Goal: Transaction & Acquisition: Purchase product/service

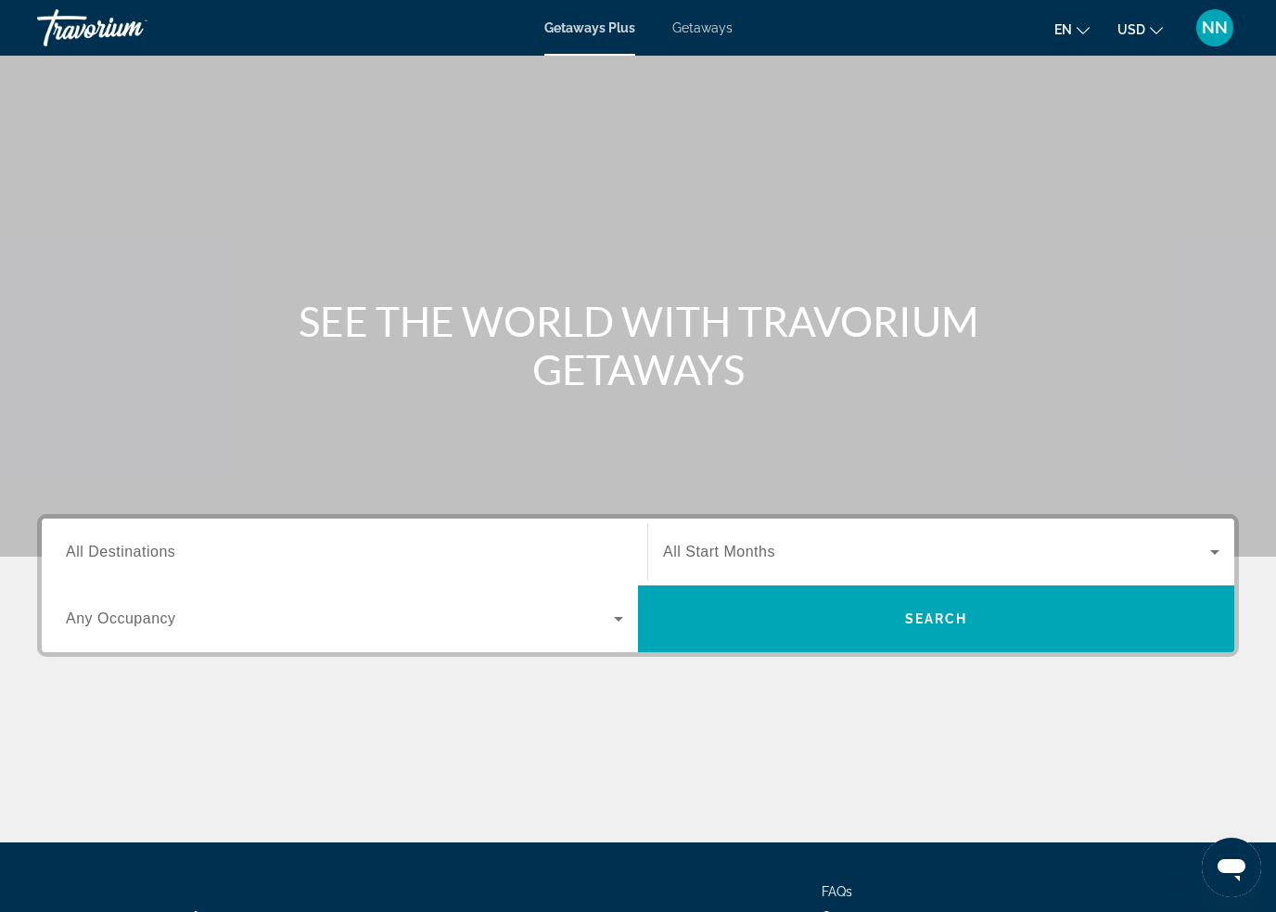
click at [136, 556] on span "All Destinations" at bounding box center [120, 551] width 109 height 16
click at [136, 556] on input "Destination All Destinations" at bounding box center [344, 553] width 557 height 22
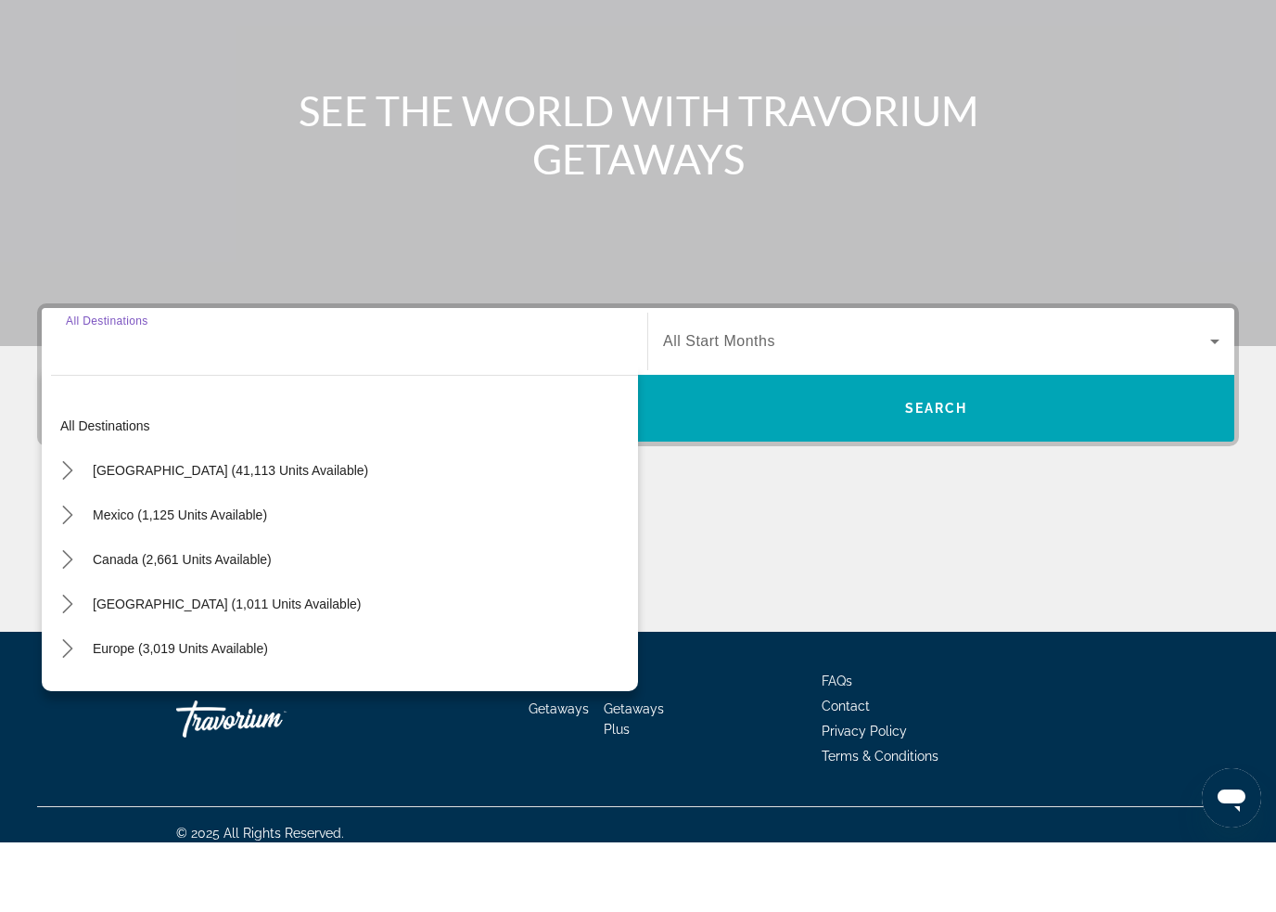
scroll to position [158, 0]
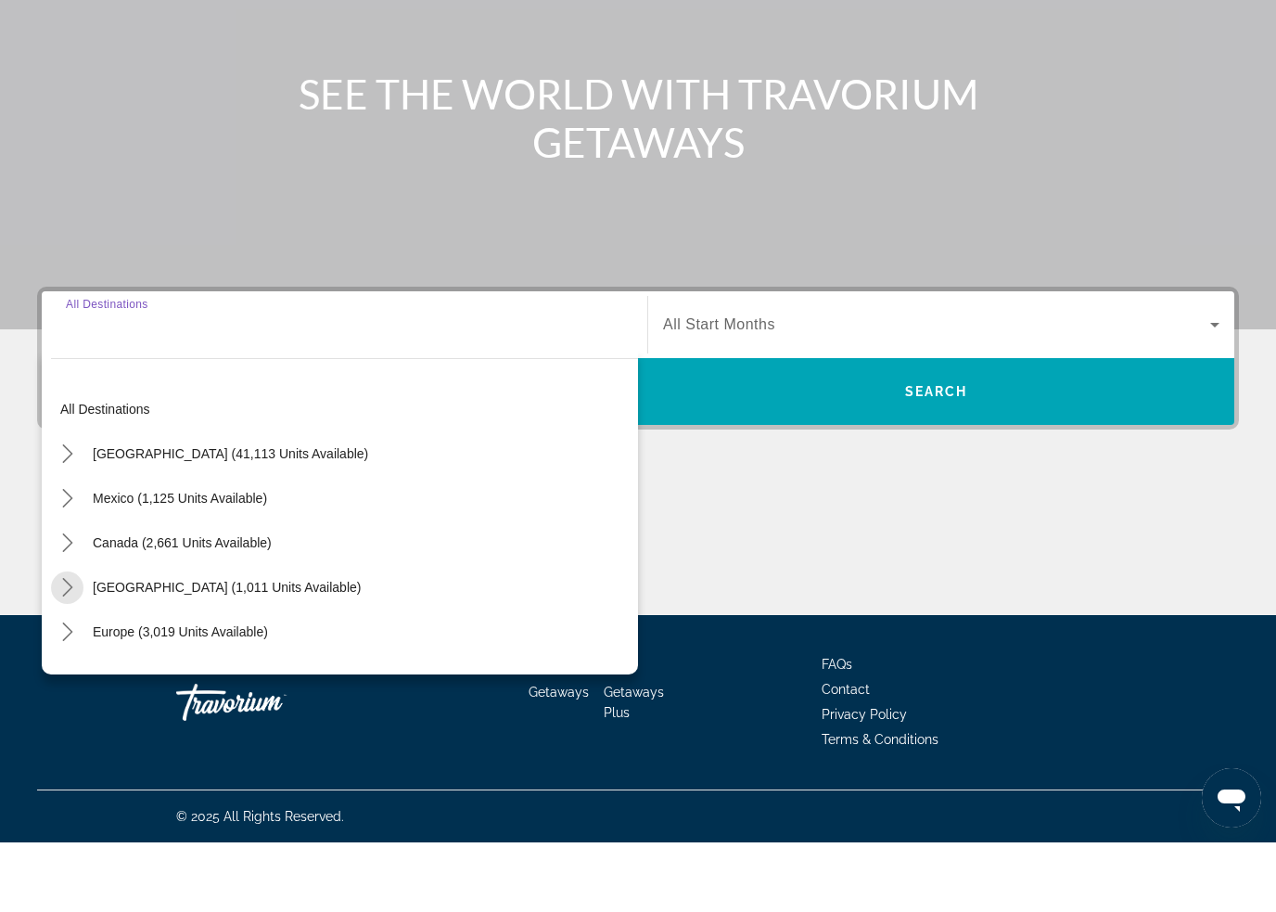
click at [76, 634] on span "Toggle Caribbean & Atlantic Islands (1,011 units available) submenu" at bounding box center [67, 656] width 45 height 45
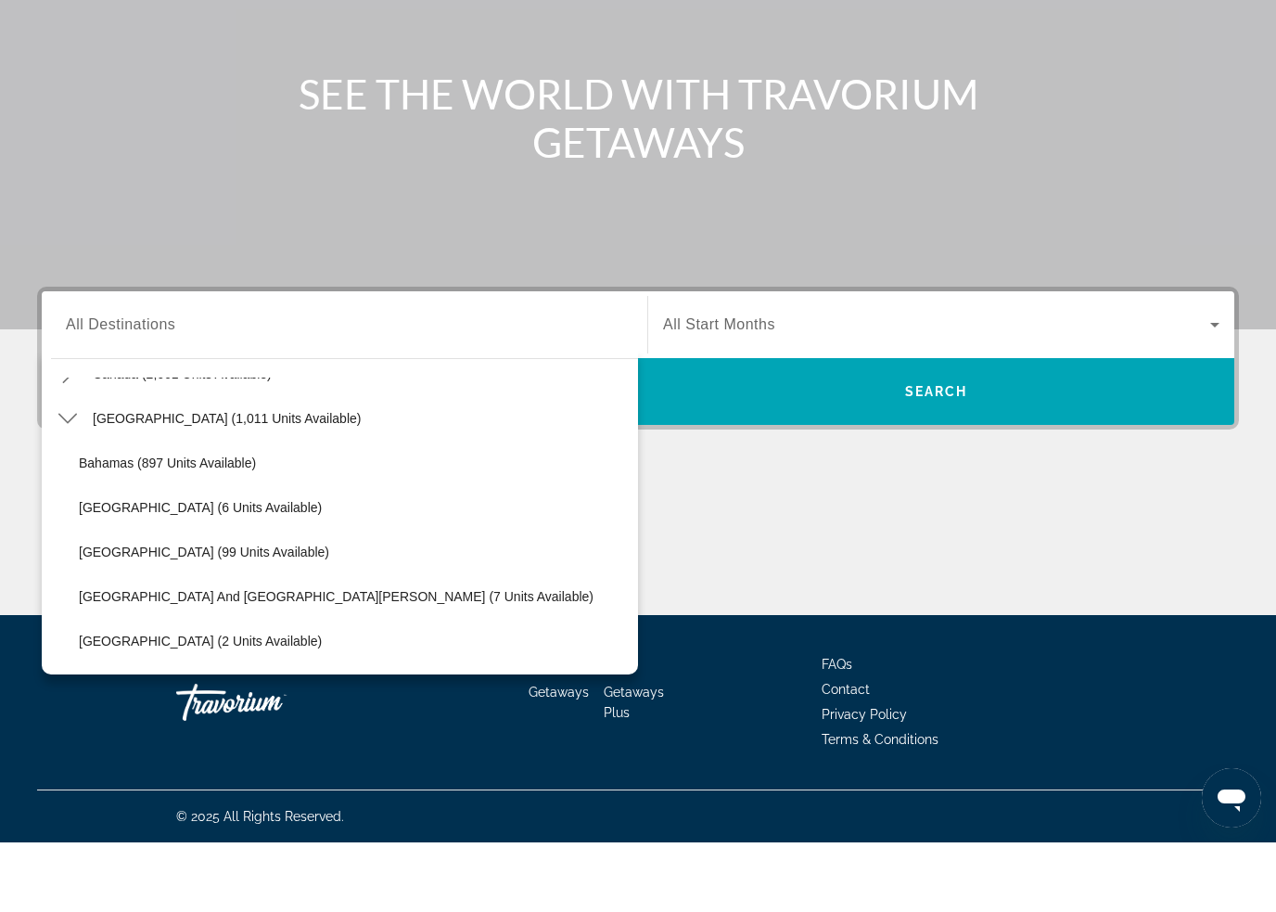
scroll to position [172, 0]
click at [165, 611] on span "[GEOGRAPHIC_DATA] (99 units available)" at bounding box center [204, 618] width 250 height 15
type input "**********"
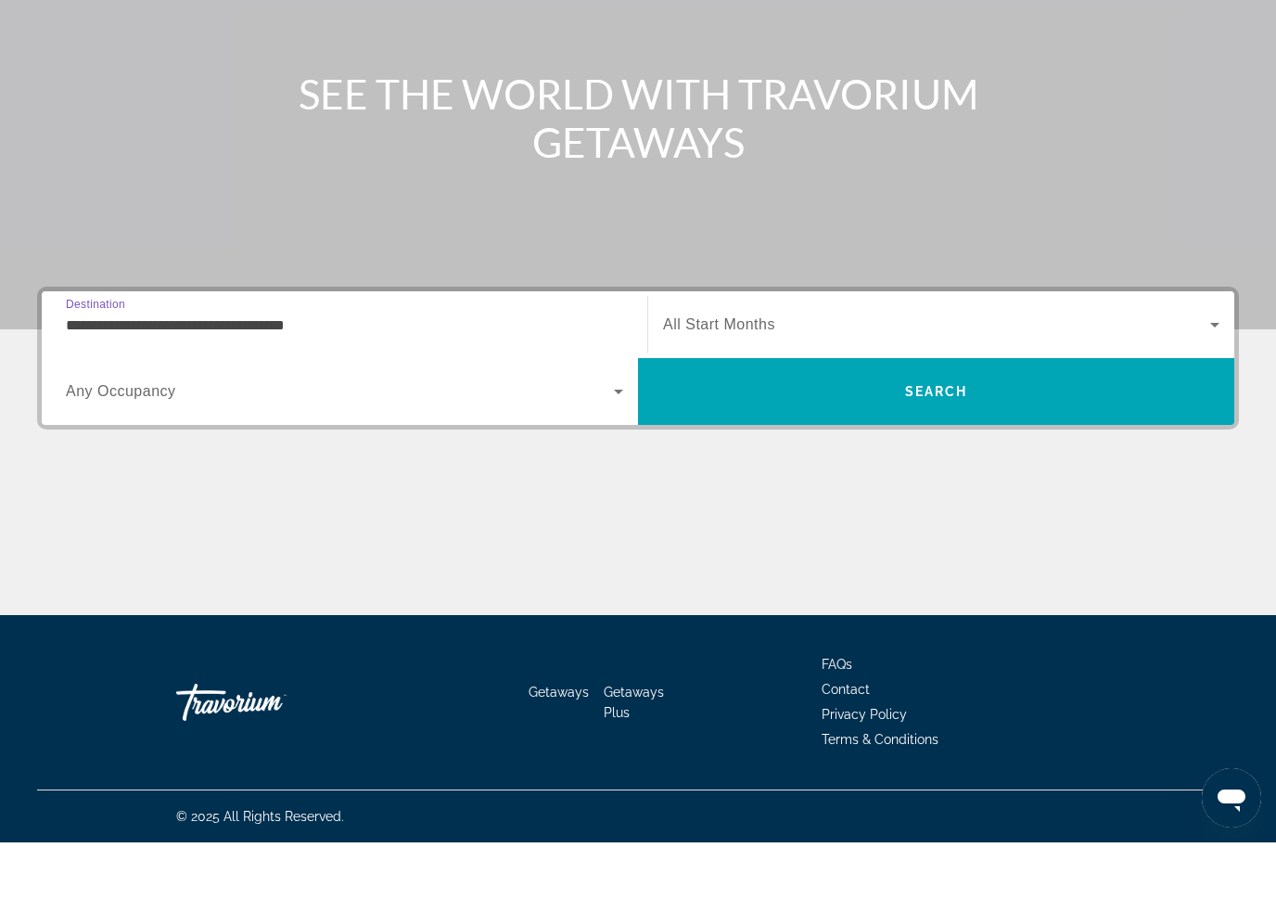
click at [749, 439] on span "Search" at bounding box center [936, 461] width 596 height 45
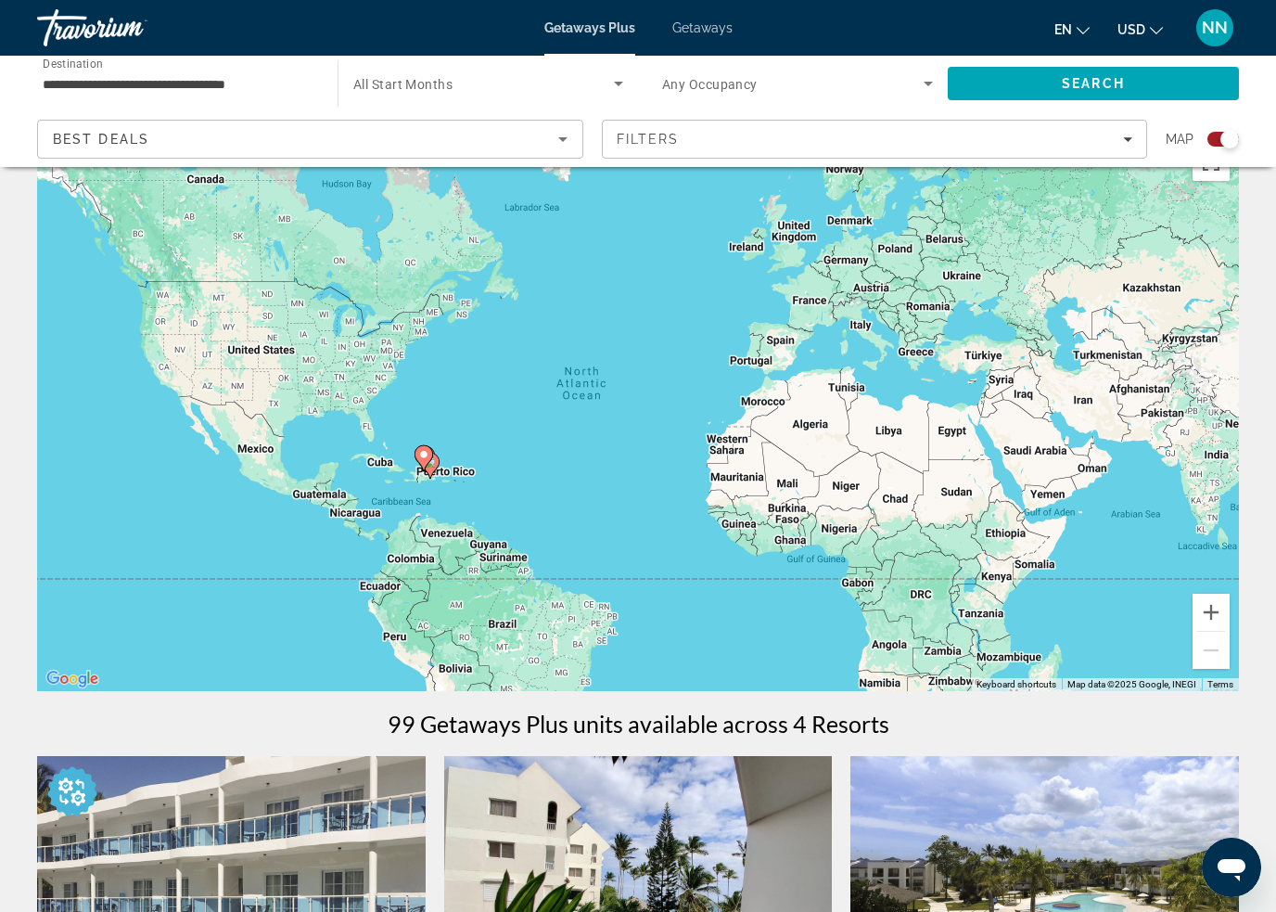
scroll to position [50, 0]
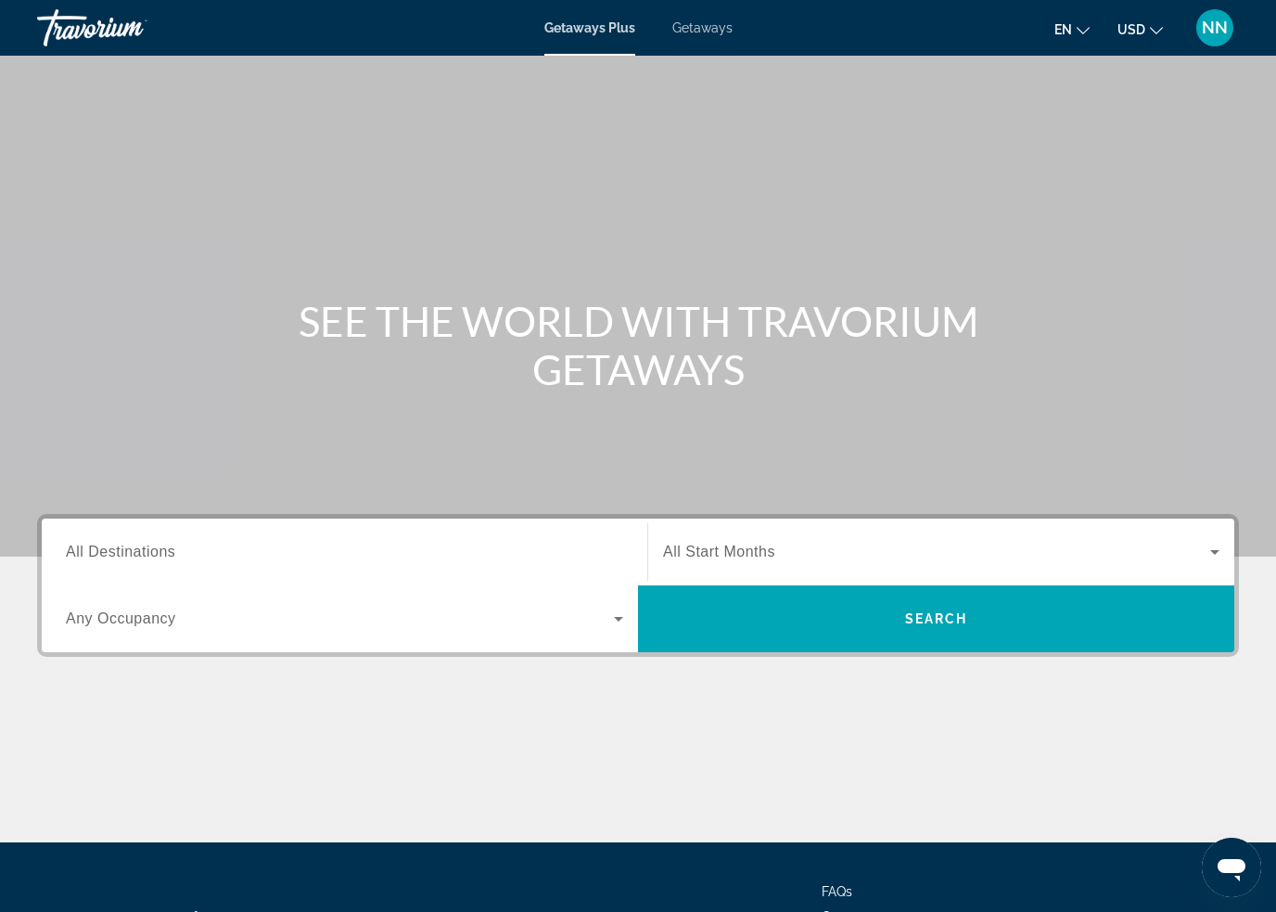
click at [699, 35] on span "Getaways" at bounding box center [702, 27] width 60 height 15
click at [109, 544] on span "All Destinations" at bounding box center [120, 551] width 109 height 16
click at [109, 544] on input "Destination All Destinations" at bounding box center [344, 553] width 557 height 22
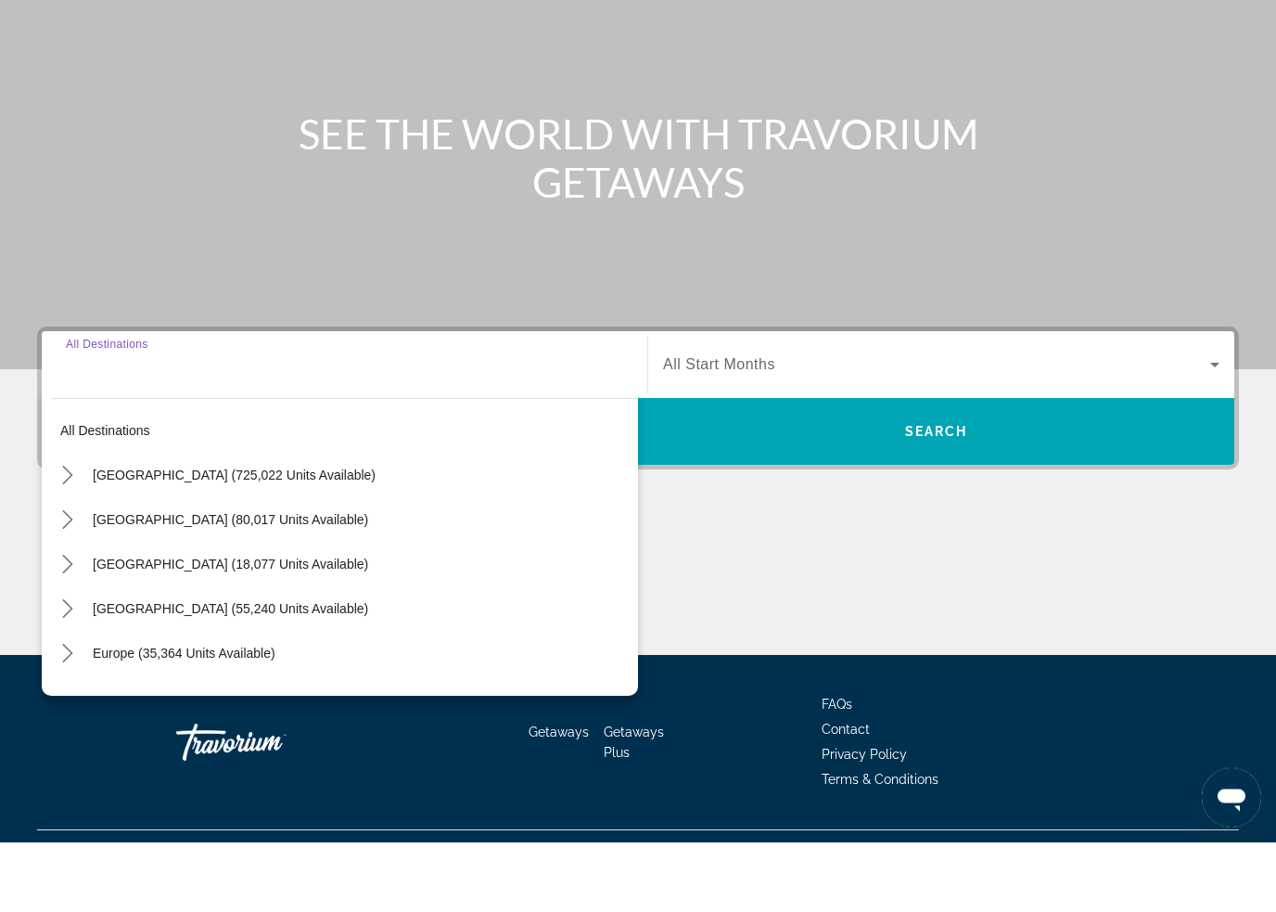
scroll to position [157, 0]
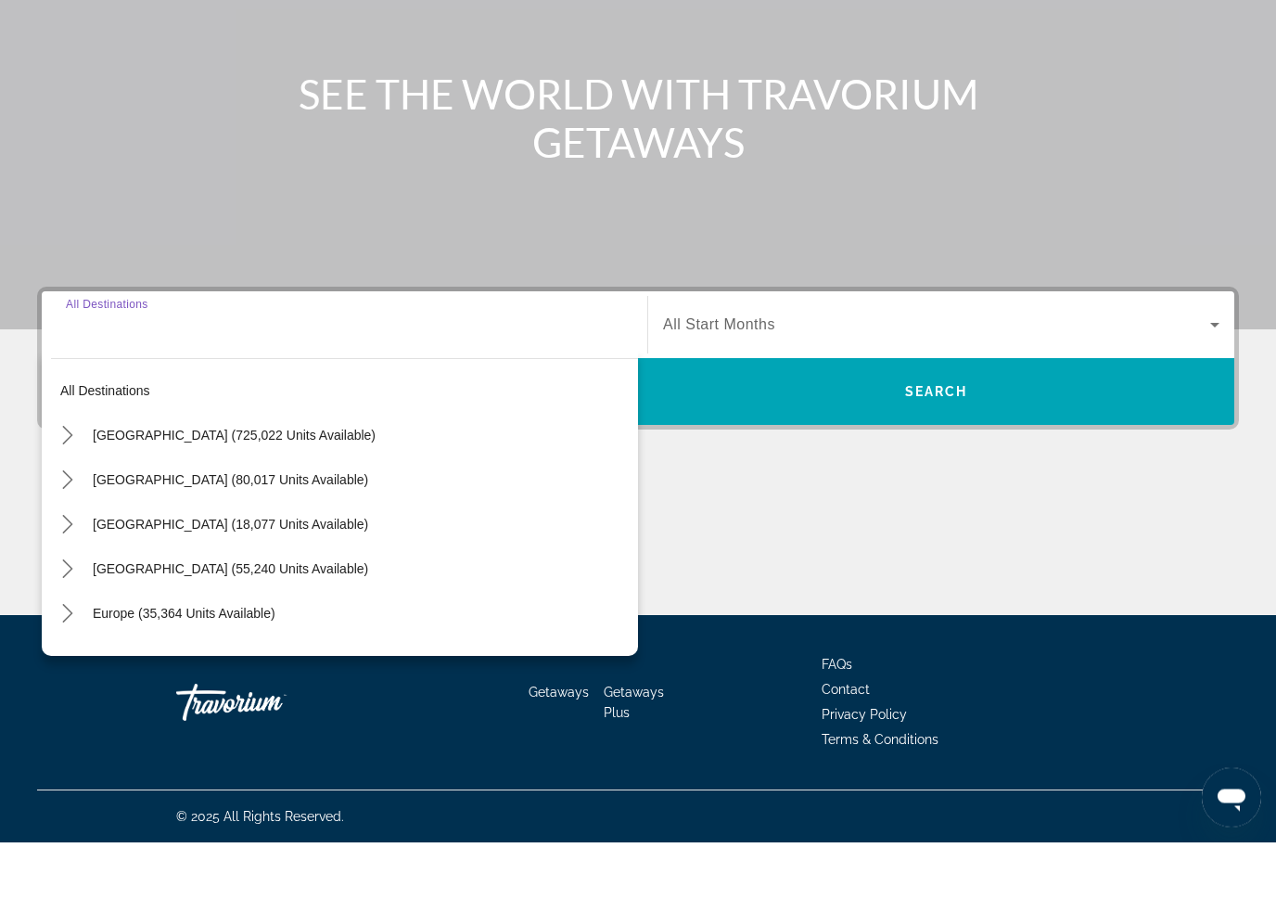
click at [64, 541] on icon "Toggle Mexico (80,017 units available) submenu" at bounding box center [67, 550] width 19 height 19
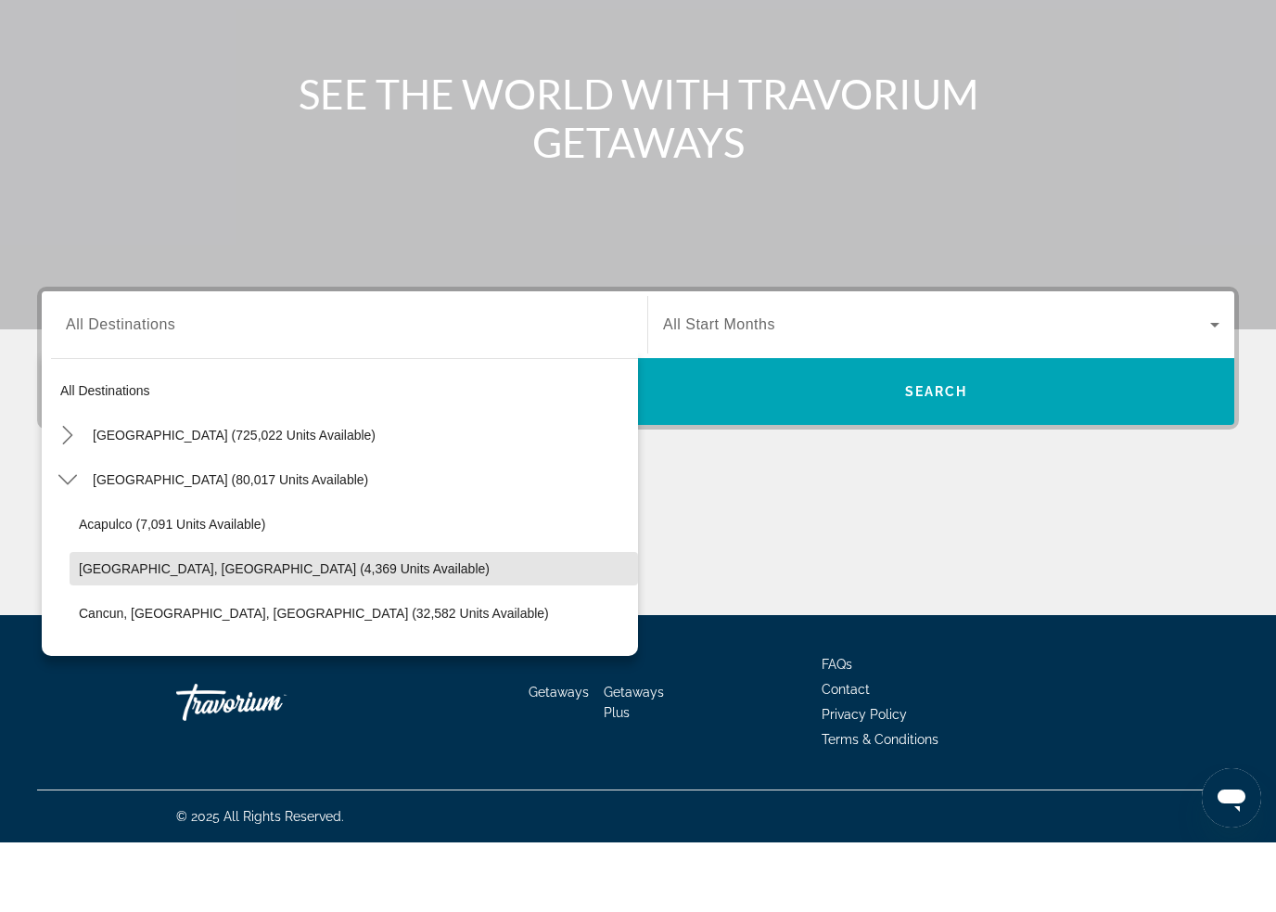
click at [152, 631] on span "Baja Peninsula, Los Cabos (4,369 units available)" at bounding box center [284, 638] width 411 height 15
type input "**********"
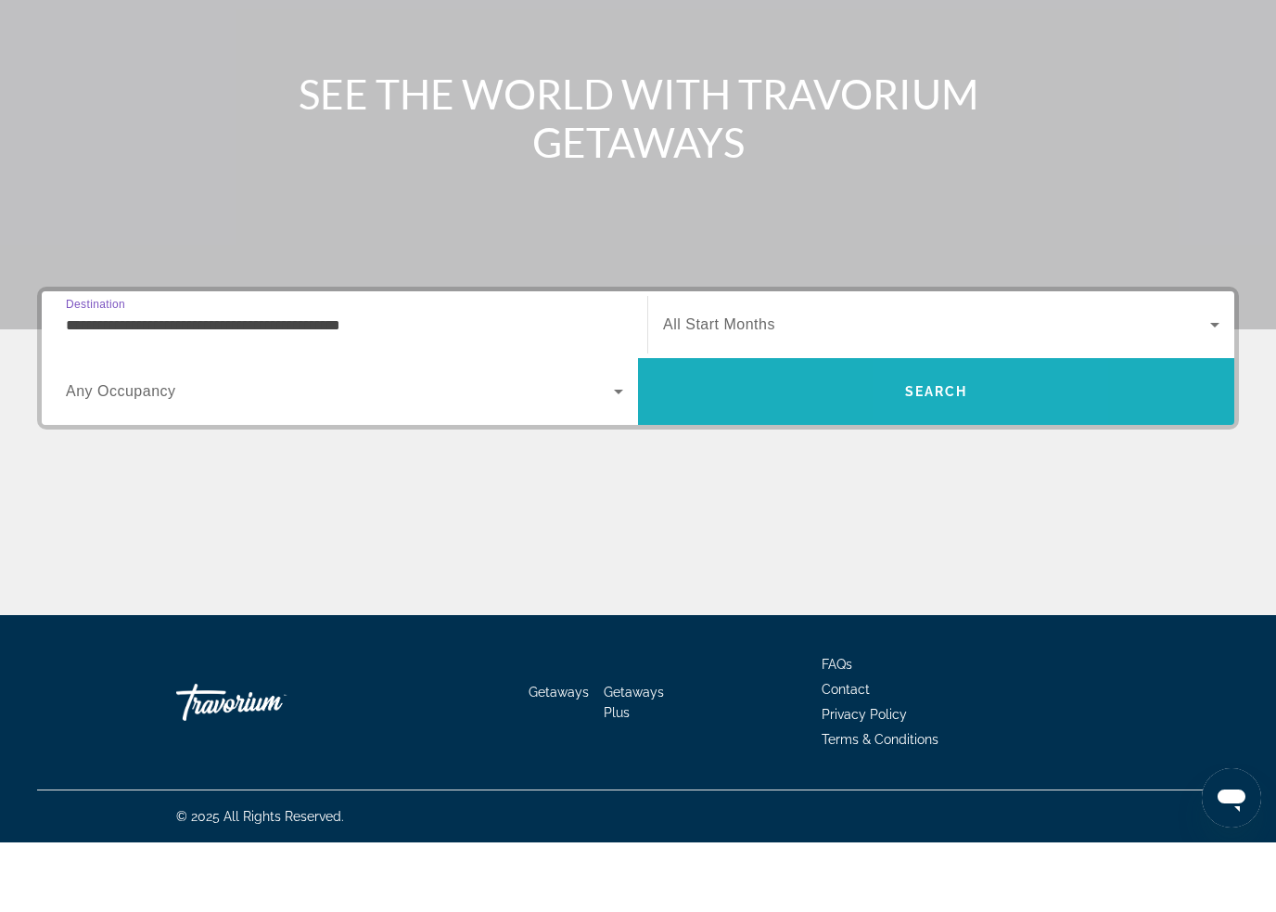
click at [994, 439] on span "Search" at bounding box center [936, 461] width 596 height 45
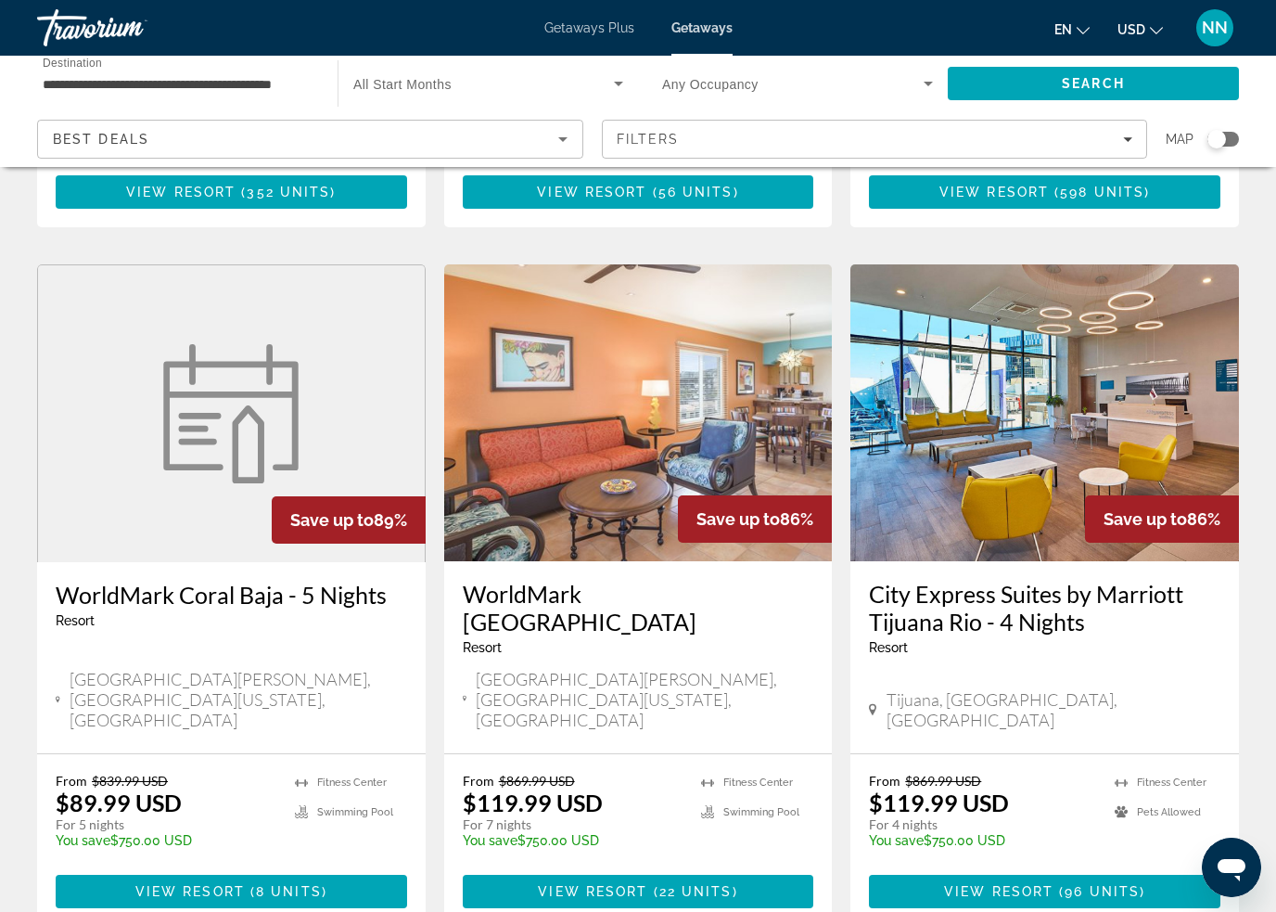
scroll to position [2253, 0]
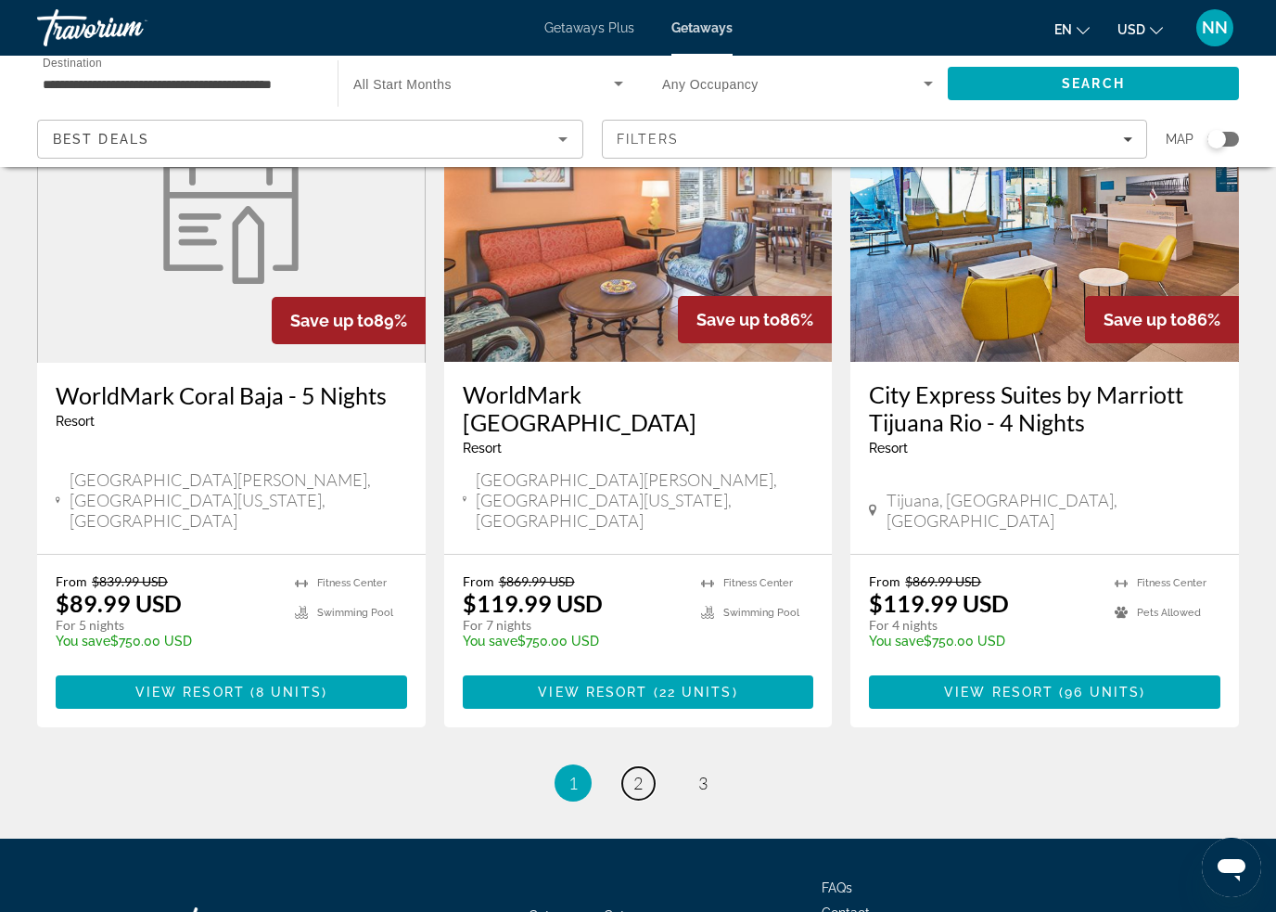
click at [635, 773] on span "2" at bounding box center [637, 783] width 9 height 20
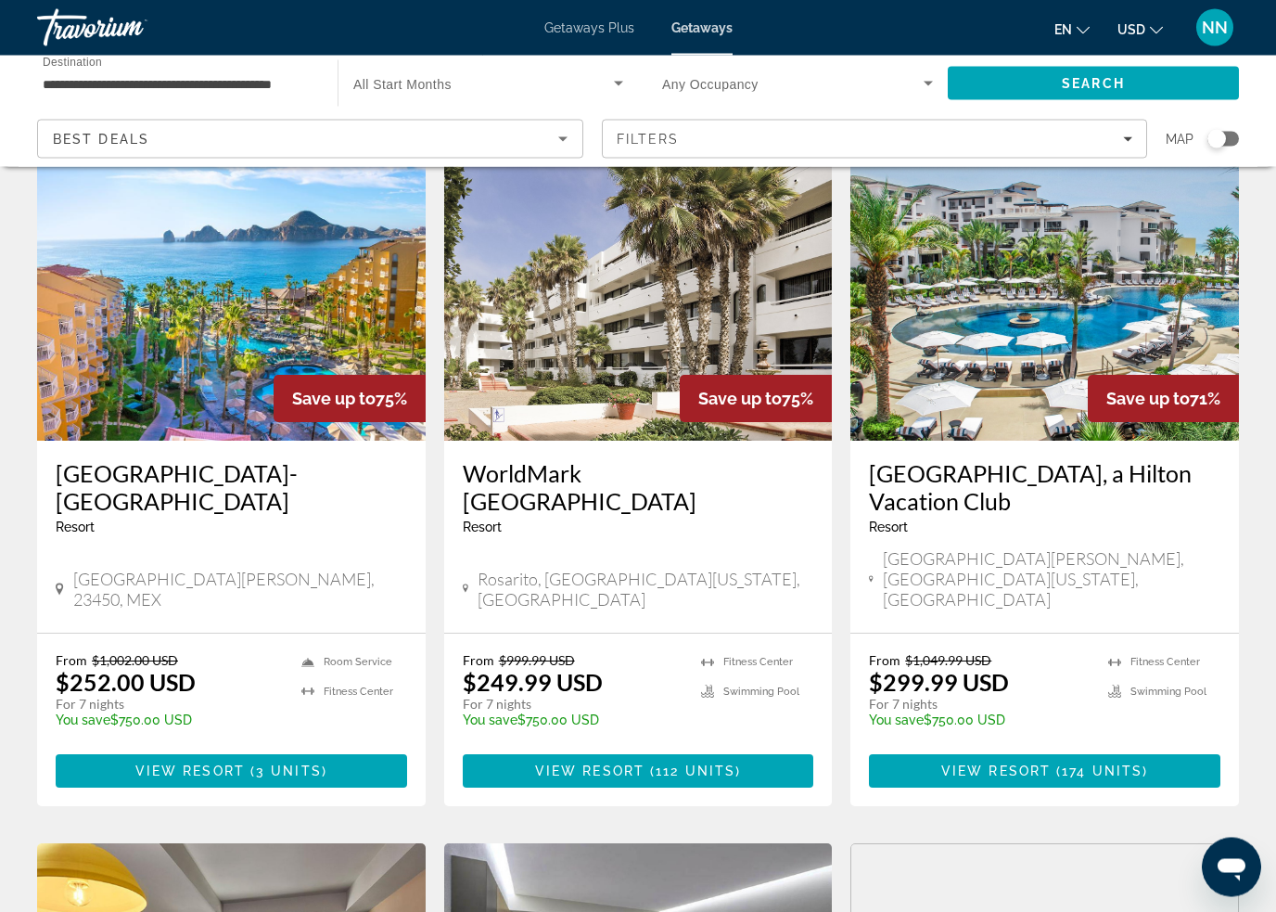
scroll to position [816, 0]
click at [1060, 763] on span "( 174 units )" at bounding box center [1099, 770] width 97 height 15
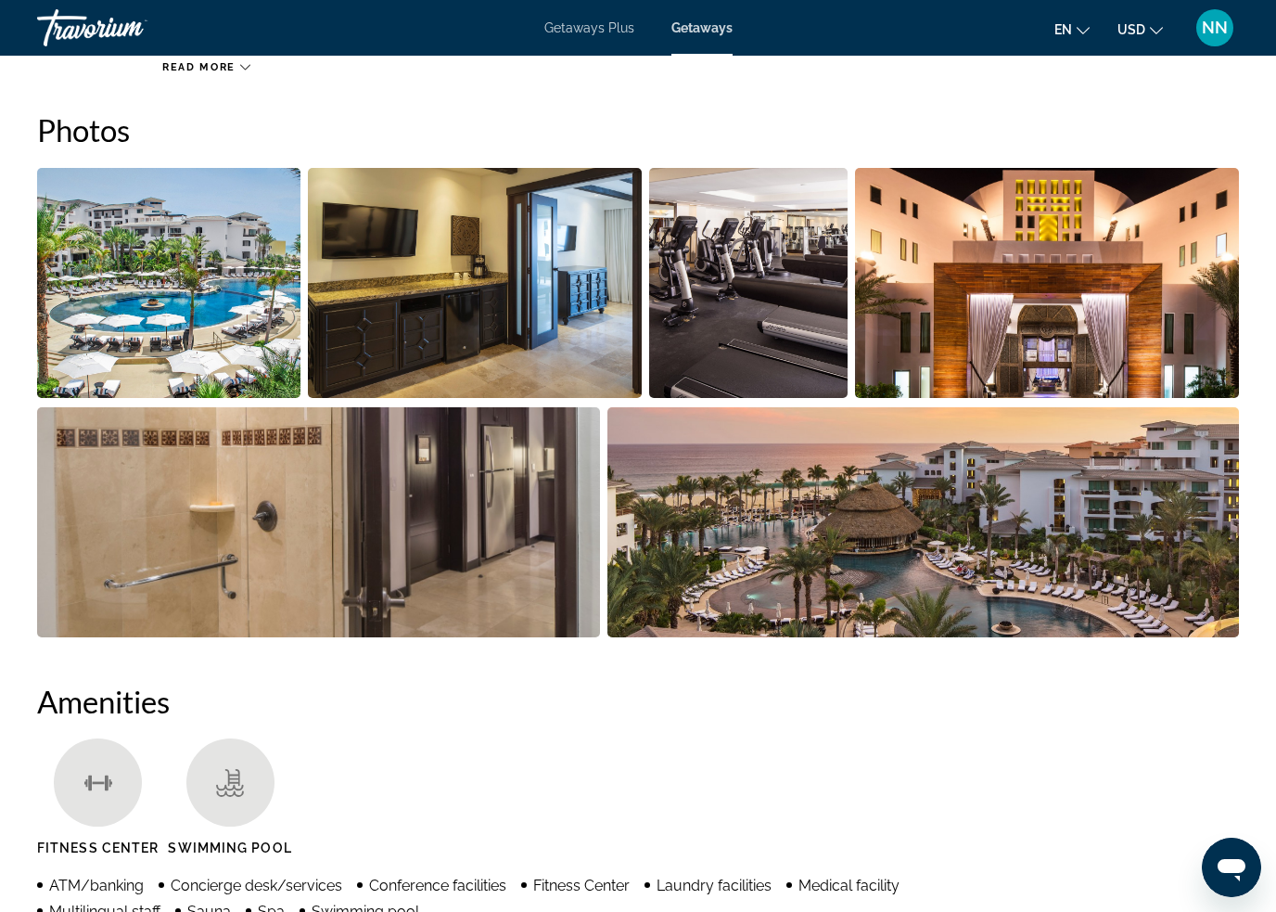
scroll to position [1193, 0]
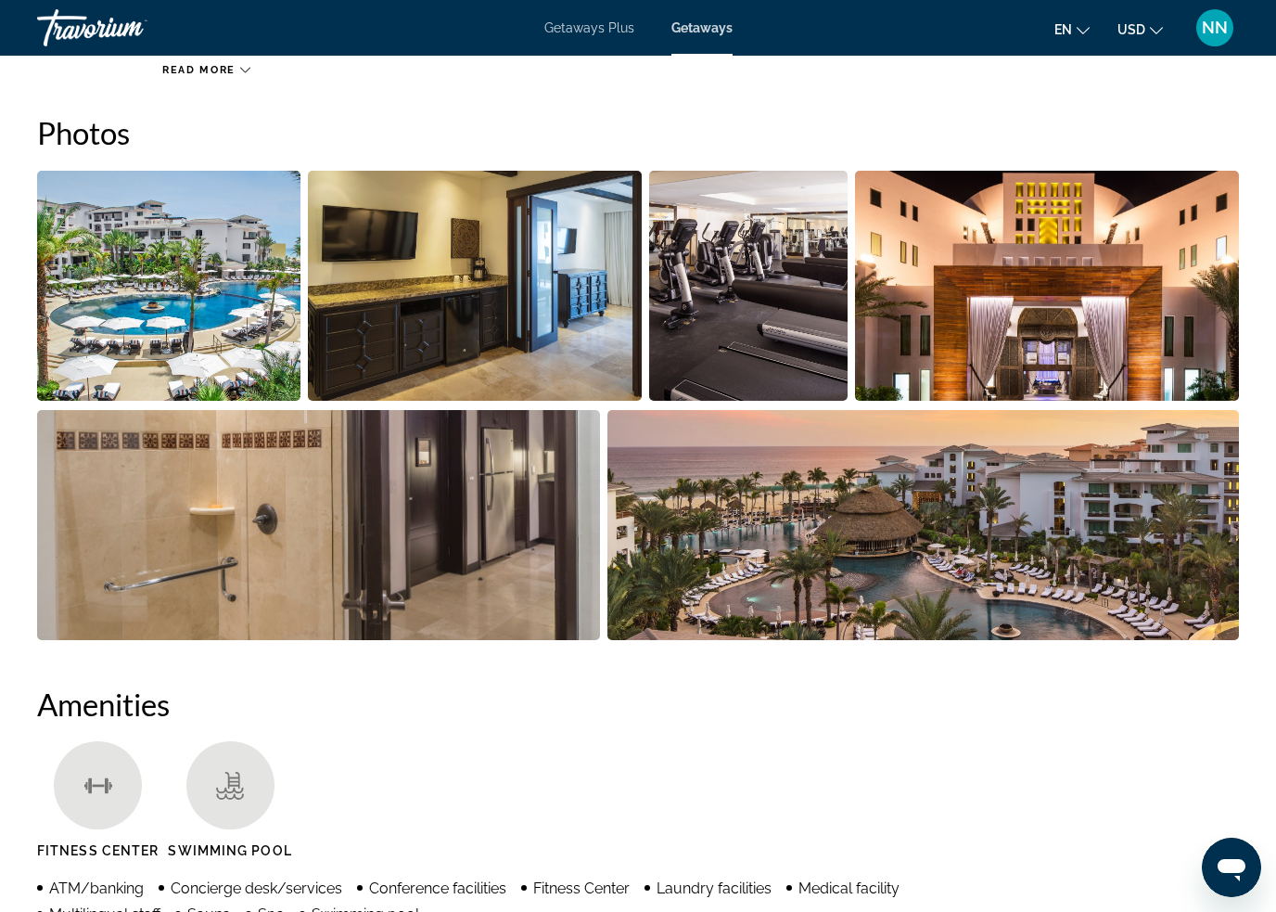
click at [1047, 563] on img "Open full-screen image slider" at bounding box center [923, 525] width 632 height 230
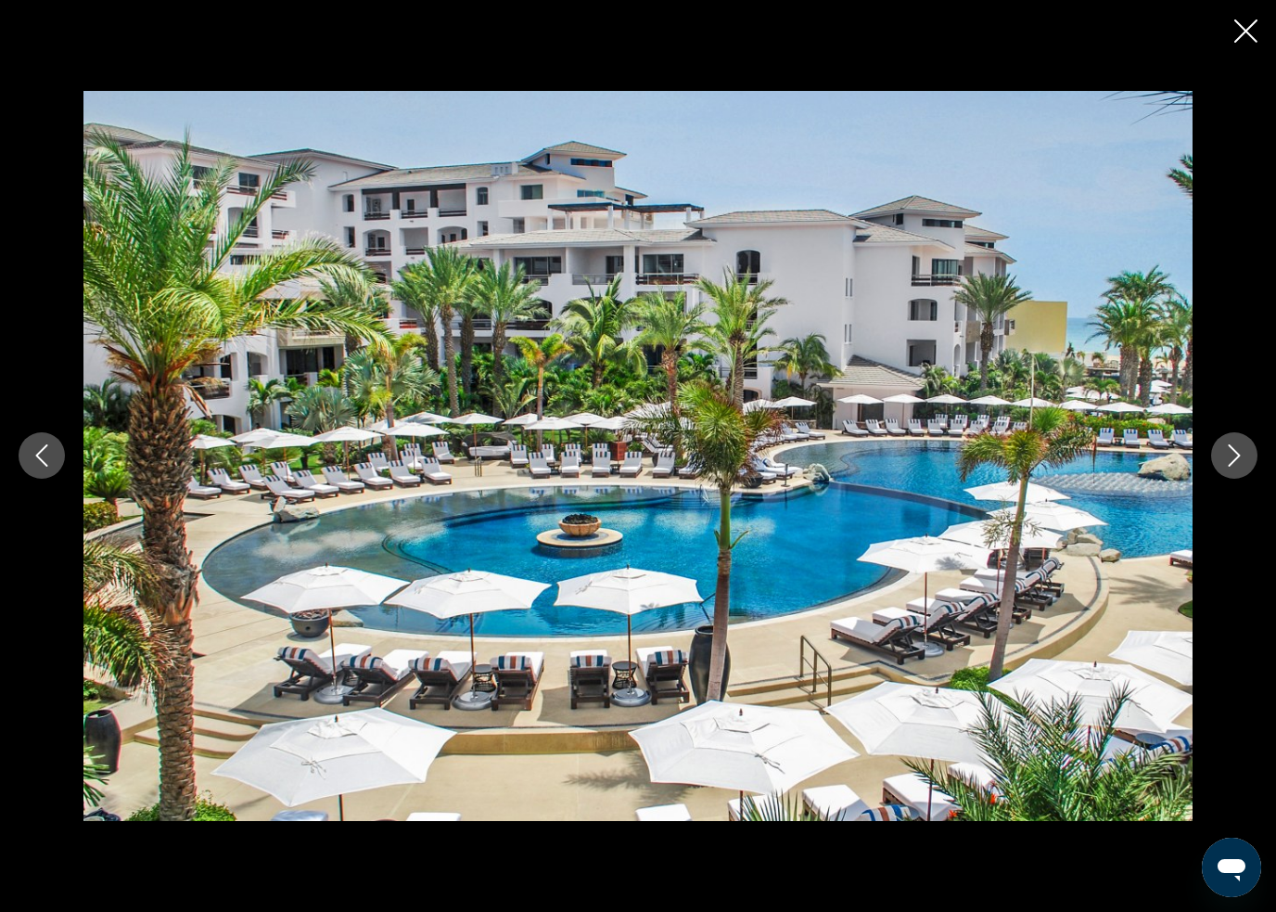
click at [1215, 462] on button "Next image" at bounding box center [1234, 455] width 46 height 46
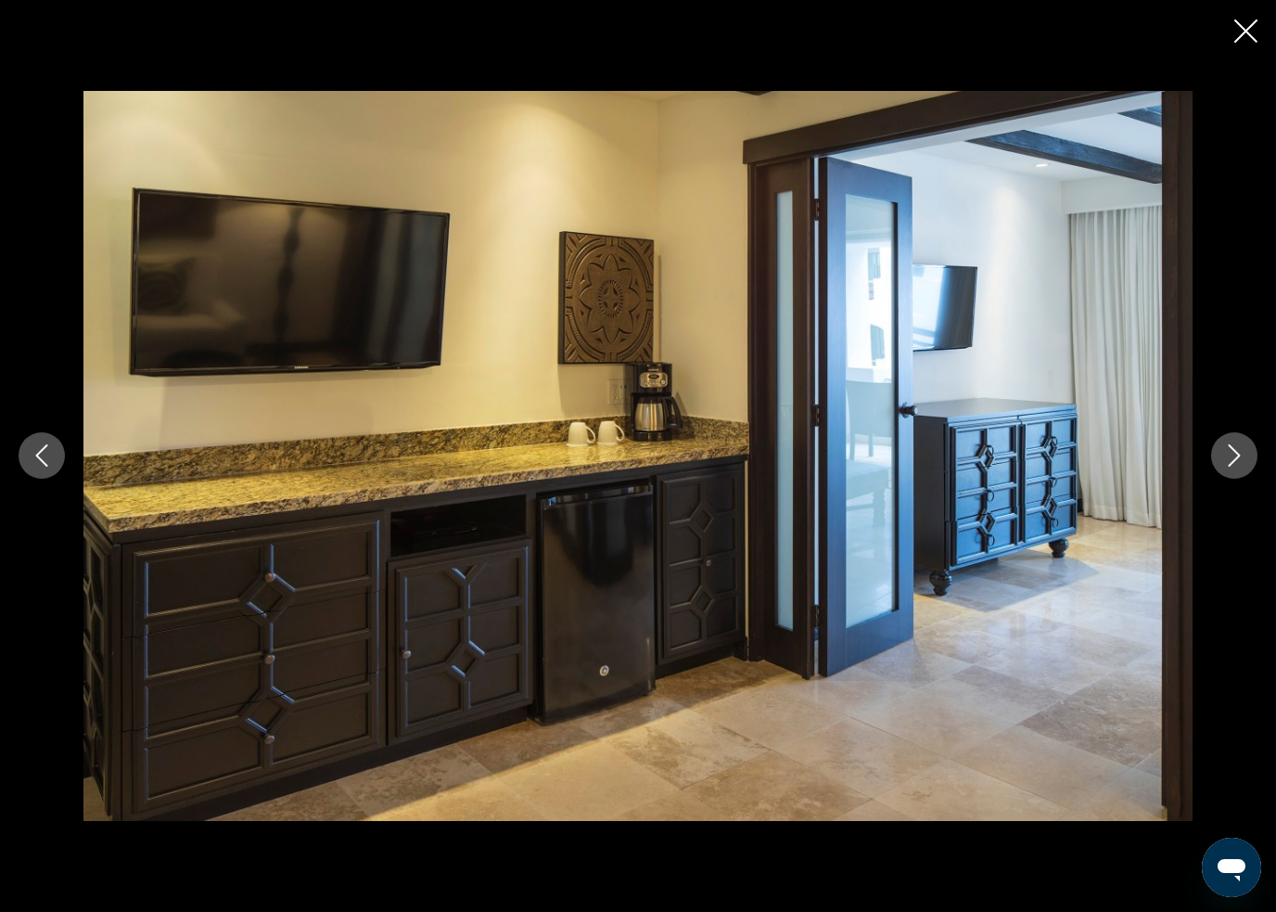
click at [1221, 448] on button "Next image" at bounding box center [1234, 455] width 46 height 46
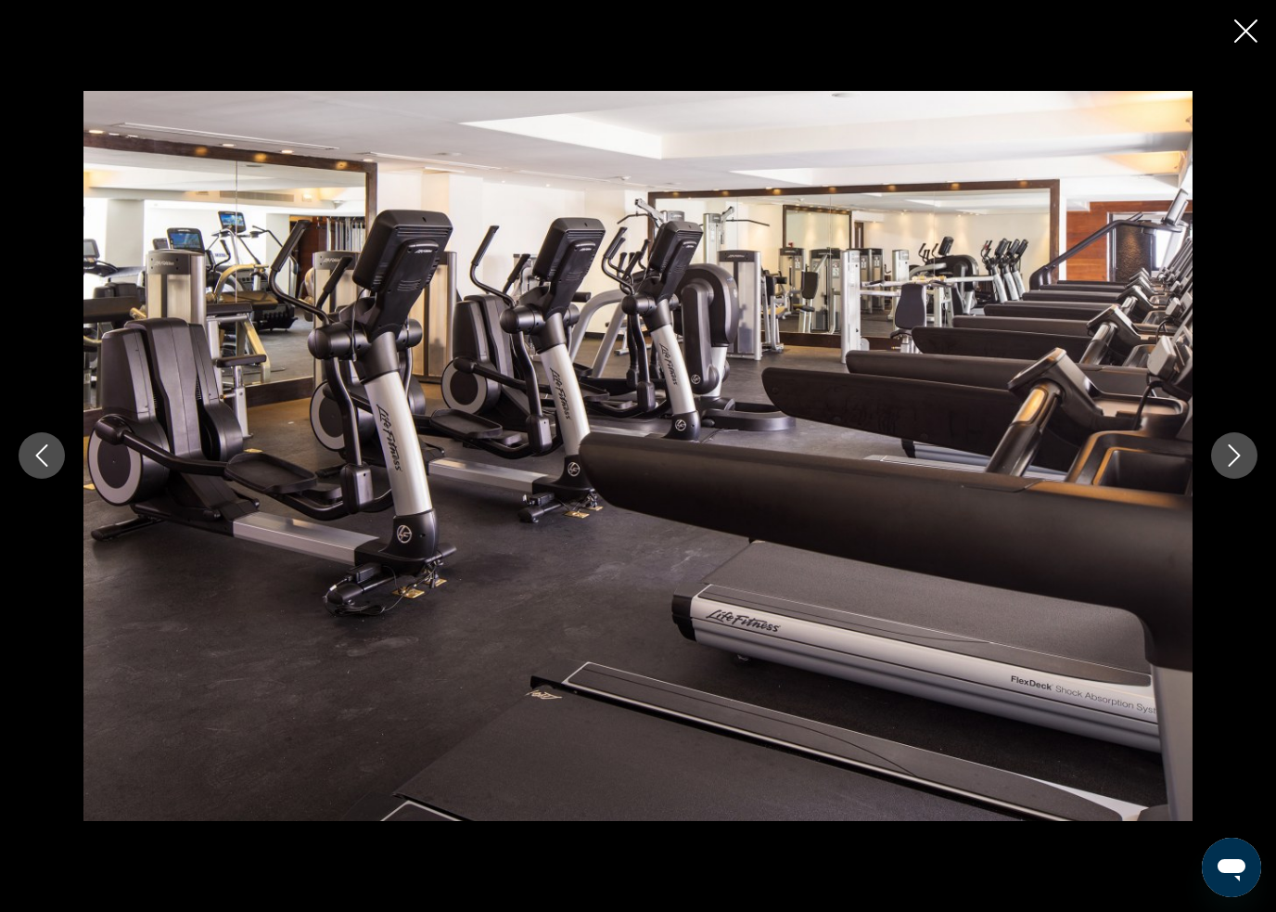
click at [1222, 461] on button "Next image" at bounding box center [1234, 455] width 46 height 46
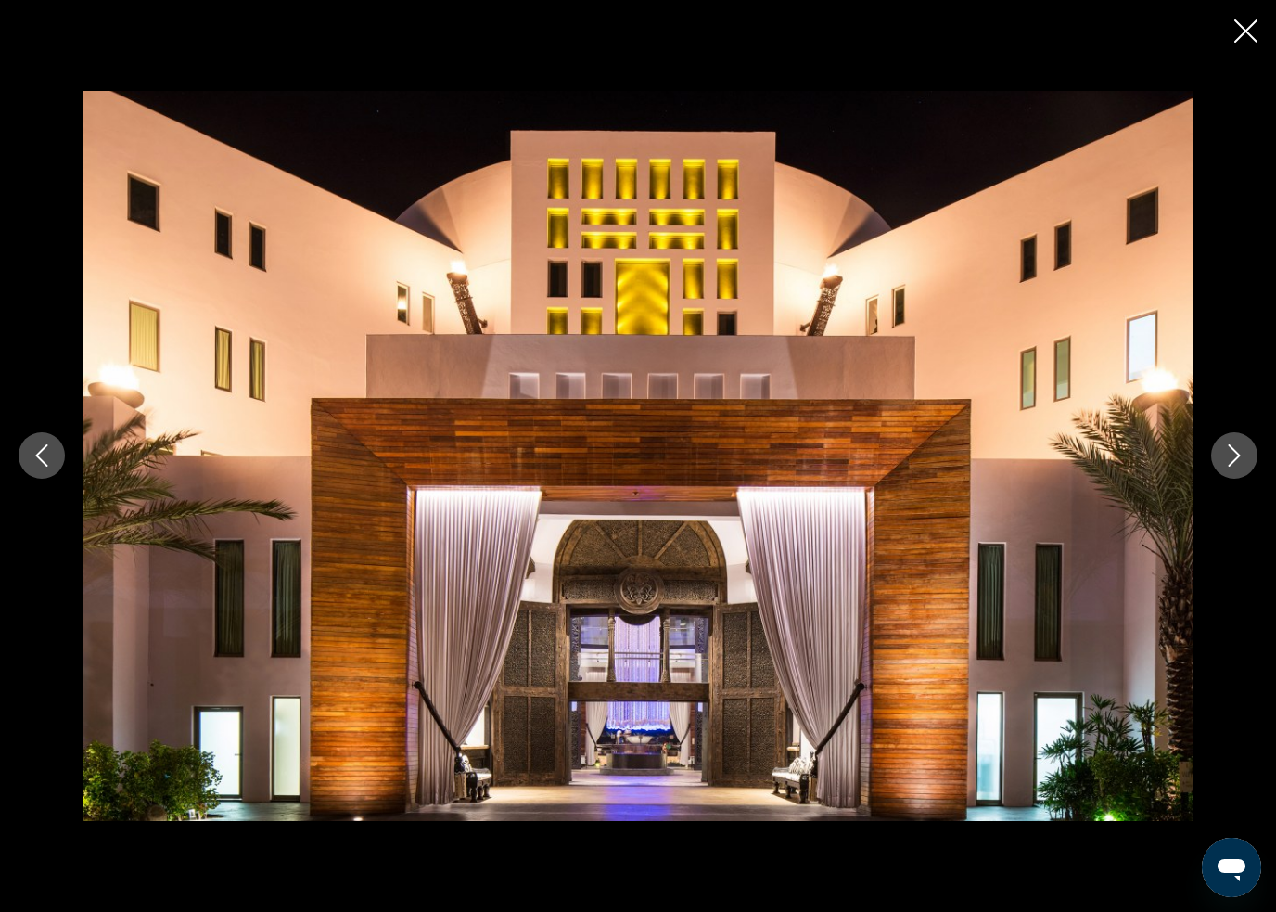
click at [1221, 458] on button "Next image" at bounding box center [1234, 455] width 46 height 46
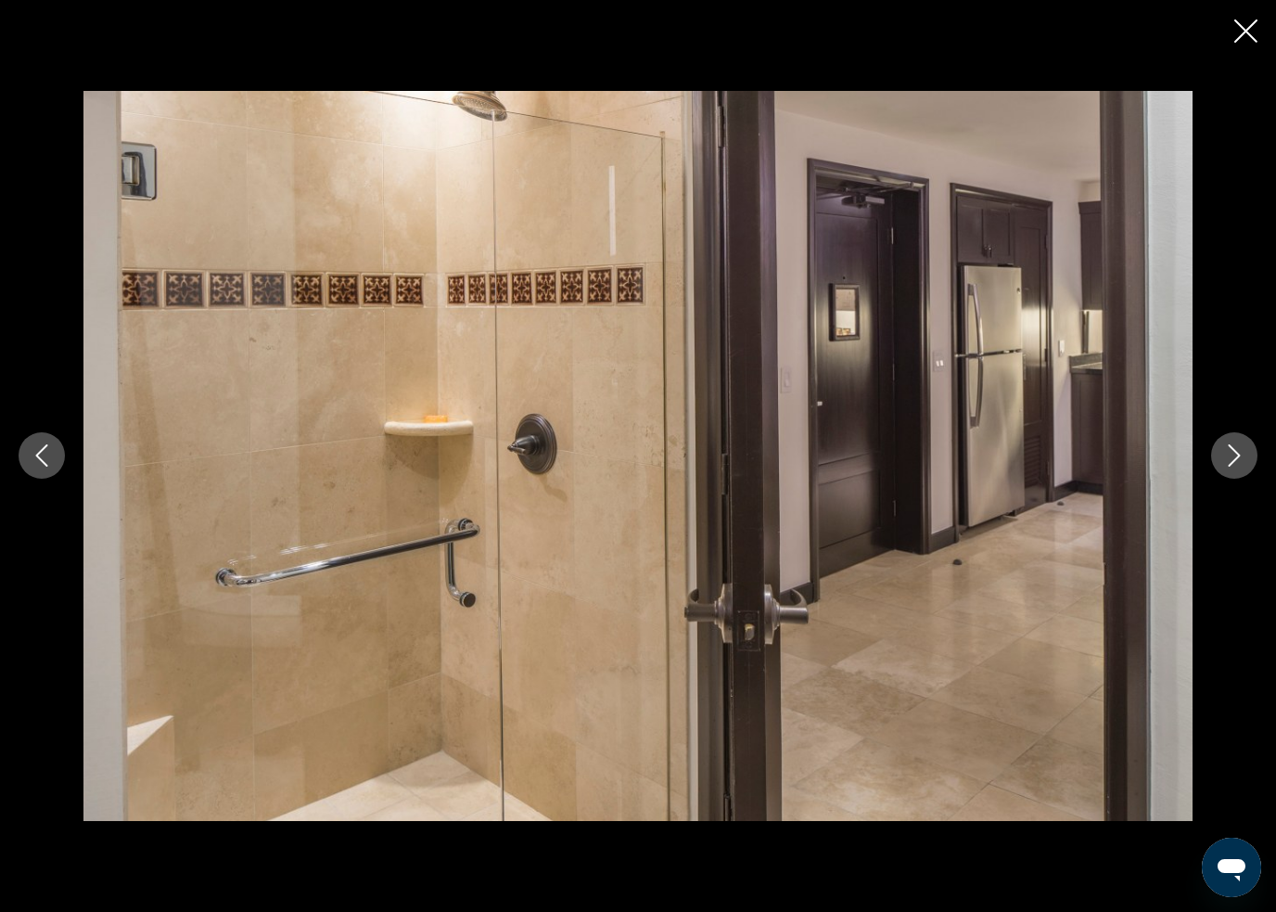
click at [1205, 460] on div "prev next" at bounding box center [638, 455] width 1276 height 729
click at [1230, 452] on icon "Next image" at bounding box center [1234, 455] width 22 height 22
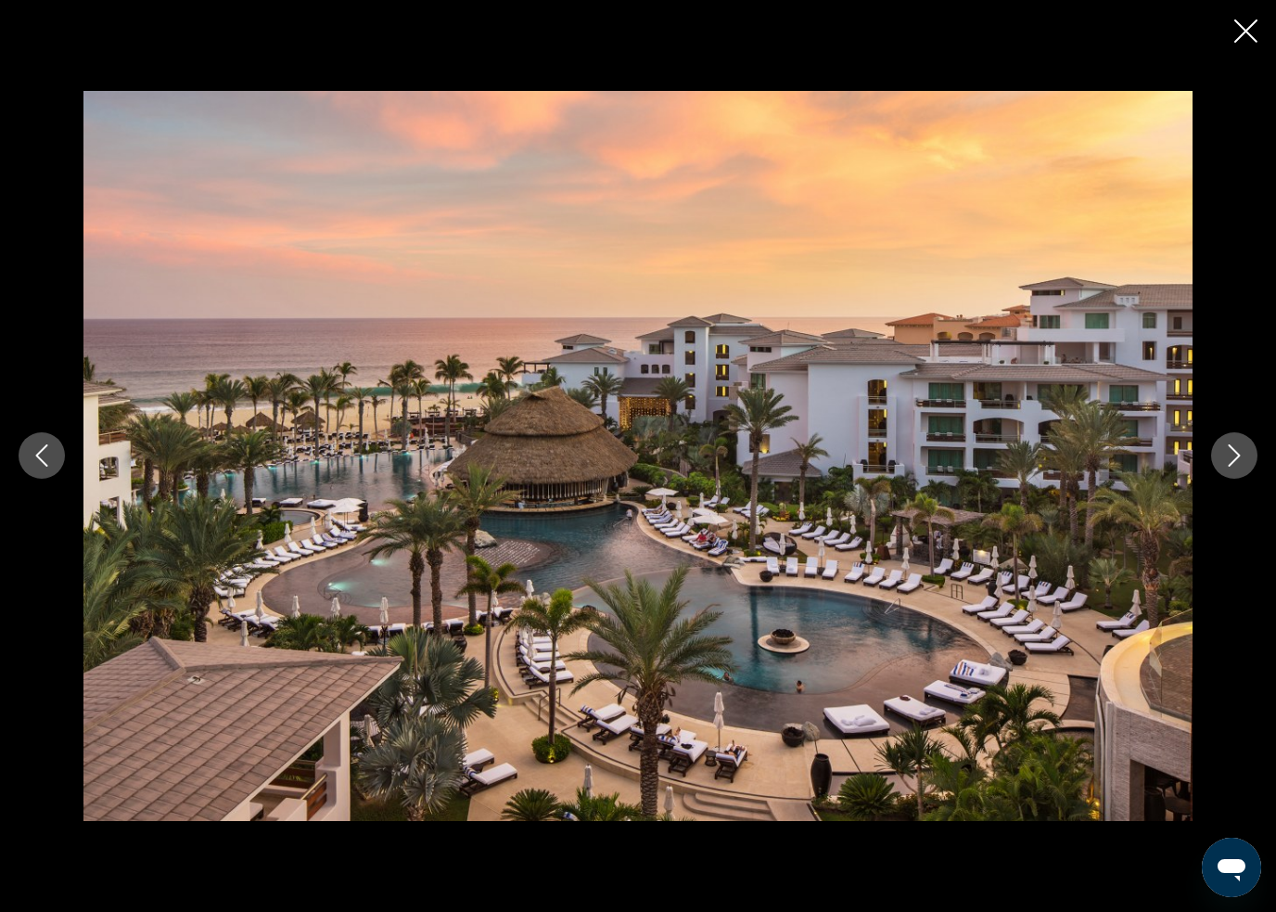
click at [1238, 445] on icon "Next image" at bounding box center [1234, 455] width 22 height 22
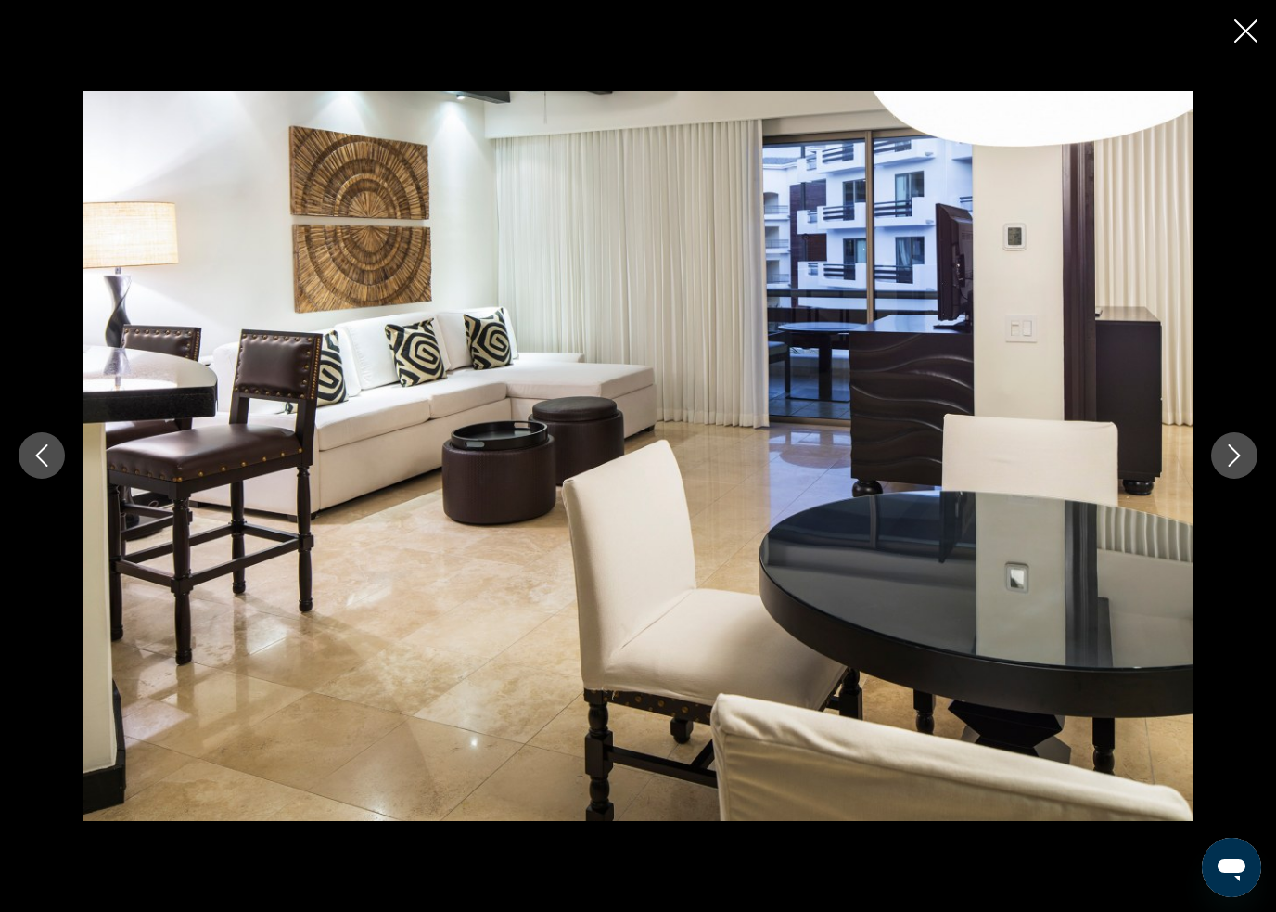
click at [1230, 441] on button "Next image" at bounding box center [1234, 455] width 46 height 46
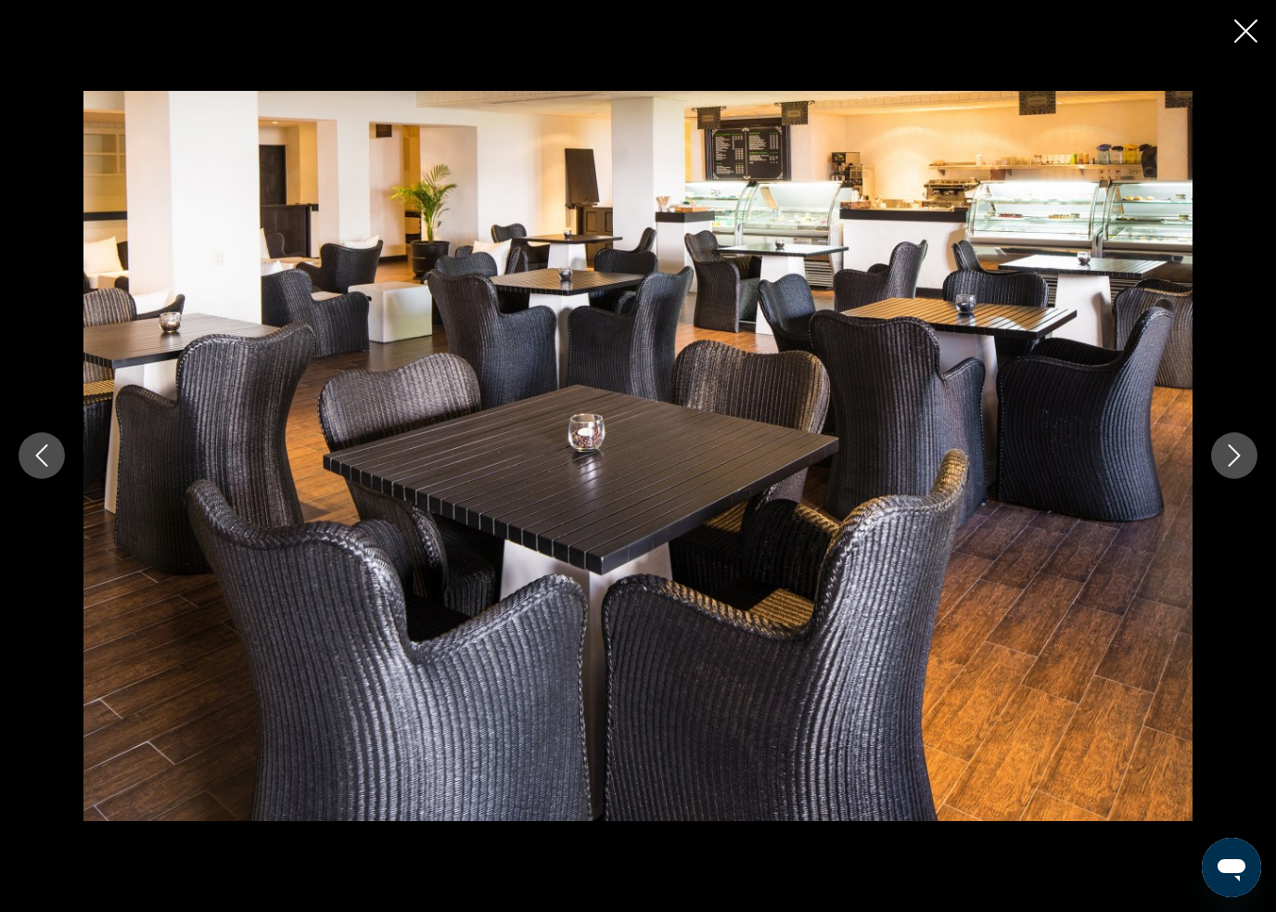
click at [1244, 446] on icon "Next image" at bounding box center [1234, 455] width 22 height 22
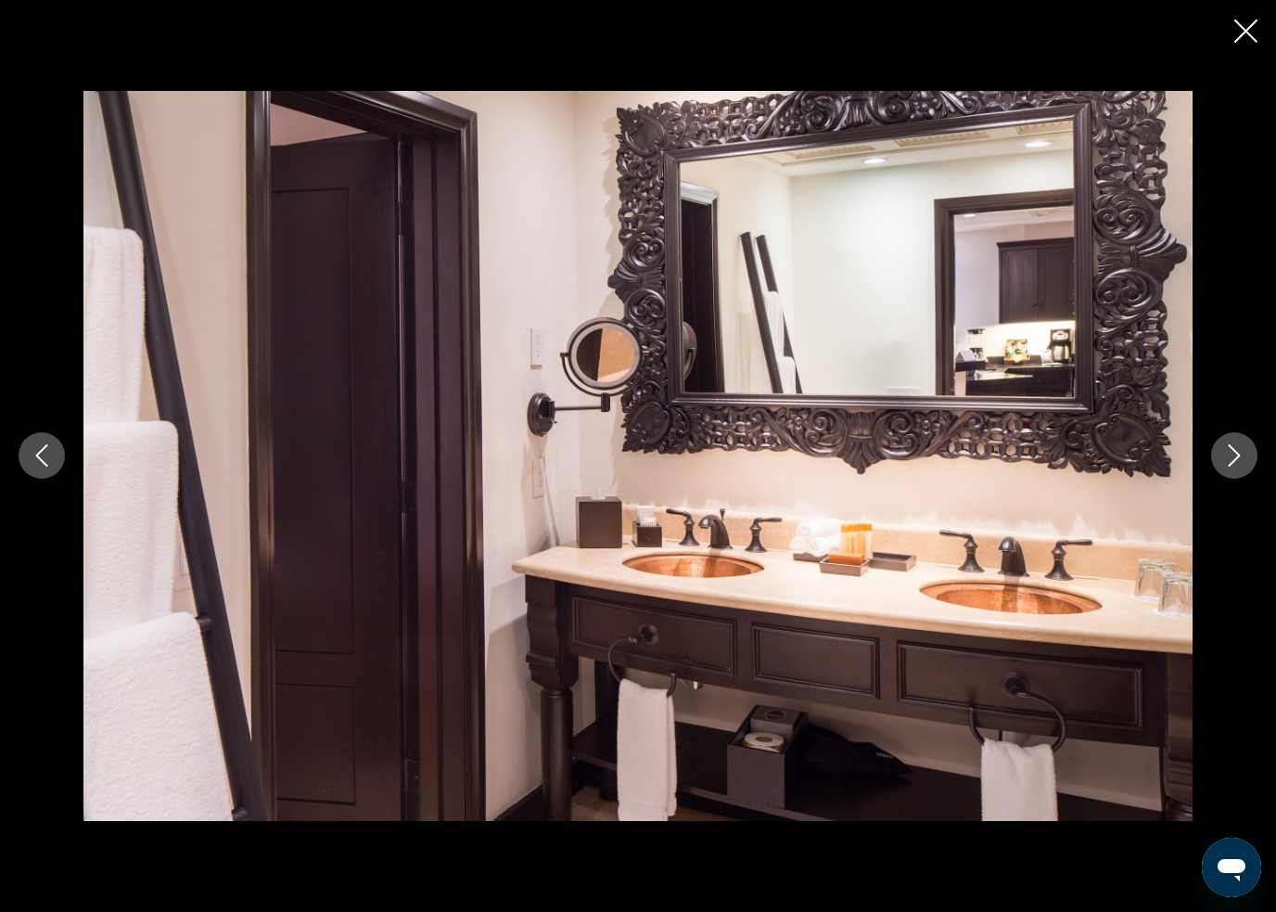
click at [1236, 23] on icon "Close slideshow" at bounding box center [1245, 30] width 23 height 23
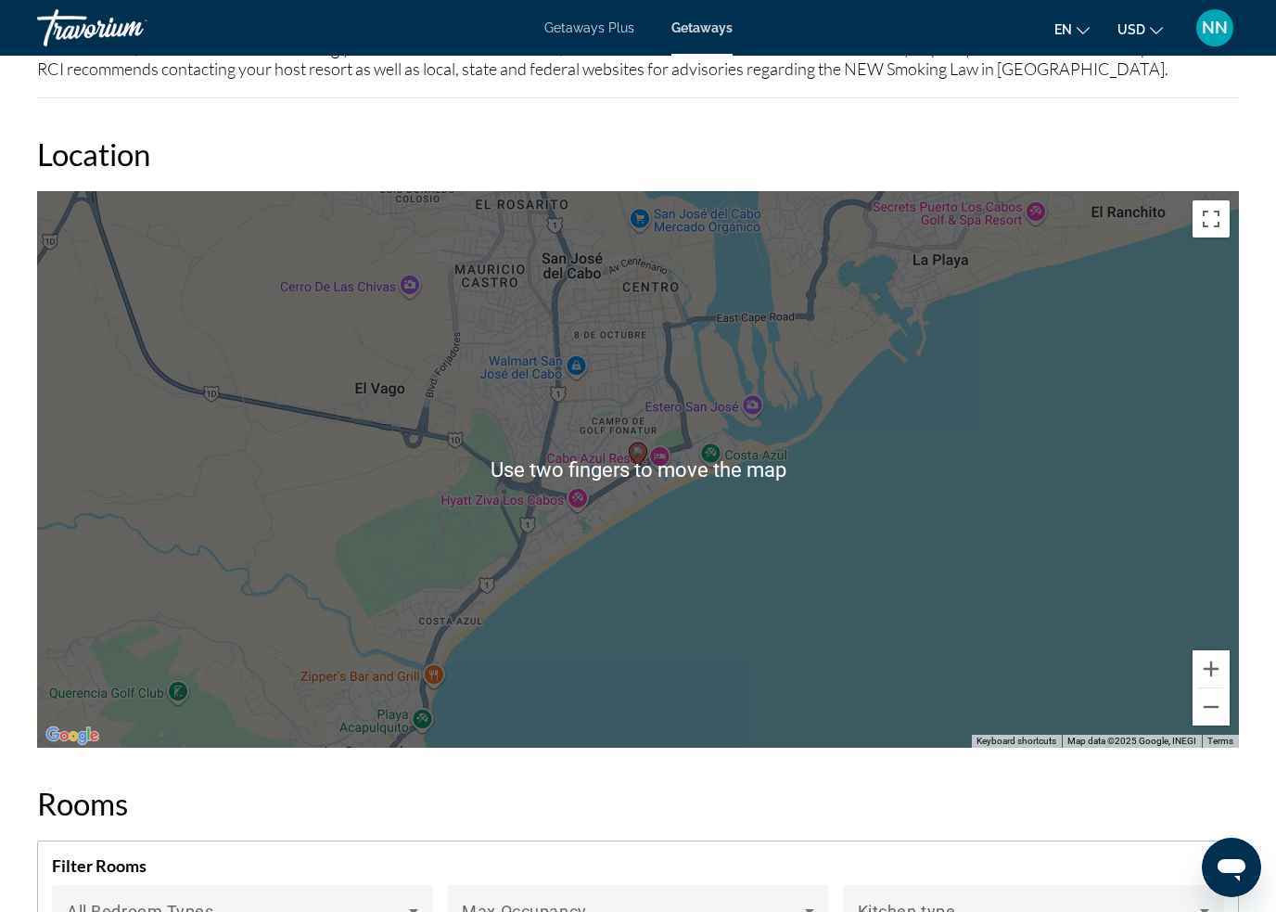
scroll to position [2528, 0]
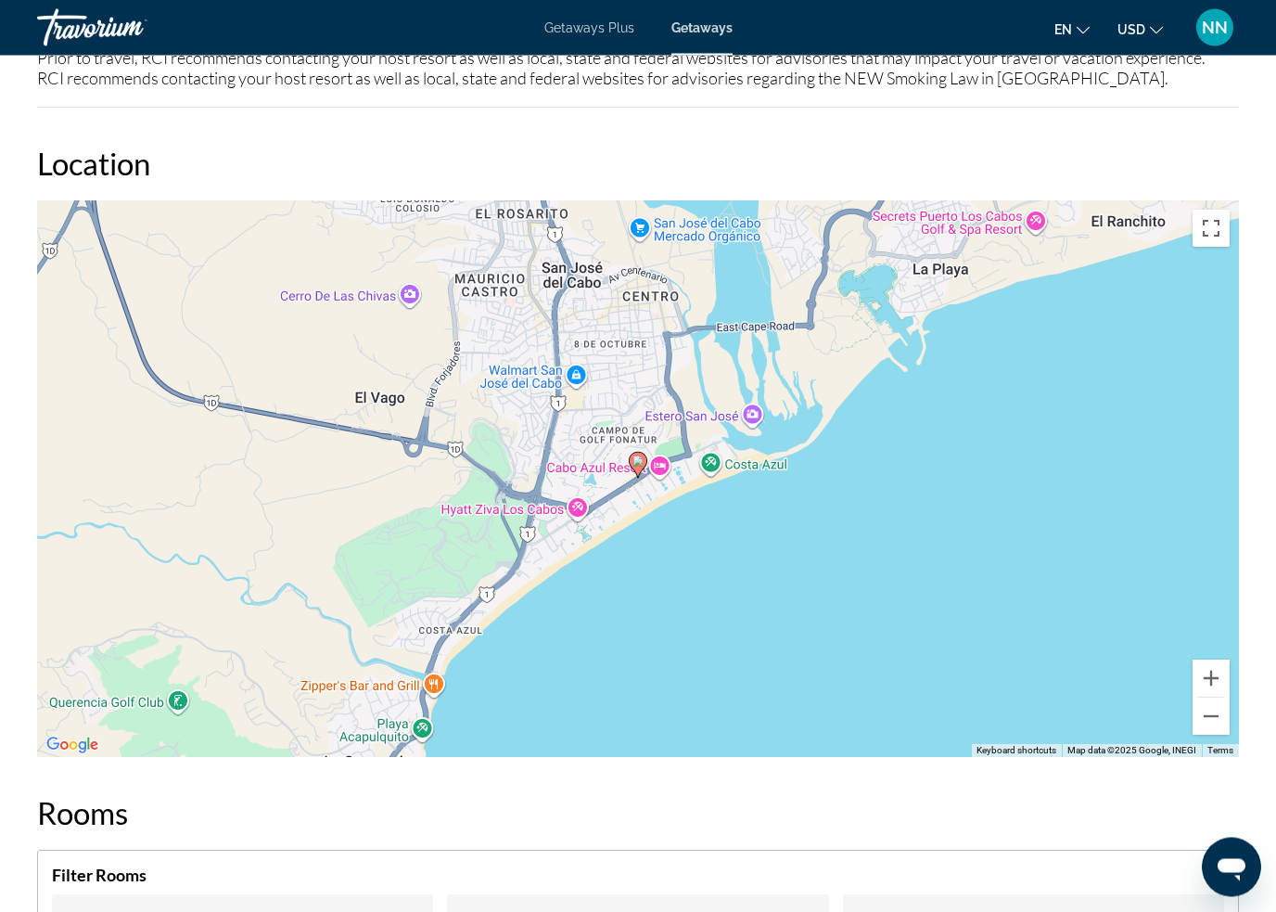
click at [1216, 211] on button "Toggle fullscreen view" at bounding box center [1211, 229] width 37 height 37
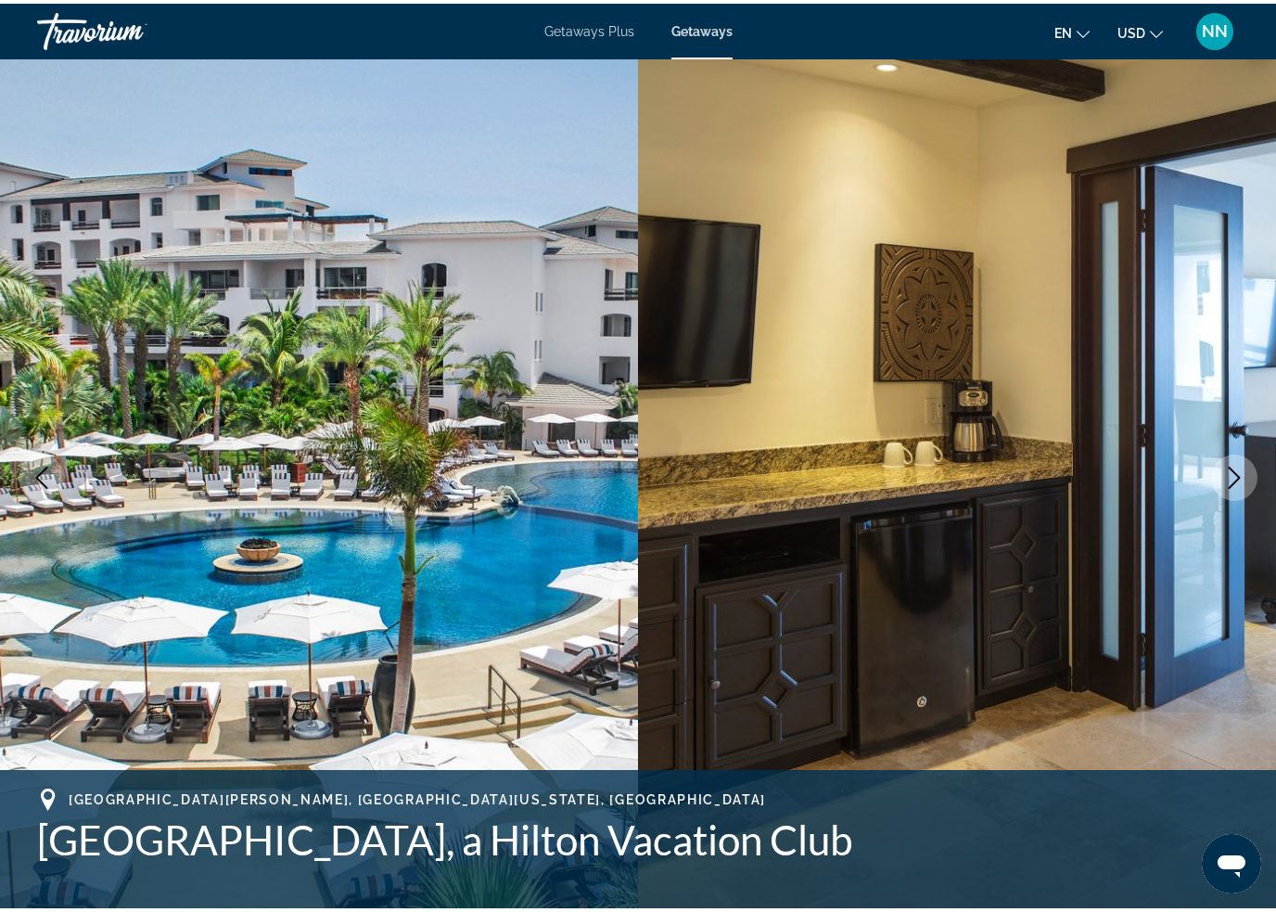
scroll to position [2437, 0]
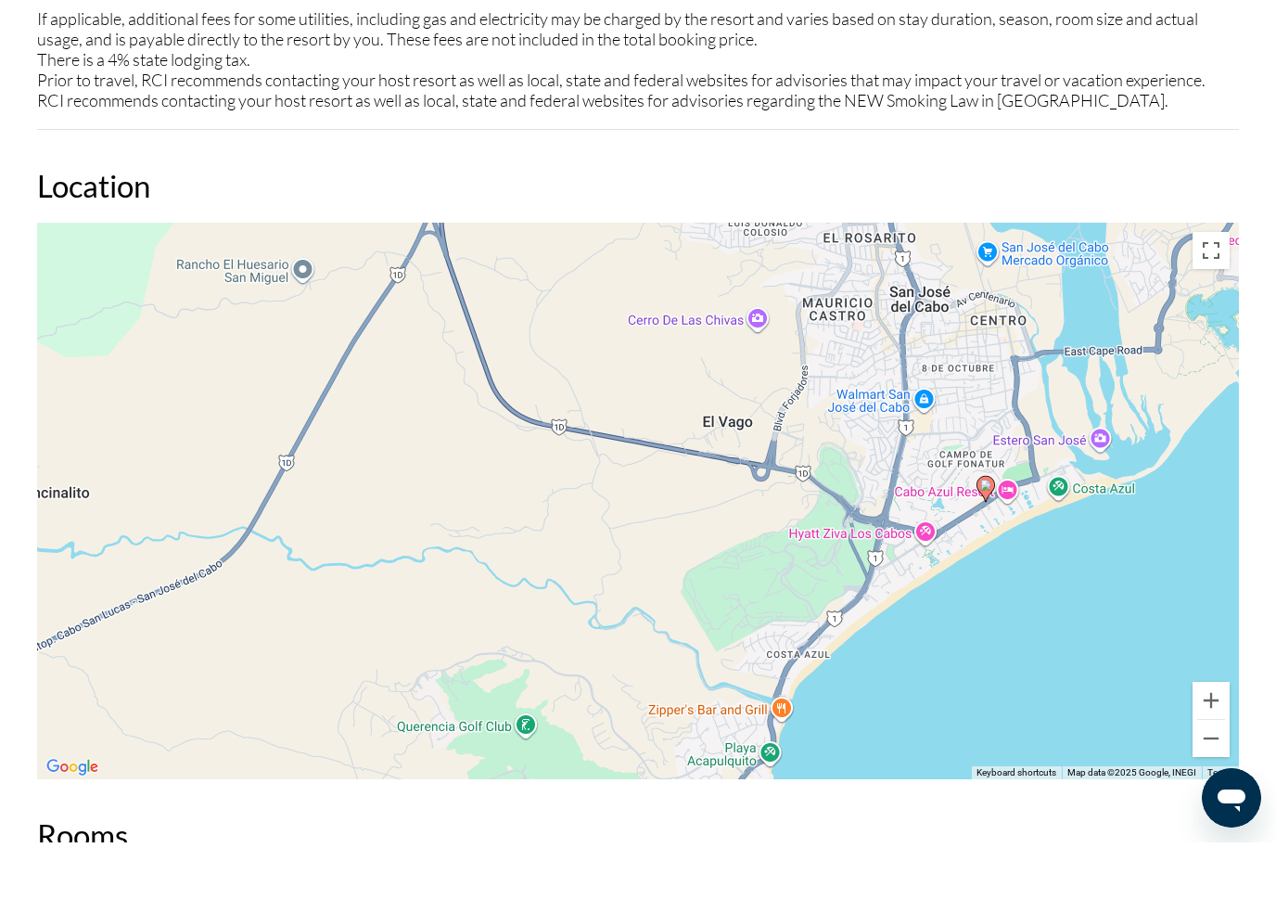
click at [1203, 301] on button "Toggle fullscreen view" at bounding box center [1211, 319] width 37 height 37
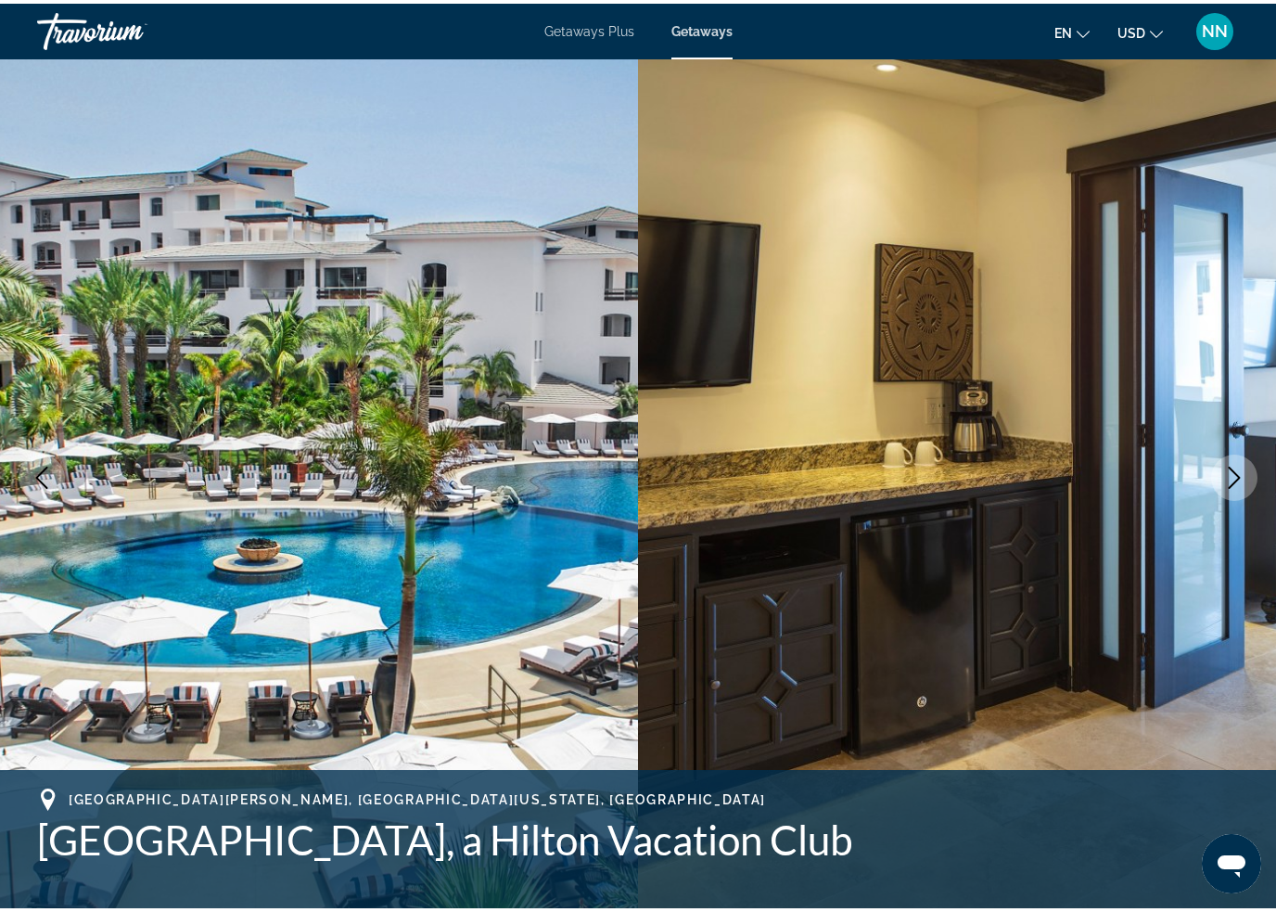
scroll to position [2415, 0]
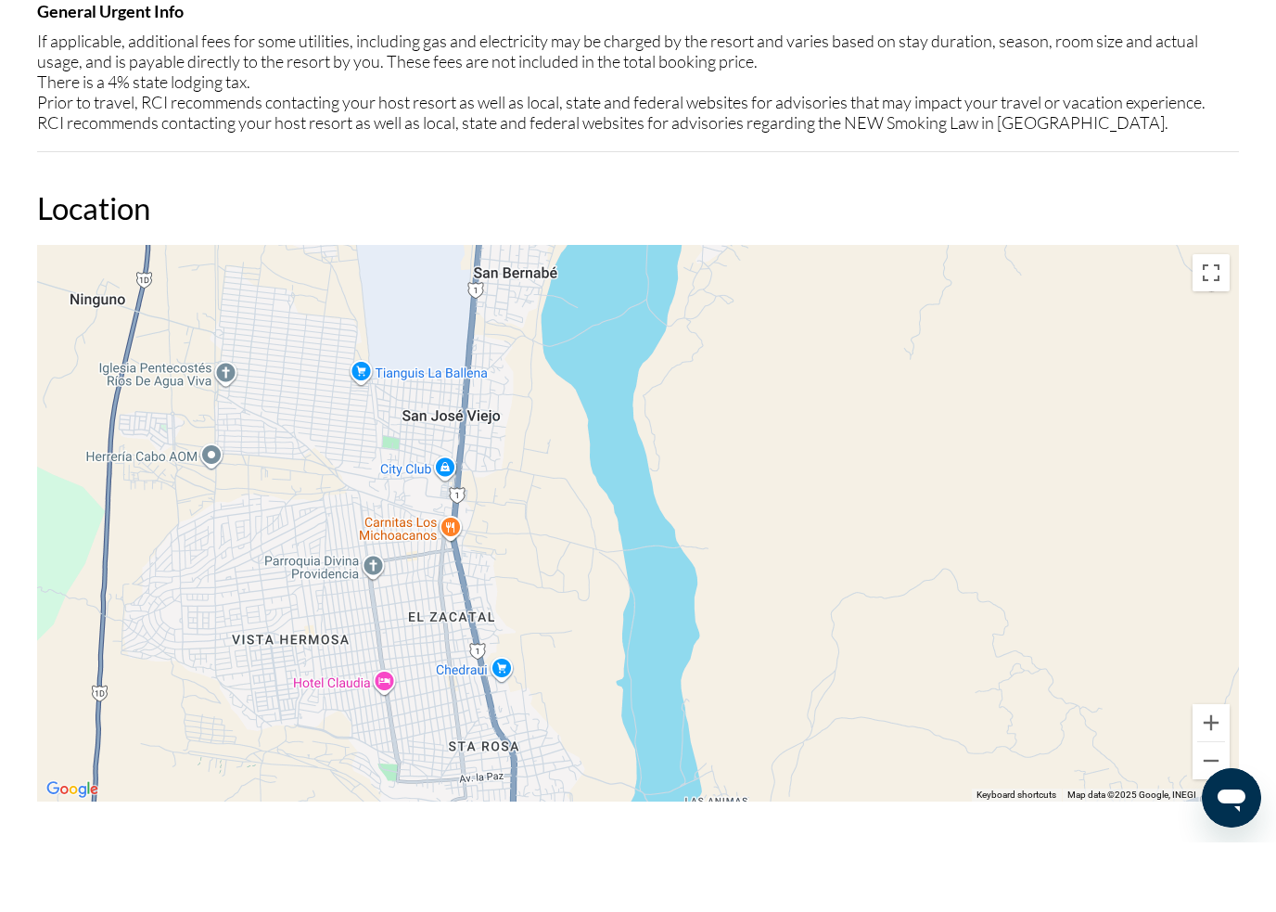
click at [263, 473] on div "Main content" at bounding box center [638, 592] width 1202 height 556
click at [1205, 324] on button "Toggle fullscreen view" at bounding box center [1211, 342] width 37 height 37
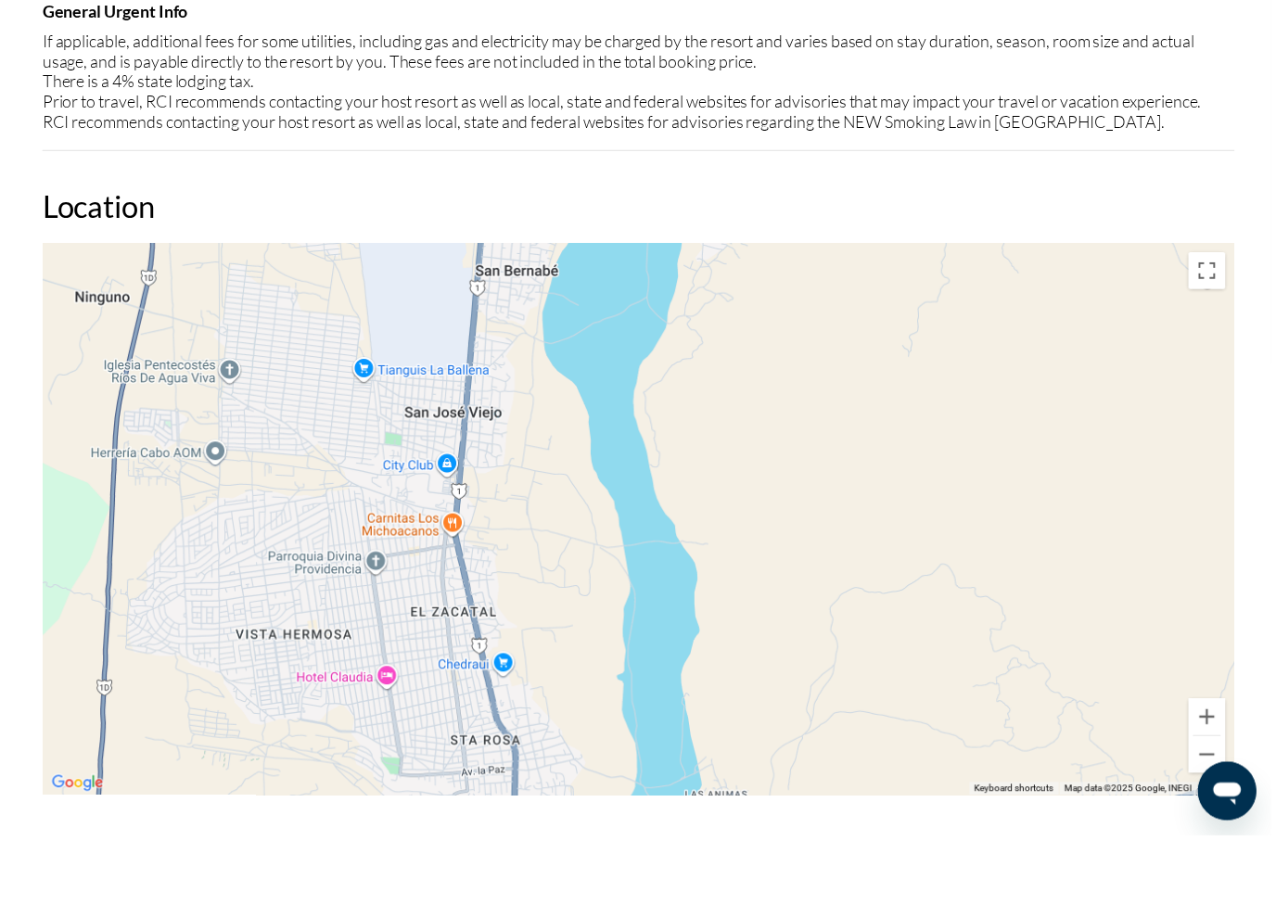
scroll to position [22, 0]
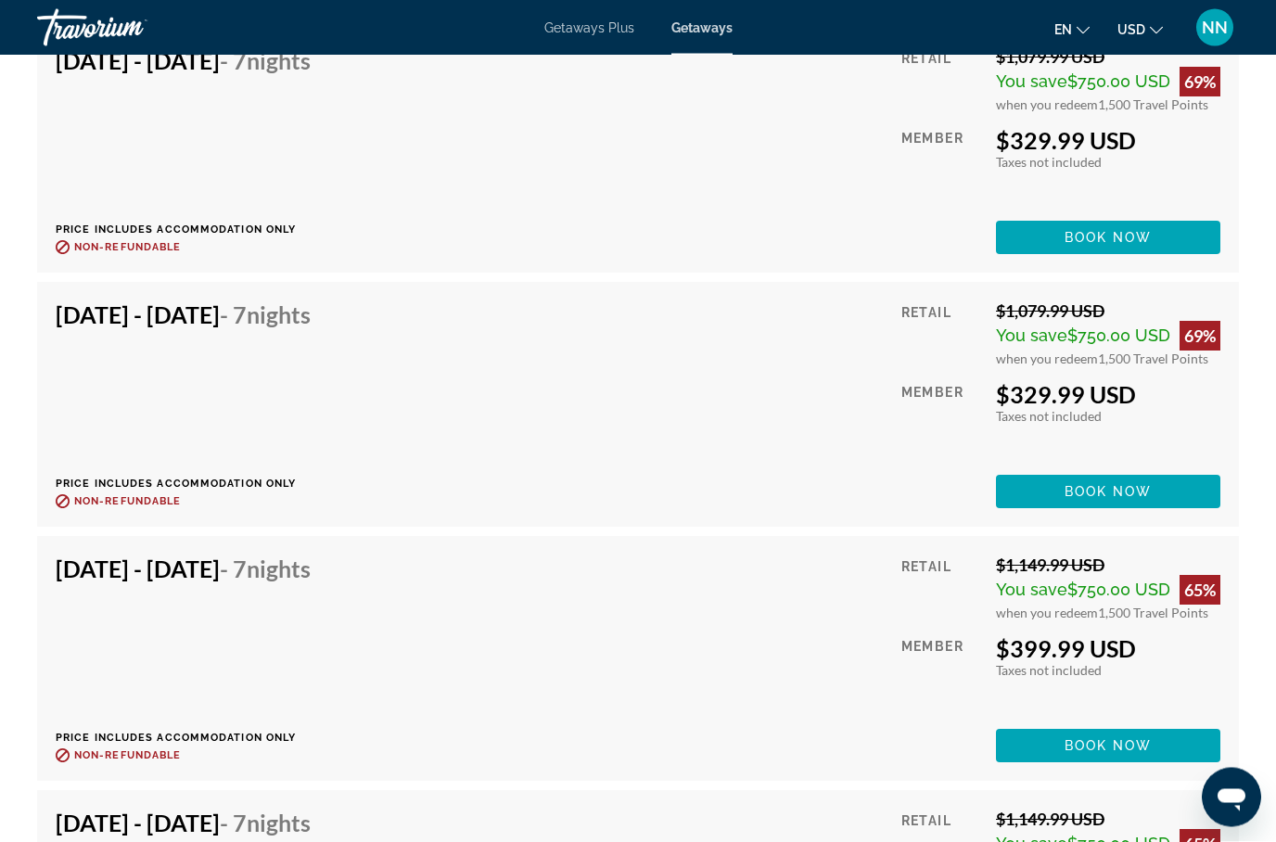
scroll to position [4414, 0]
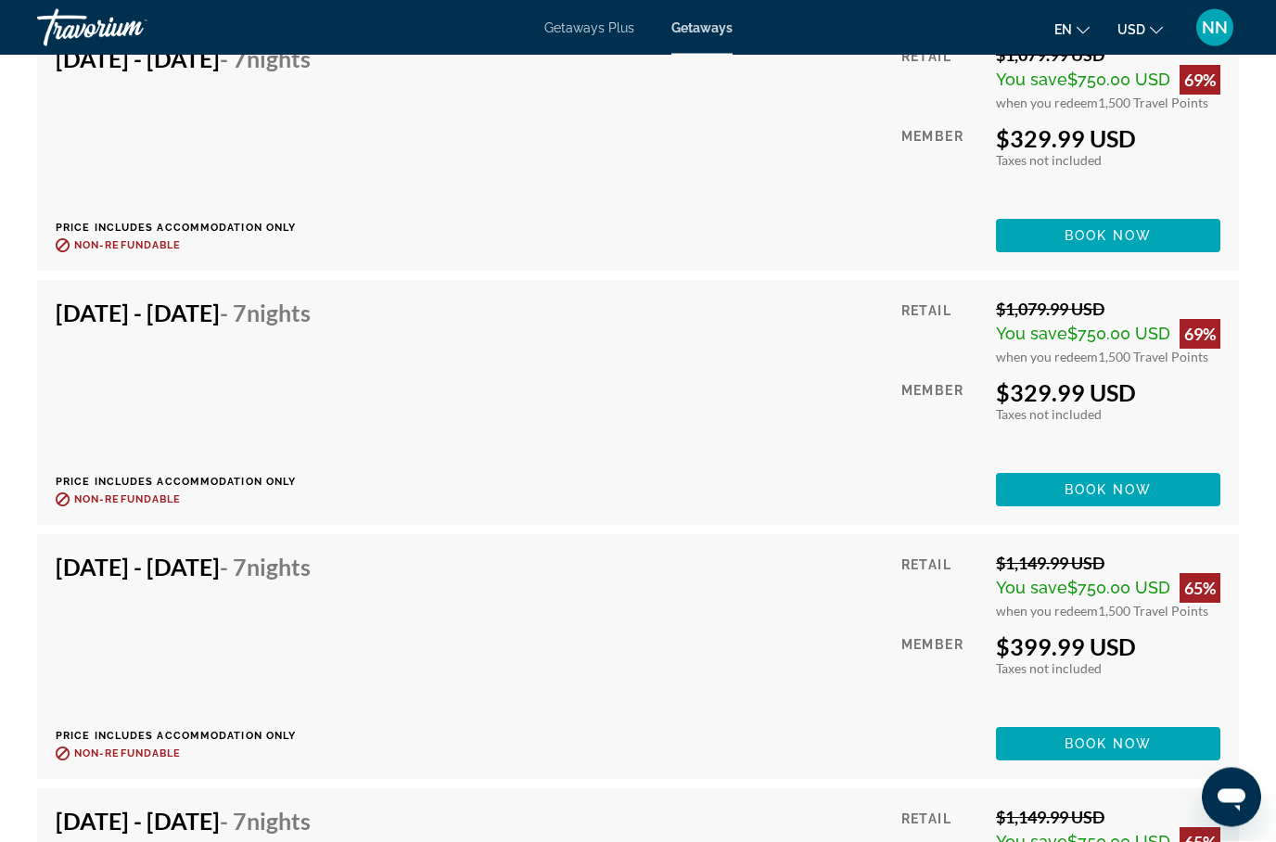
click at [1092, 494] on span "Book now" at bounding box center [1109, 490] width 88 height 15
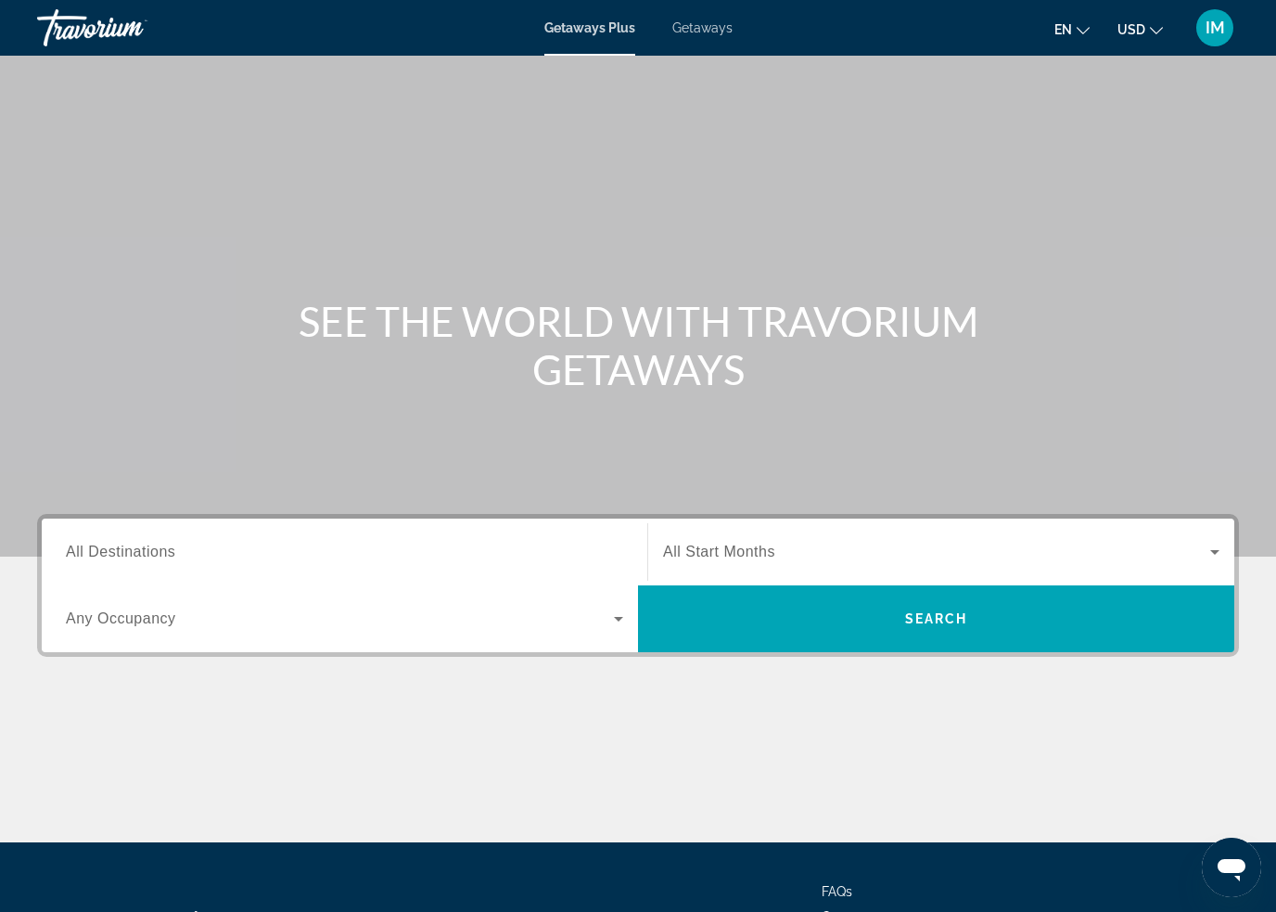
click at [716, 31] on span "Getaways" at bounding box center [702, 27] width 60 height 15
click at [140, 552] on span "All Destinations" at bounding box center [120, 551] width 109 height 16
click at [140, 552] on input "Destination All Destinations" at bounding box center [344, 553] width 557 height 22
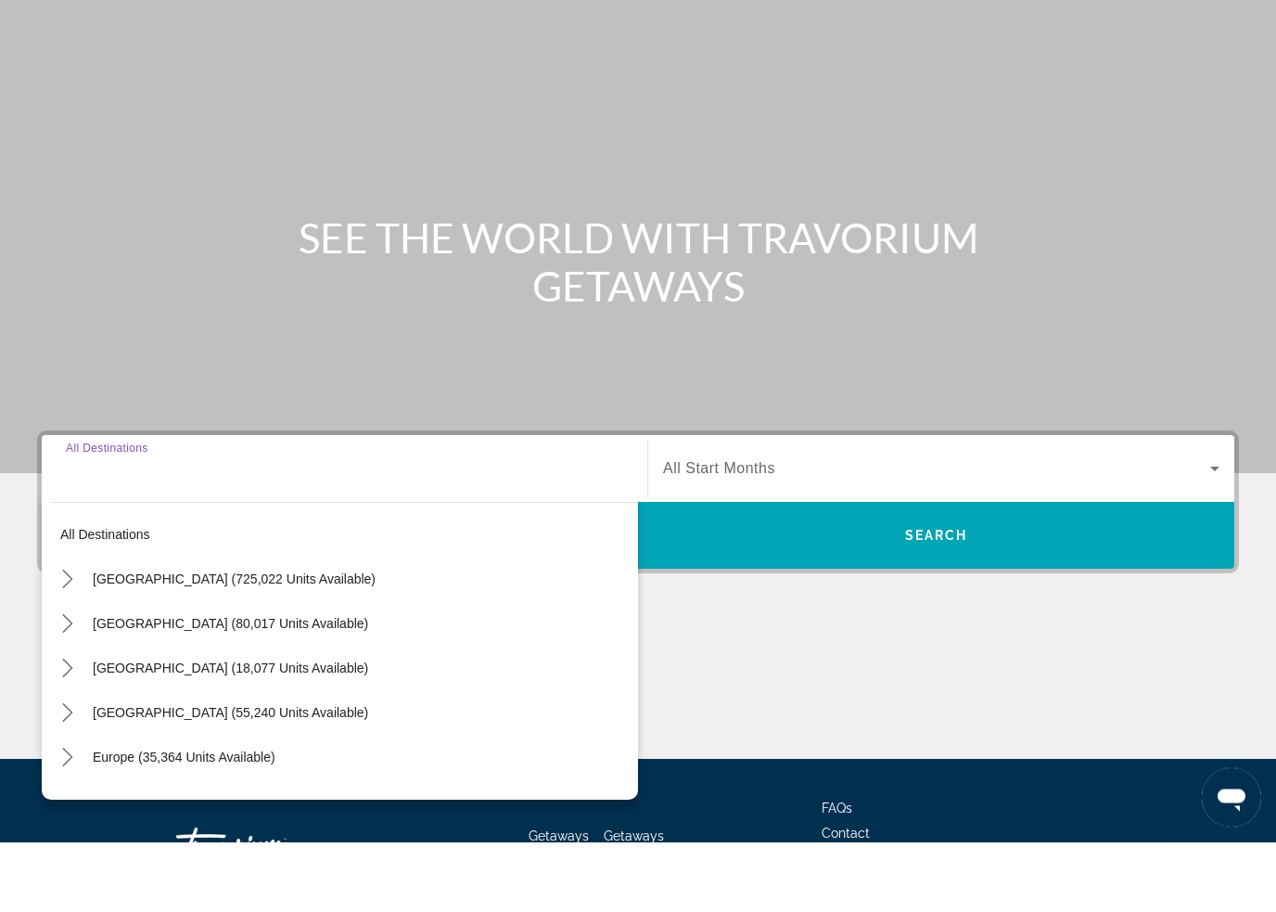
scroll to position [157, 0]
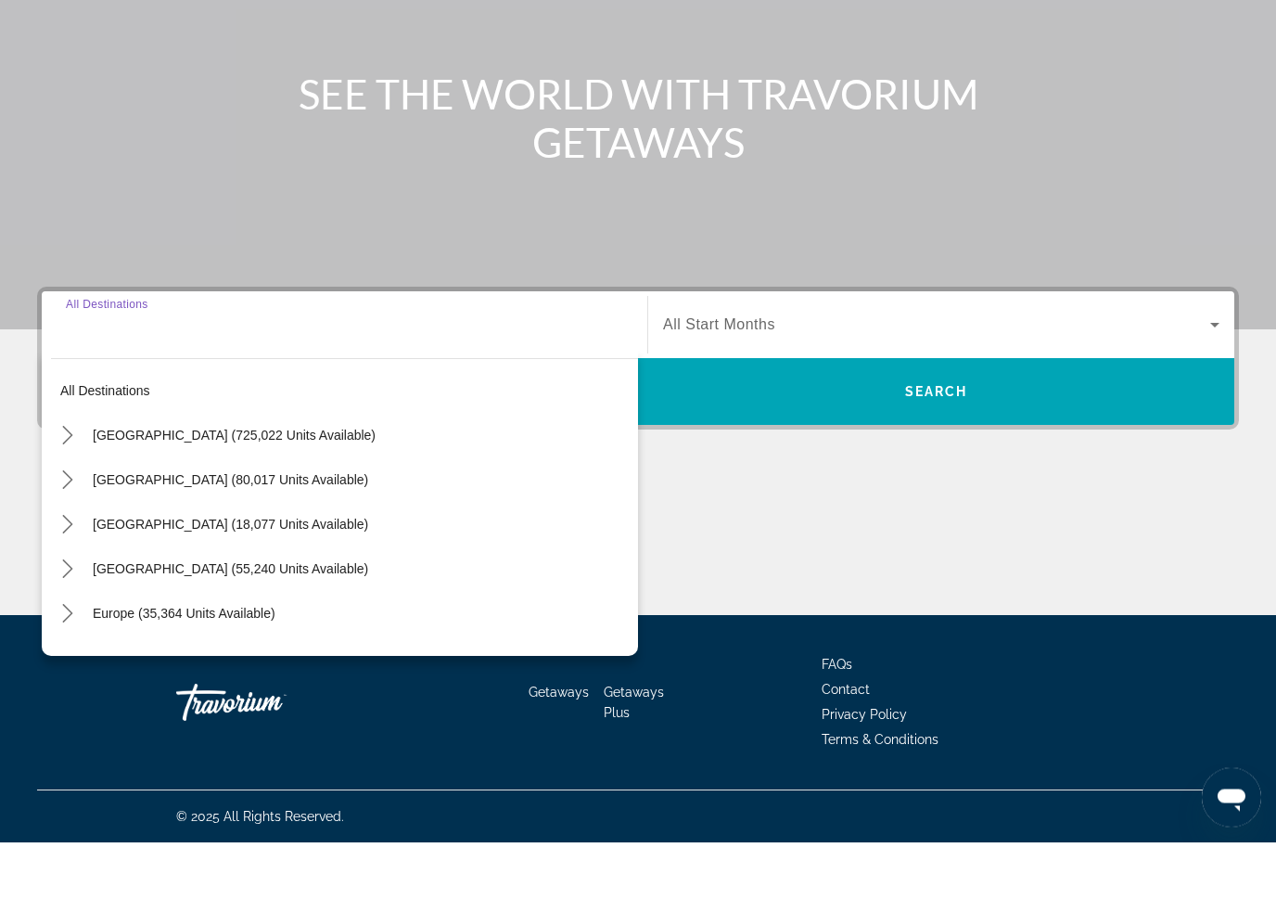
click at [78, 490] on mat-icon "Toggle United States (725,022 units available) submenu" at bounding box center [67, 506] width 32 height 32
click at [90, 533] on mat-icon "Toggle Arizona (18,439 units available) submenu" at bounding box center [86, 549] width 32 height 32
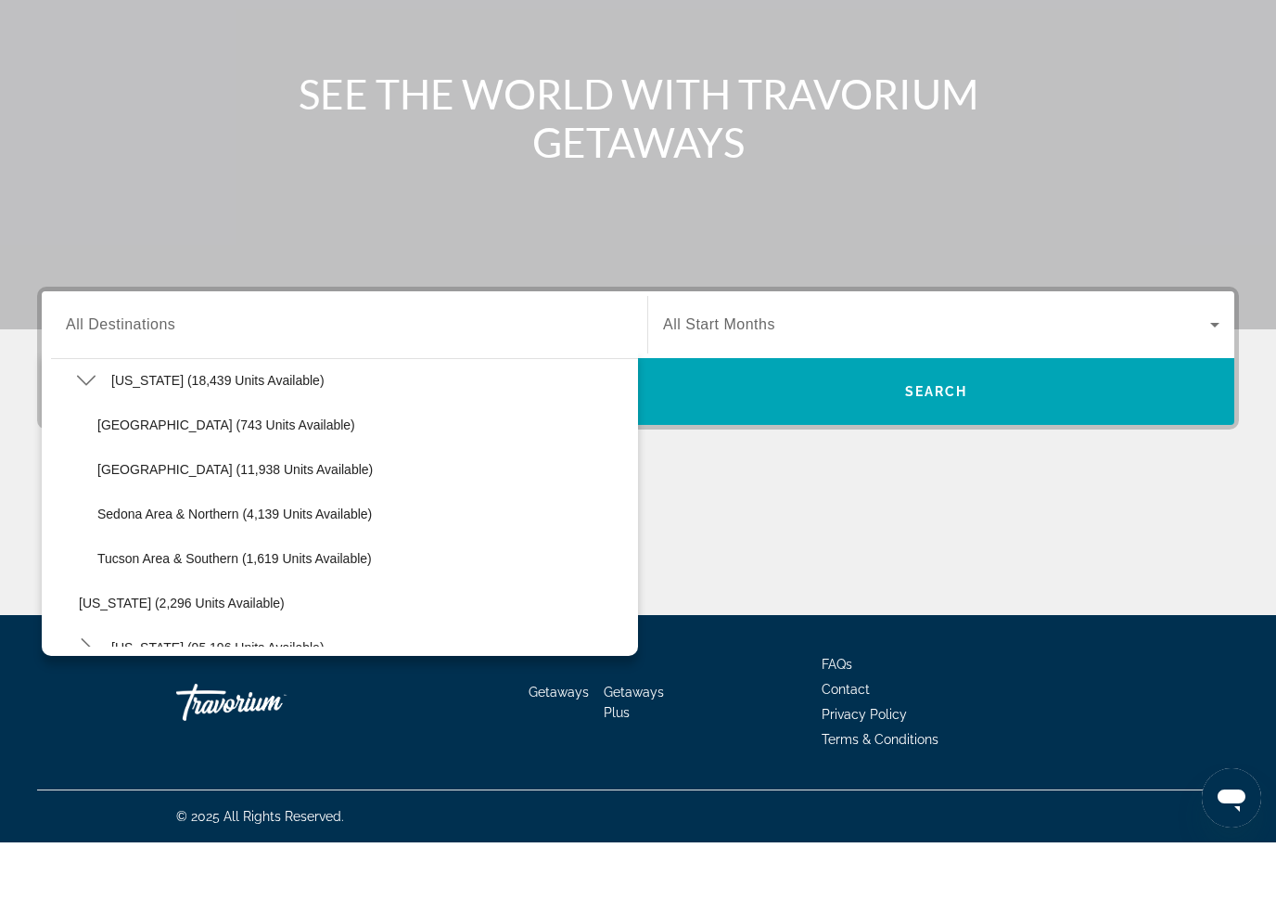
scroll to position [100, 0]
click at [251, 530] on span "Phoenix Area & Central (11,938 units available)" at bounding box center [234, 537] width 275 height 15
type input "**********"
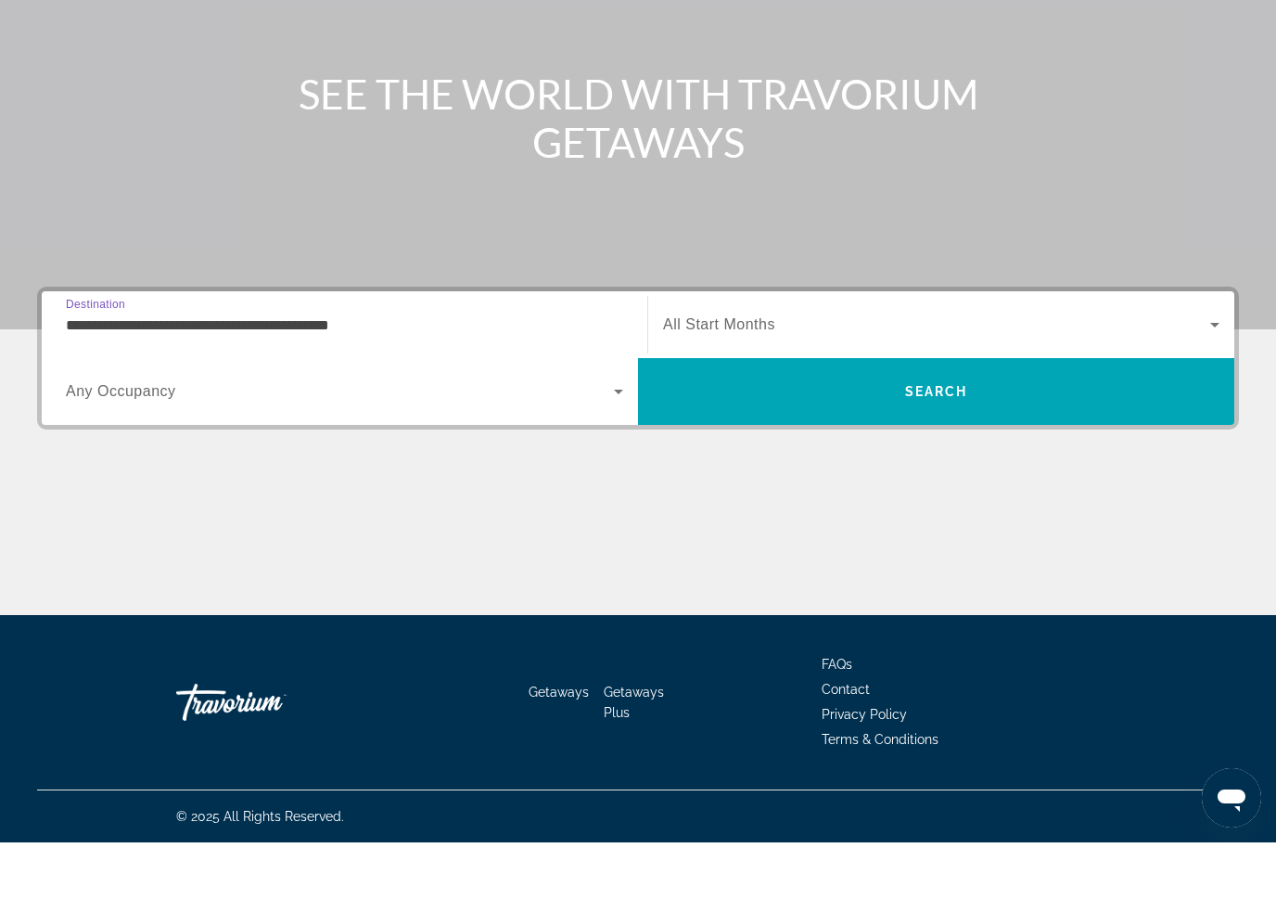
click at [1035, 439] on span "Search" at bounding box center [936, 461] width 596 height 45
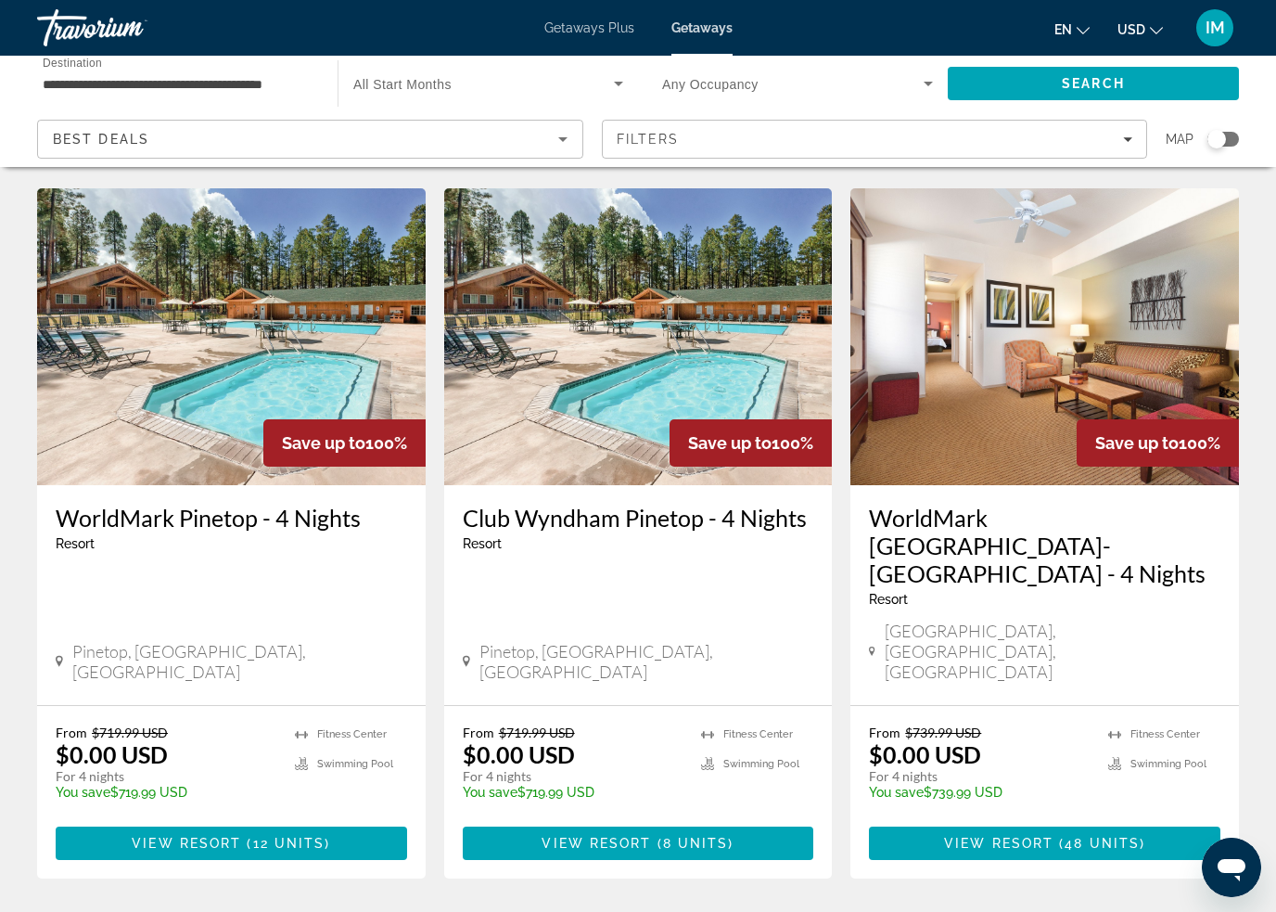
scroll to position [2224, 0]
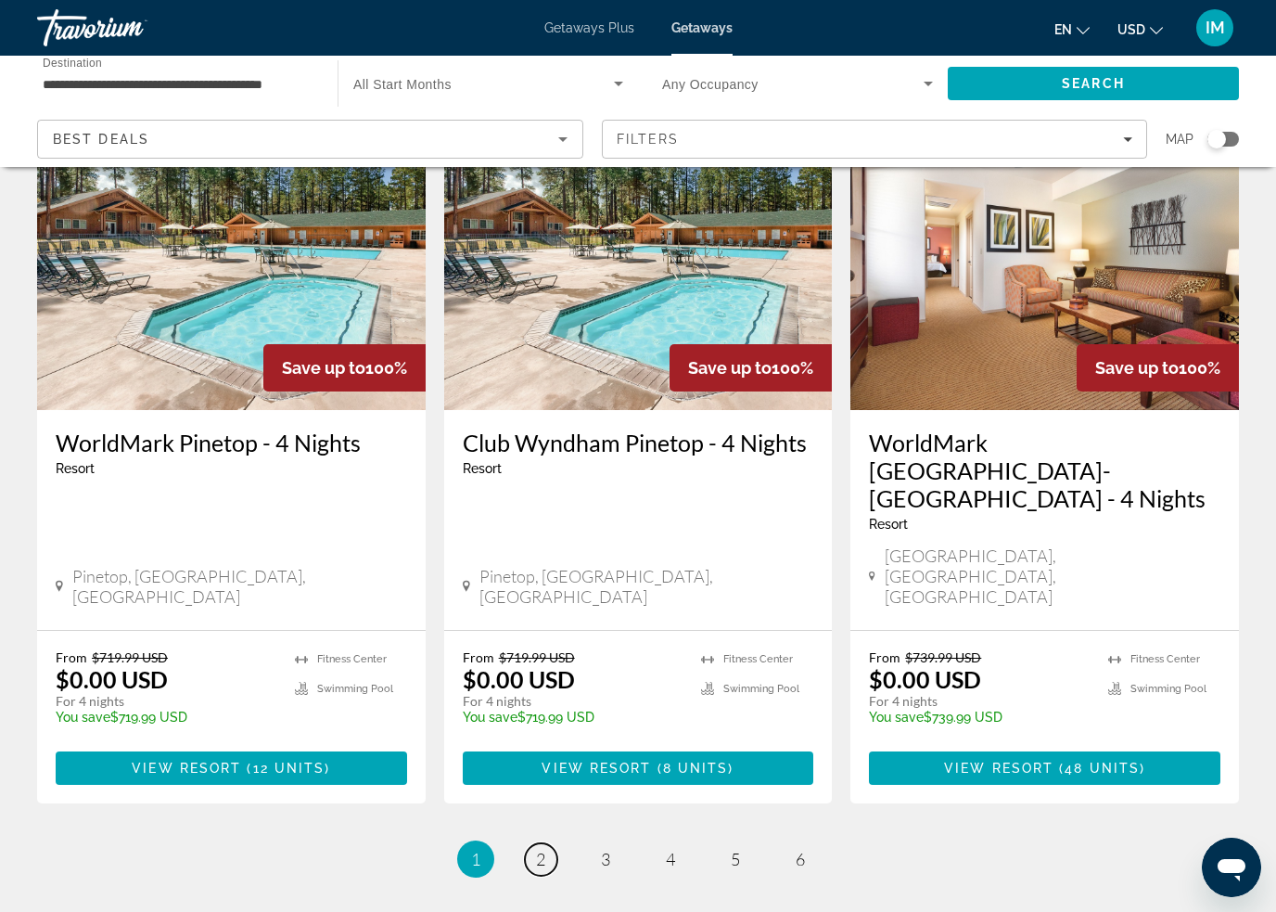
click at [547, 843] on link "page 2" at bounding box center [541, 859] width 32 height 32
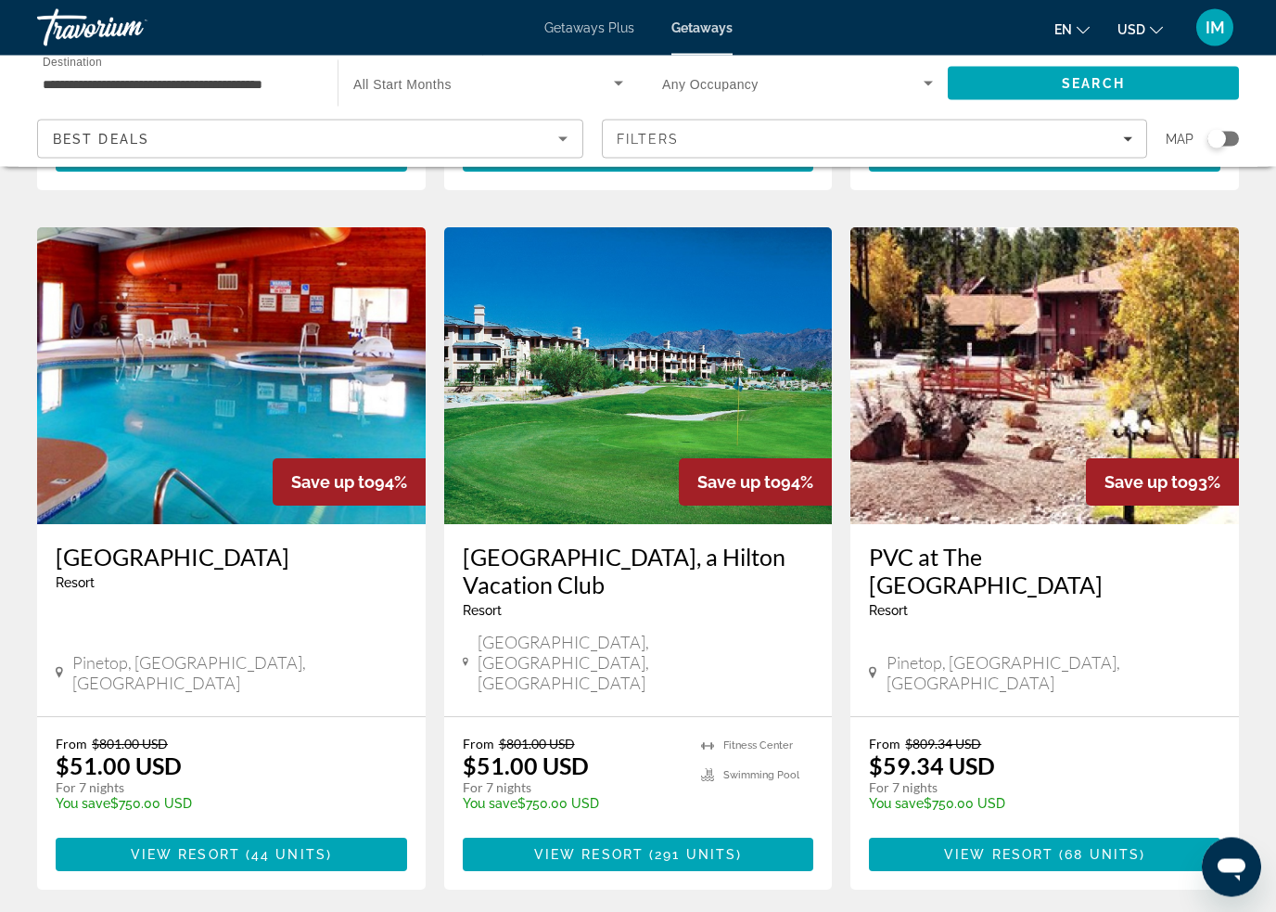
scroll to position [2145, 0]
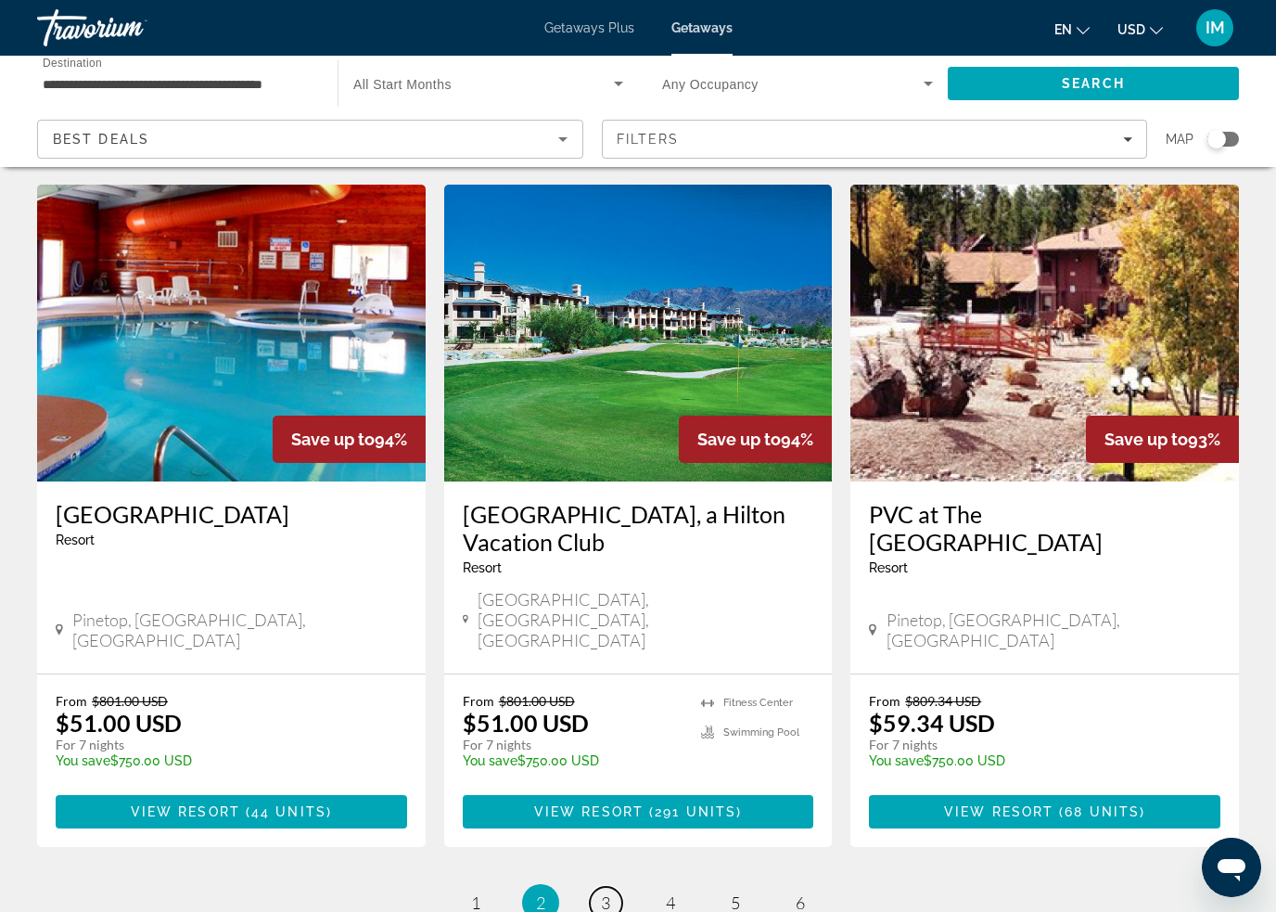
click at [607, 887] on link "page 3" at bounding box center [606, 903] width 32 height 32
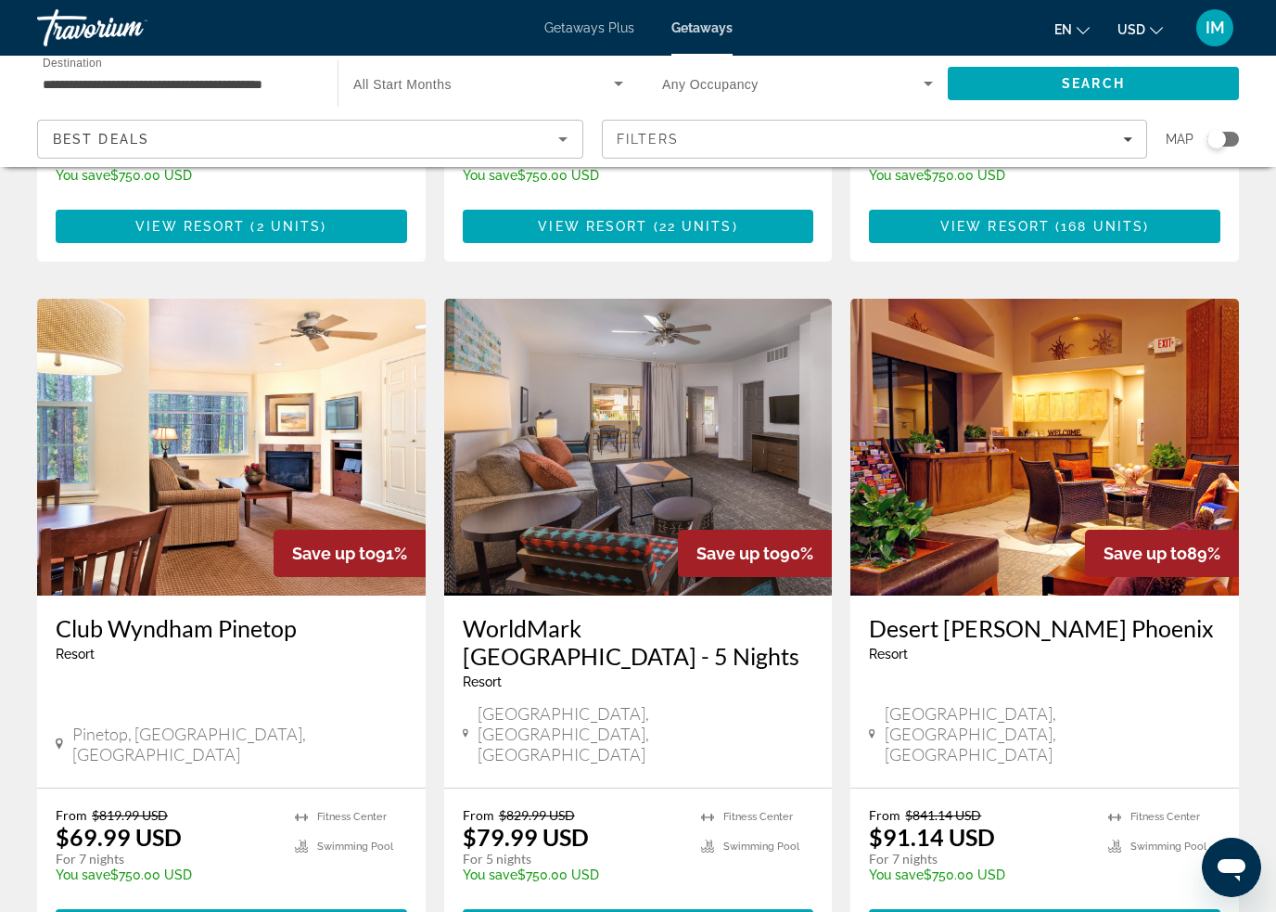
scroll to position [620, 0]
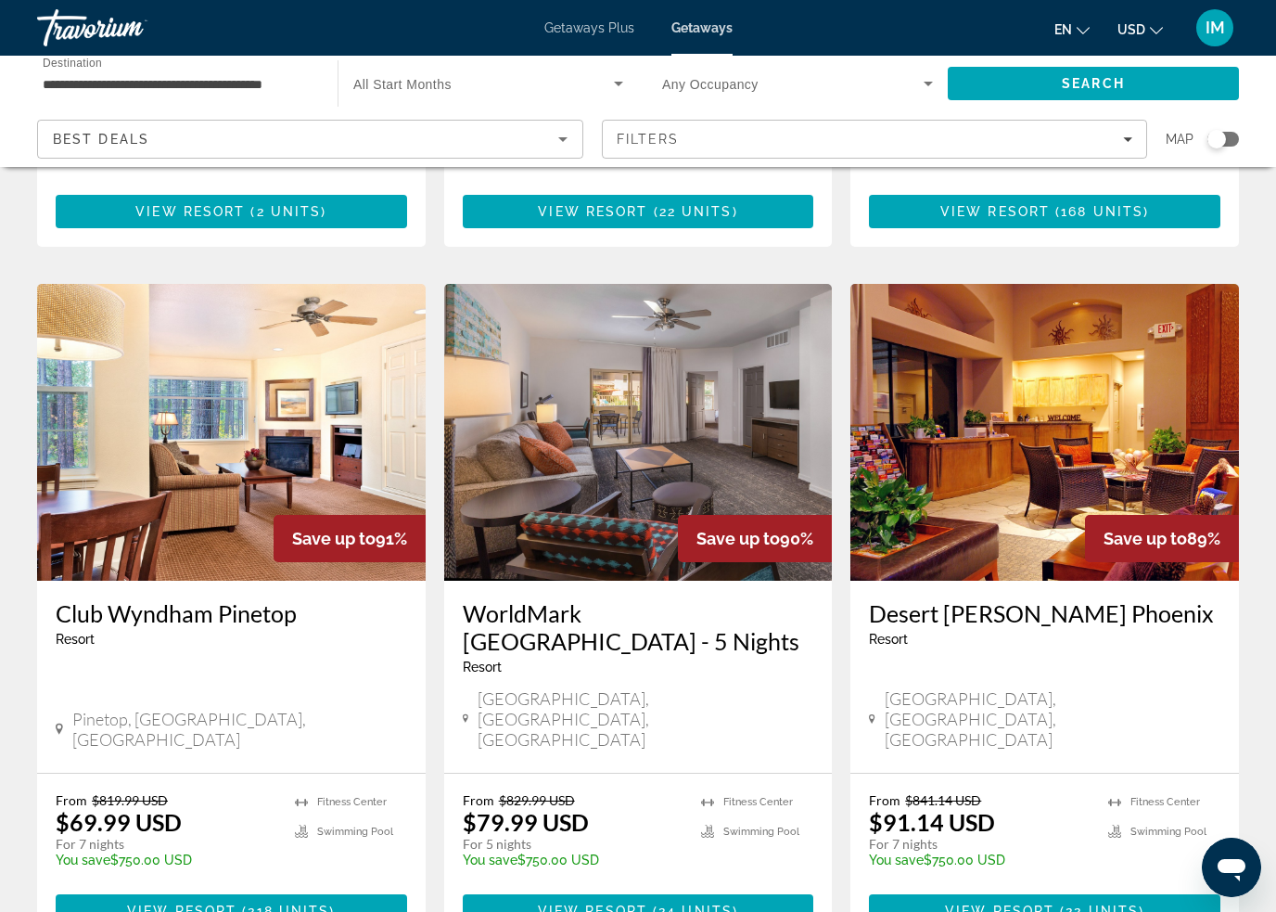
click at [1096, 903] on span "22 units" at bounding box center [1102, 910] width 73 height 15
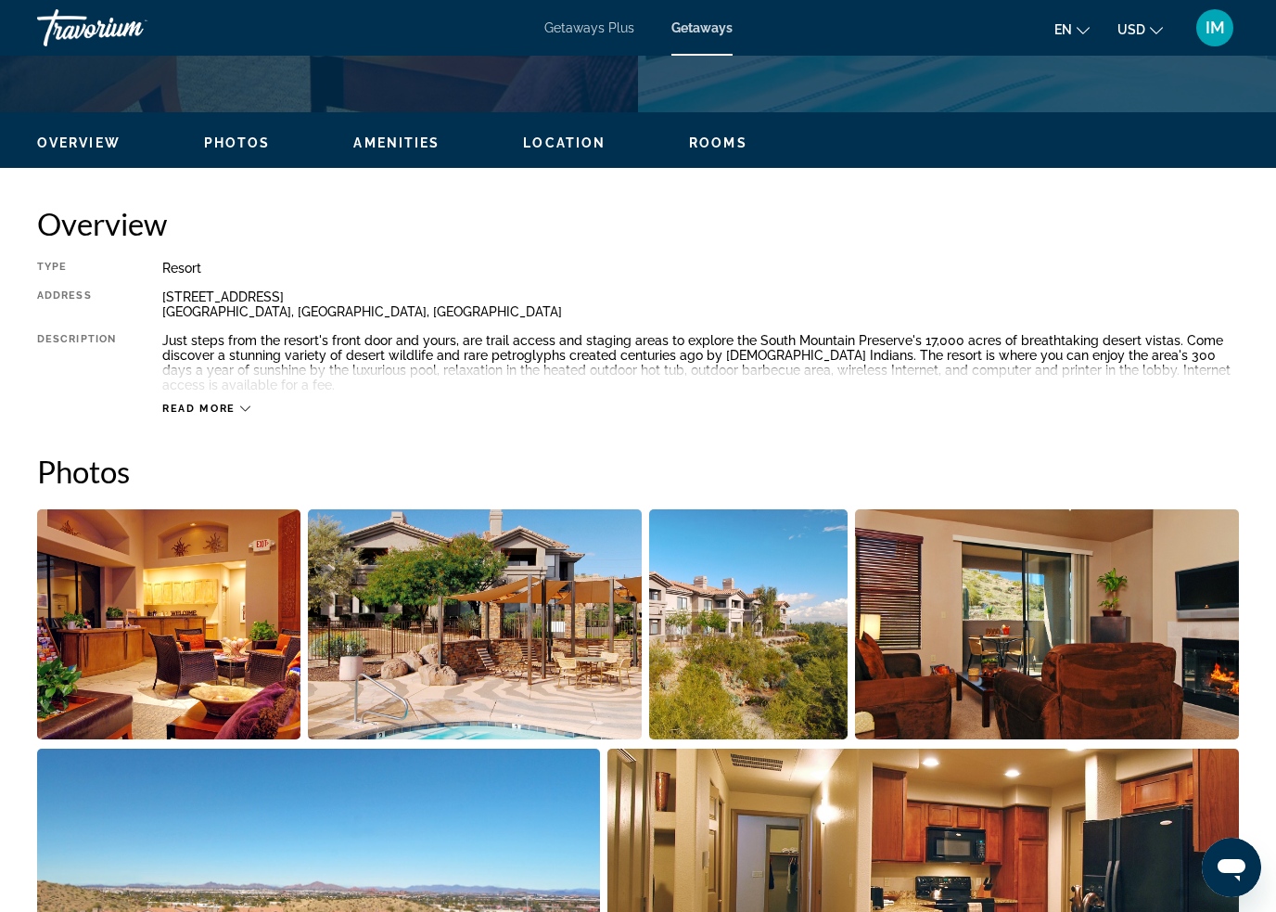
scroll to position [803, 0]
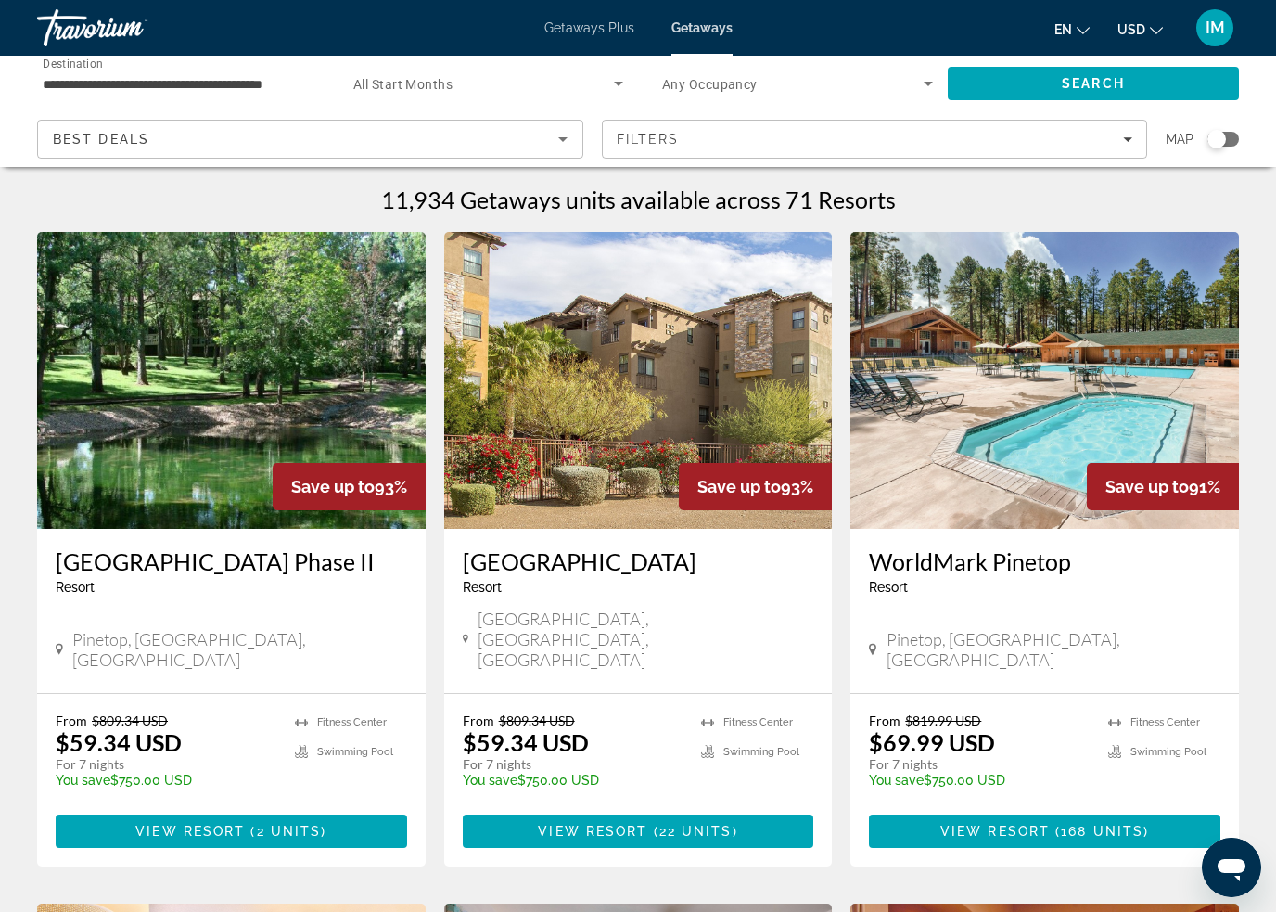
click at [168, 81] on input "**********" at bounding box center [178, 84] width 271 height 22
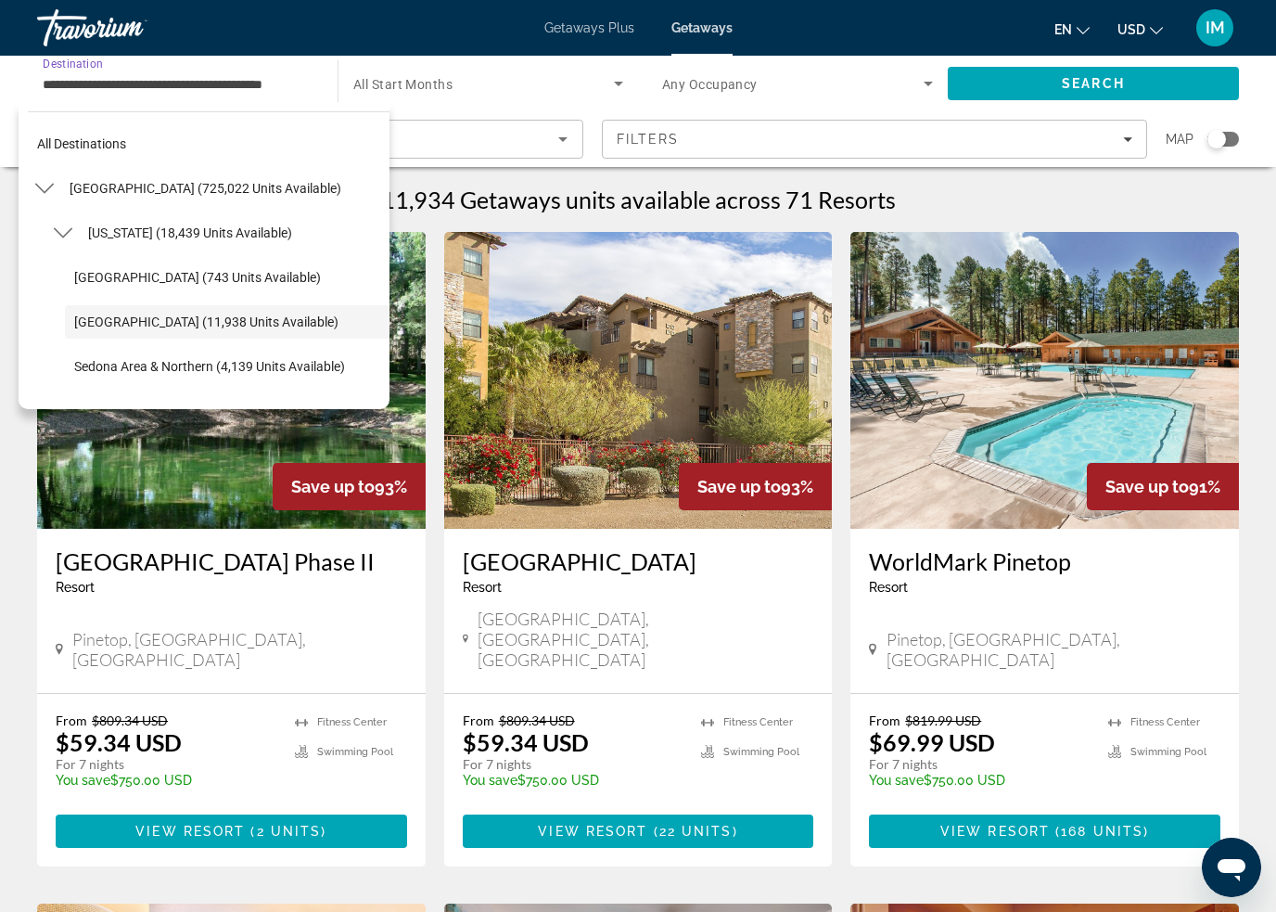
scroll to position [66, 0]
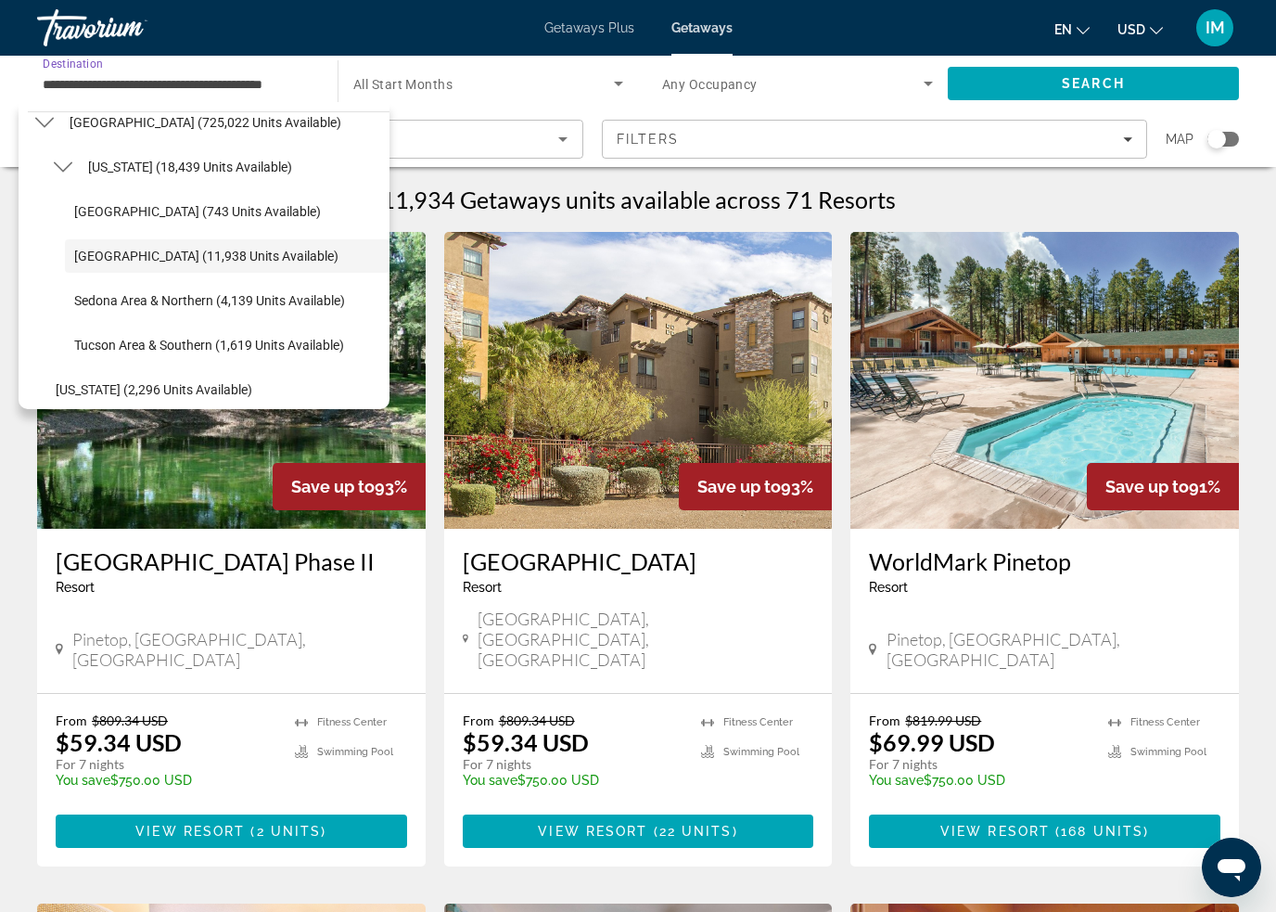
click at [133, 167] on span "Arizona (18,439 units available)" at bounding box center [190, 167] width 204 height 15
type input "**********"
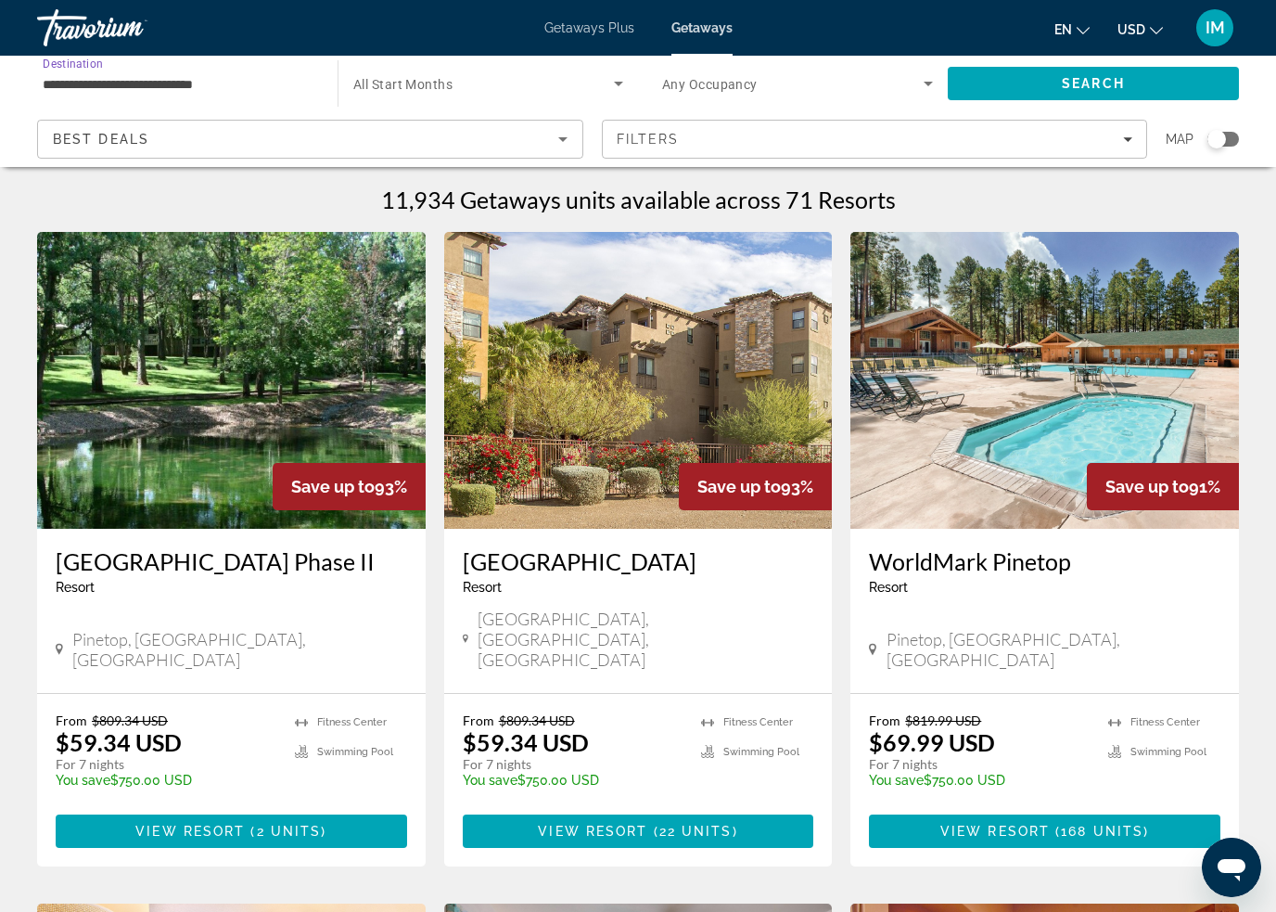
click at [1135, 86] on span "Search" at bounding box center [1093, 83] width 291 height 45
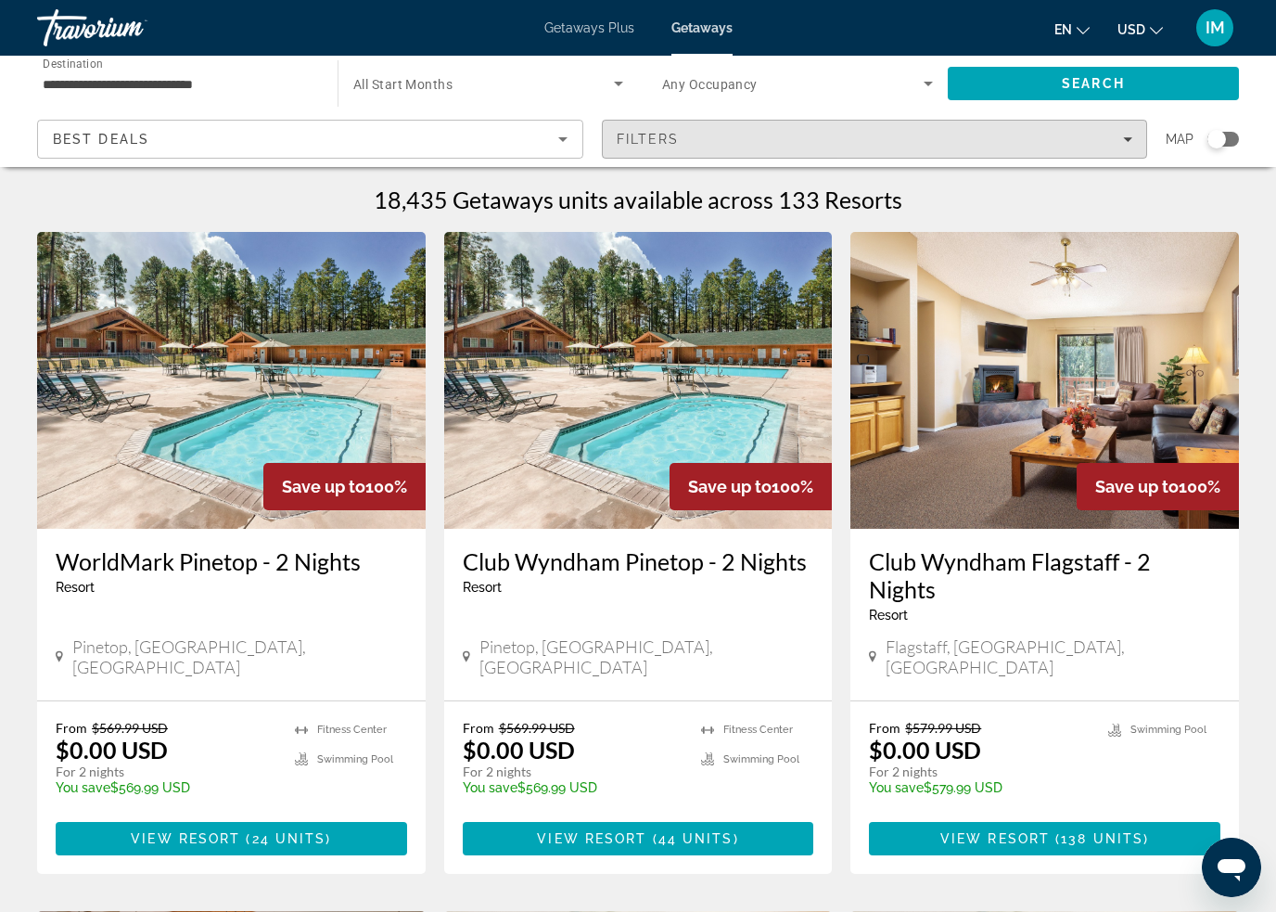
click at [1097, 138] on div "Filters" at bounding box center [875, 139] width 517 height 15
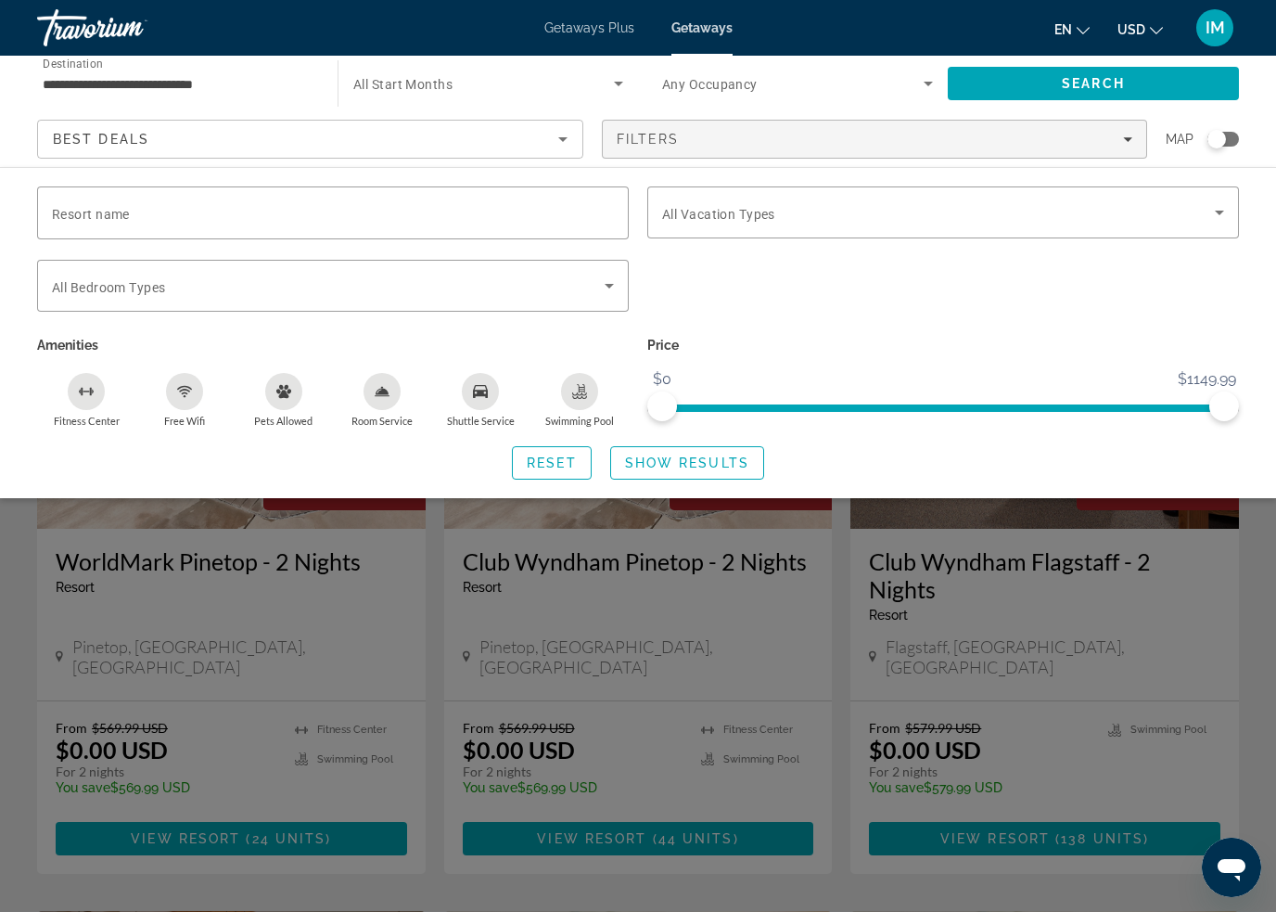
click at [1226, 212] on icon "Search widget" at bounding box center [1219, 212] width 22 height 22
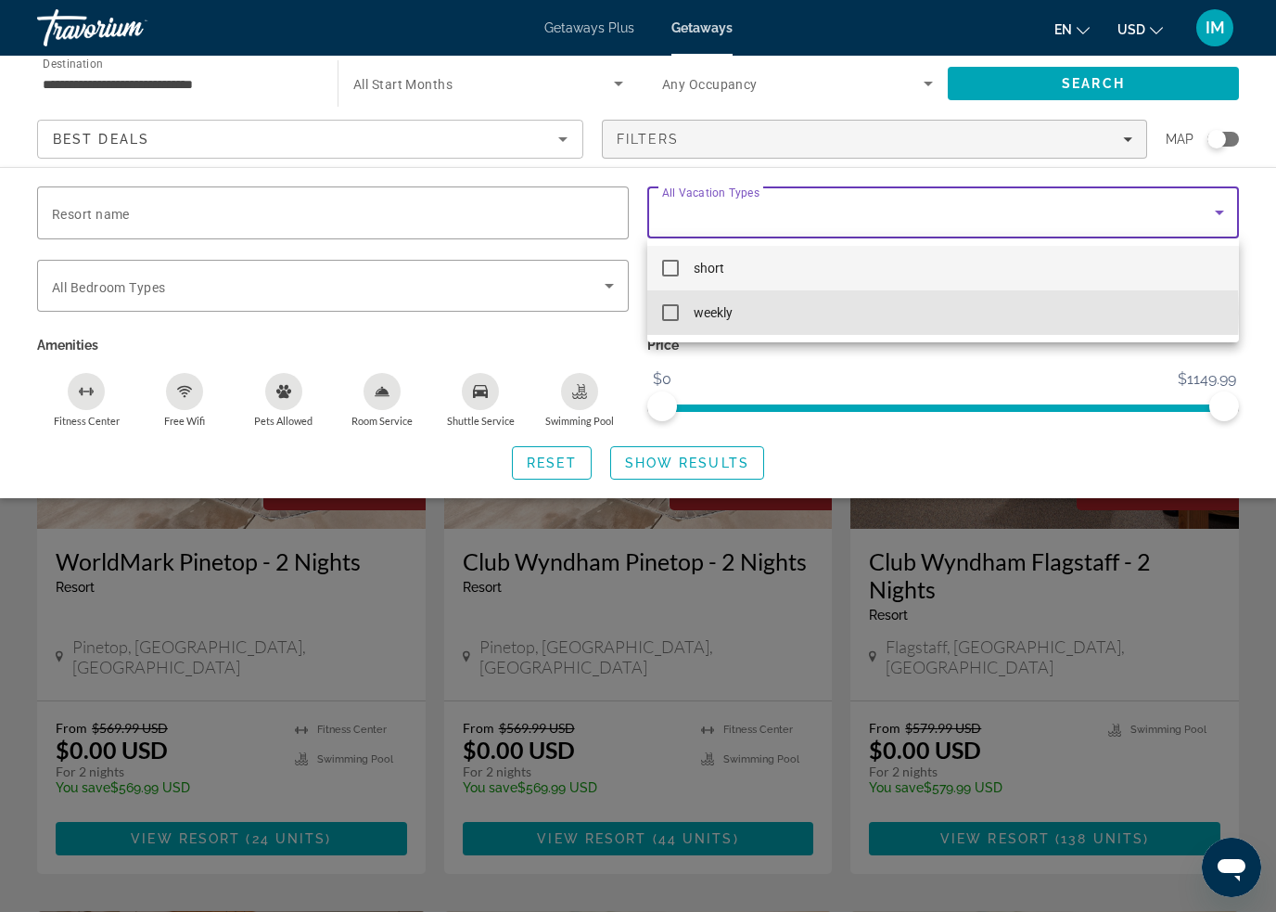
click at [680, 313] on mat-option "weekly" at bounding box center [943, 312] width 592 height 45
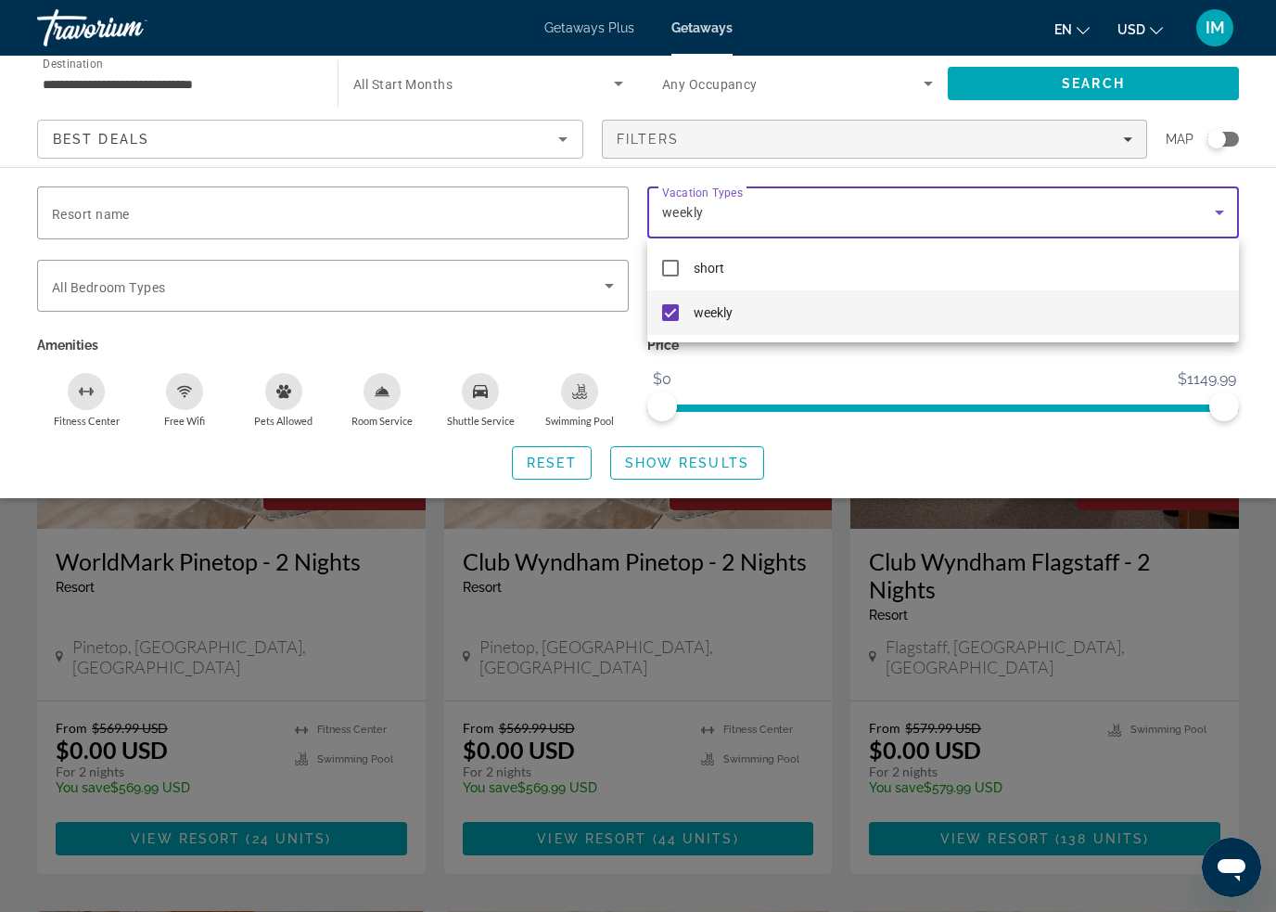
click at [734, 454] on div at bounding box center [638, 456] width 1276 height 912
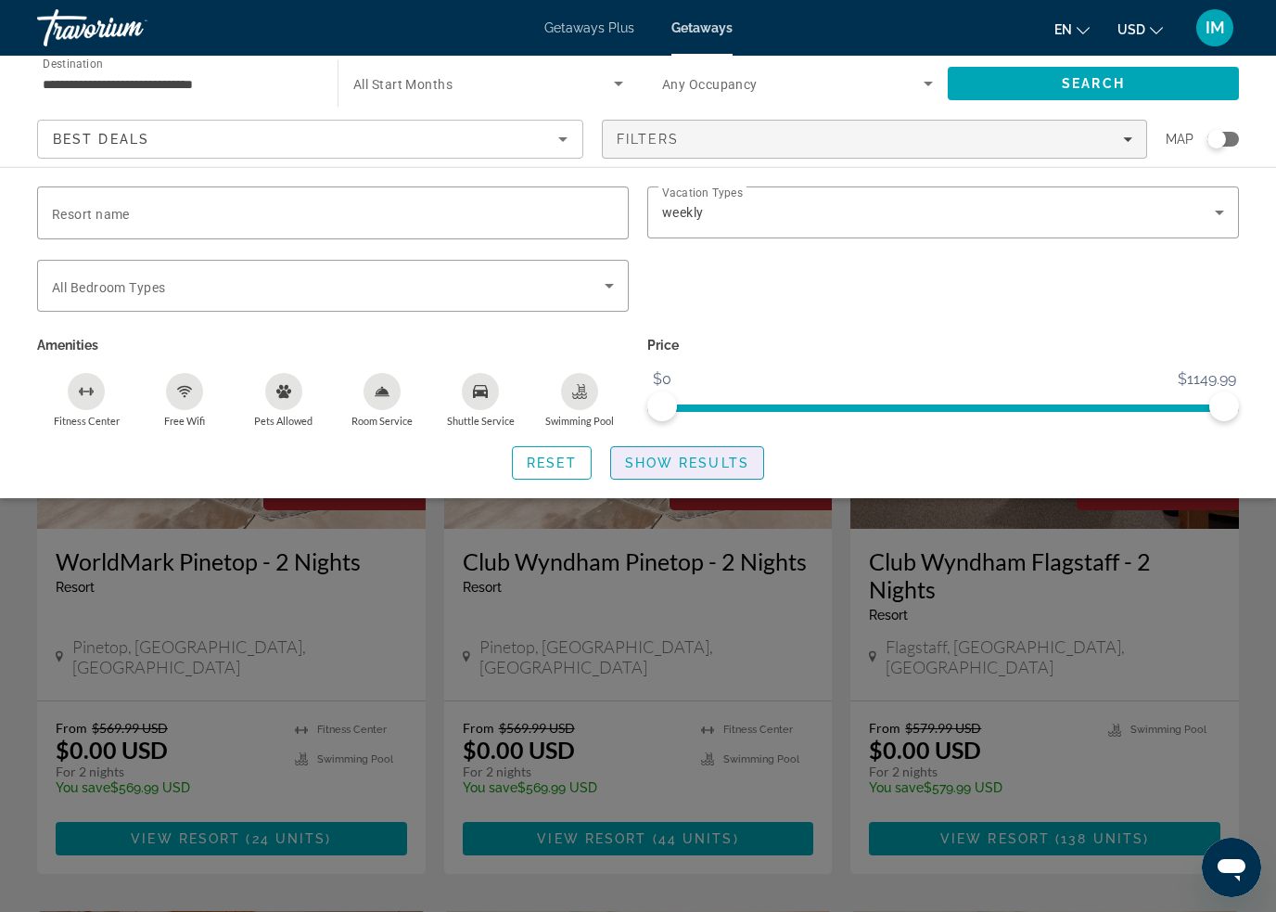
click at [742, 470] on span "Search widget" at bounding box center [687, 463] width 152 height 45
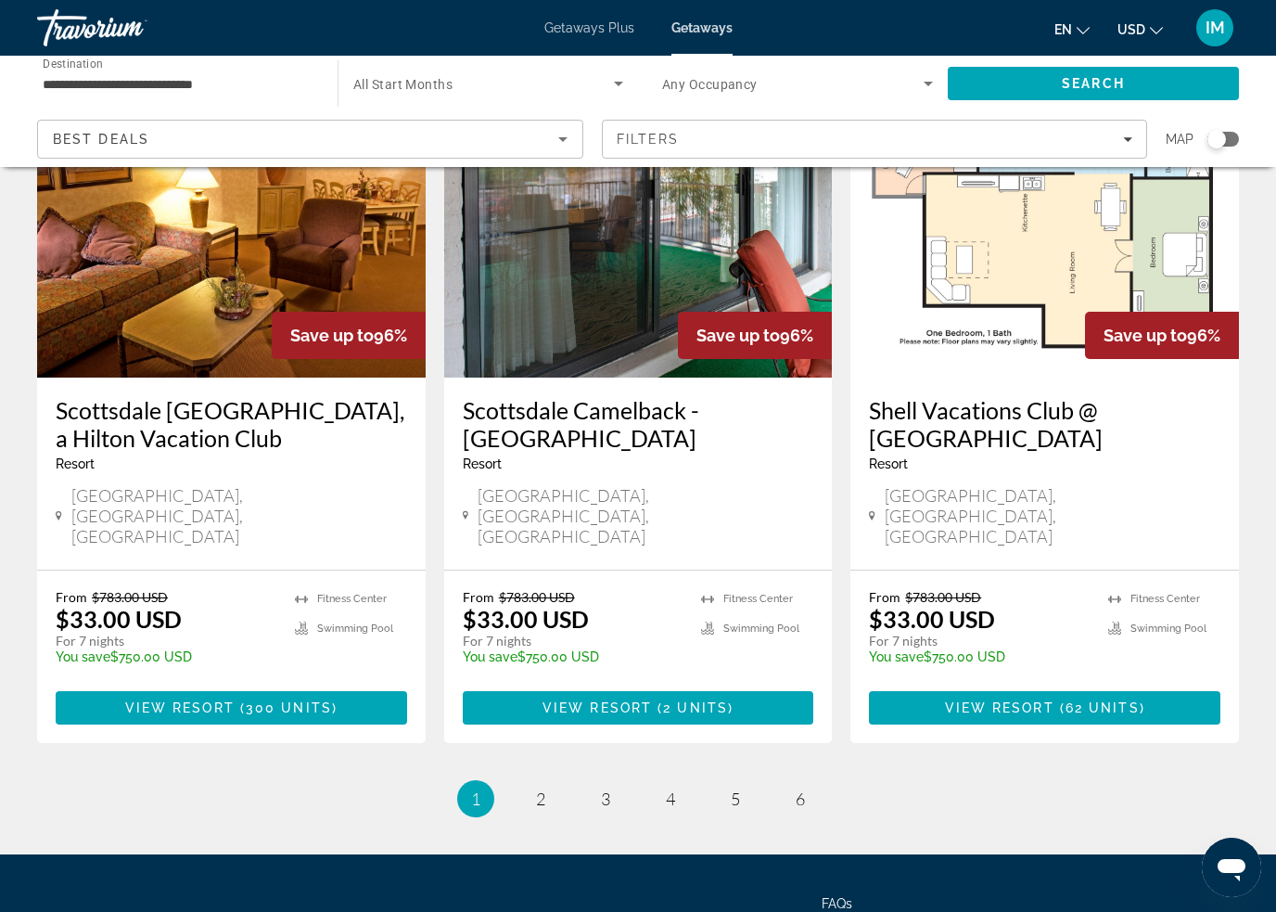
scroll to position [2224, 0]
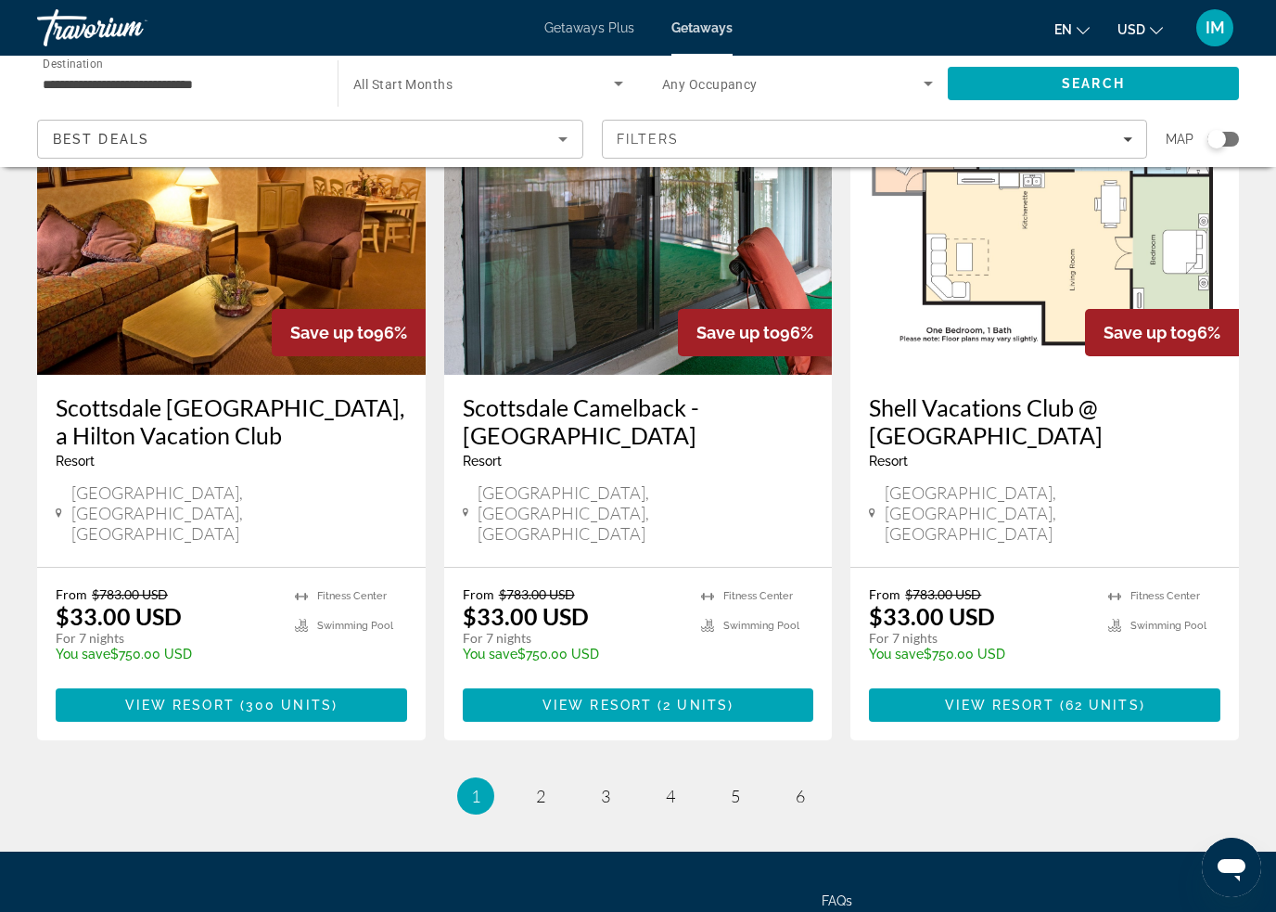
click at [556, 777] on li "page 2" at bounding box center [540, 795] width 37 height 37
click at [536, 786] on span "2" at bounding box center [540, 796] width 9 height 20
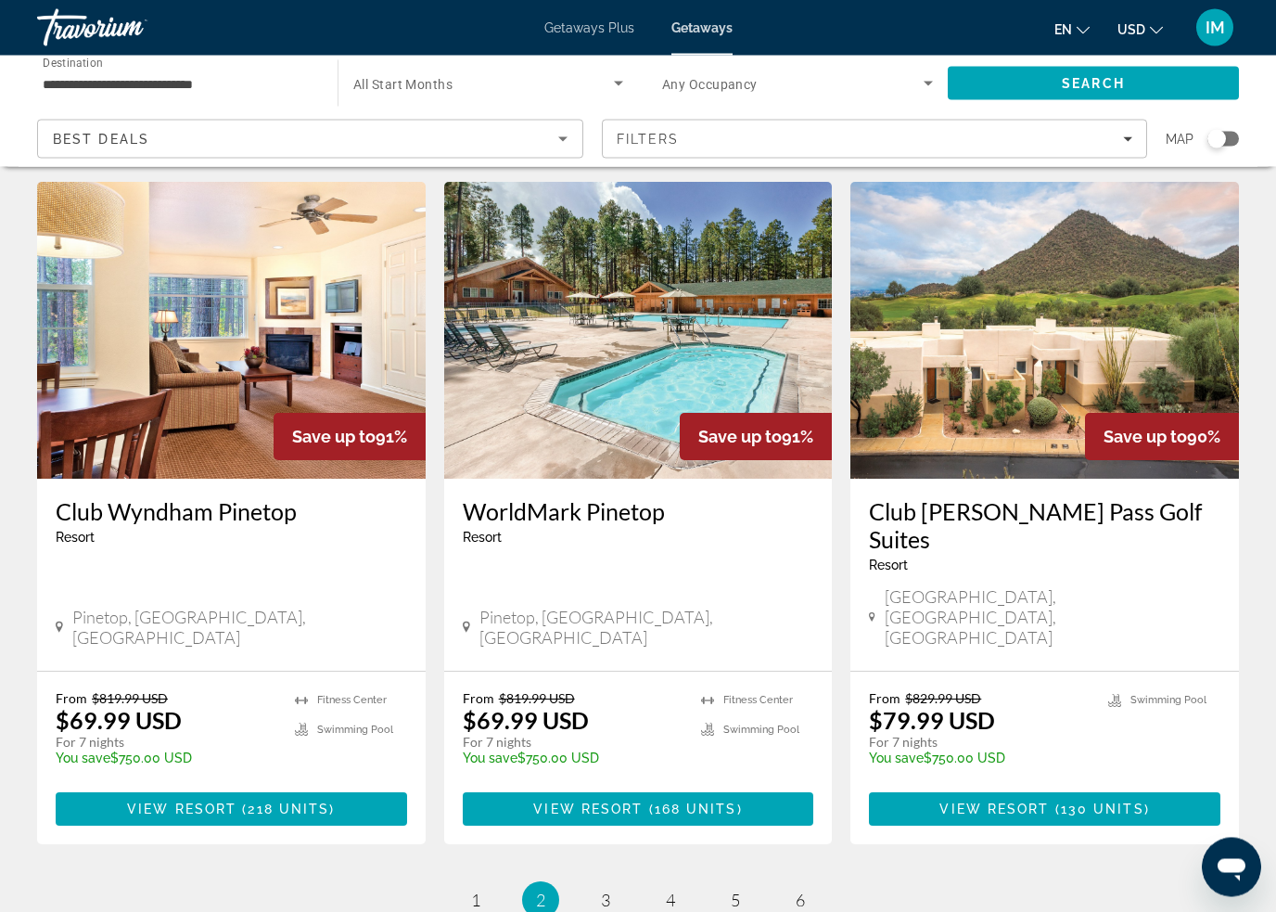
scroll to position [2196, 0]
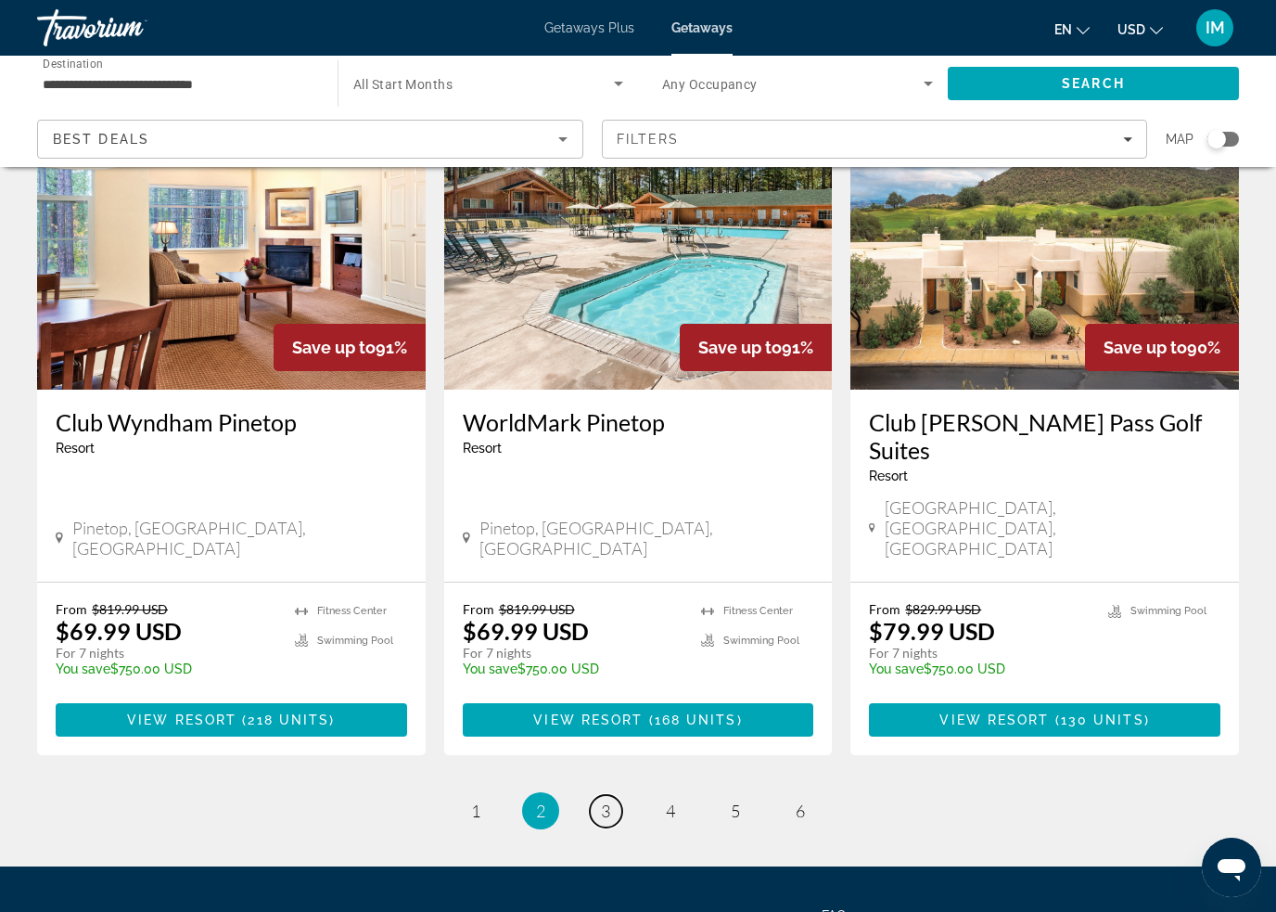
click at [601, 800] on span "3" at bounding box center [605, 810] width 9 height 20
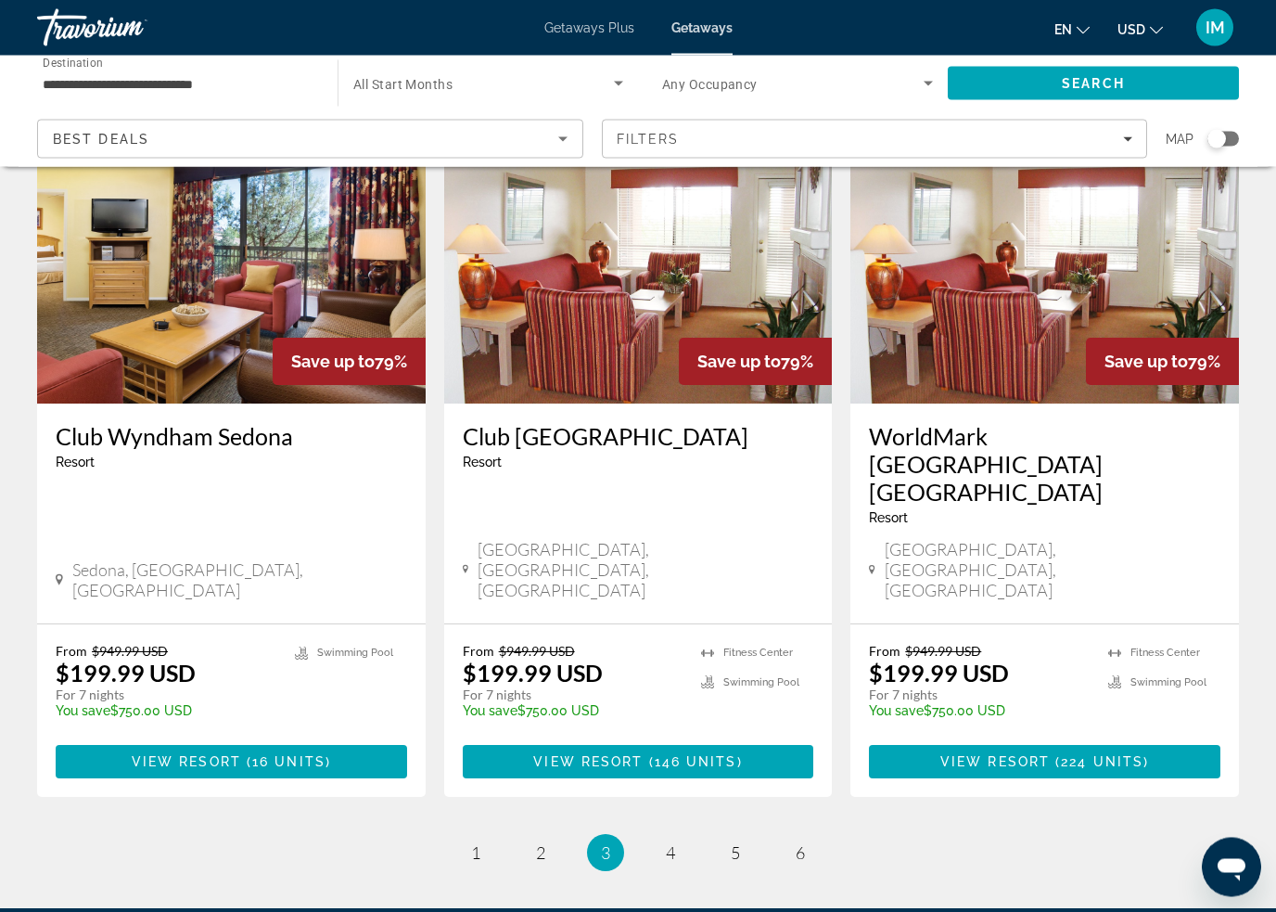
scroll to position [2252, 0]
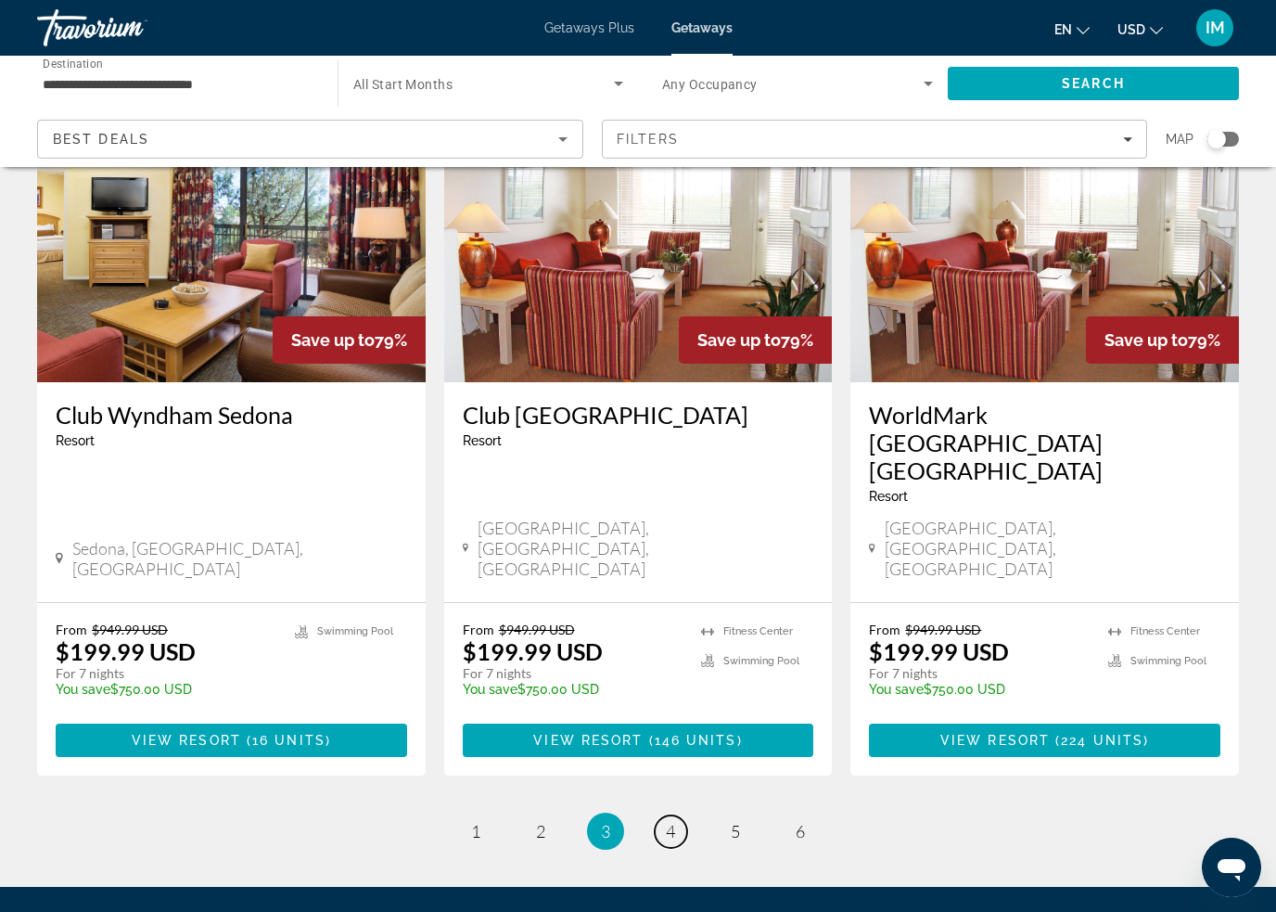
click at [673, 821] on span "4" at bounding box center [670, 831] width 9 height 20
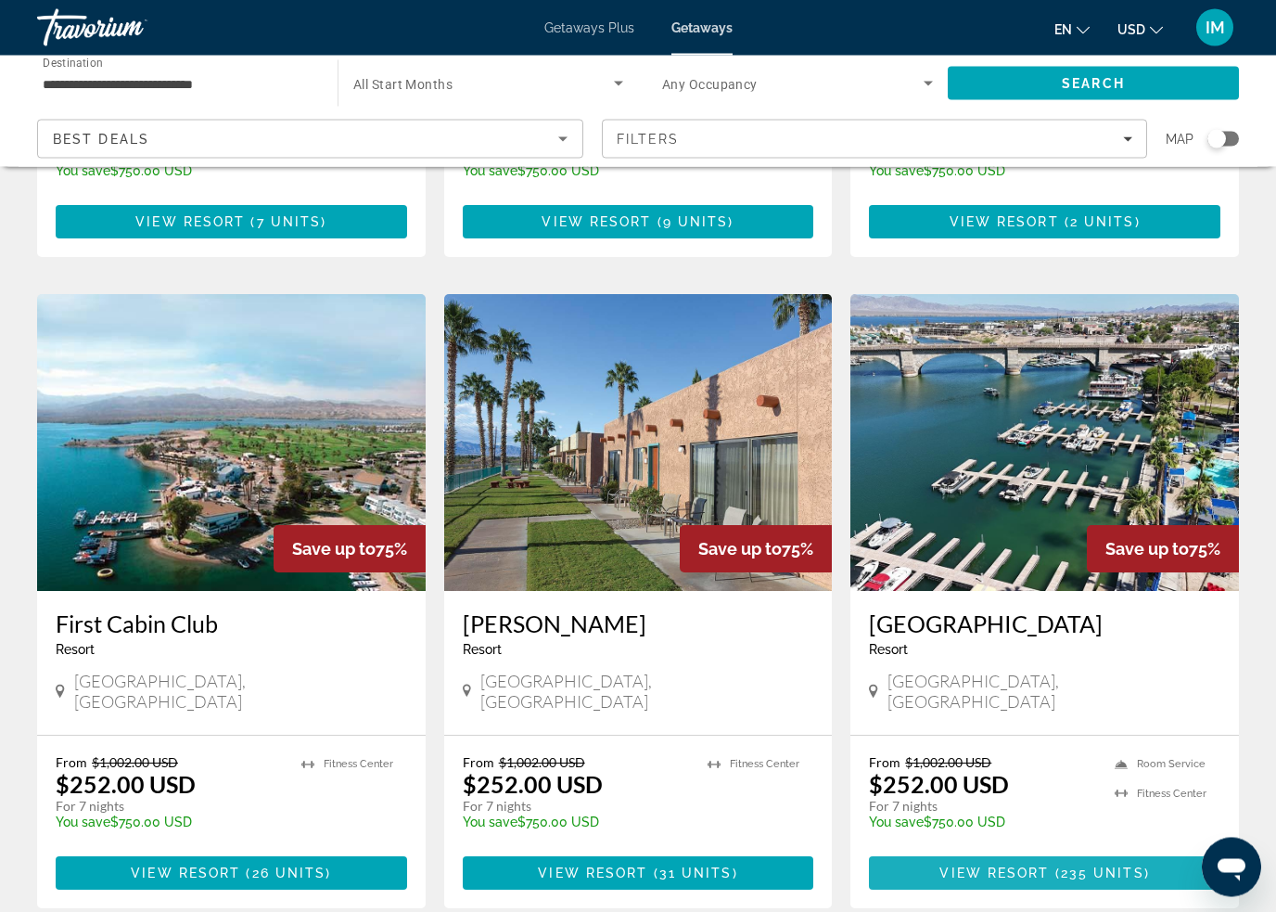
scroll to position [1268, 0]
click at [1147, 865] on span "( 235 units )" at bounding box center [1100, 872] width 100 height 15
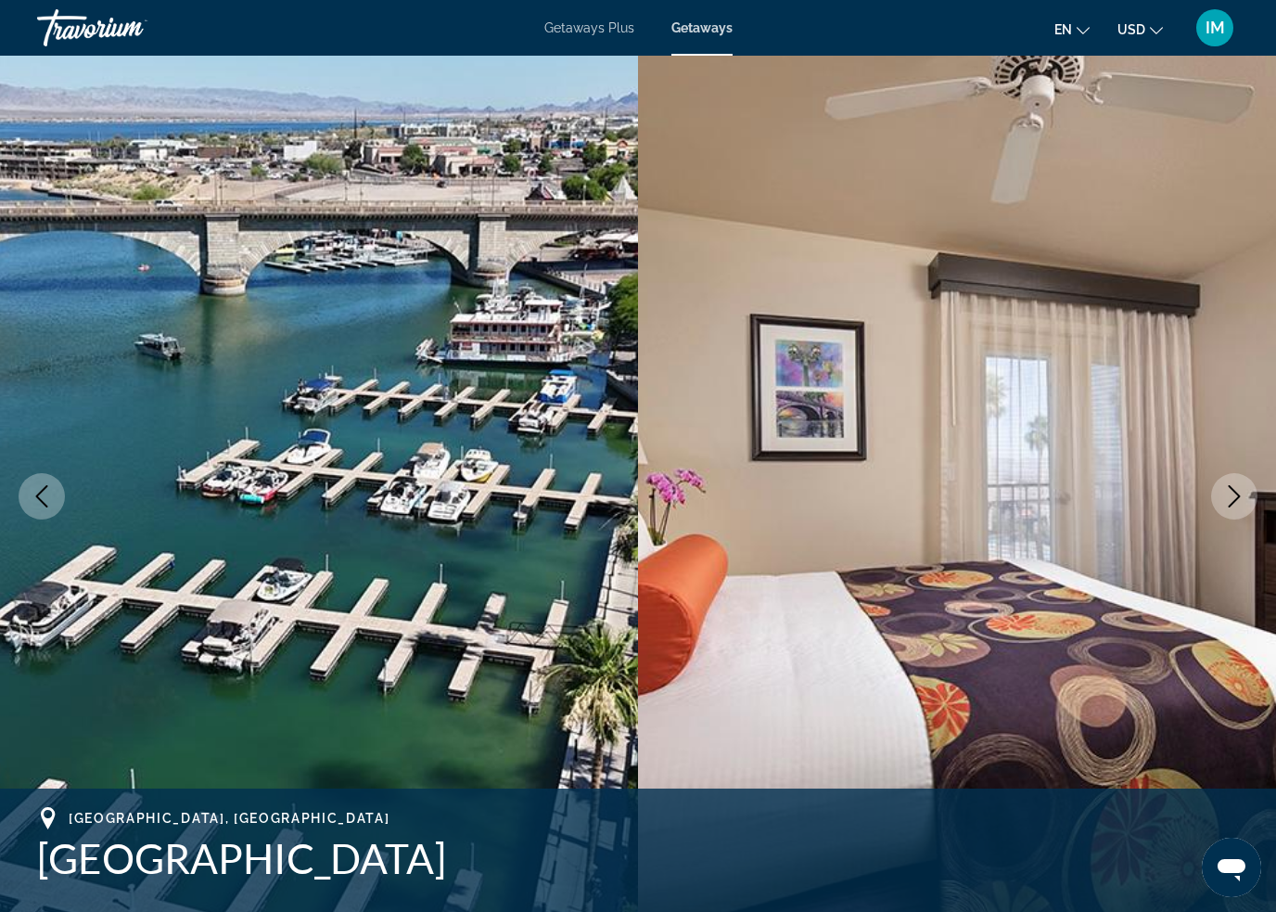
click at [1232, 495] on icon "Next image" at bounding box center [1234, 496] width 22 height 22
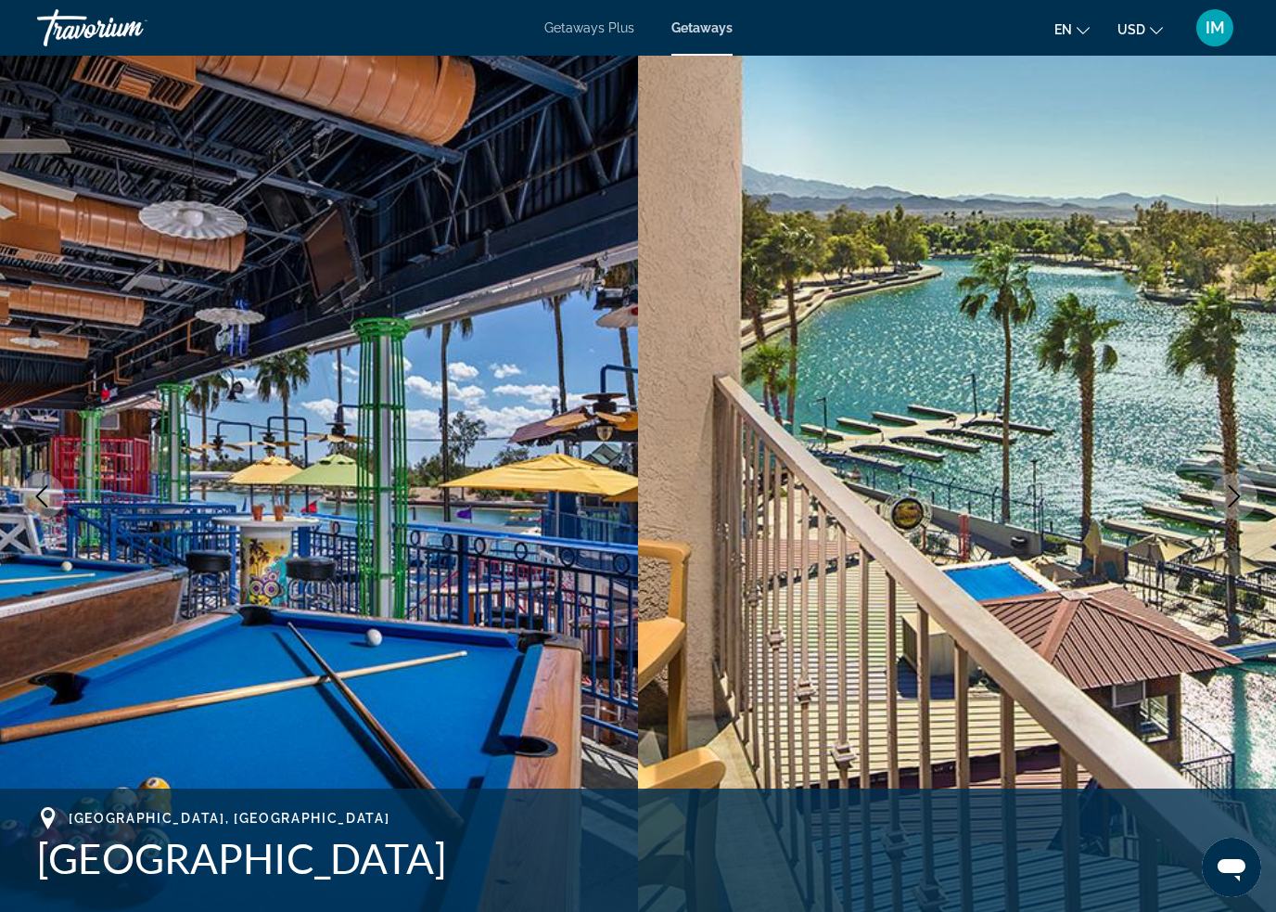
click at [1231, 501] on icon "Next image" at bounding box center [1234, 496] width 22 height 22
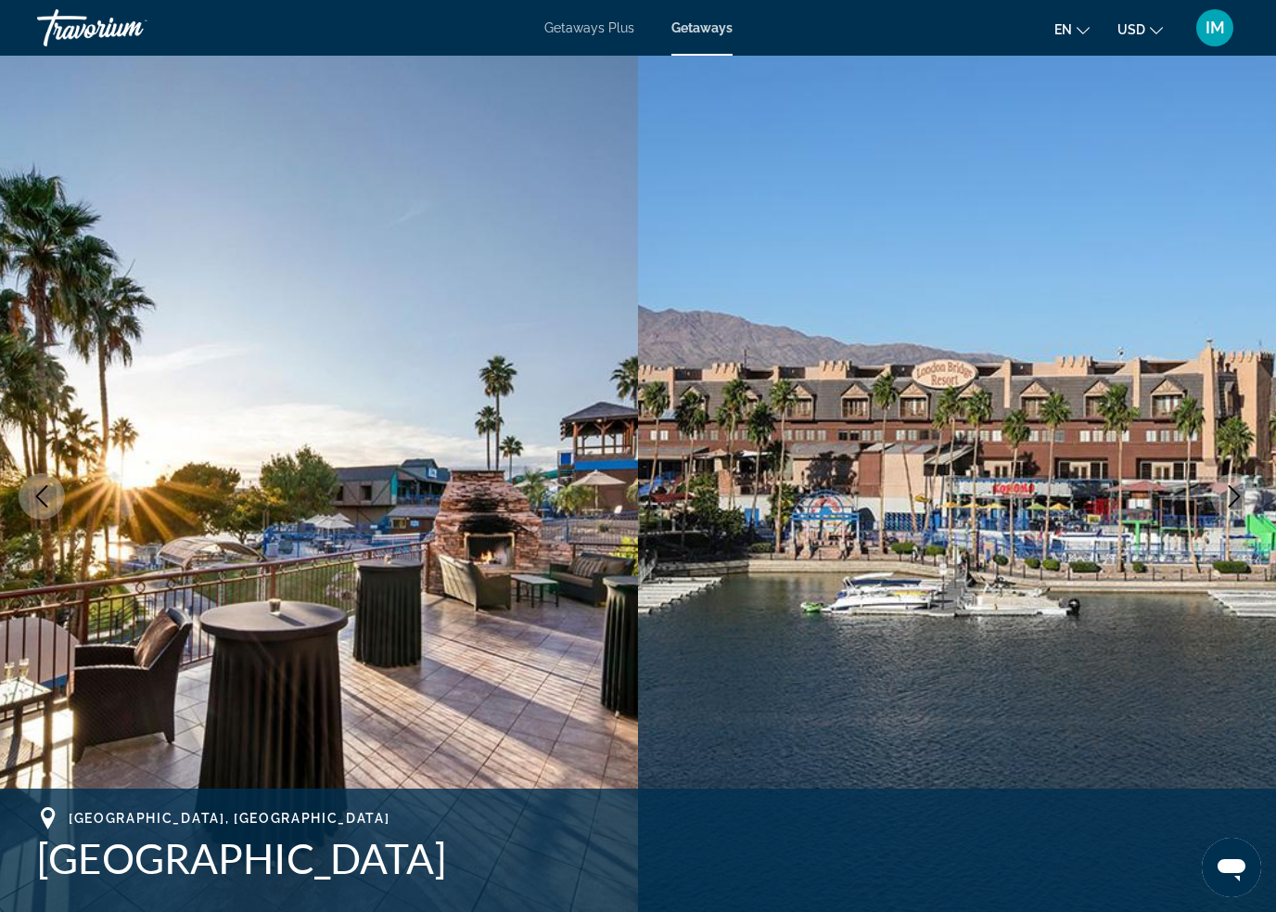
click at [1233, 495] on icon "Next image" at bounding box center [1234, 496] width 22 height 22
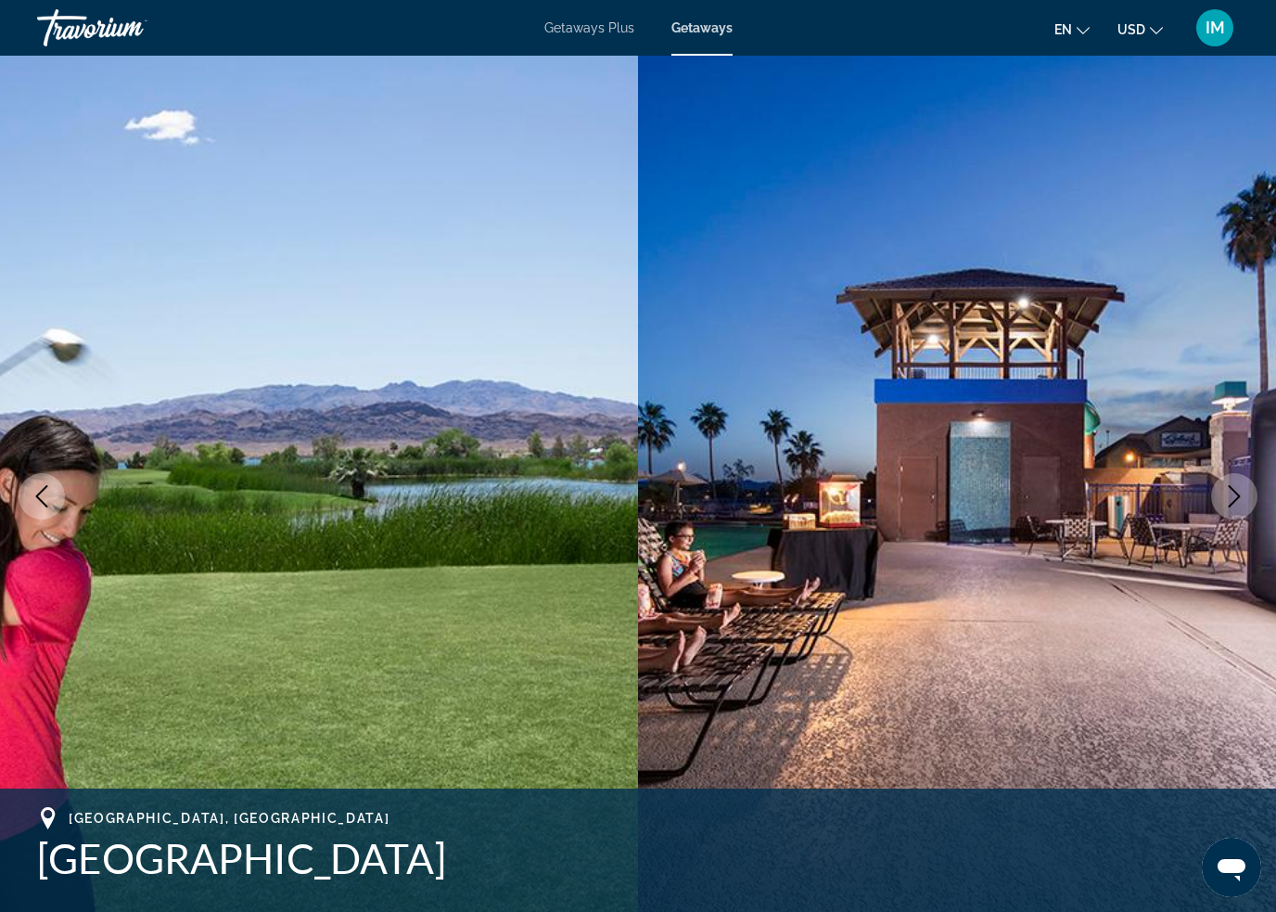
click at [1226, 501] on icon "Next image" at bounding box center [1234, 496] width 22 height 22
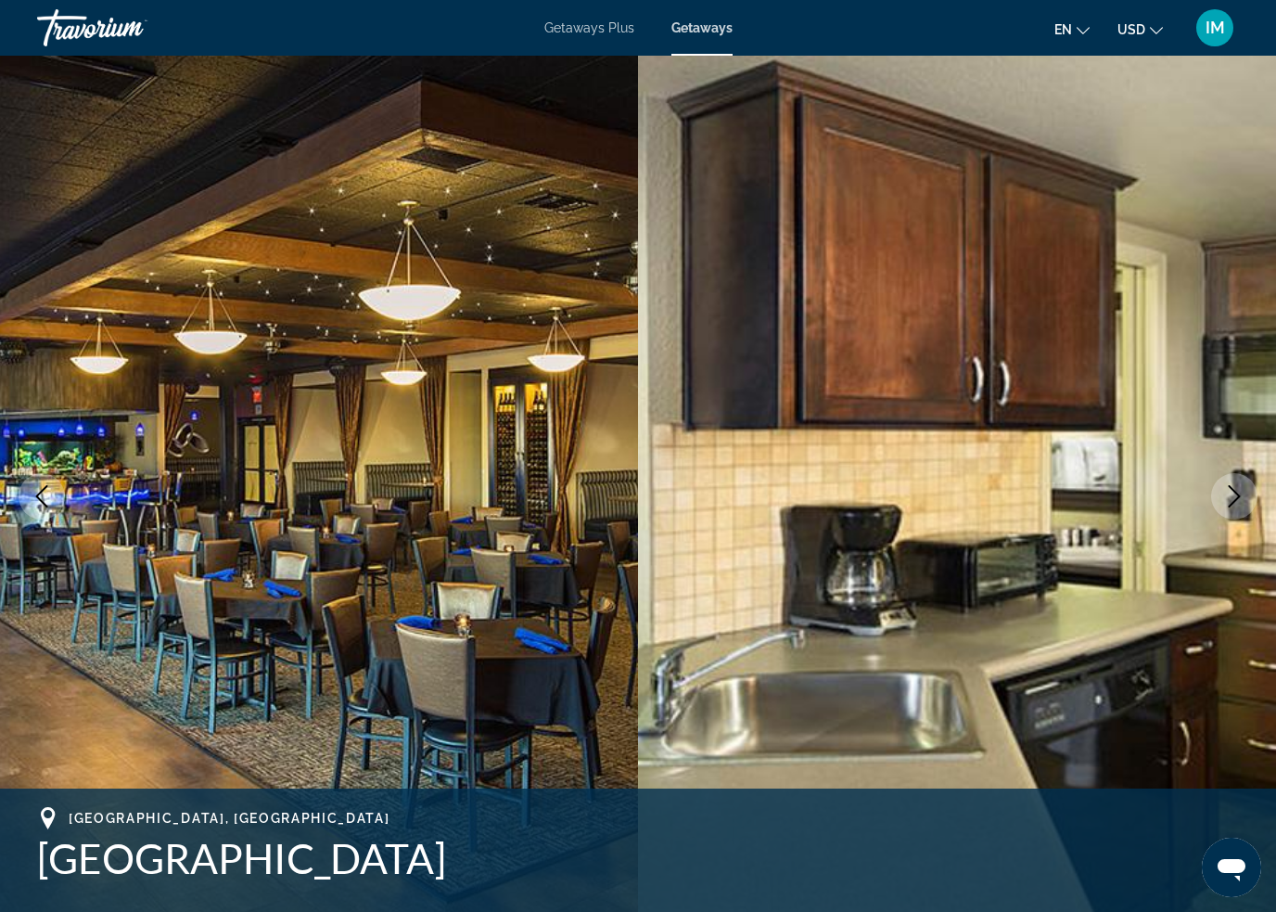
click at [1224, 505] on icon "Next image" at bounding box center [1234, 496] width 22 height 22
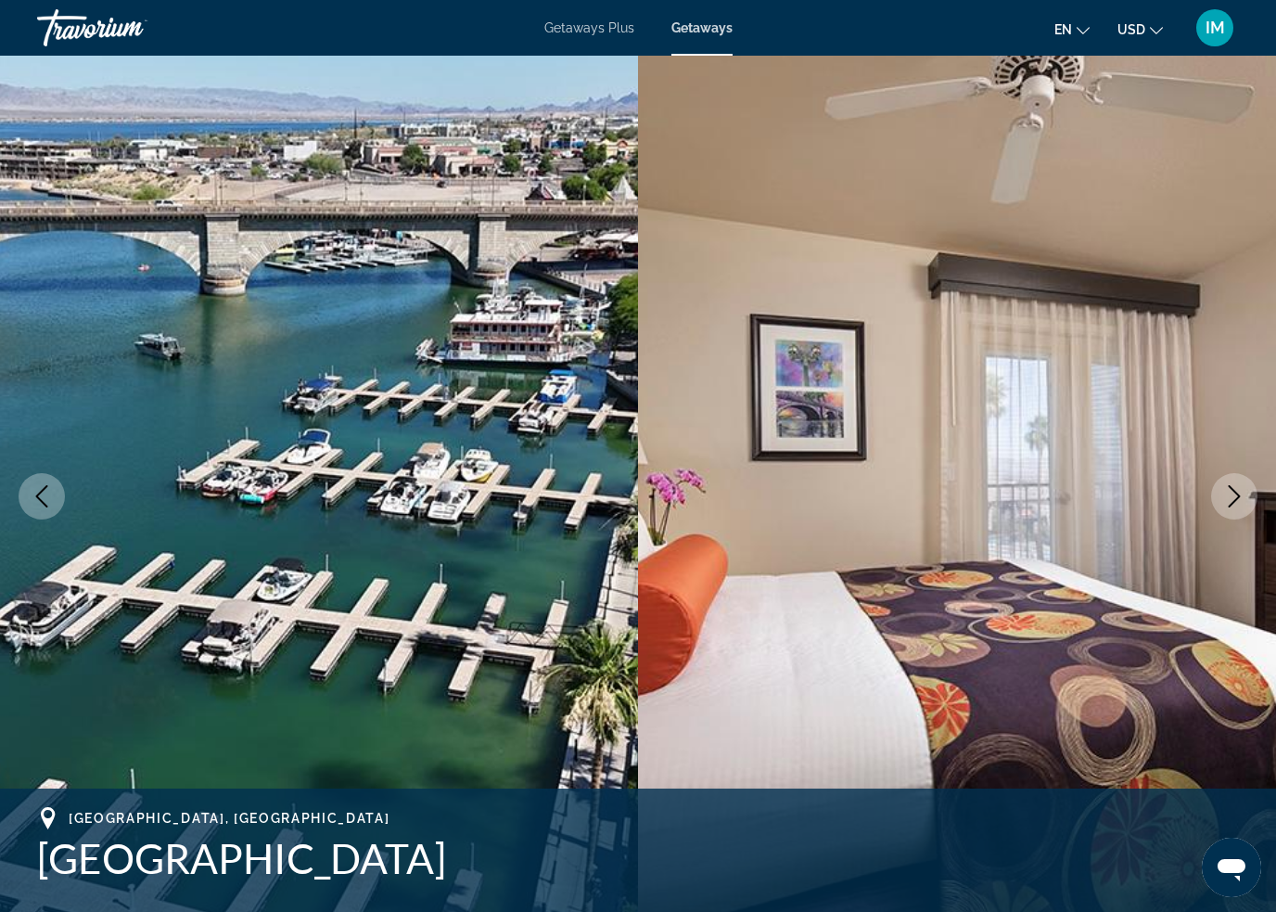
click at [1234, 506] on icon "Next image" at bounding box center [1234, 496] width 22 height 22
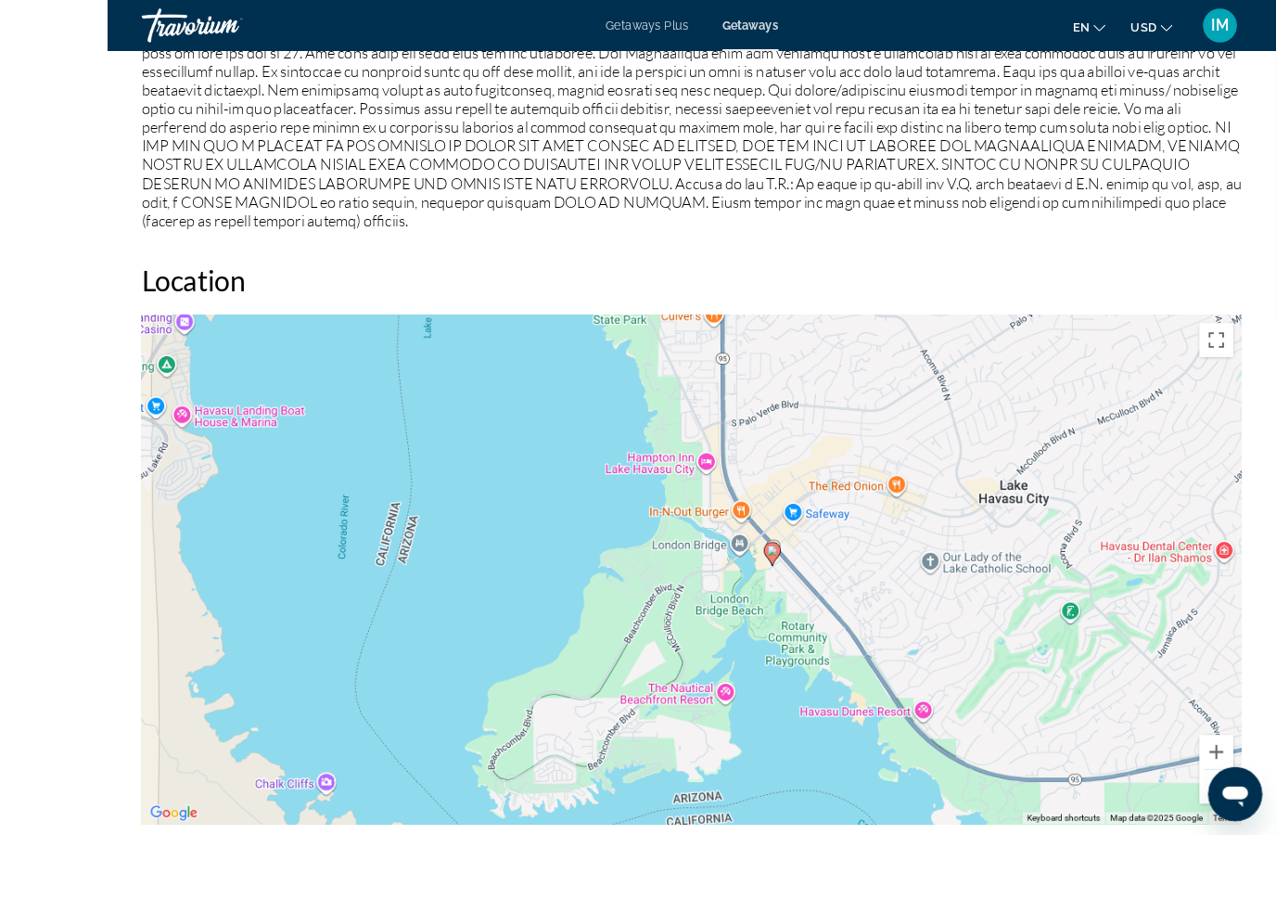
scroll to position [2600, 0]
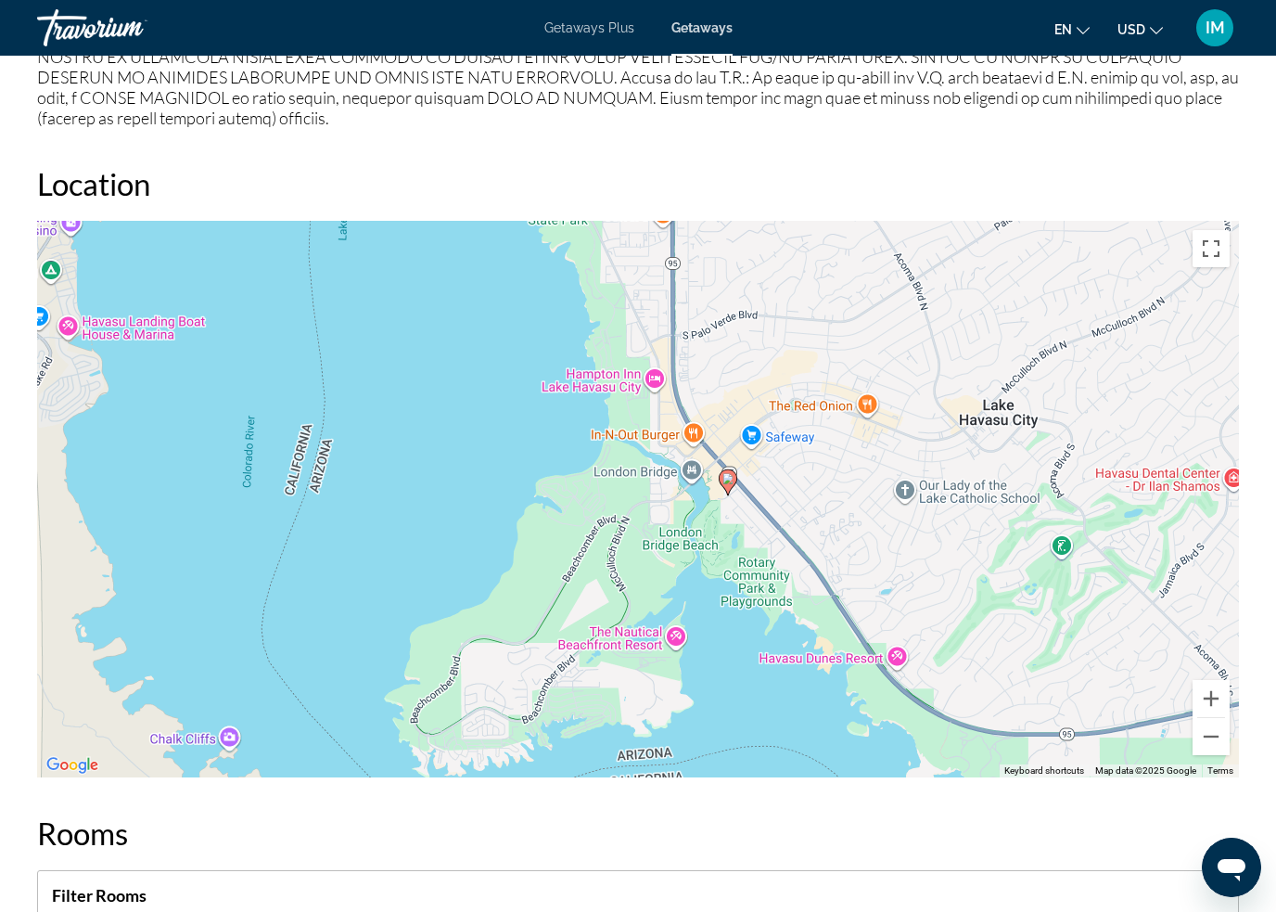
click at [1213, 230] on button "Toggle fullscreen view" at bounding box center [1211, 248] width 37 height 37
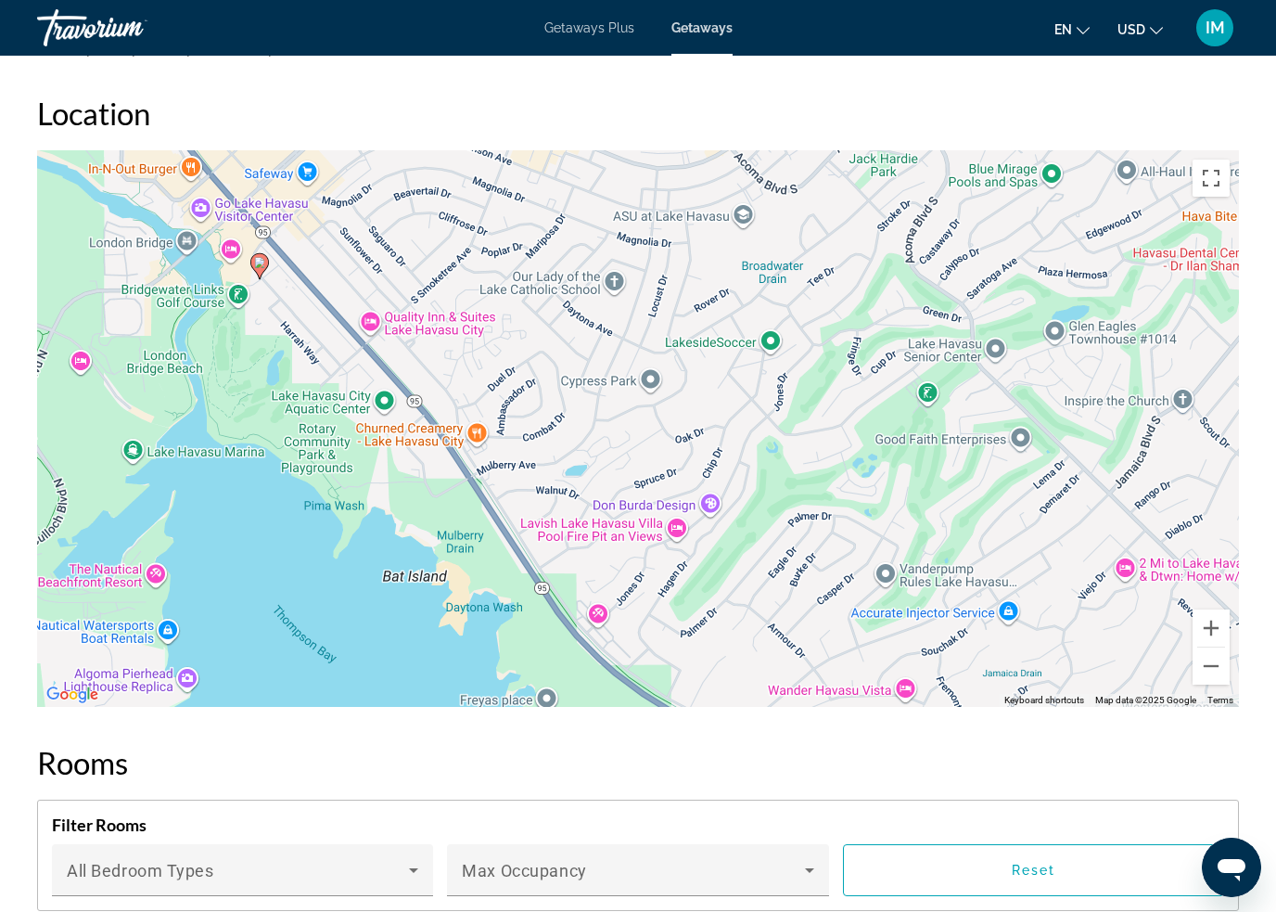
scroll to position [2669, 0]
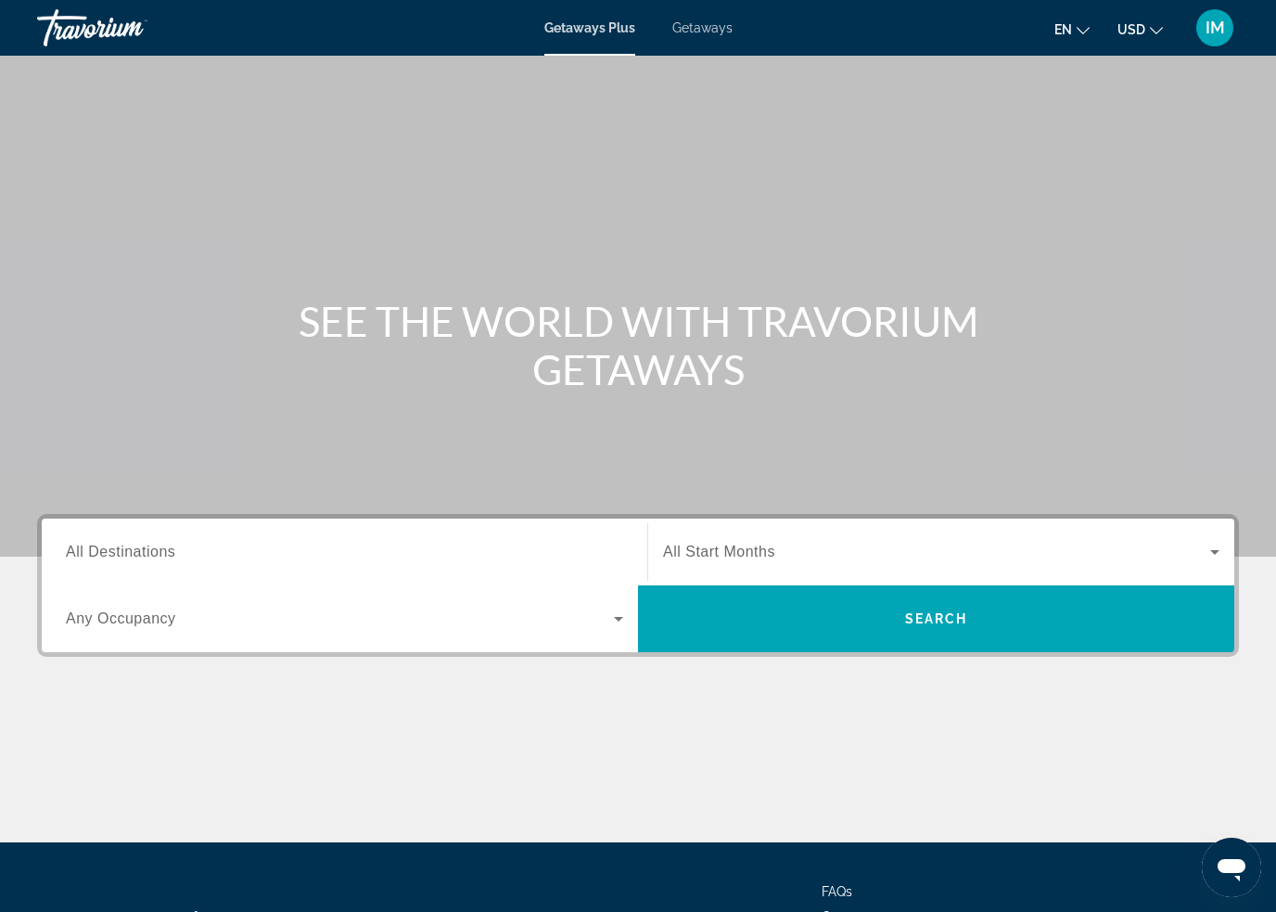
click at [701, 27] on span "Getaways" at bounding box center [702, 27] width 60 height 15
click at [205, 557] on input "Destination All Destinations" at bounding box center [344, 553] width 557 height 22
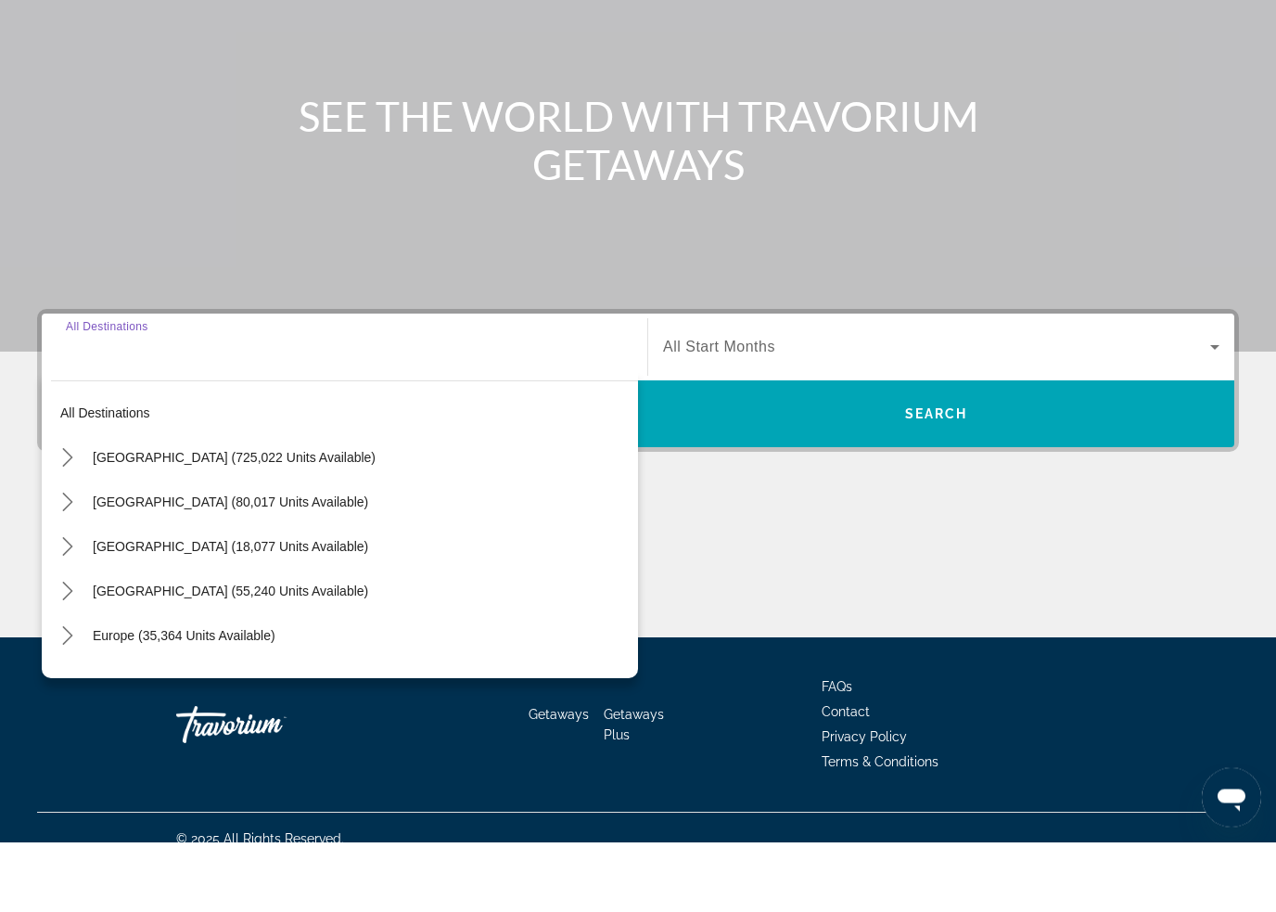
scroll to position [158, 0]
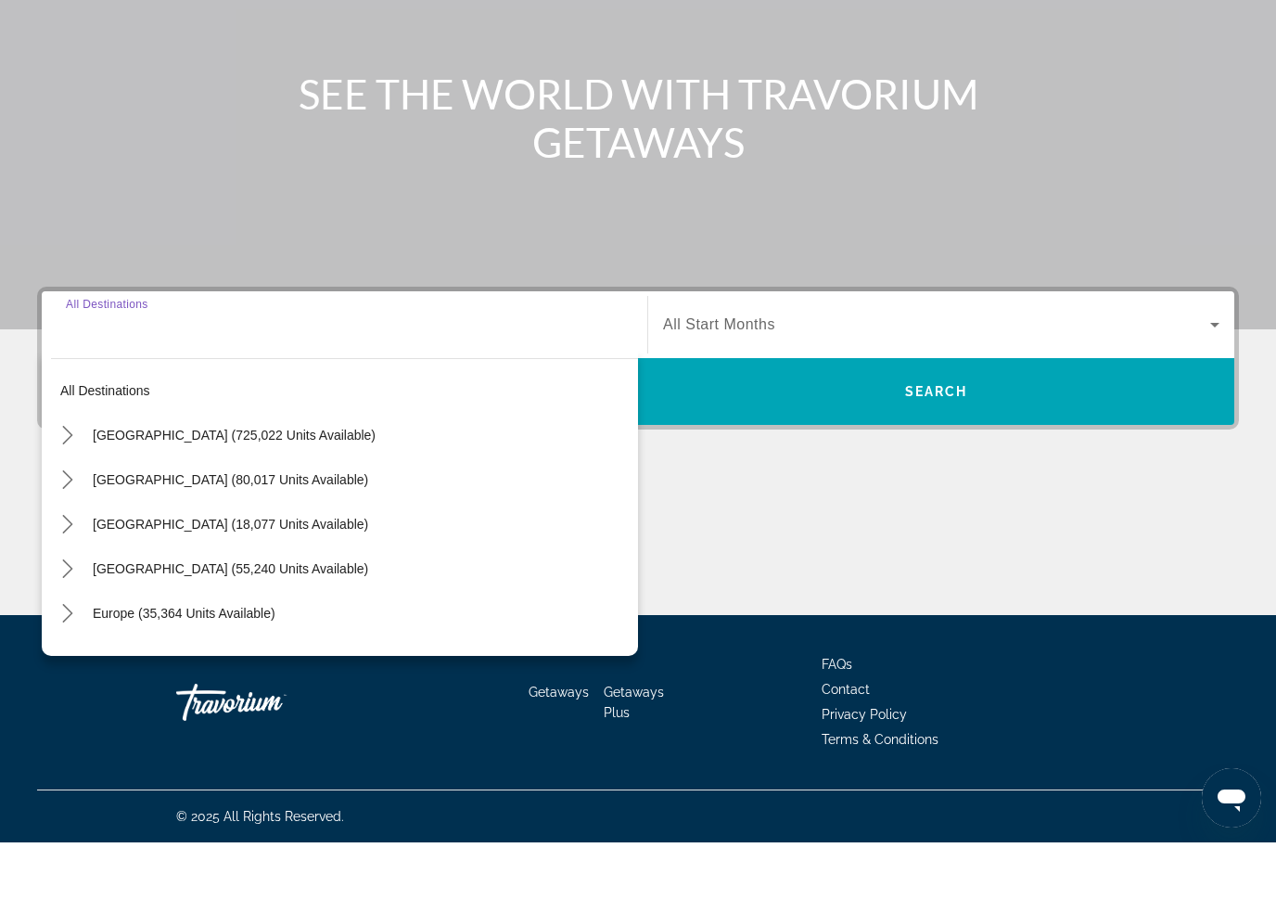
click at [78, 489] on mat-icon "Toggle United States (725,022 units available) submenu" at bounding box center [67, 505] width 32 height 32
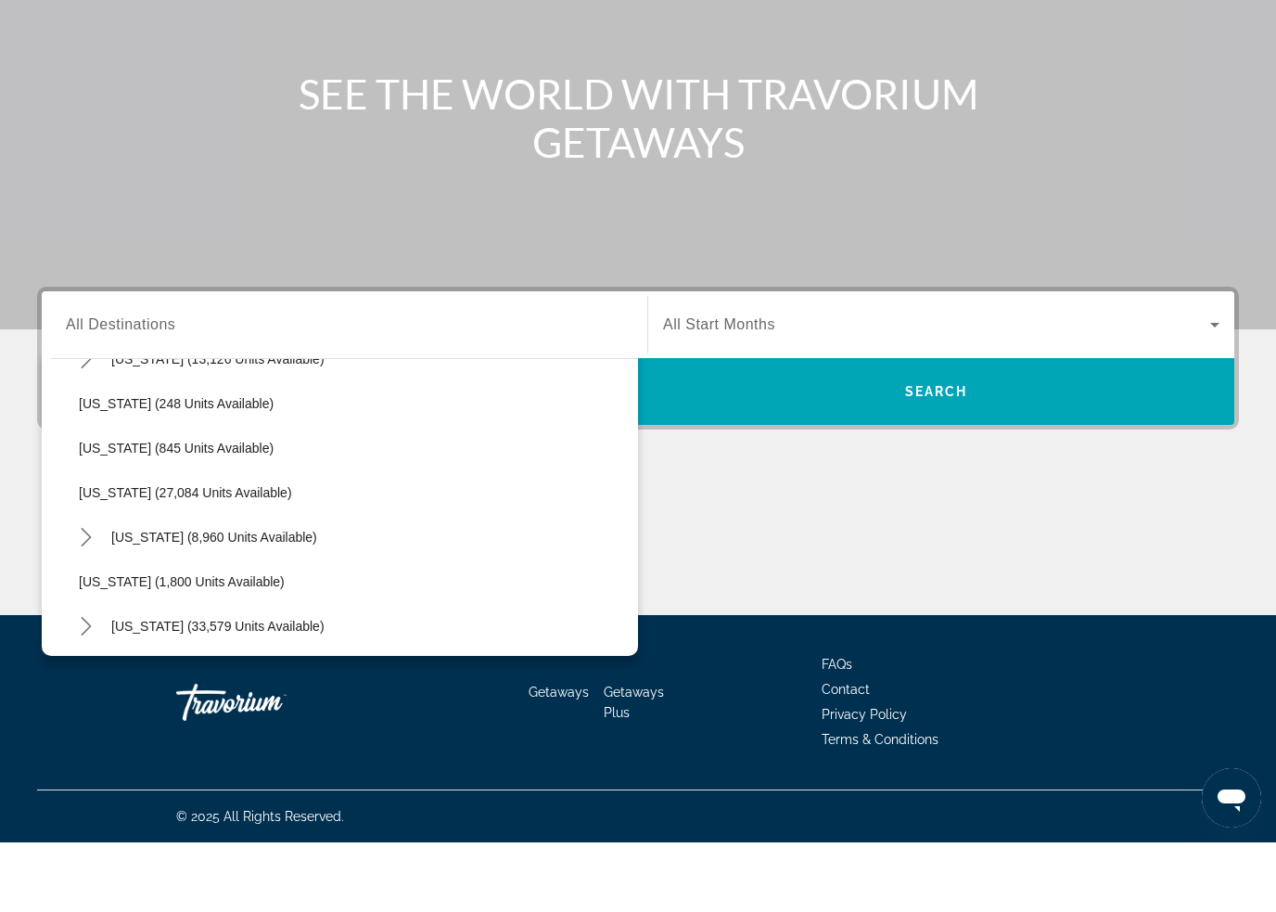
scroll to position [1329, 0]
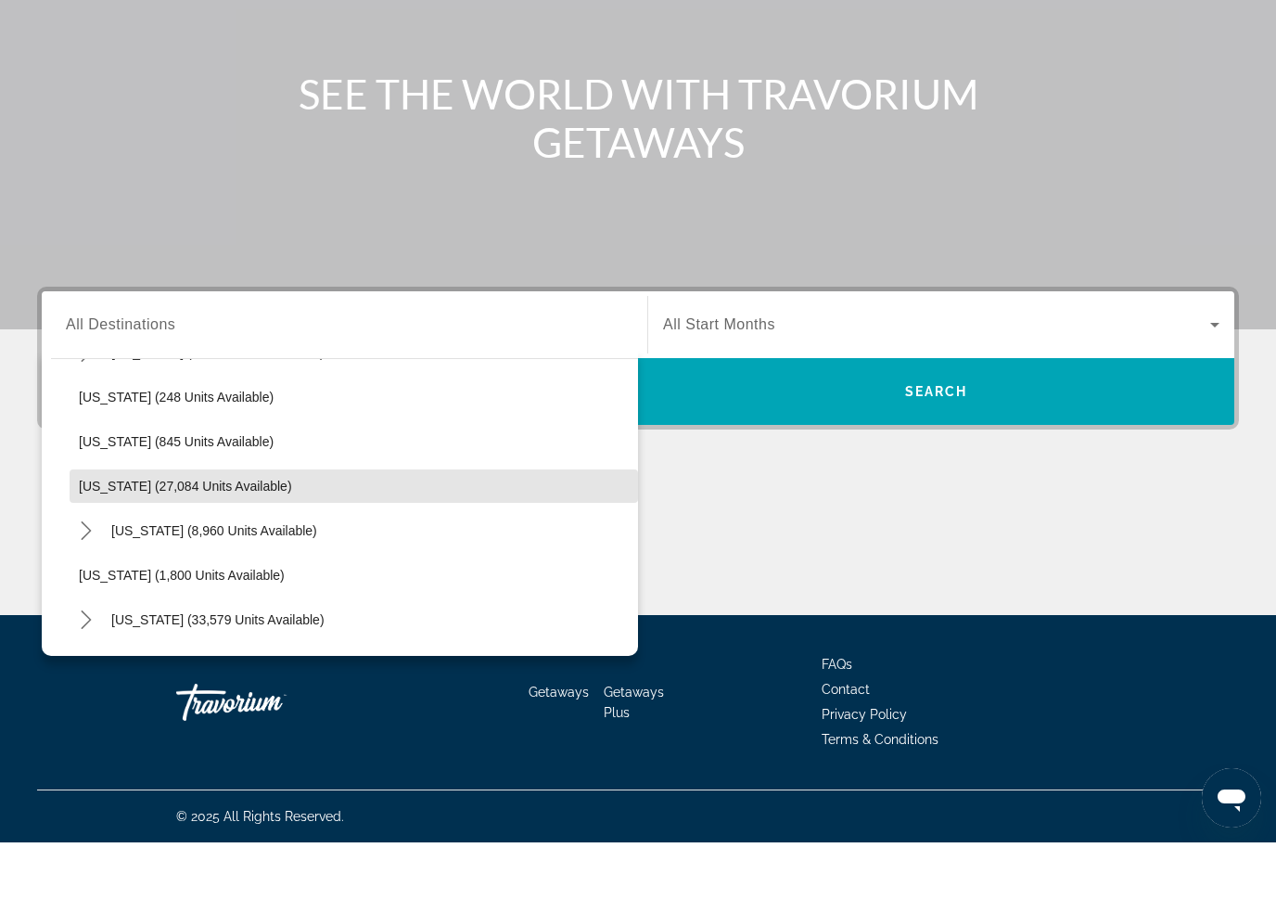
click at [225, 533] on span "Select destination: Oregon (27,084 units available)" at bounding box center [354, 555] width 569 height 45
type input "**********"
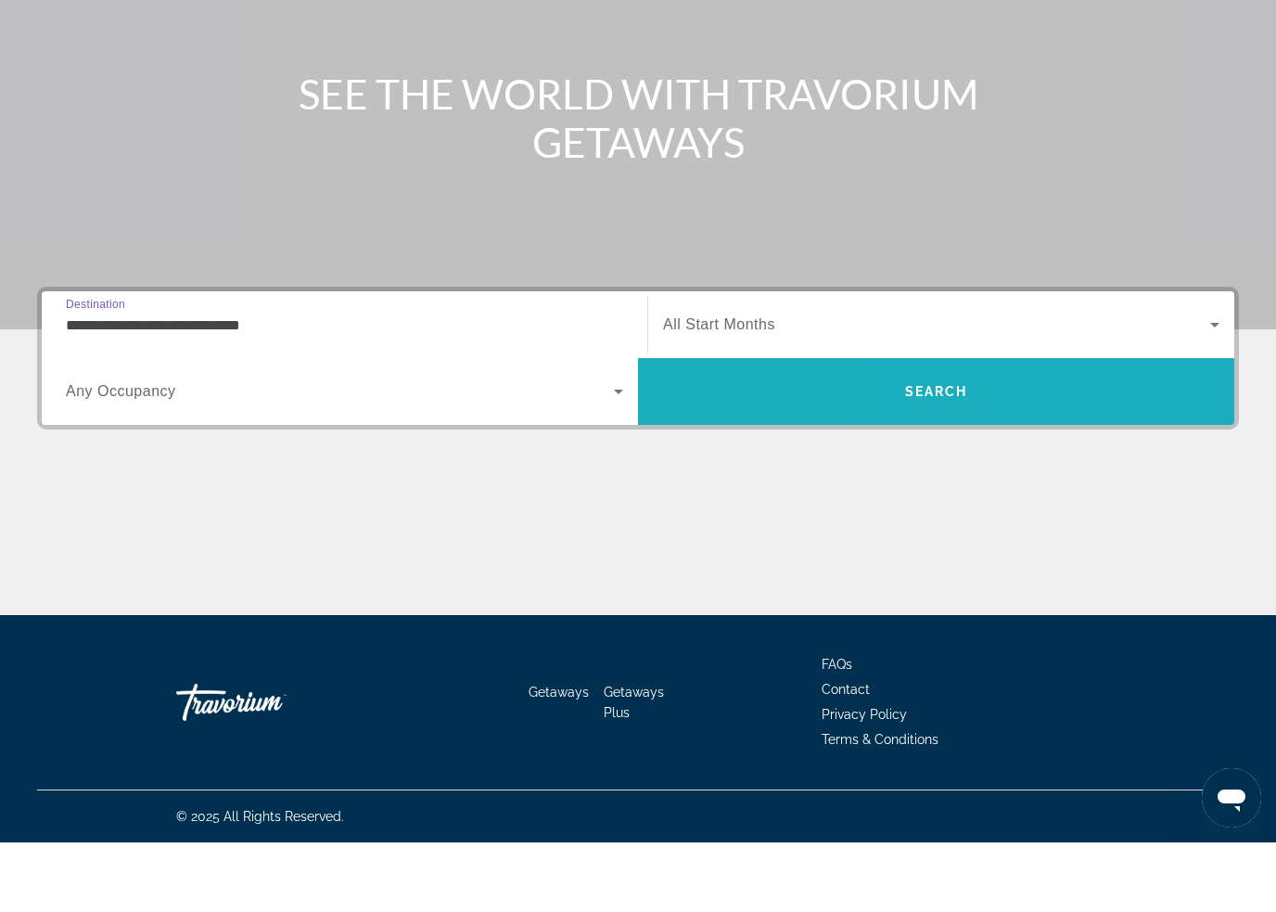
click at [1012, 439] on span "Search" at bounding box center [936, 461] width 596 height 45
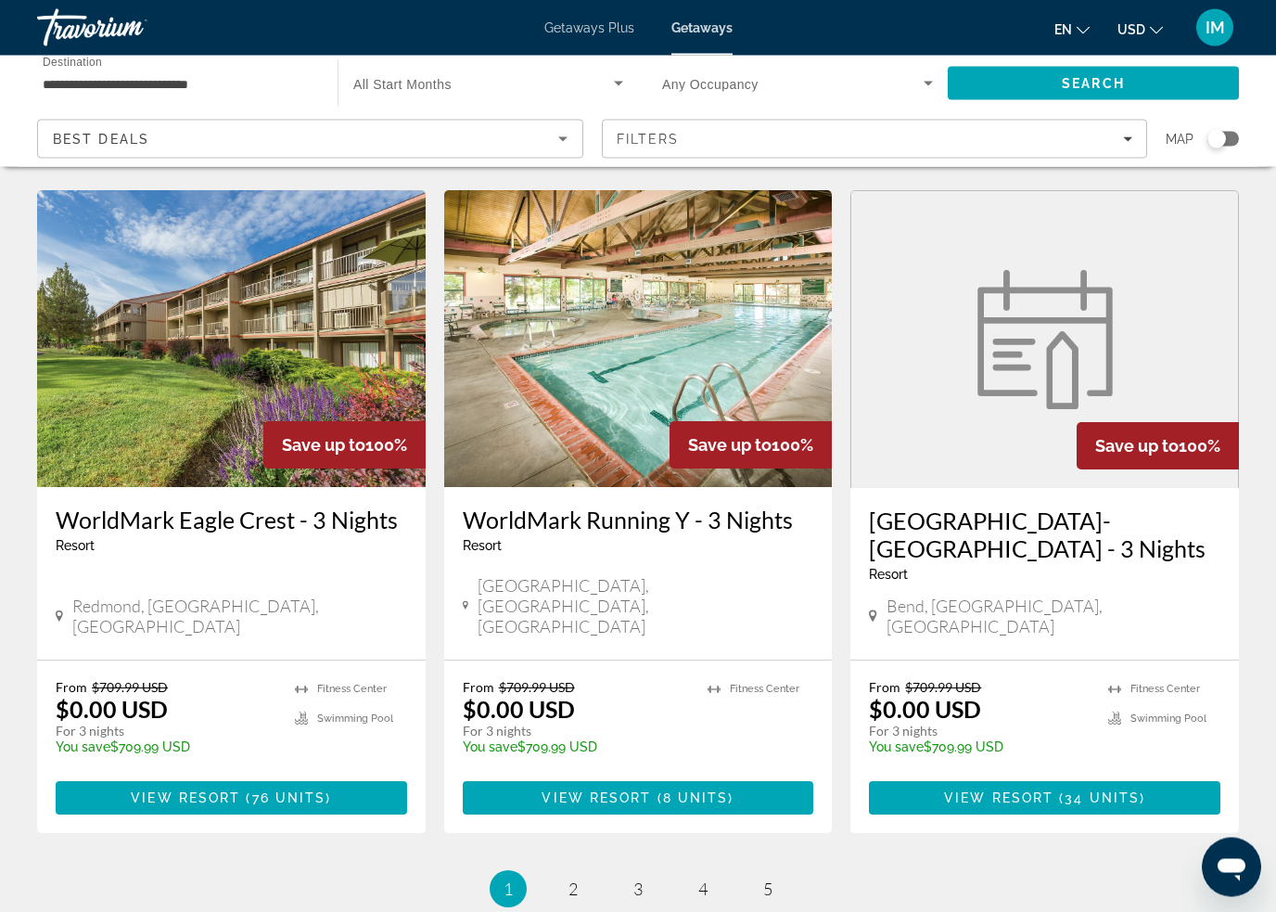
scroll to position [2120, 0]
click at [576, 878] on span "2" at bounding box center [573, 888] width 9 height 20
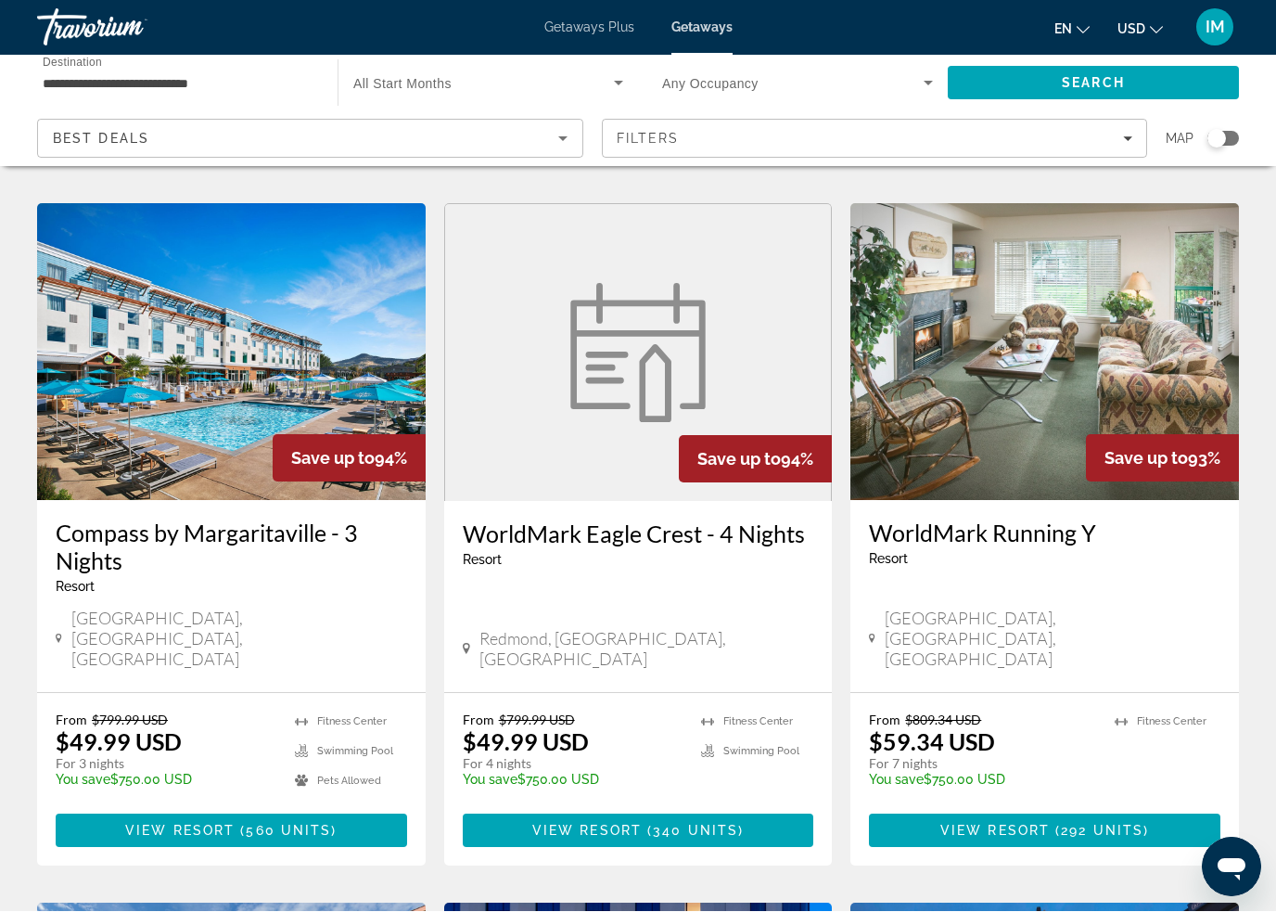
scroll to position [1393, 0]
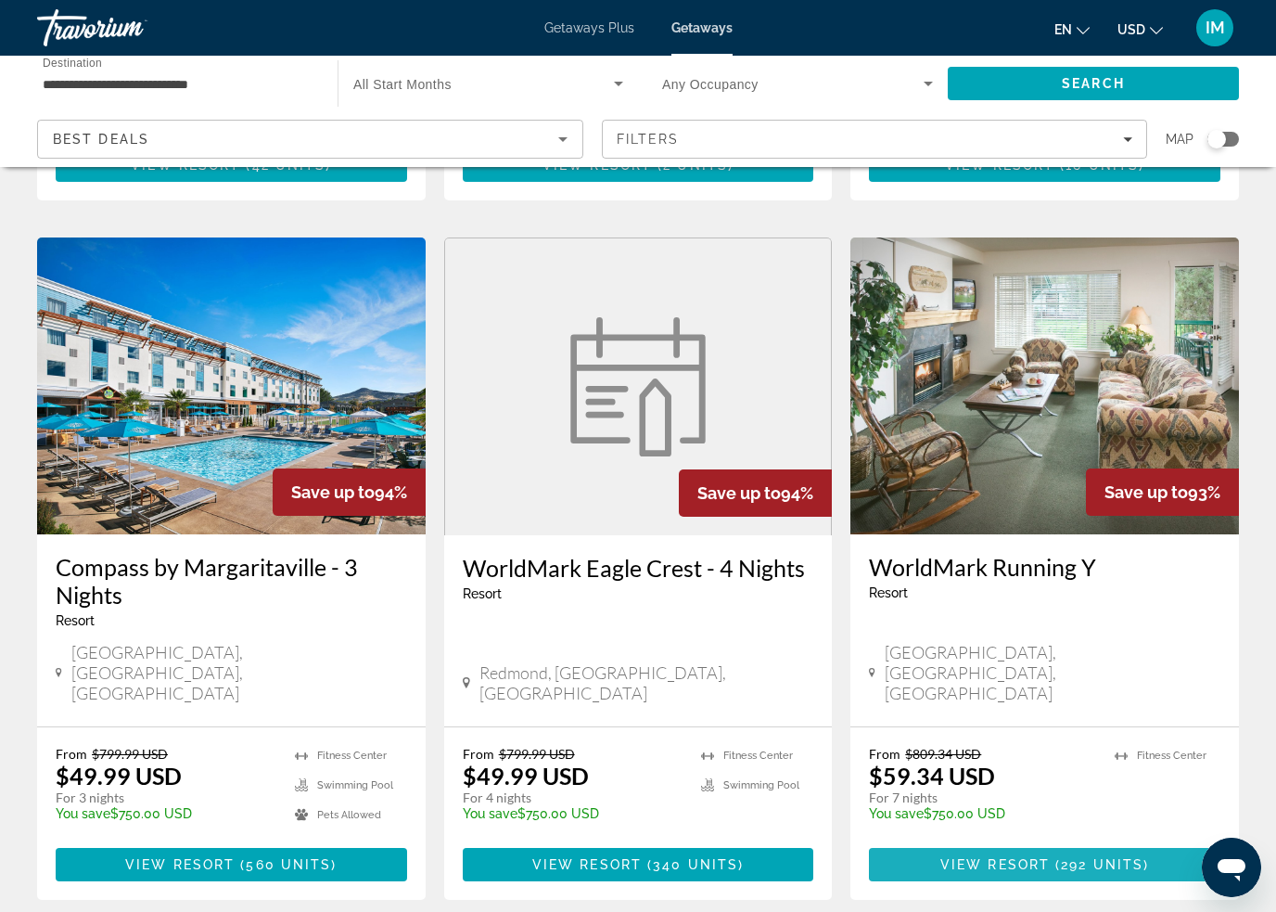
click at [1147, 857] on span "( 292 units )" at bounding box center [1099, 864] width 99 height 15
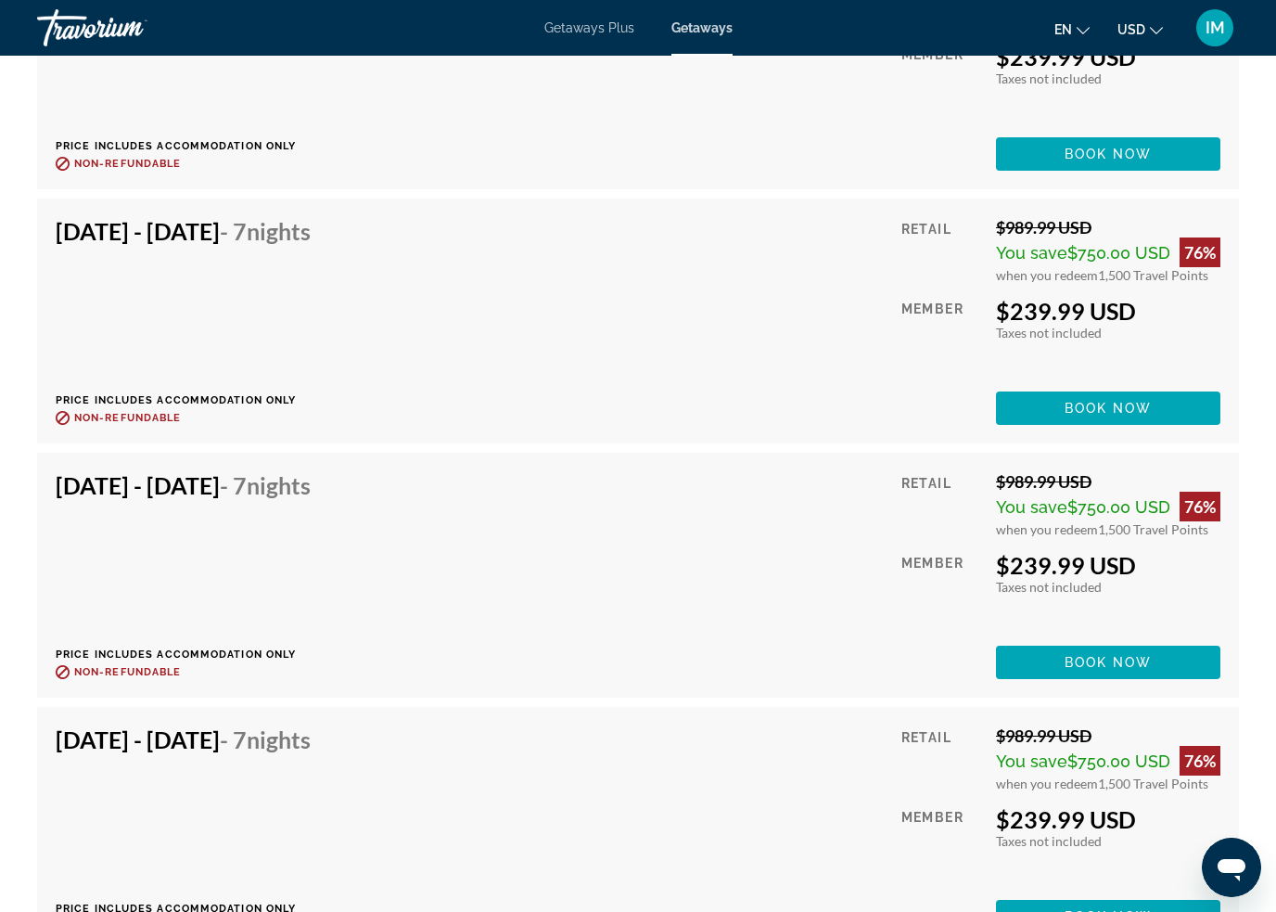
scroll to position [4597, 0]
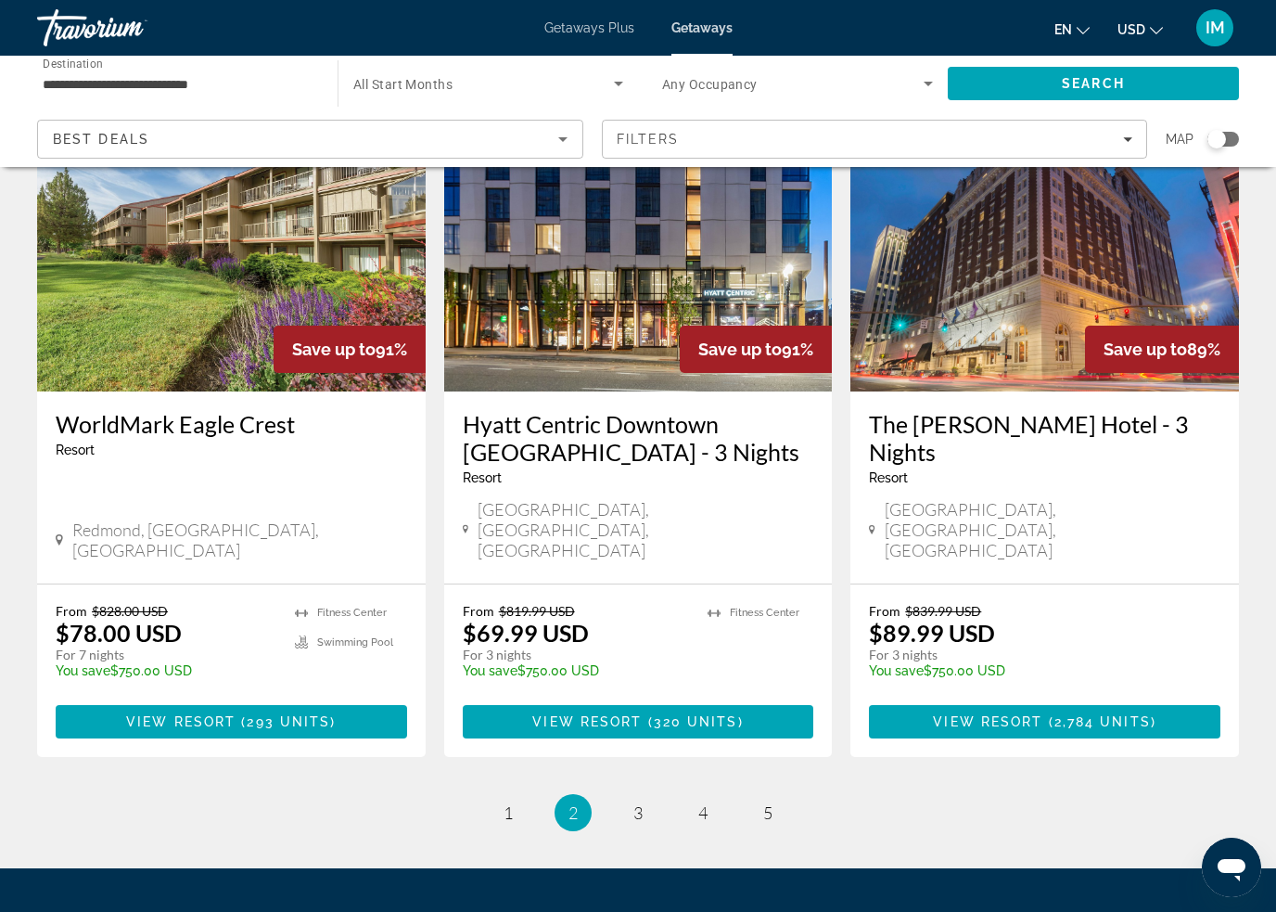
scroll to position [2253, 0]
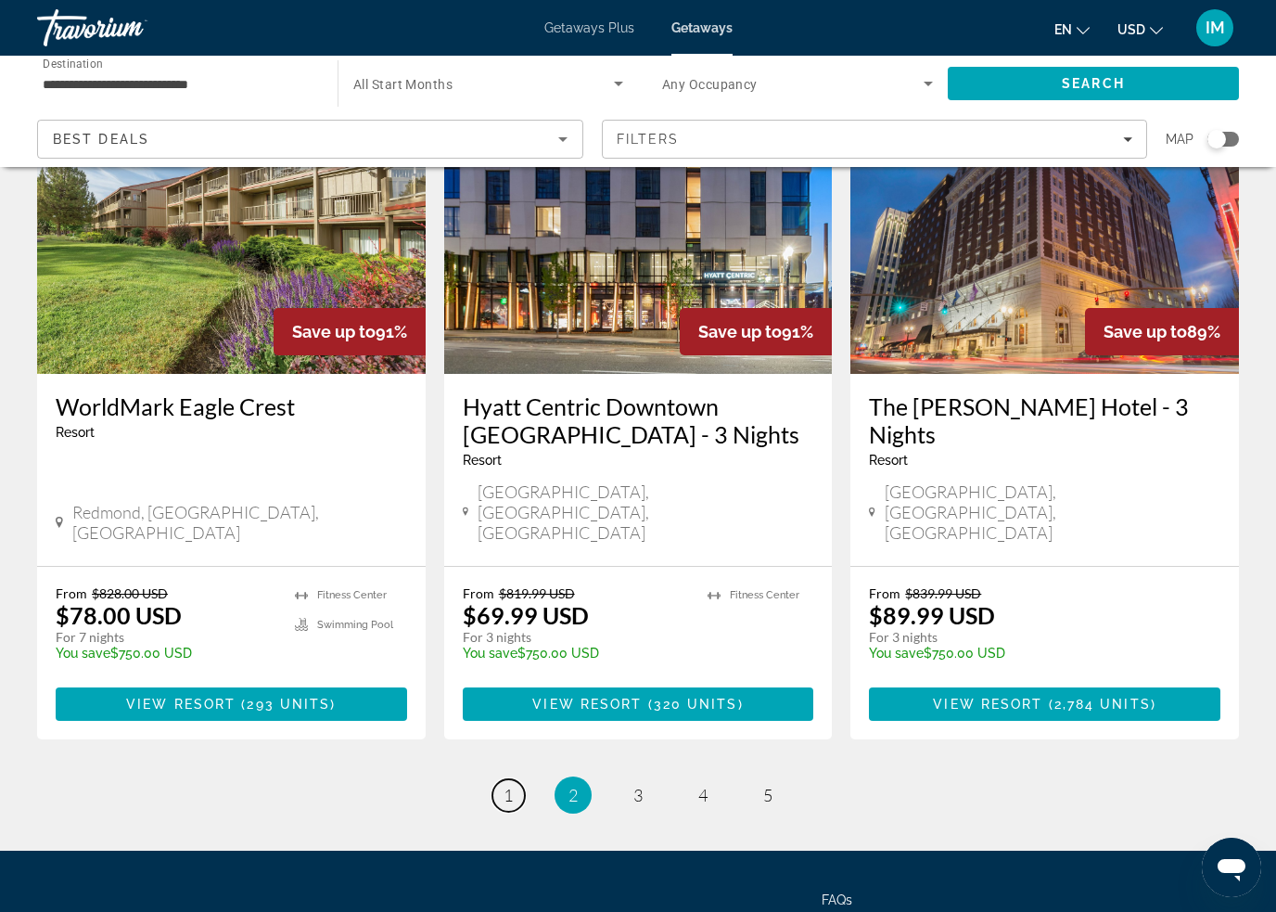
click at [514, 779] on link "page 1" at bounding box center [508, 795] width 32 height 32
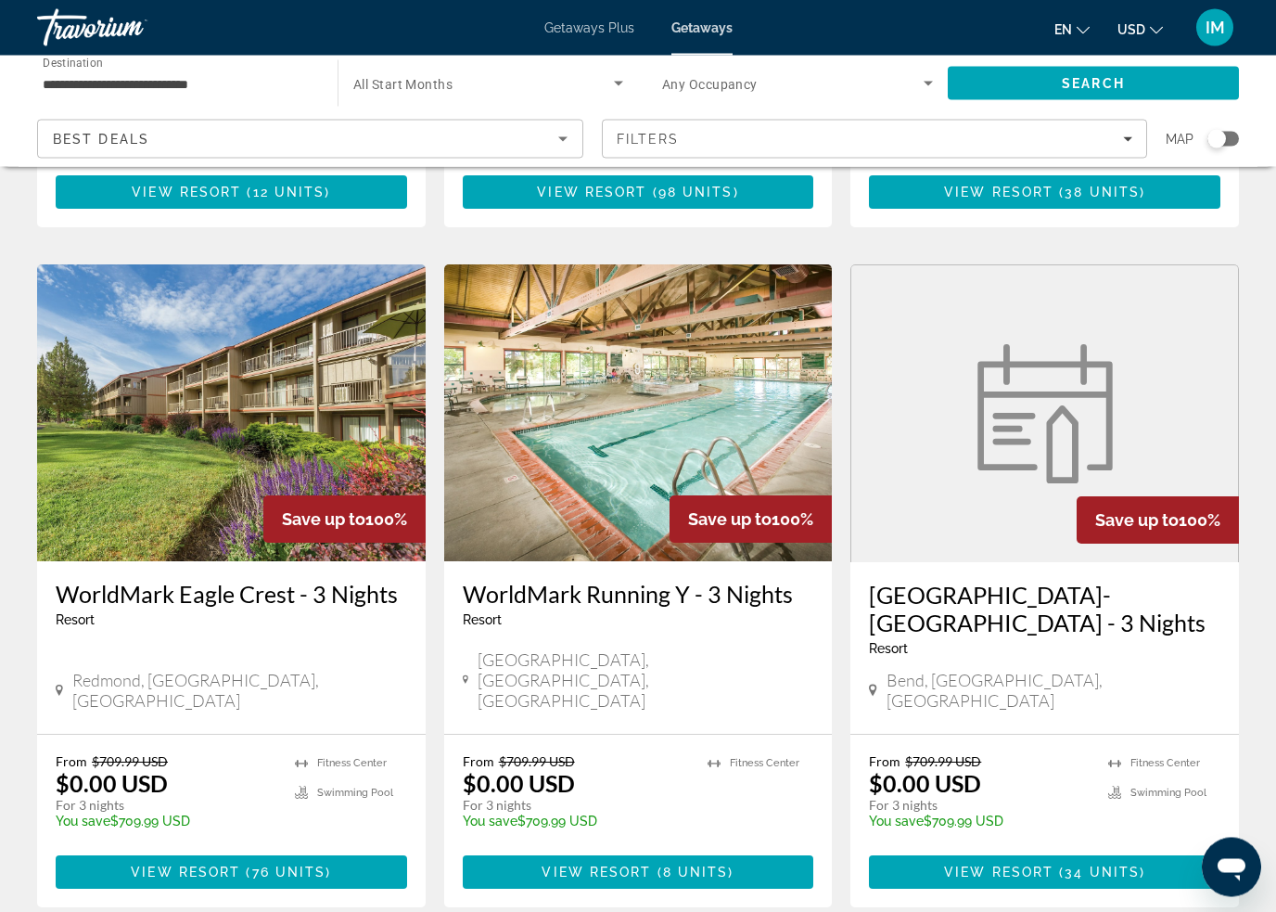
scroll to position [2254, 0]
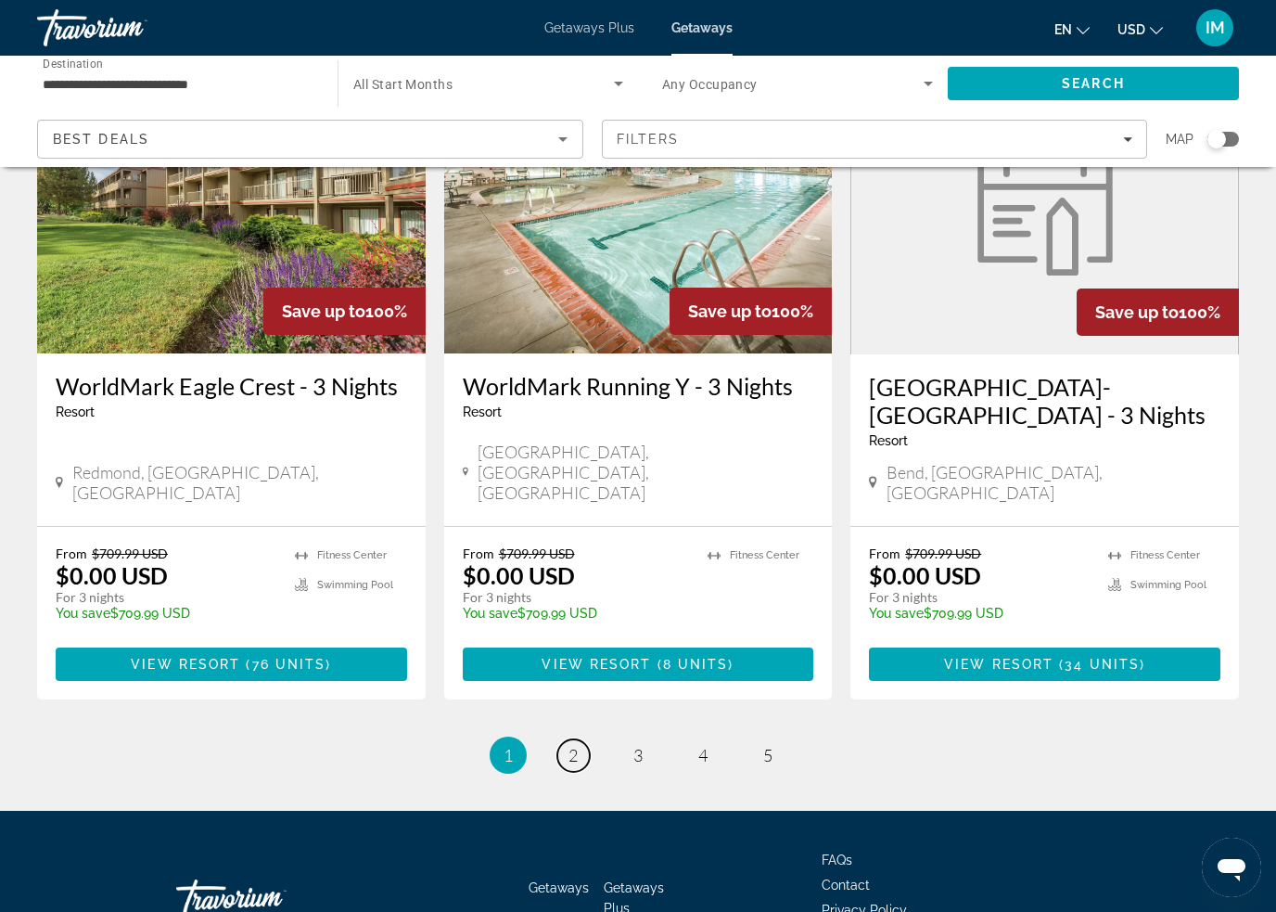
click at [573, 739] on link "page 2" at bounding box center [573, 755] width 32 height 32
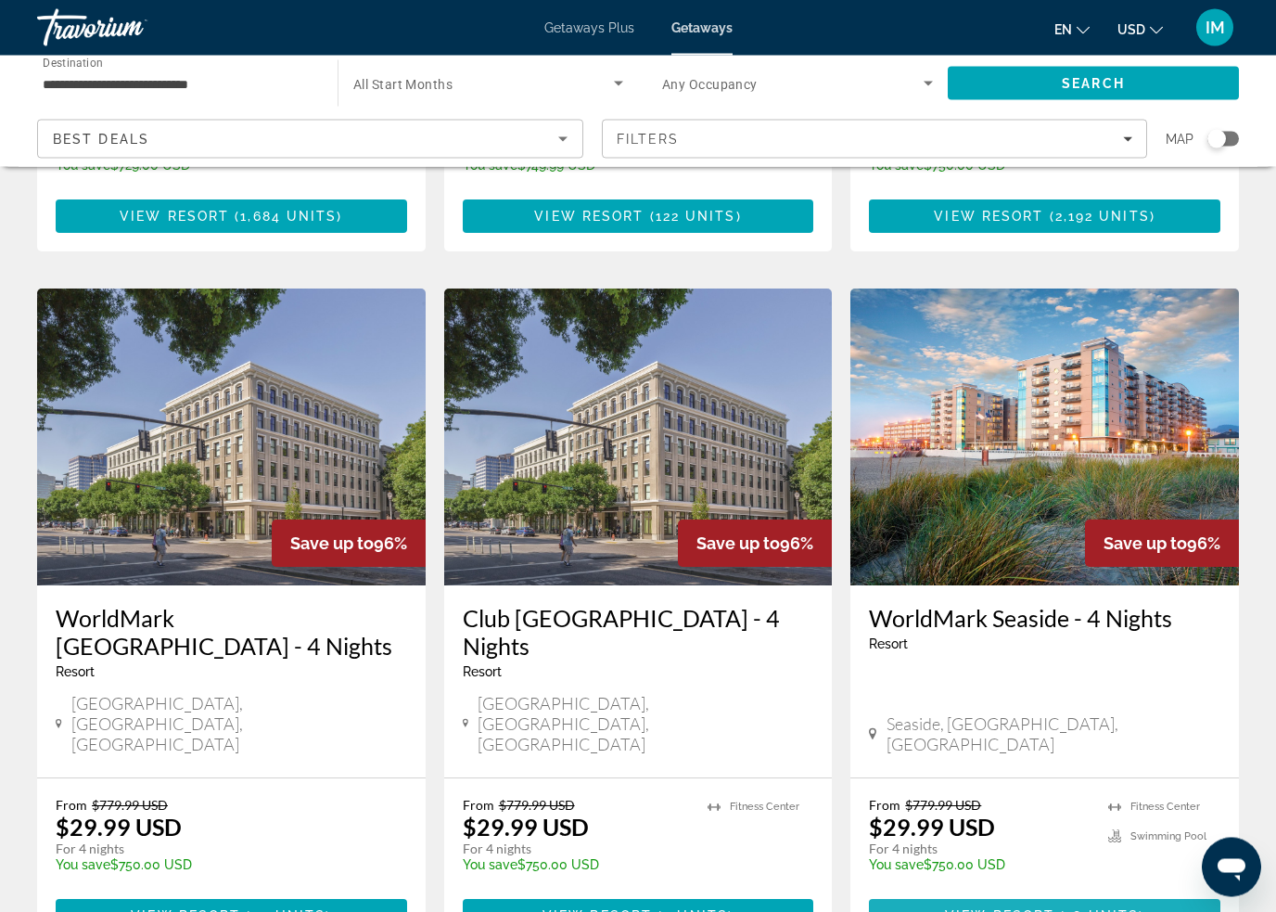
scroll to position [643, 0]
click at [1105, 908] on span "18 units" at bounding box center [1102, 915] width 73 height 15
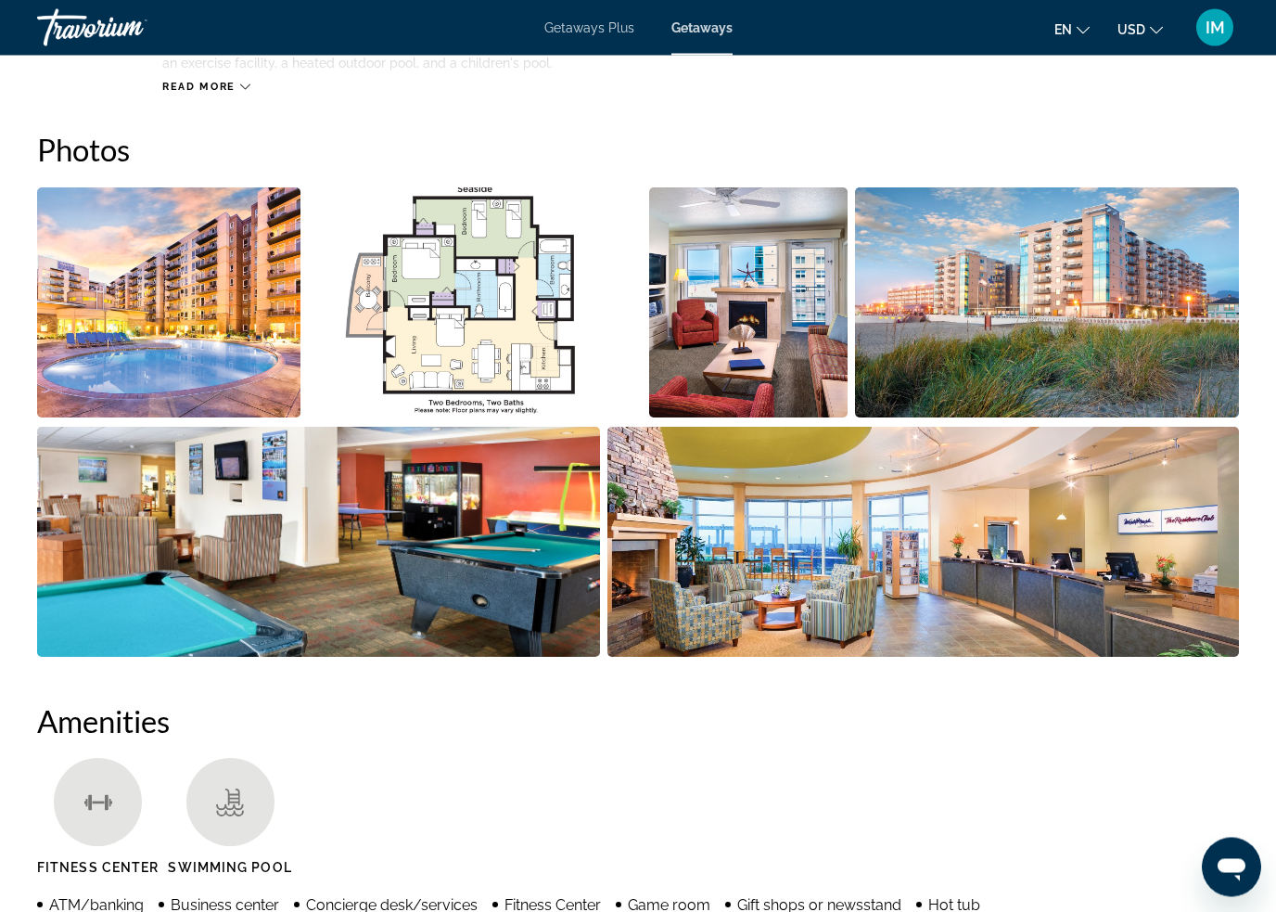
scroll to position [1130, 0]
click at [222, 312] on img "Open full-screen image slider" at bounding box center [168, 304] width 263 height 230
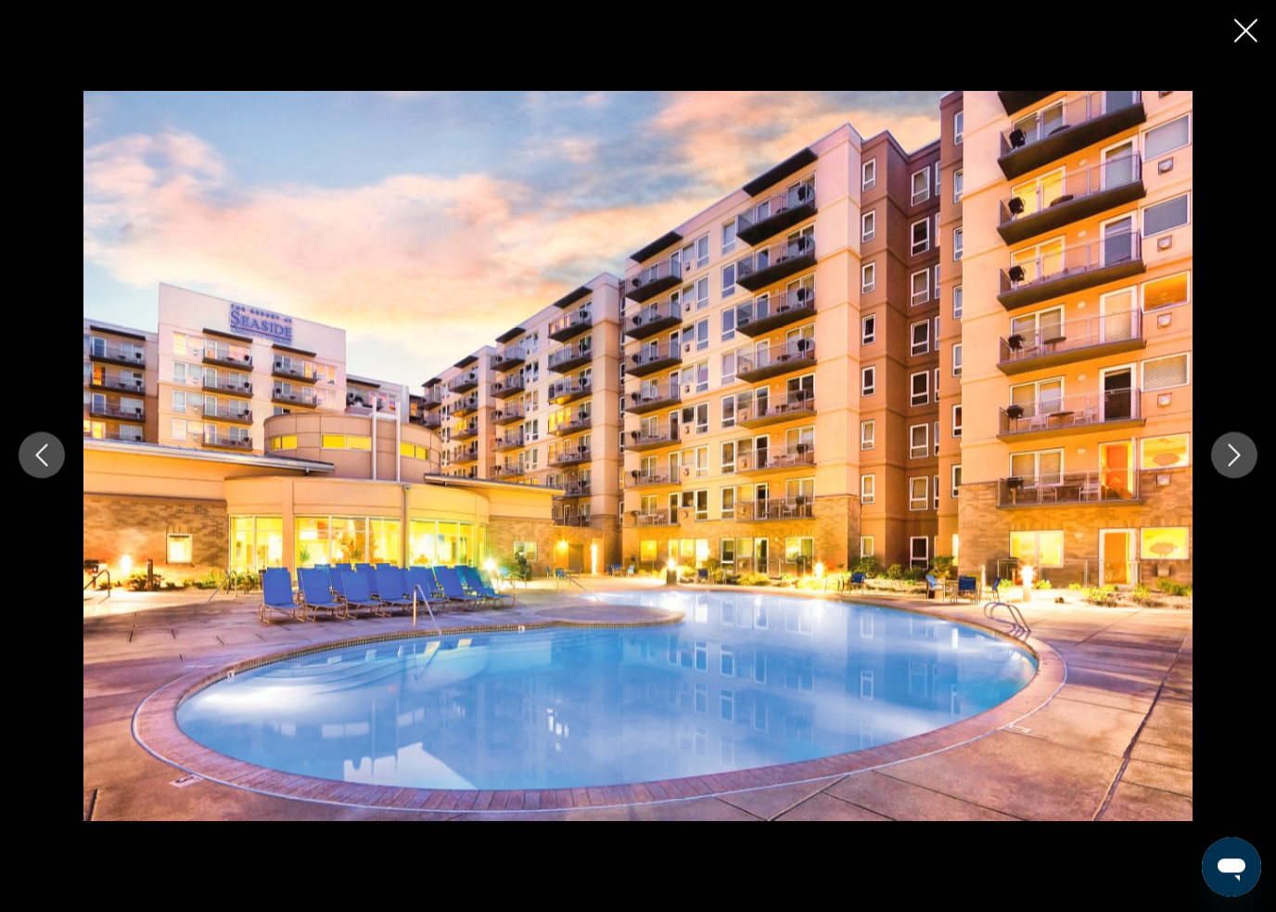
click at [1224, 474] on button "Next image" at bounding box center [1234, 455] width 46 height 46
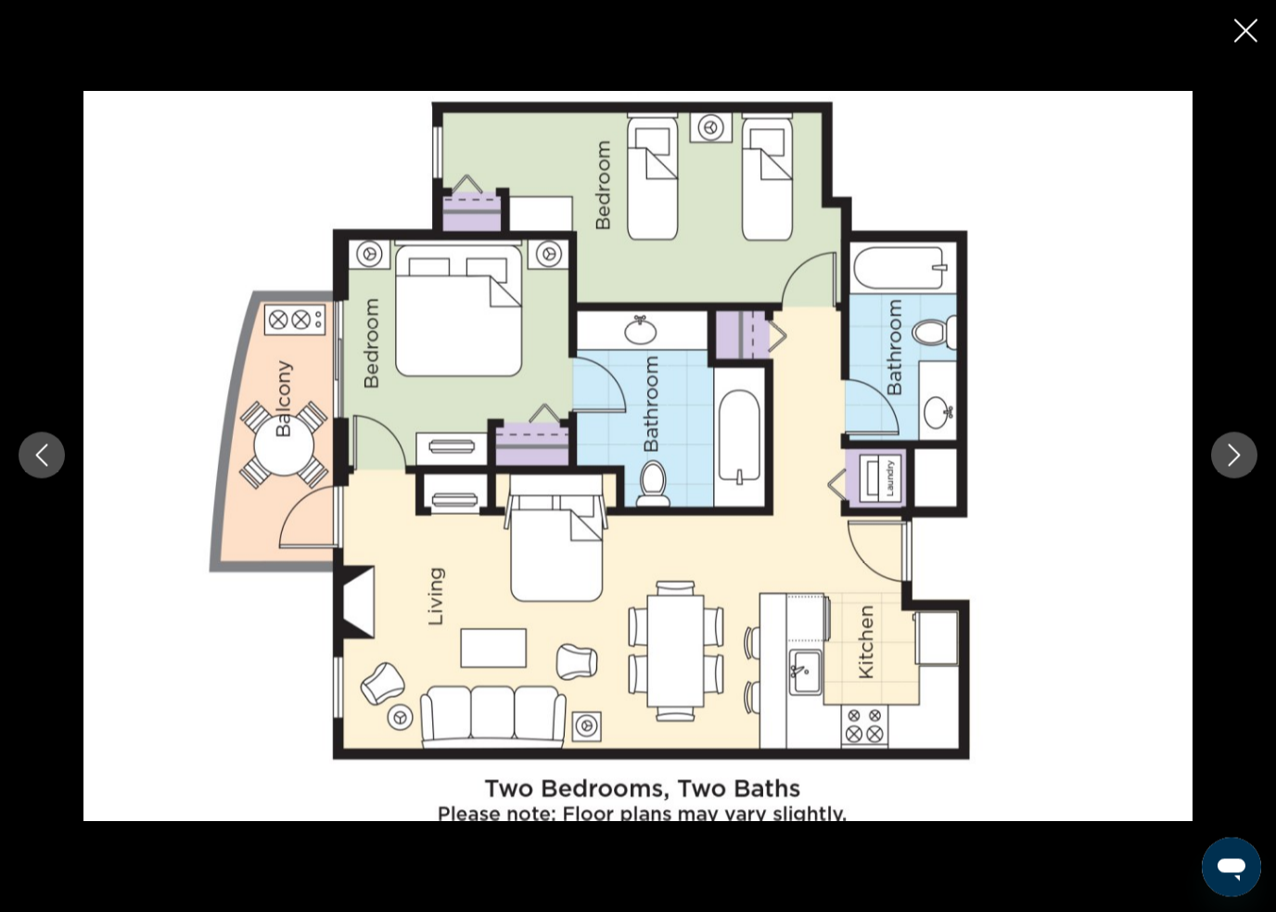
click at [1229, 466] on icon "Next image" at bounding box center [1235, 456] width 12 height 22
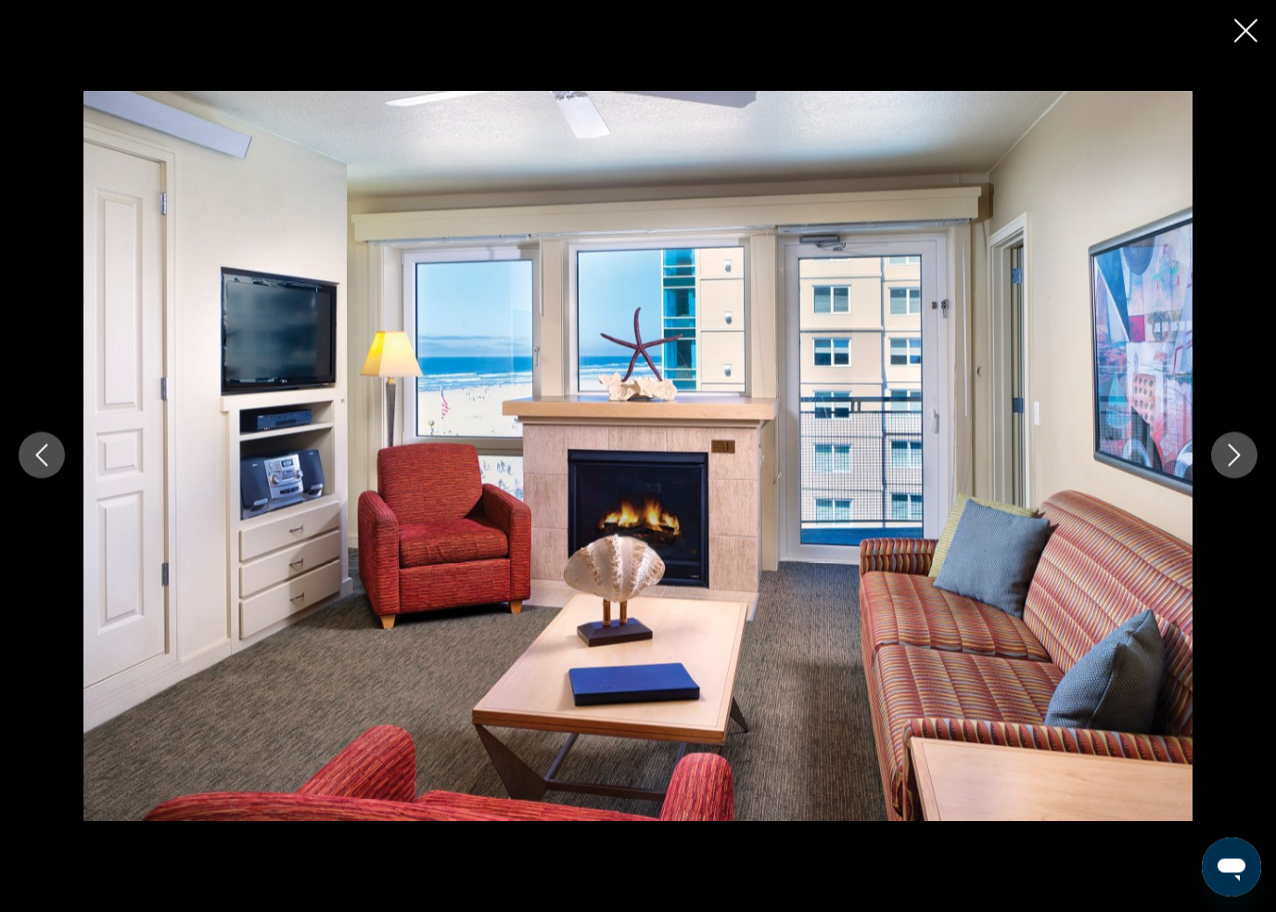
click at [1239, 460] on icon "Next image" at bounding box center [1234, 455] width 22 height 22
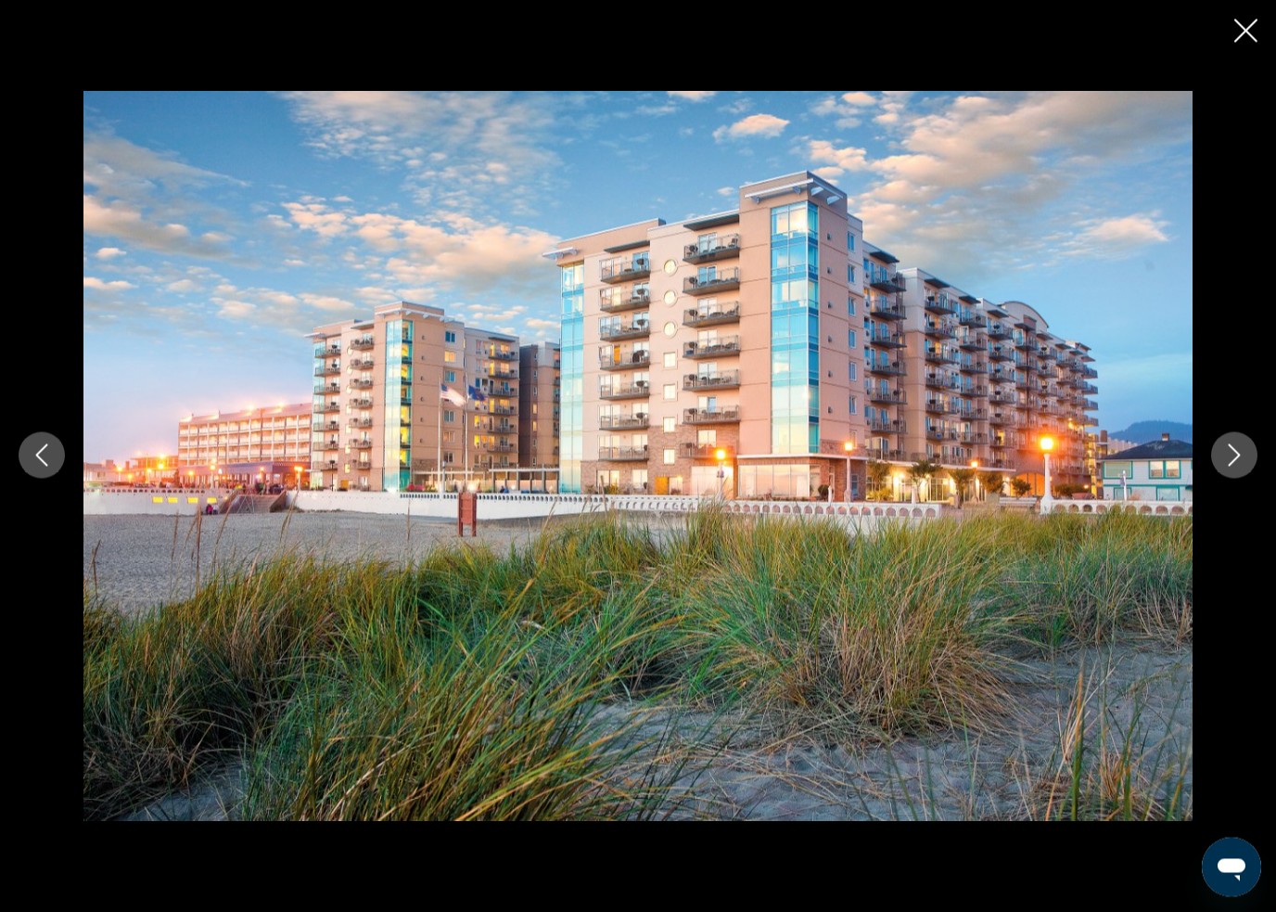
click at [1237, 460] on icon "Next image" at bounding box center [1234, 455] width 22 height 22
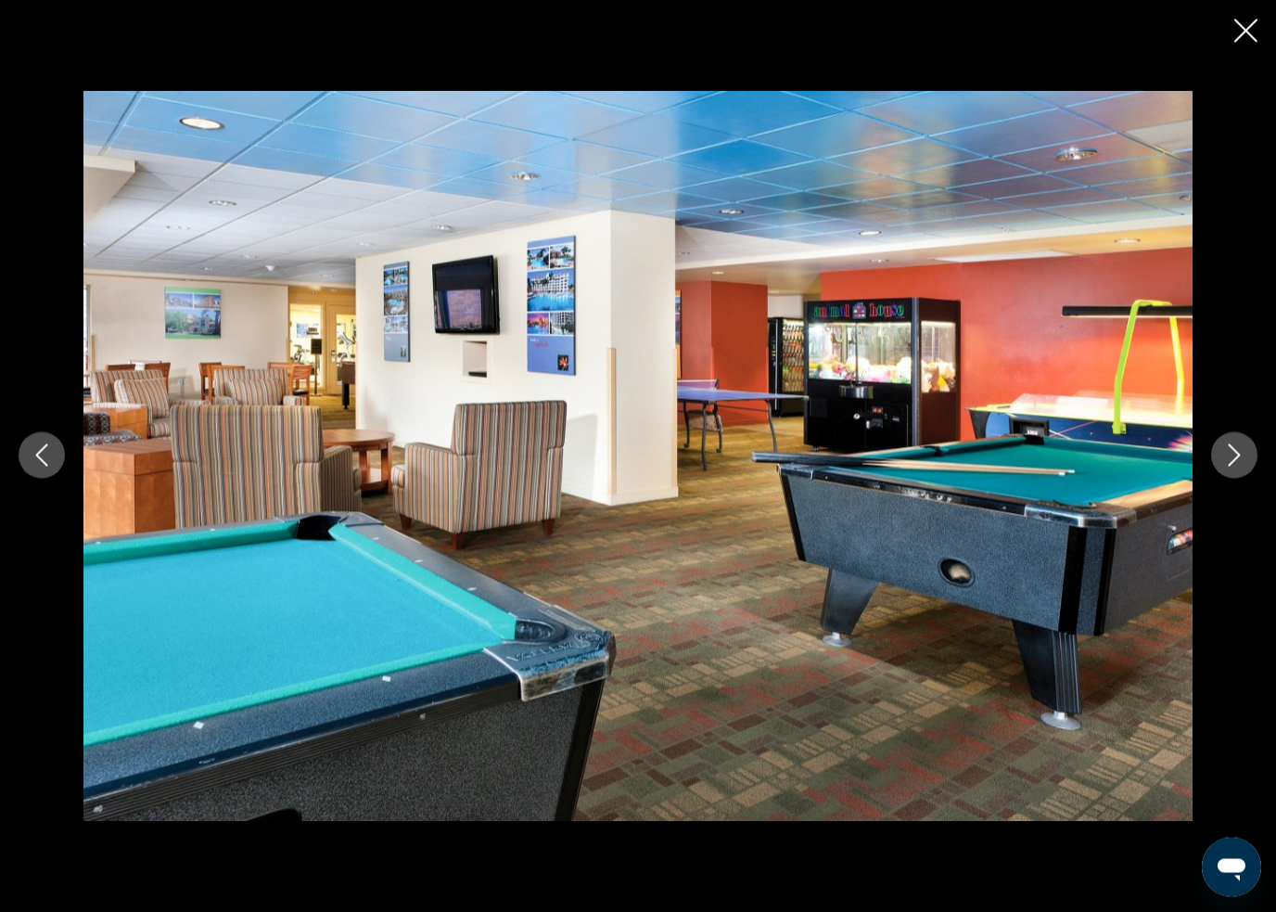
click at [1233, 462] on icon "Next image" at bounding box center [1235, 456] width 12 height 22
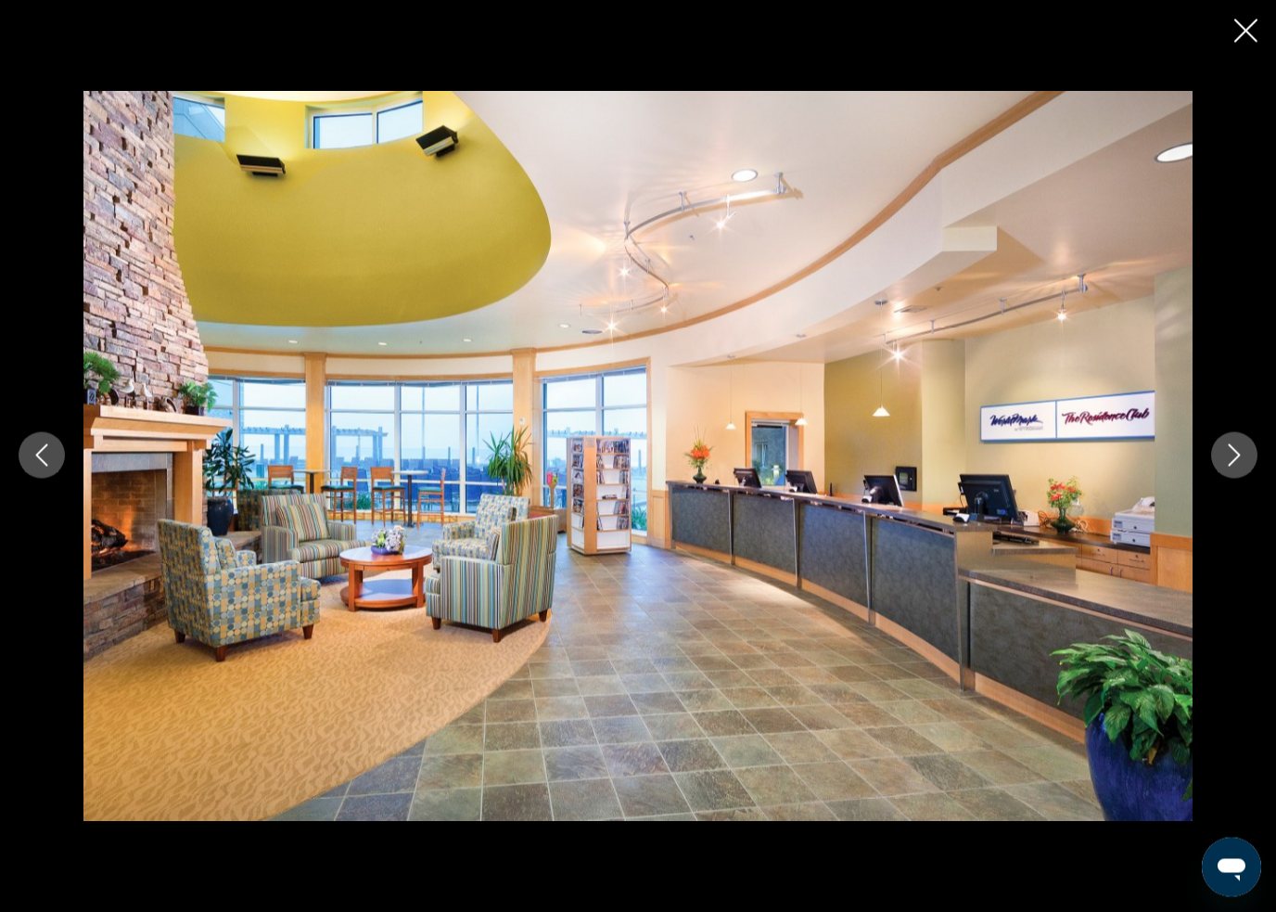
click at [1233, 460] on icon "Next image" at bounding box center [1234, 455] width 22 height 22
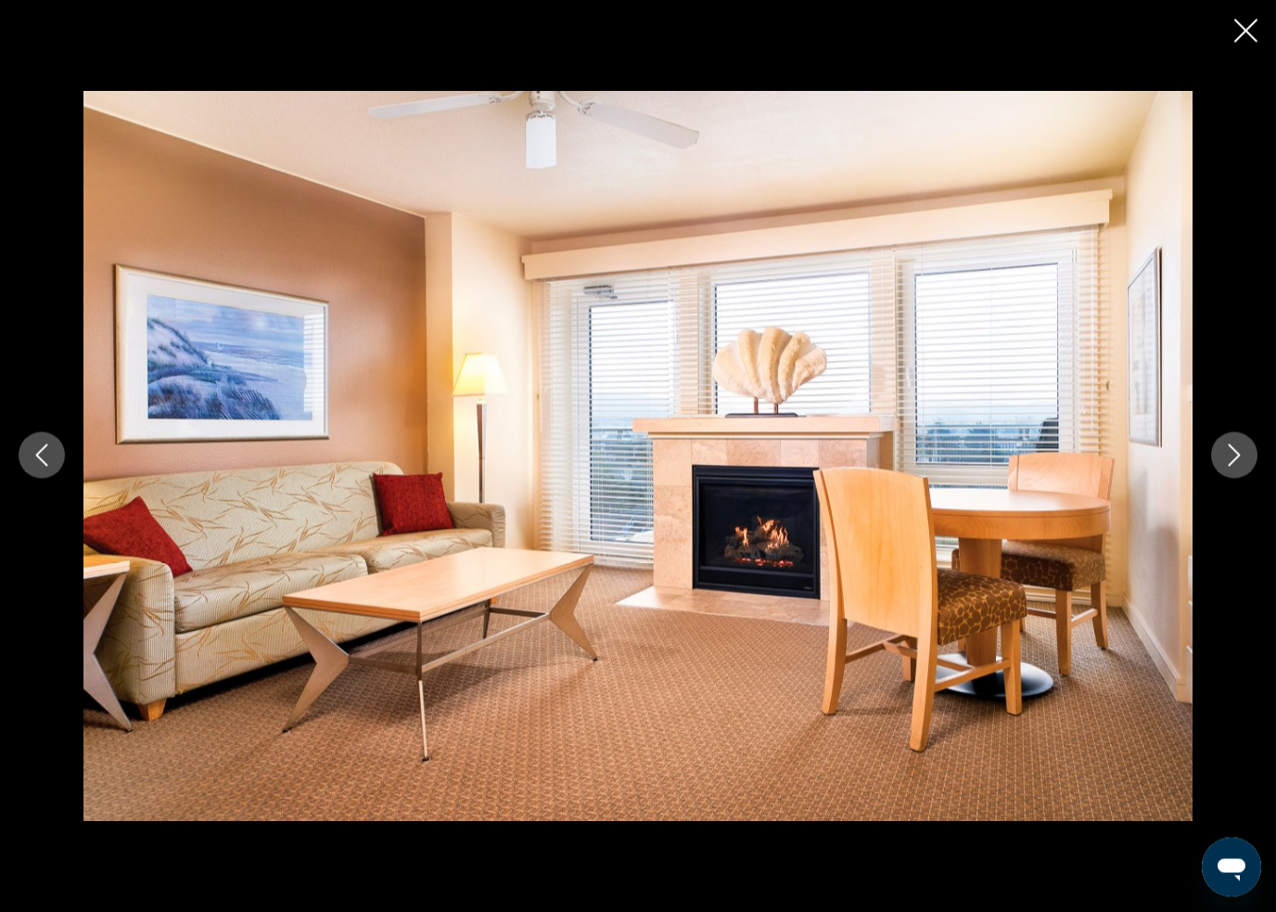
click at [1226, 448] on icon "Next image" at bounding box center [1234, 455] width 22 height 22
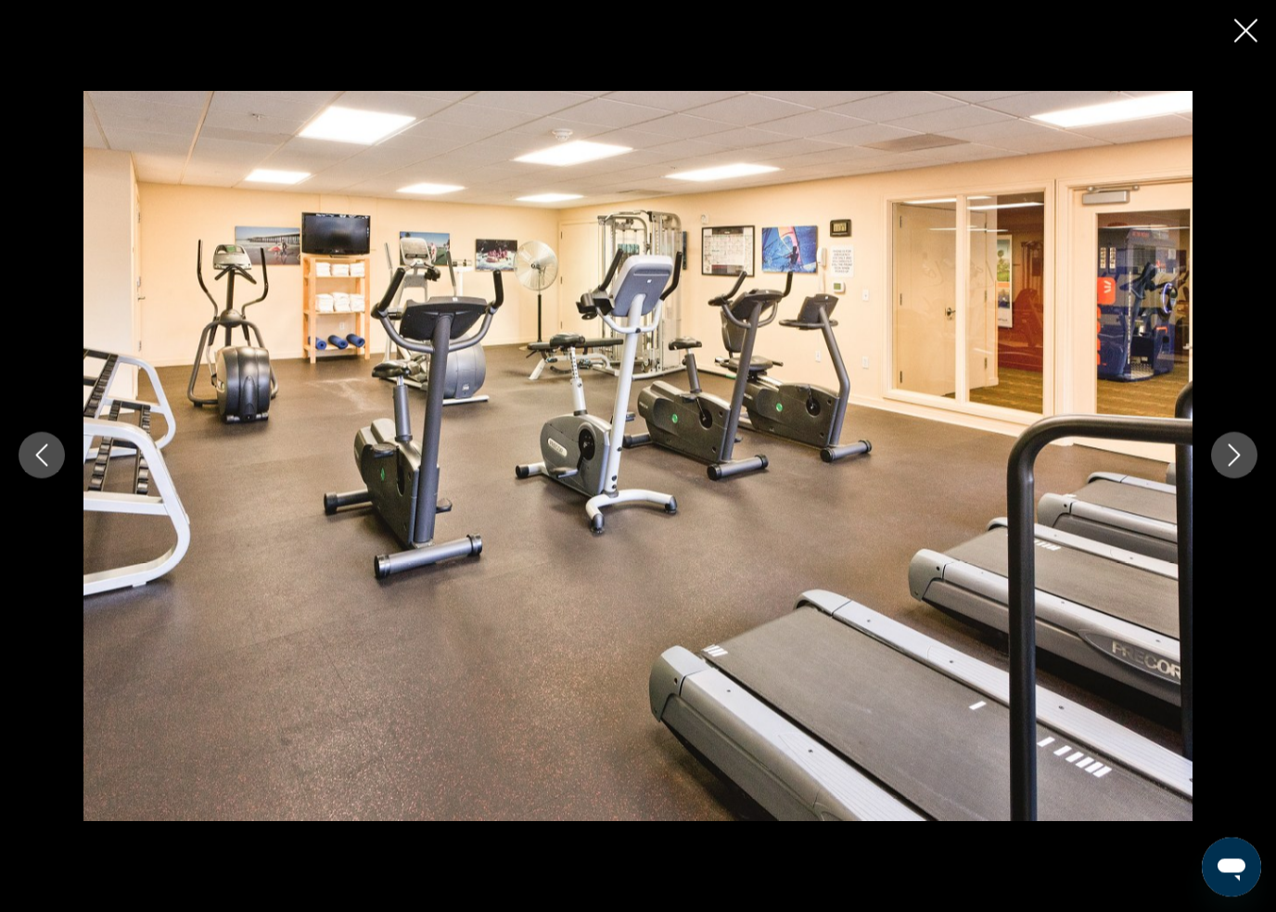
click at [1238, 460] on icon "Next image" at bounding box center [1234, 455] width 22 height 22
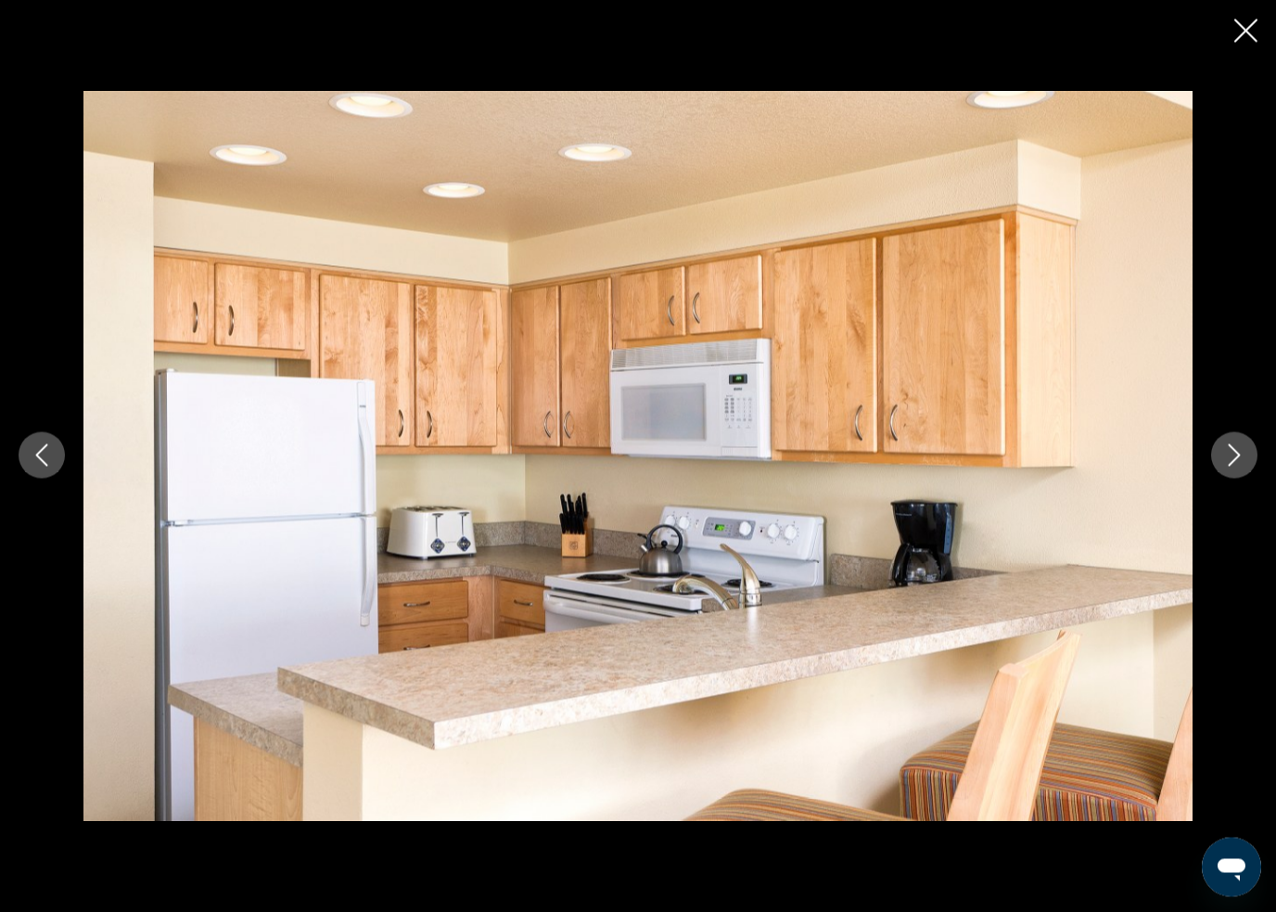
click at [1245, 454] on icon "Next image" at bounding box center [1234, 455] width 22 height 22
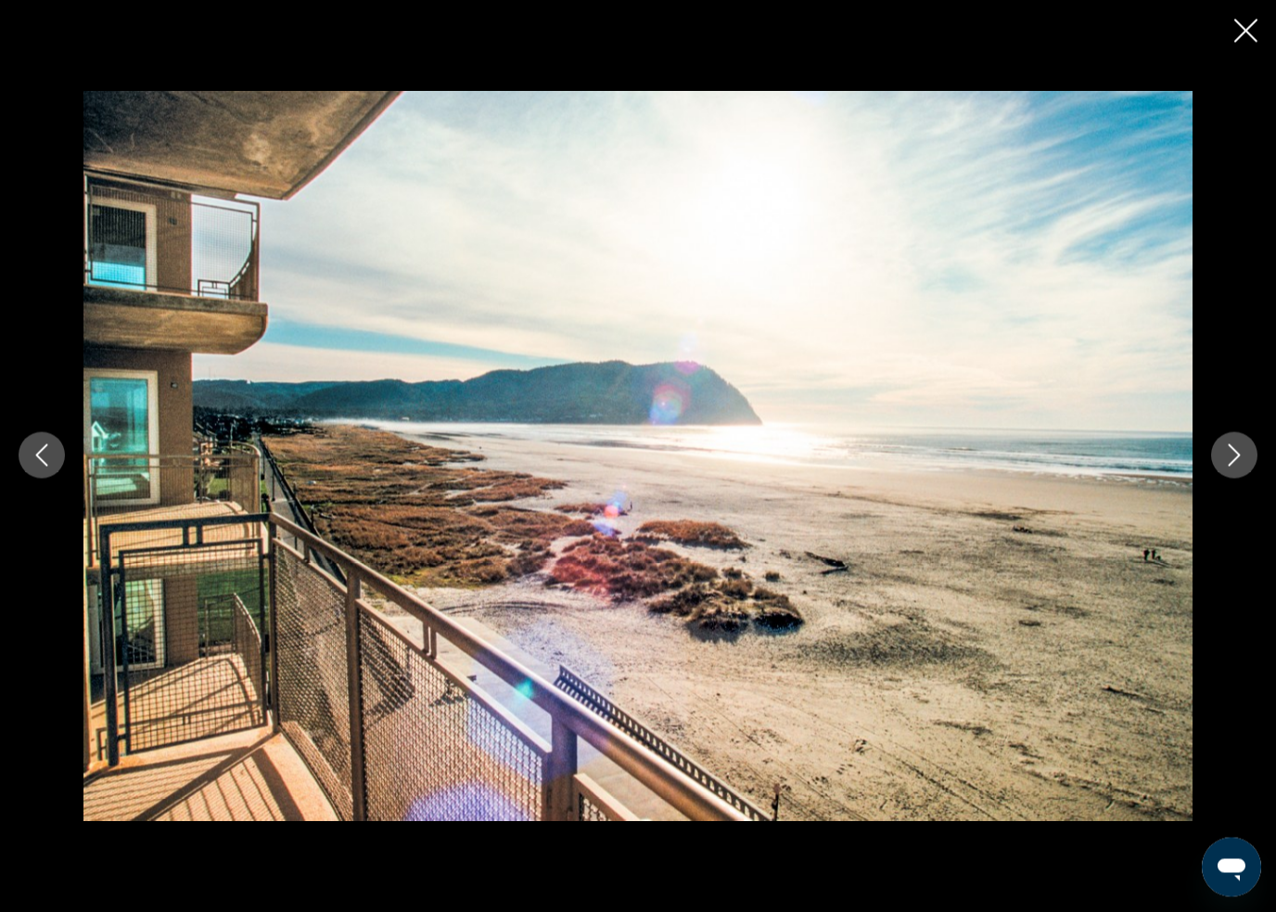
click at [1235, 453] on icon "Next image" at bounding box center [1234, 455] width 22 height 22
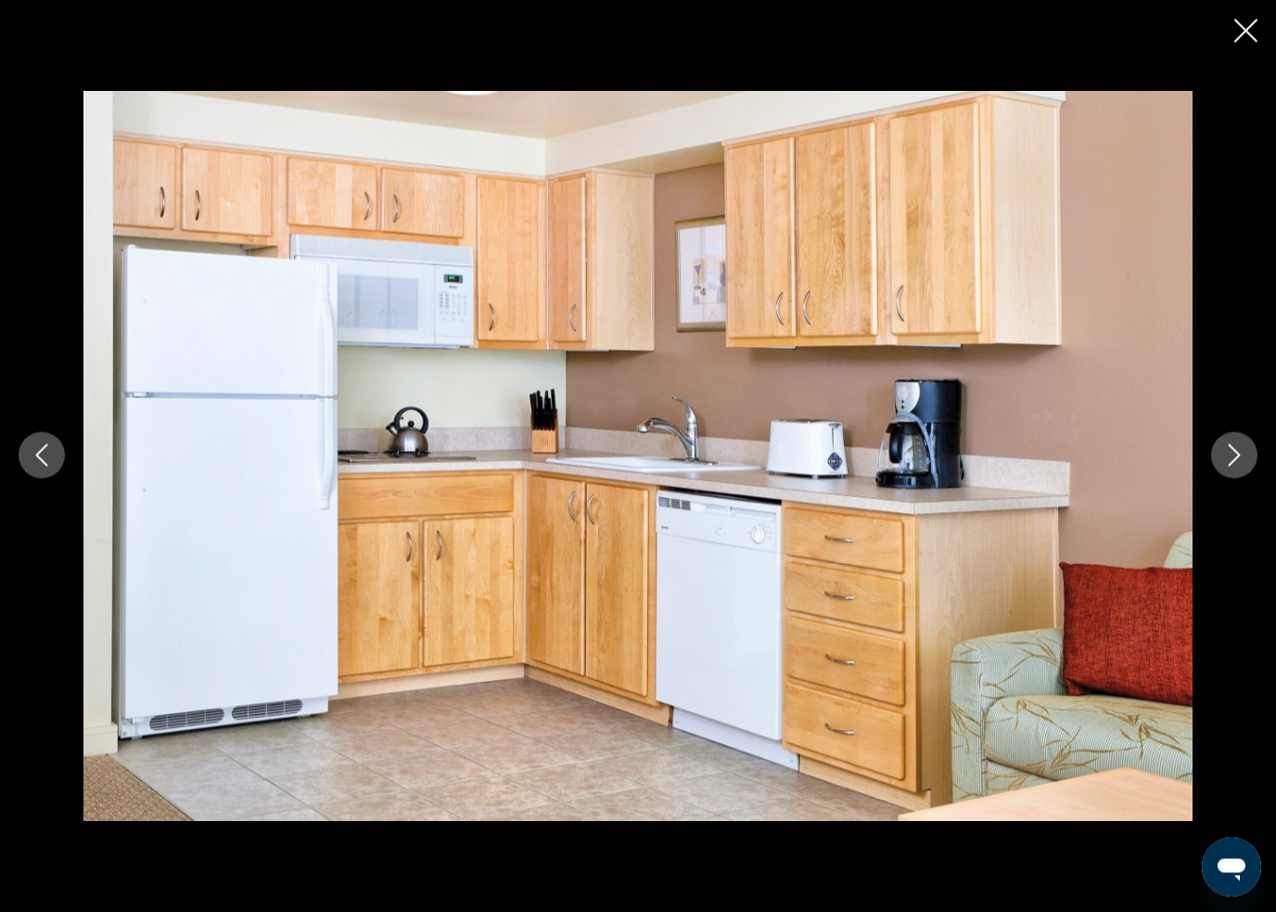
click at [1253, 32] on icon "Close slideshow" at bounding box center [1245, 30] width 23 height 23
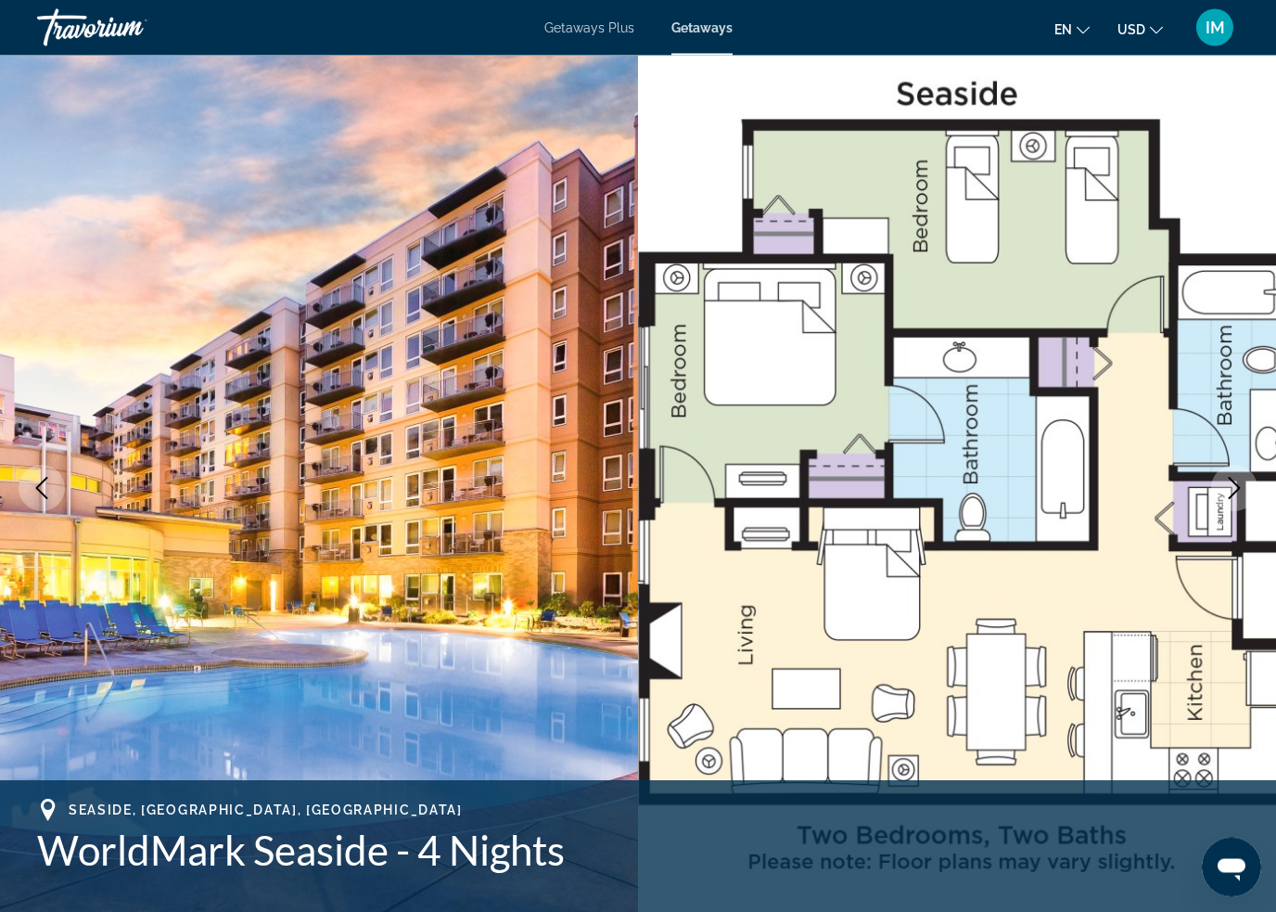
scroll to position [0, 0]
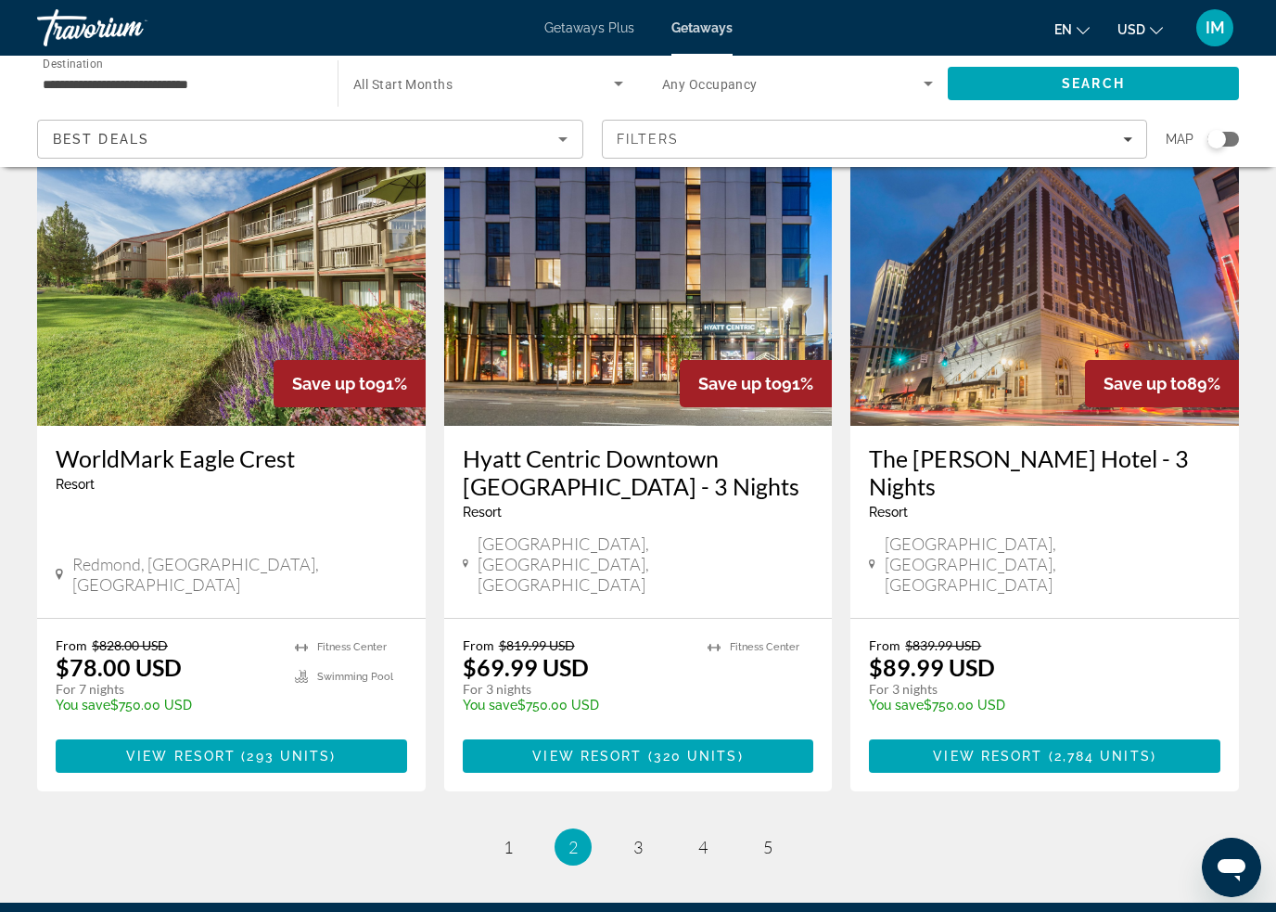
scroll to position [2253, 0]
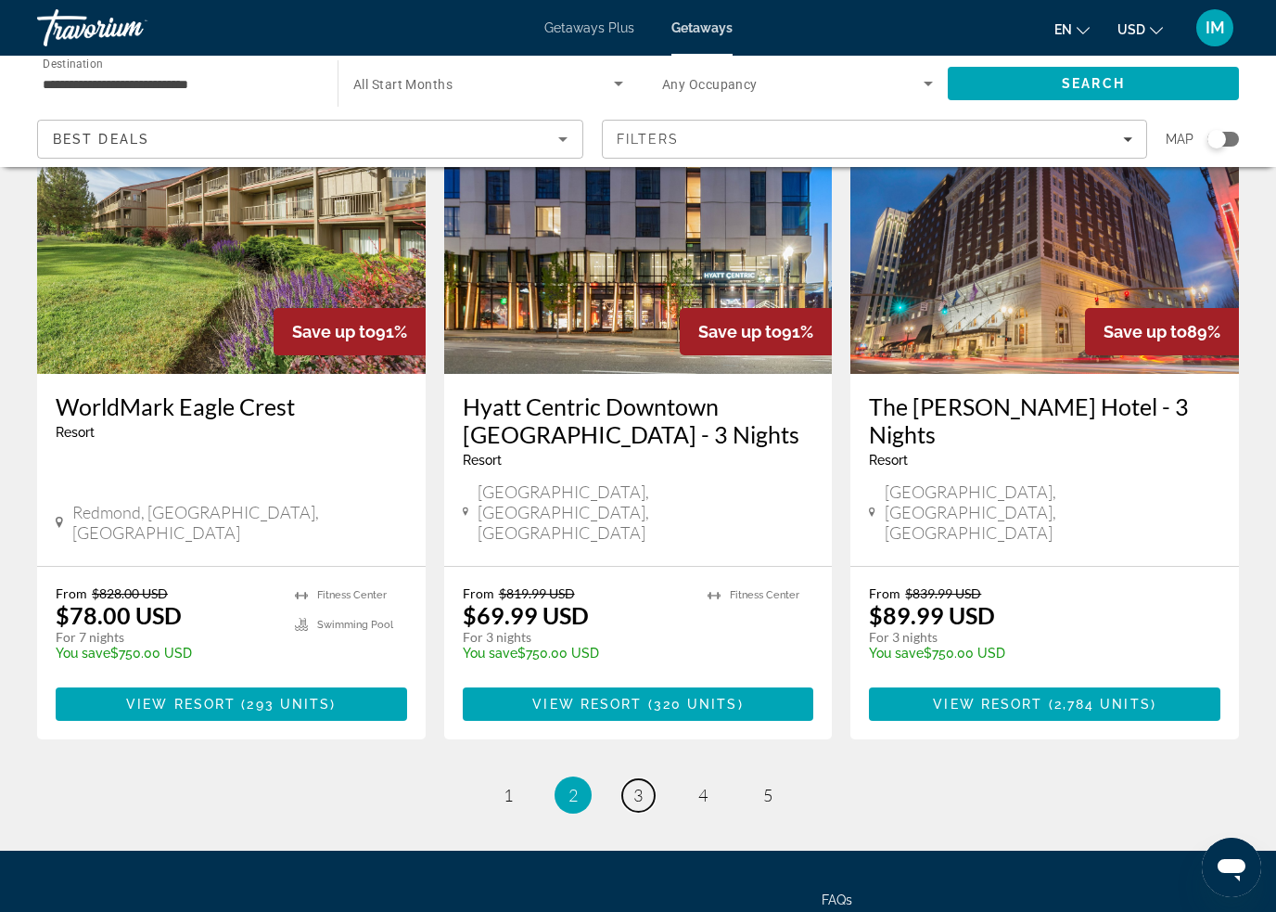
click at [623, 779] on link "page 3" at bounding box center [638, 795] width 32 height 32
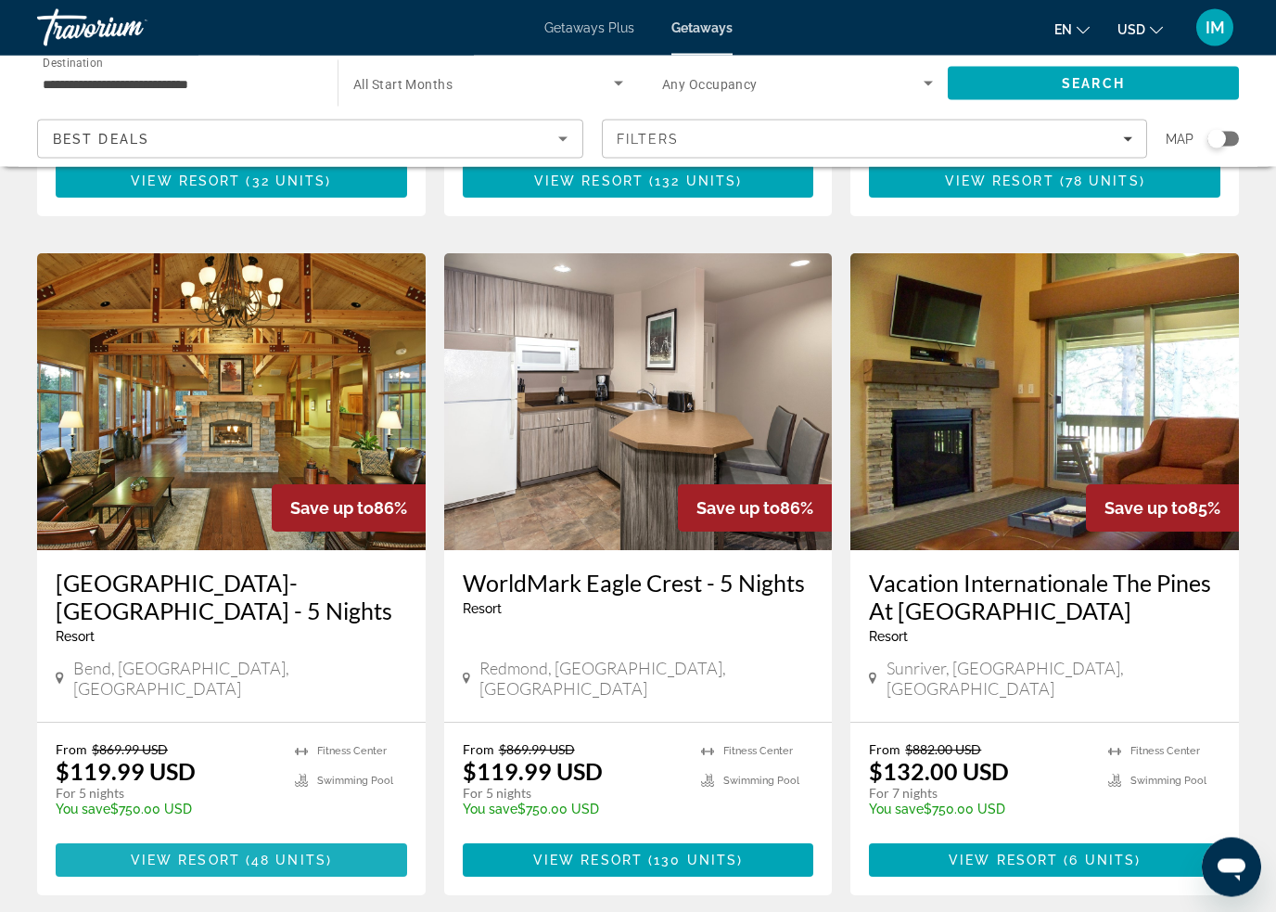
scroll to position [1377, 0]
click at [357, 837] on span "Main content" at bounding box center [231, 859] width 351 height 45
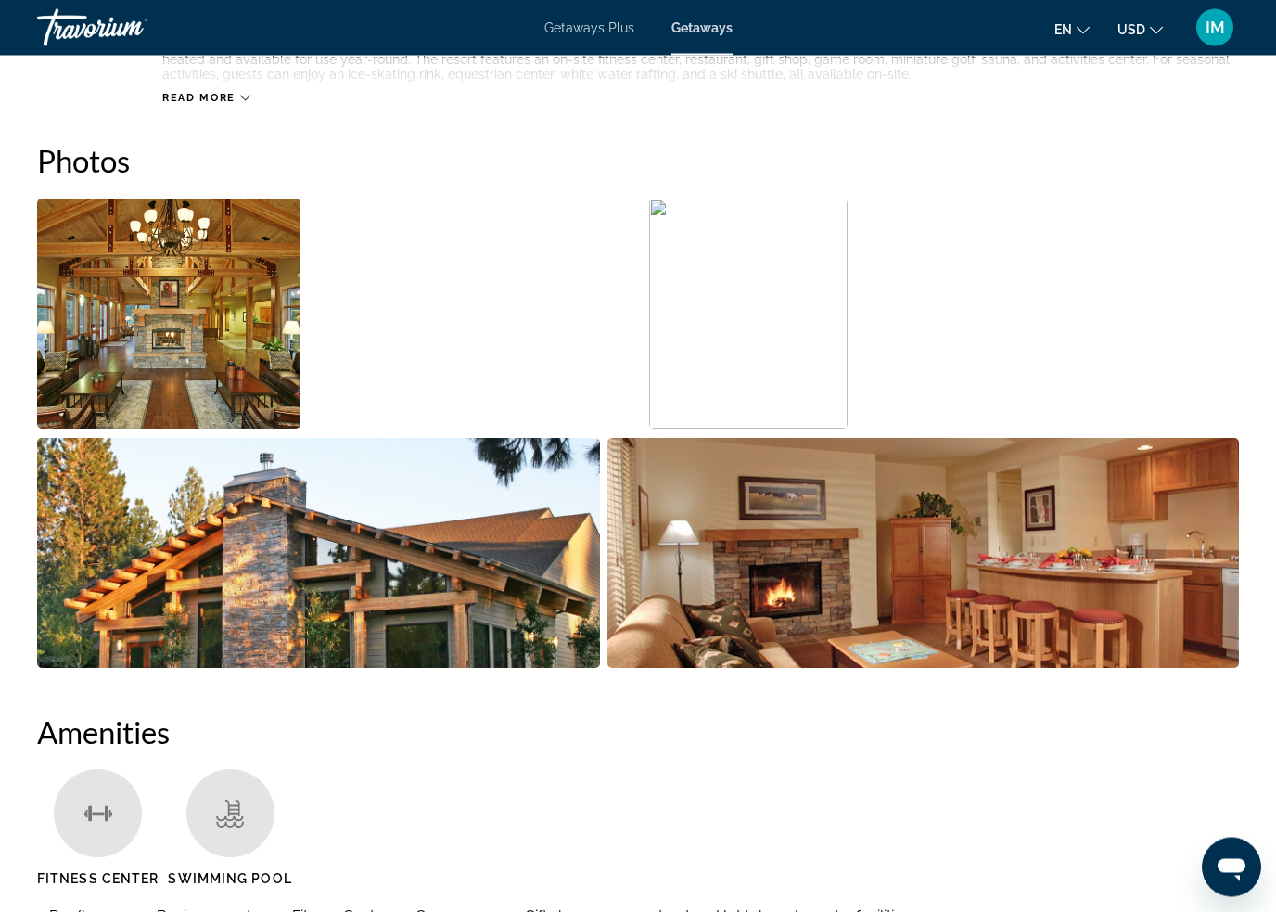
scroll to position [1120, 0]
click at [204, 281] on img "Open full-screen image slider" at bounding box center [168, 313] width 263 height 230
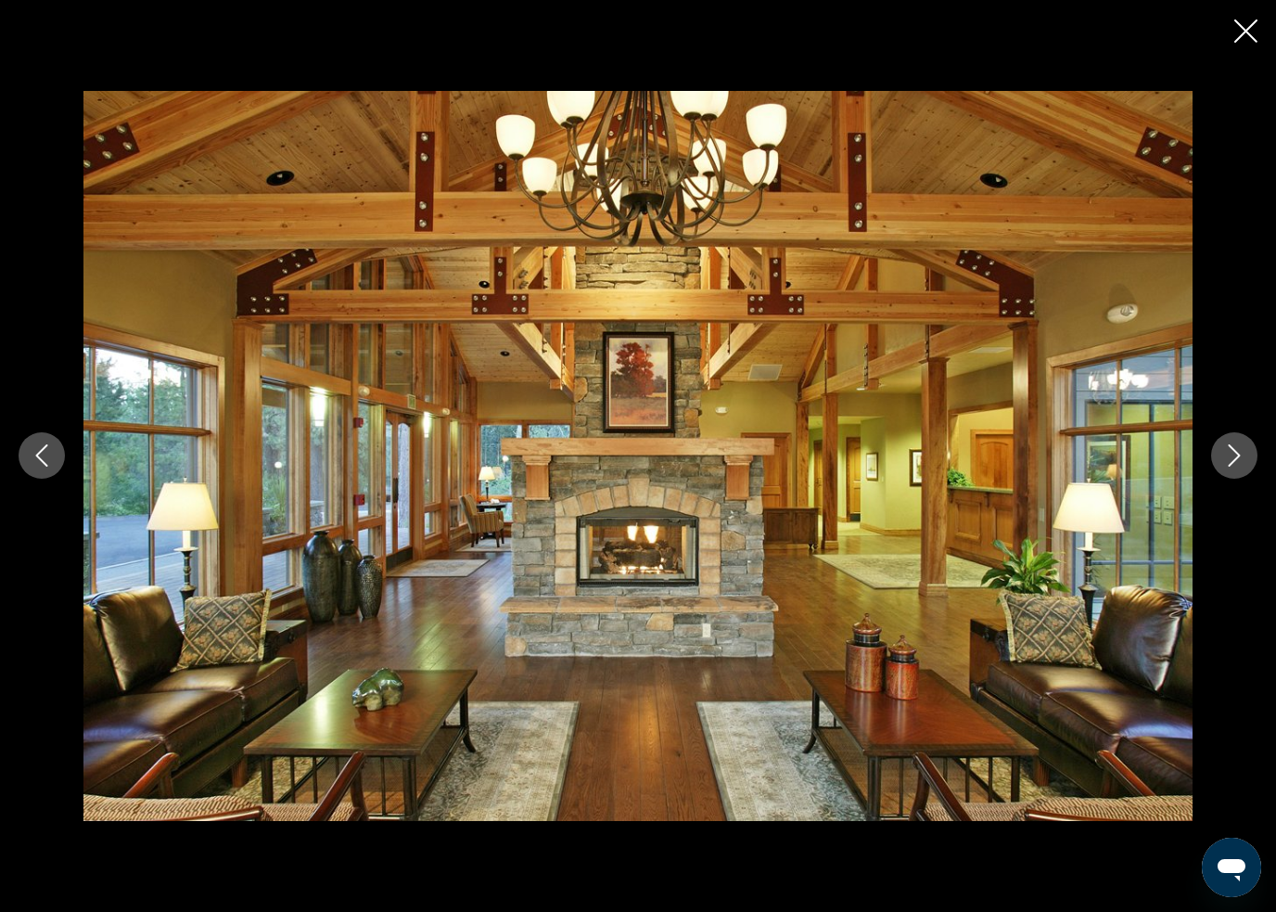
click at [1227, 477] on button "Next image" at bounding box center [1234, 455] width 46 height 46
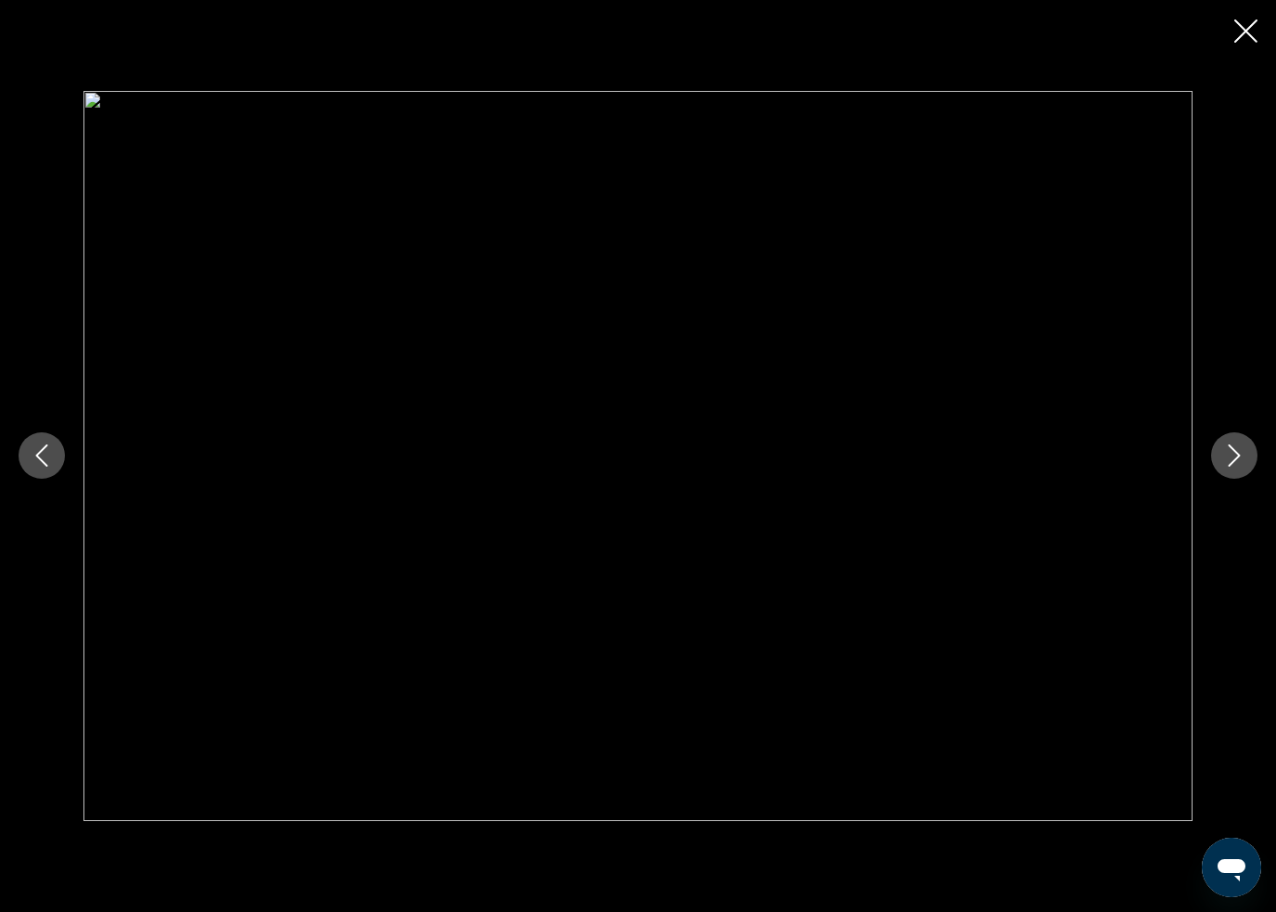
click at [1219, 468] on button "Next image" at bounding box center [1234, 455] width 46 height 46
click at [1234, 466] on icon "Next image" at bounding box center [1234, 455] width 22 height 22
click at [1227, 472] on button "Next image" at bounding box center [1234, 455] width 46 height 46
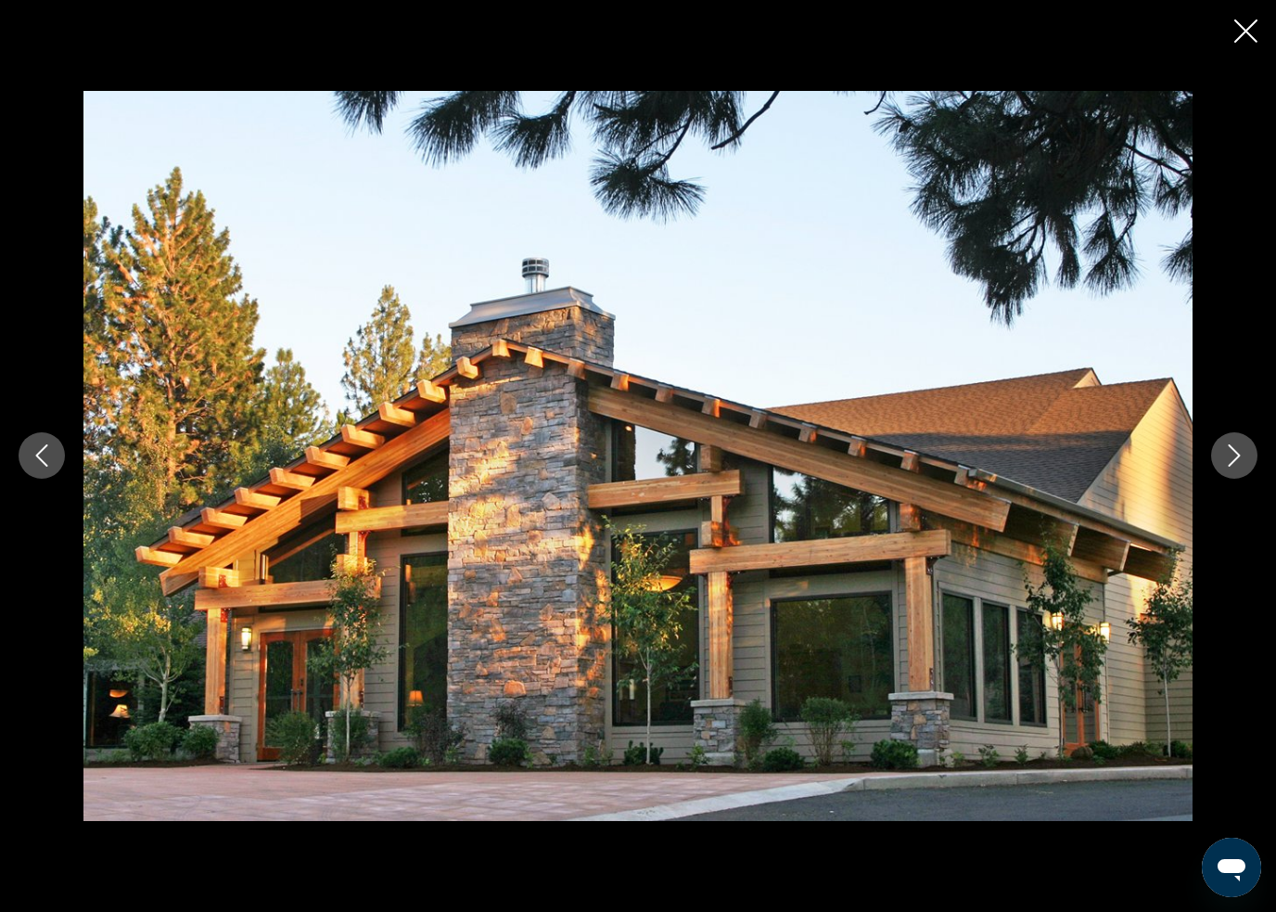
click at [1224, 466] on icon "Next image" at bounding box center [1234, 455] width 22 height 22
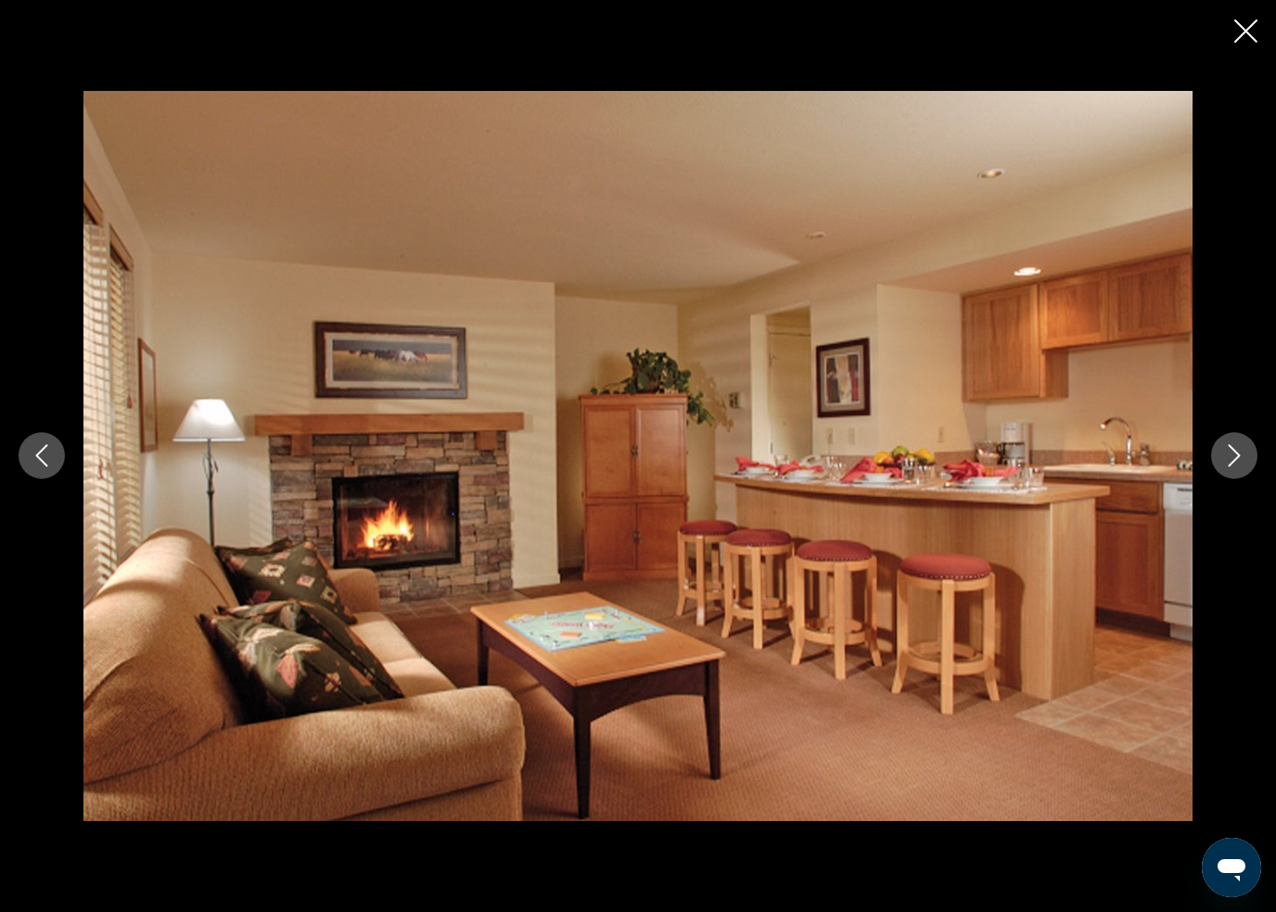
click at [1225, 461] on icon "Next image" at bounding box center [1234, 455] width 22 height 22
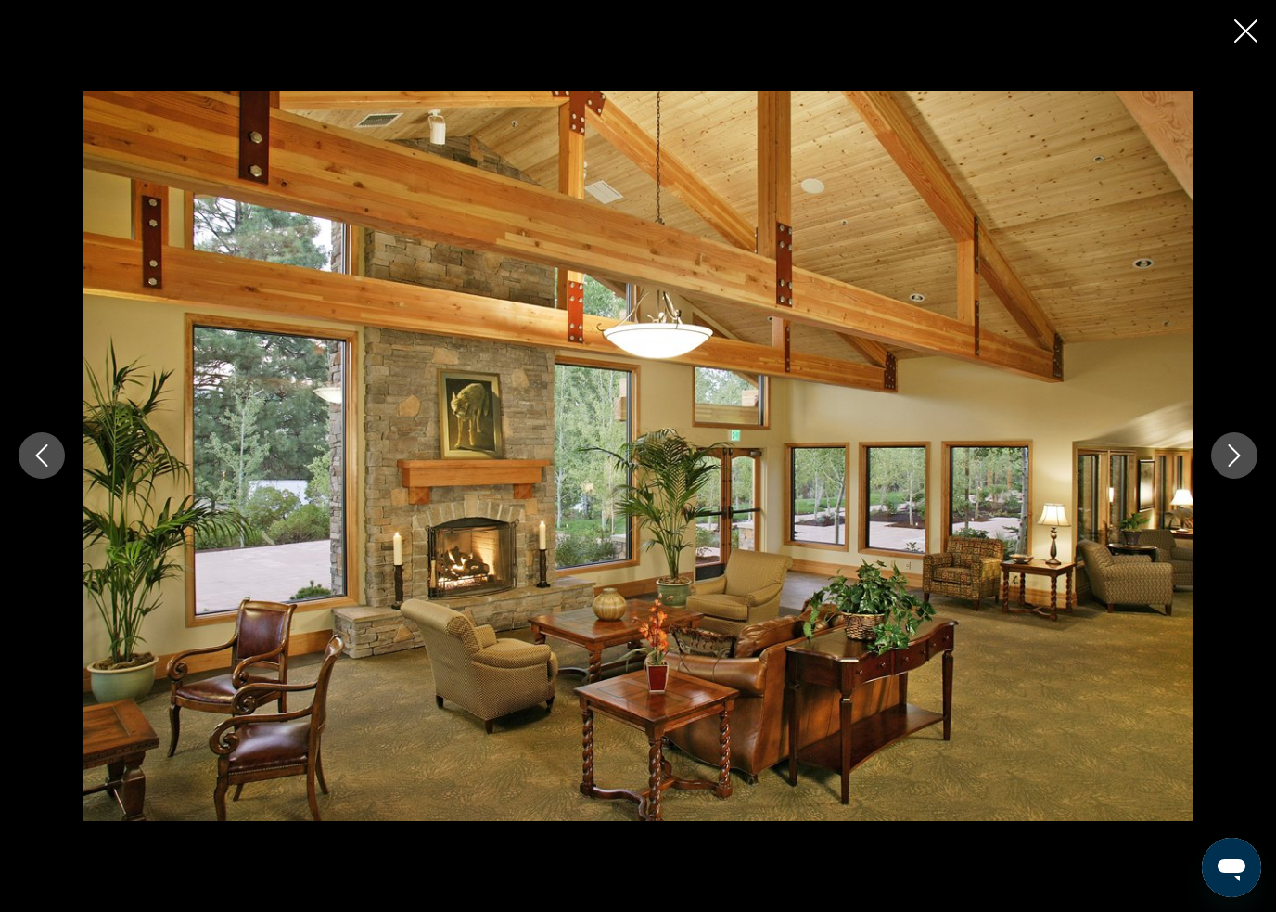
click at [1230, 464] on icon "Next image" at bounding box center [1234, 455] width 22 height 22
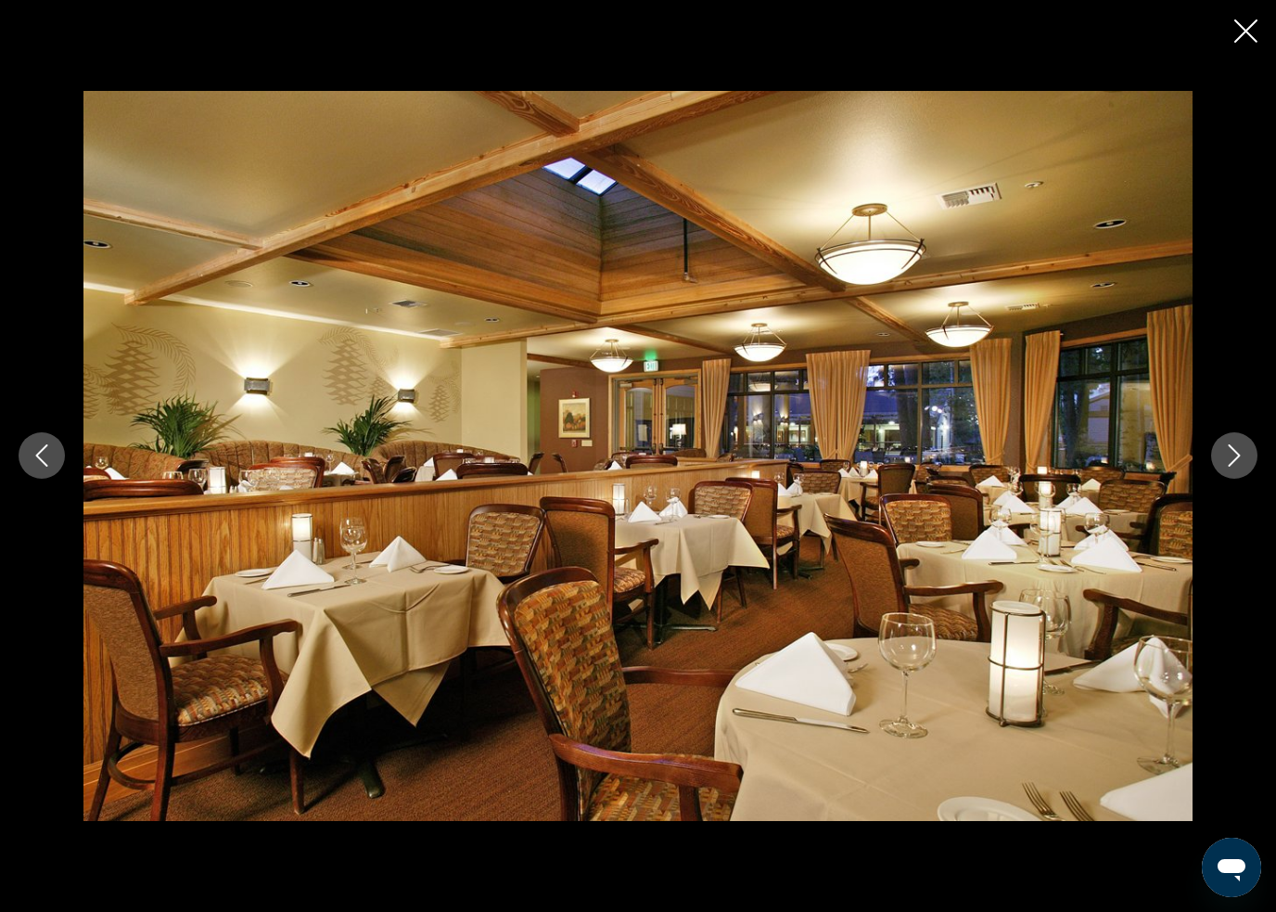
click at [1224, 466] on icon "Next image" at bounding box center [1234, 455] width 22 height 22
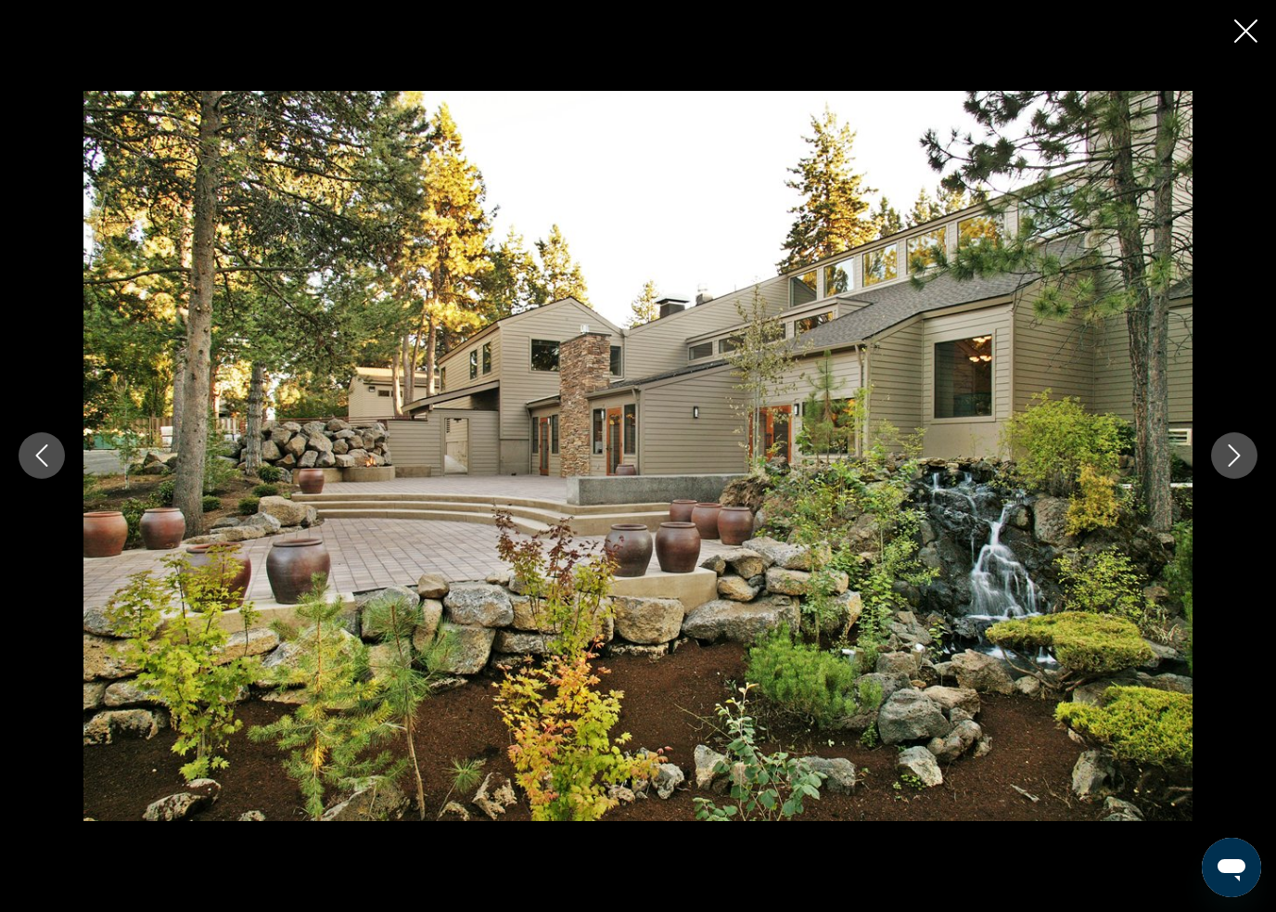
click at [1225, 460] on icon "Next image" at bounding box center [1234, 455] width 22 height 22
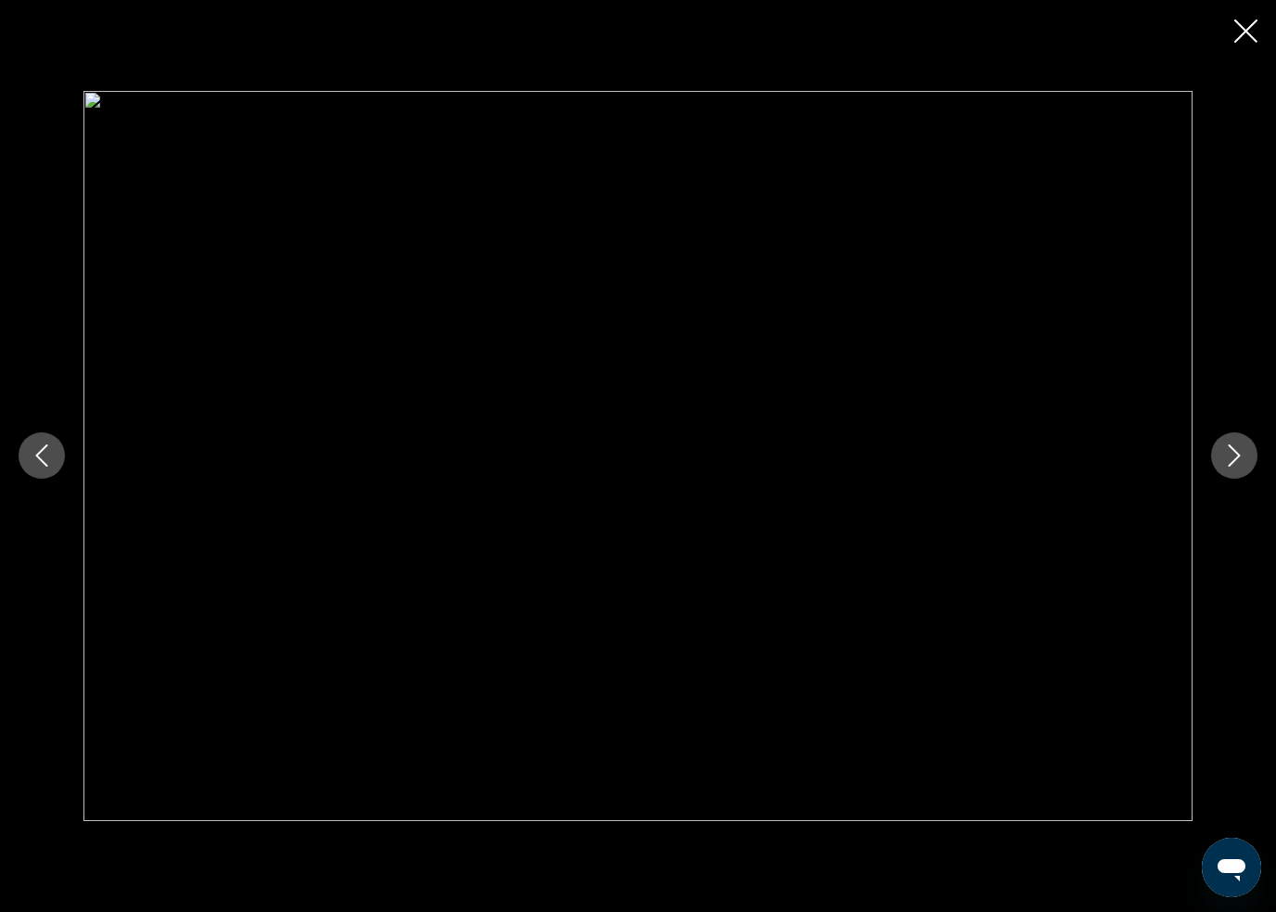
click at [1223, 459] on icon "Next image" at bounding box center [1234, 455] width 22 height 22
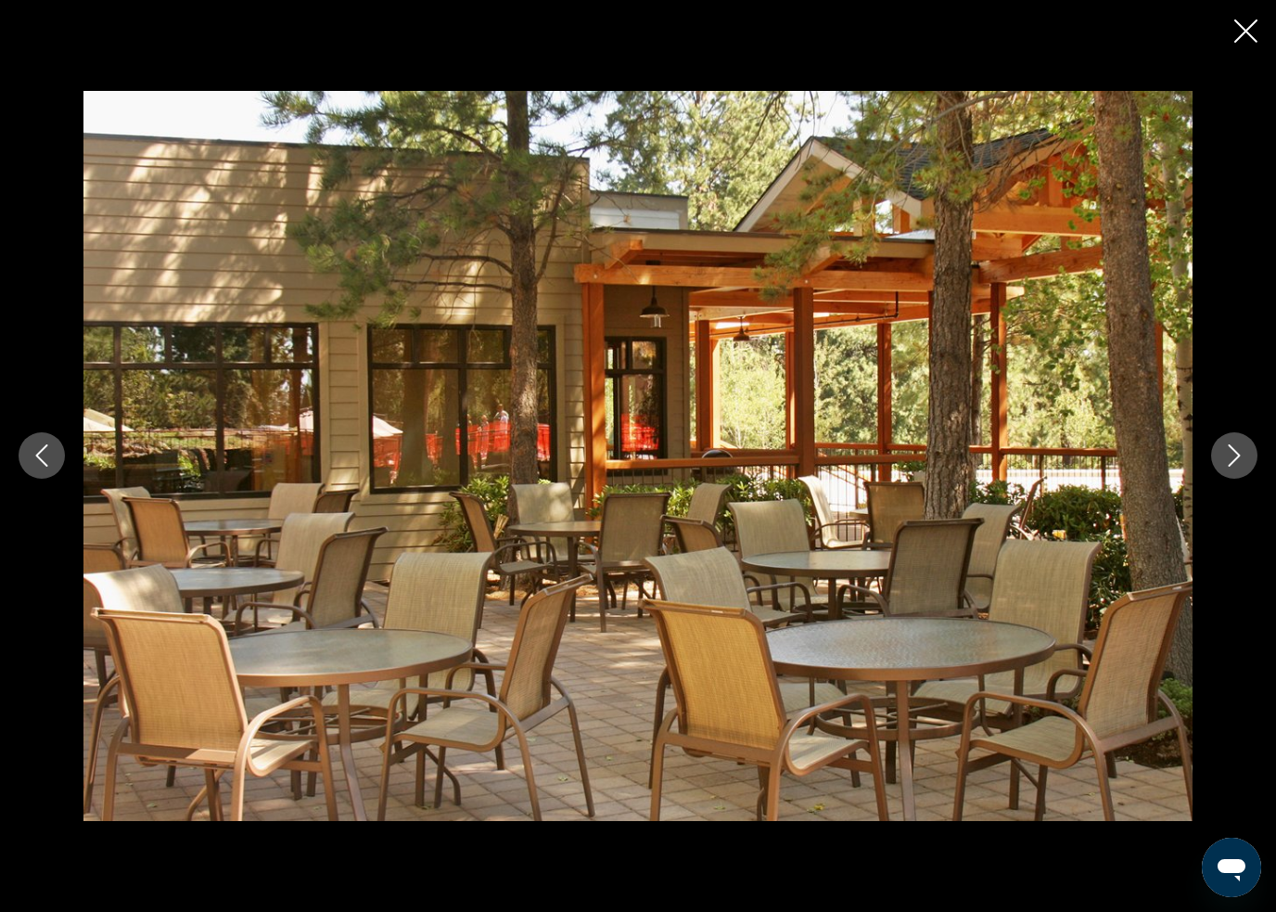
click at [1223, 466] on icon "Next image" at bounding box center [1234, 455] width 22 height 22
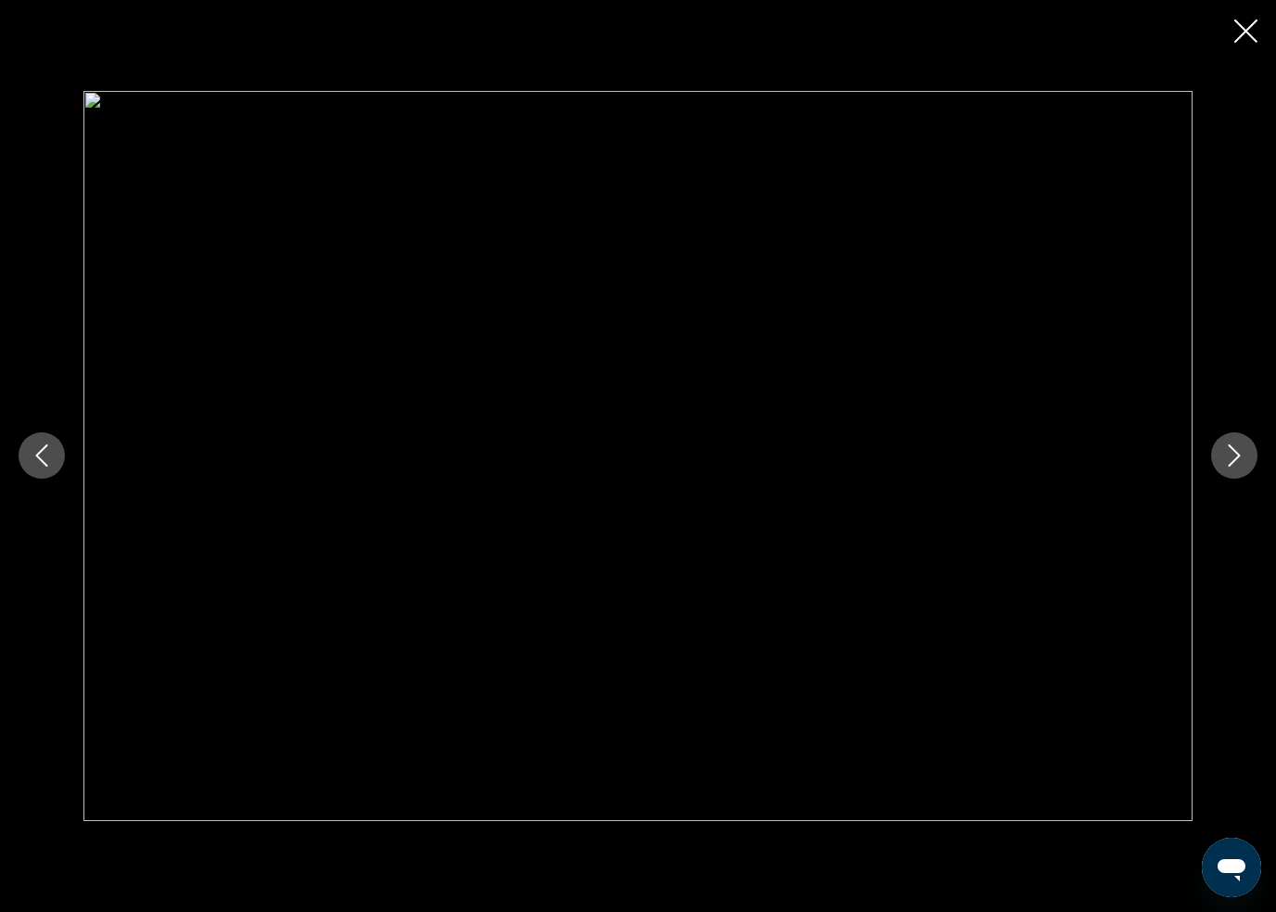
click at [1218, 476] on div "prev next" at bounding box center [638, 455] width 1276 height 729
click at [1216, 471] on button "Next image" at bounding box center [1234, 455] width 46 height 46
click at [1218, 468] on button "Next image" at bounding box center [1234, 455] width 46 height 46
click at [1229, 456] on icon "Next image" at bounding box center [1234, 455] width 22 height 22
click at [1227, 39] on div "prev next" at bounding box center [638, 456] width 1276 height 912
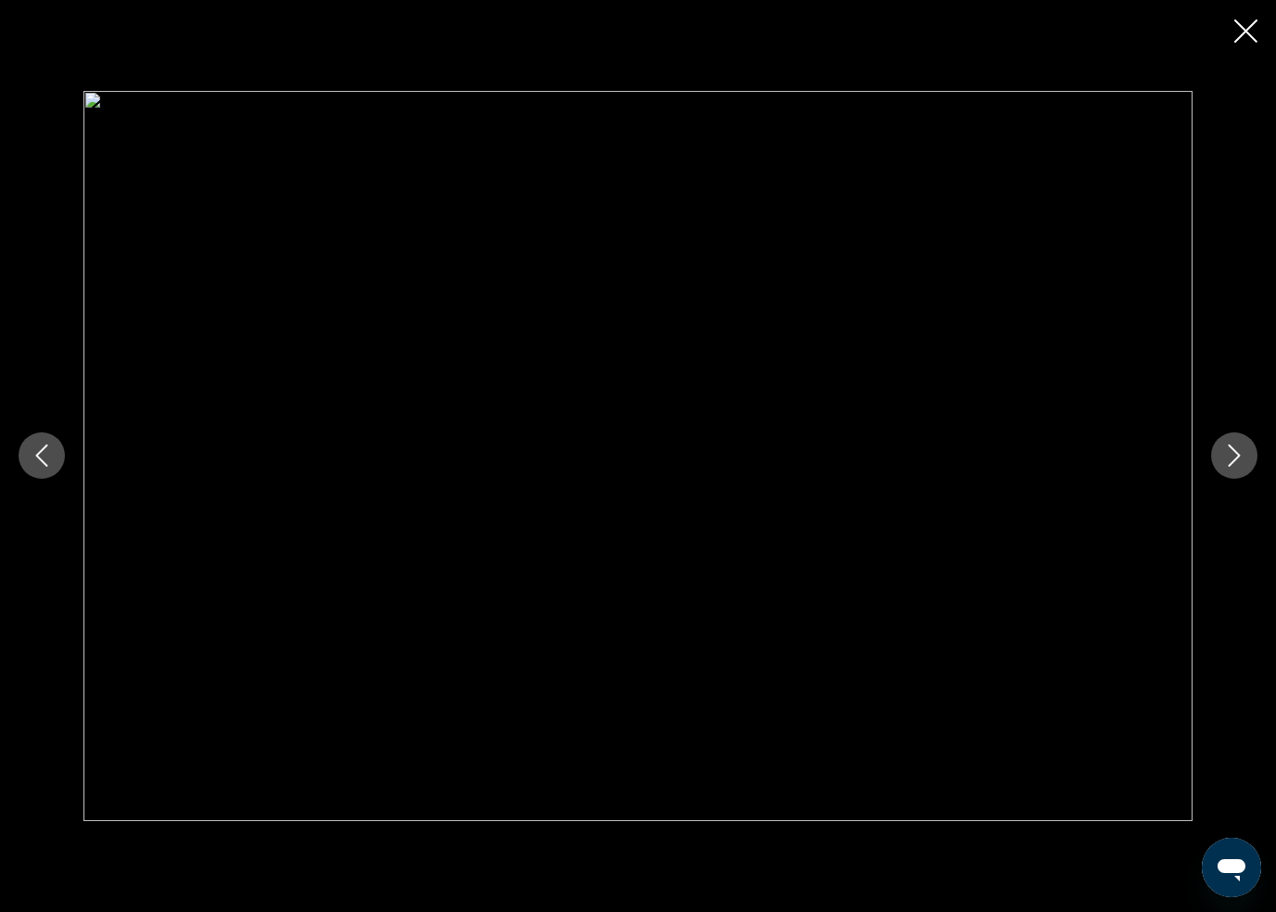
click at [1252, 14] on div "prev next" at bounding box center [638, 456] width 1276 height 912
click at [1236, 31] on icon "Close slideshow" at bounding box center [1245, 30] width 23 height 23
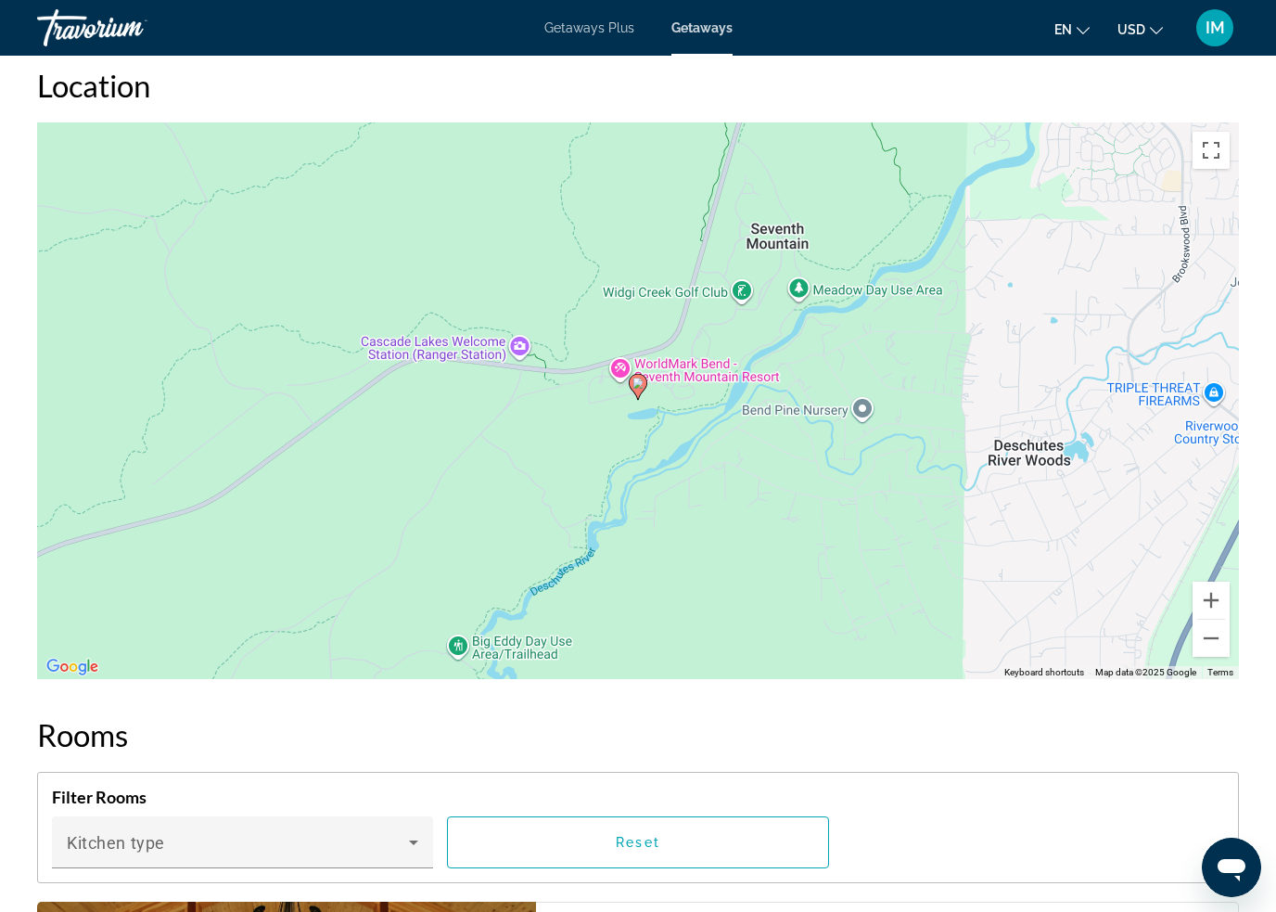
scroll to position [2657, 0]
click at [1213, 150] on button "Toggle fullscreen view" at bounding box center [1211, 151] width 37 height 37
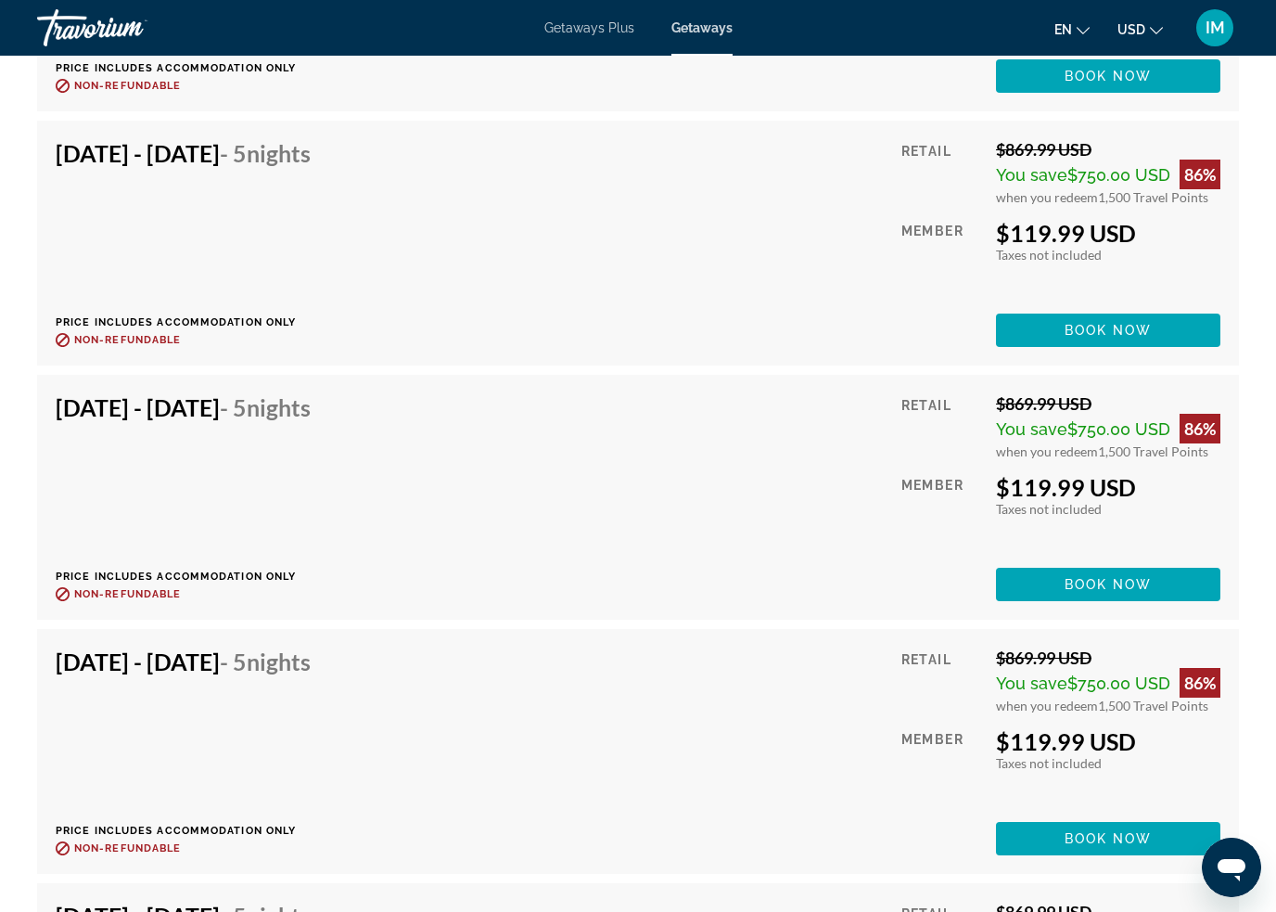
scroll to position [4335, 0]
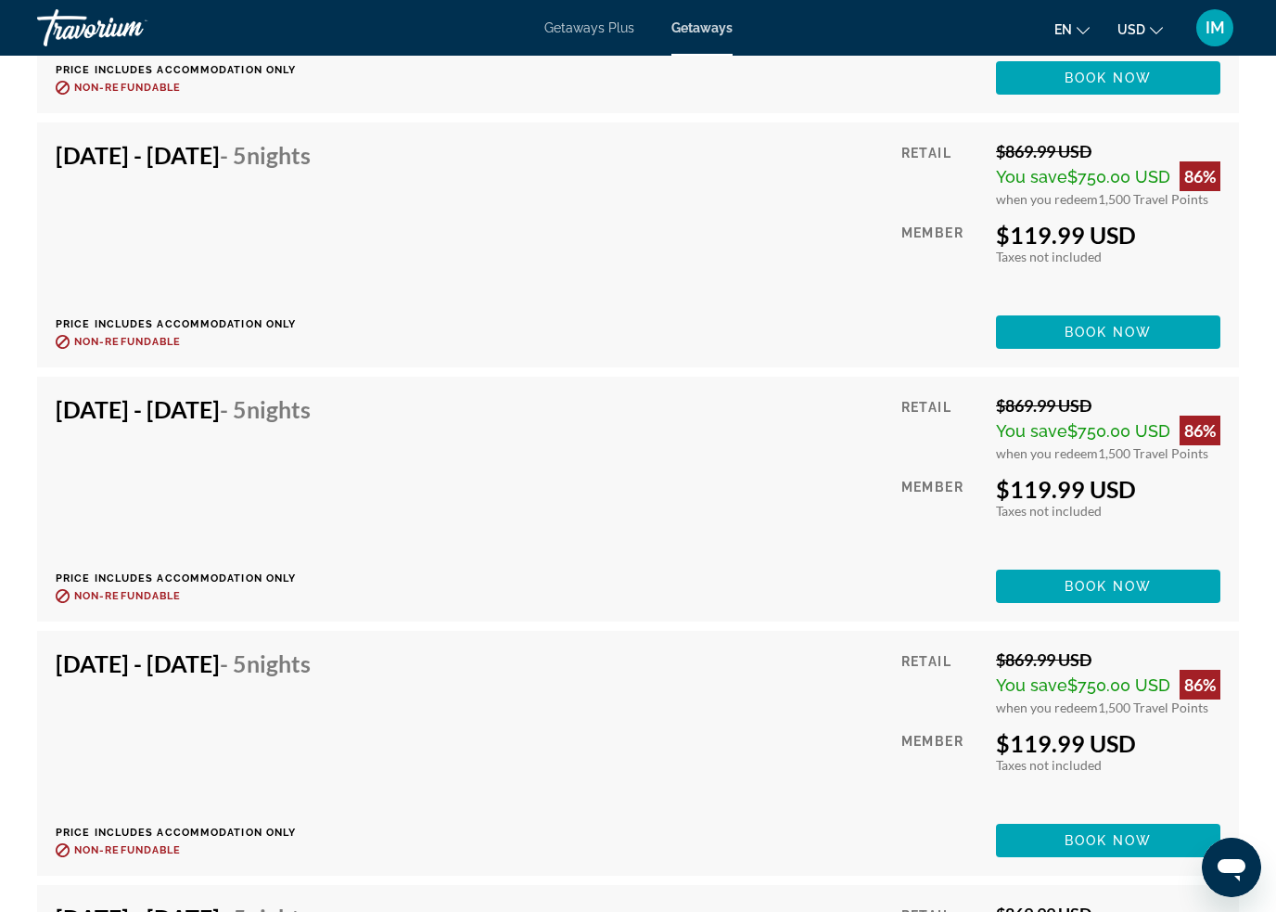
click at [1145, 331] on span "Book now" at bounding box center [1109, 332] width 88 height 15
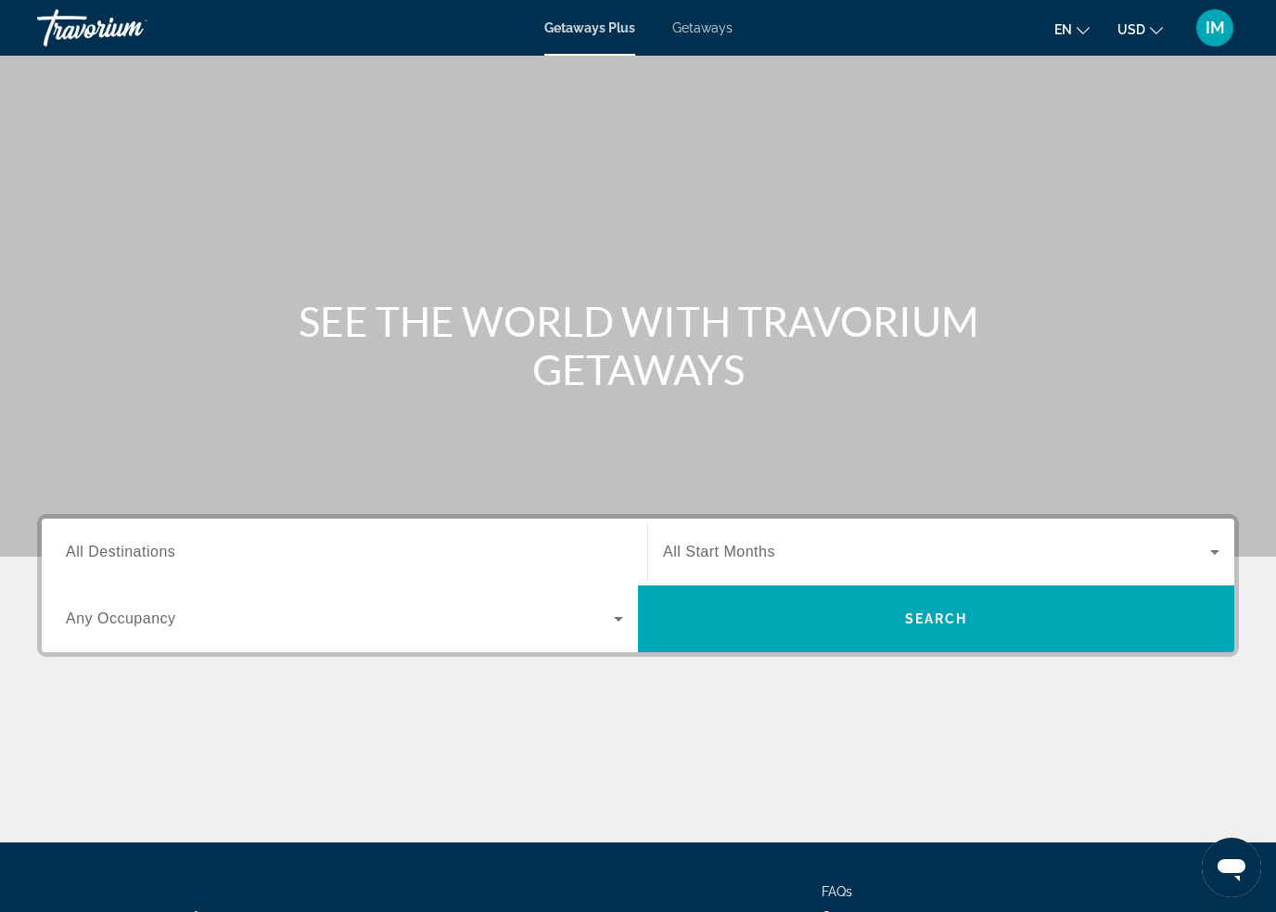
click at [165, 542] on input "Destination All Destinations" at bounding box center [344, 553] width 557 height 22
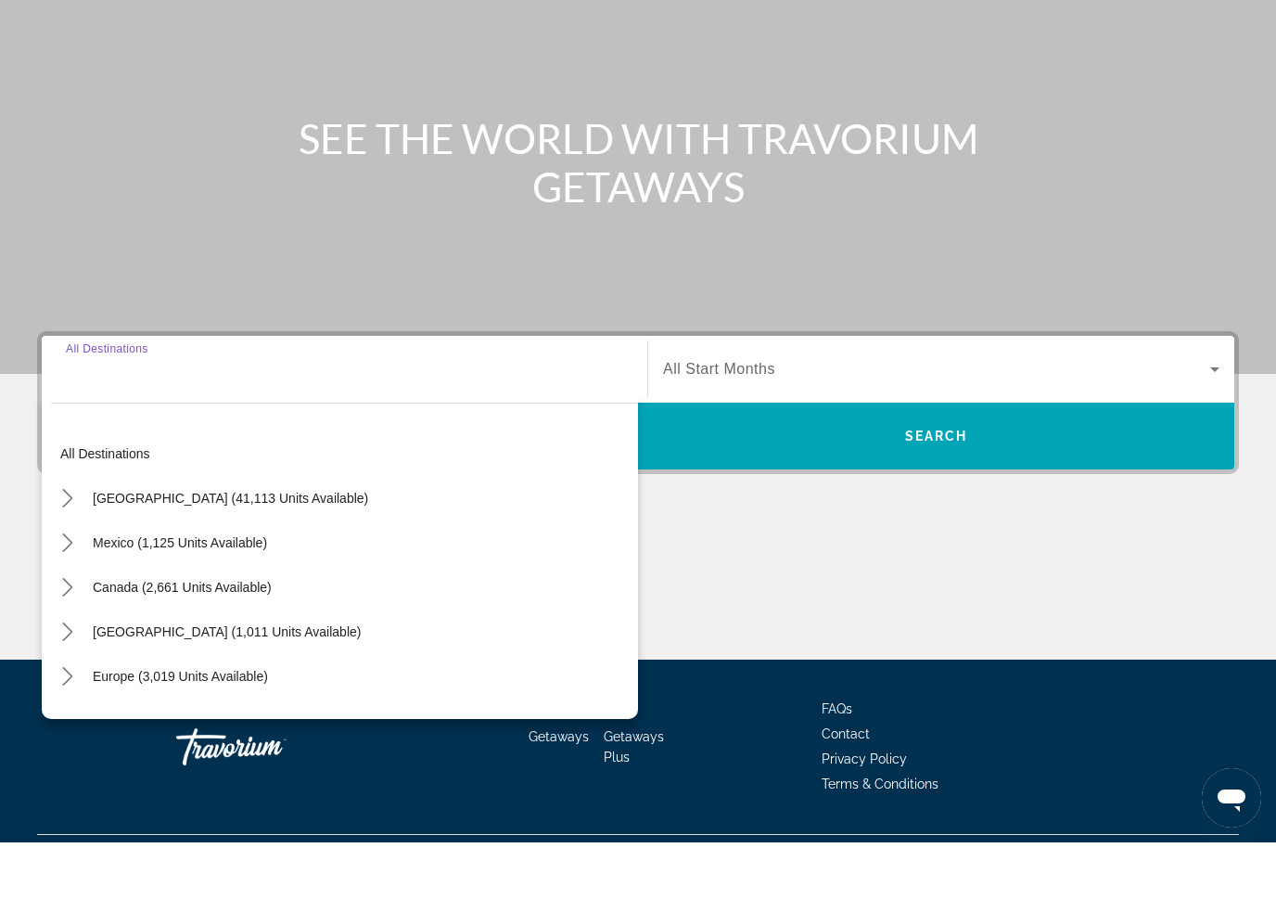
scroll to position [158, 0]
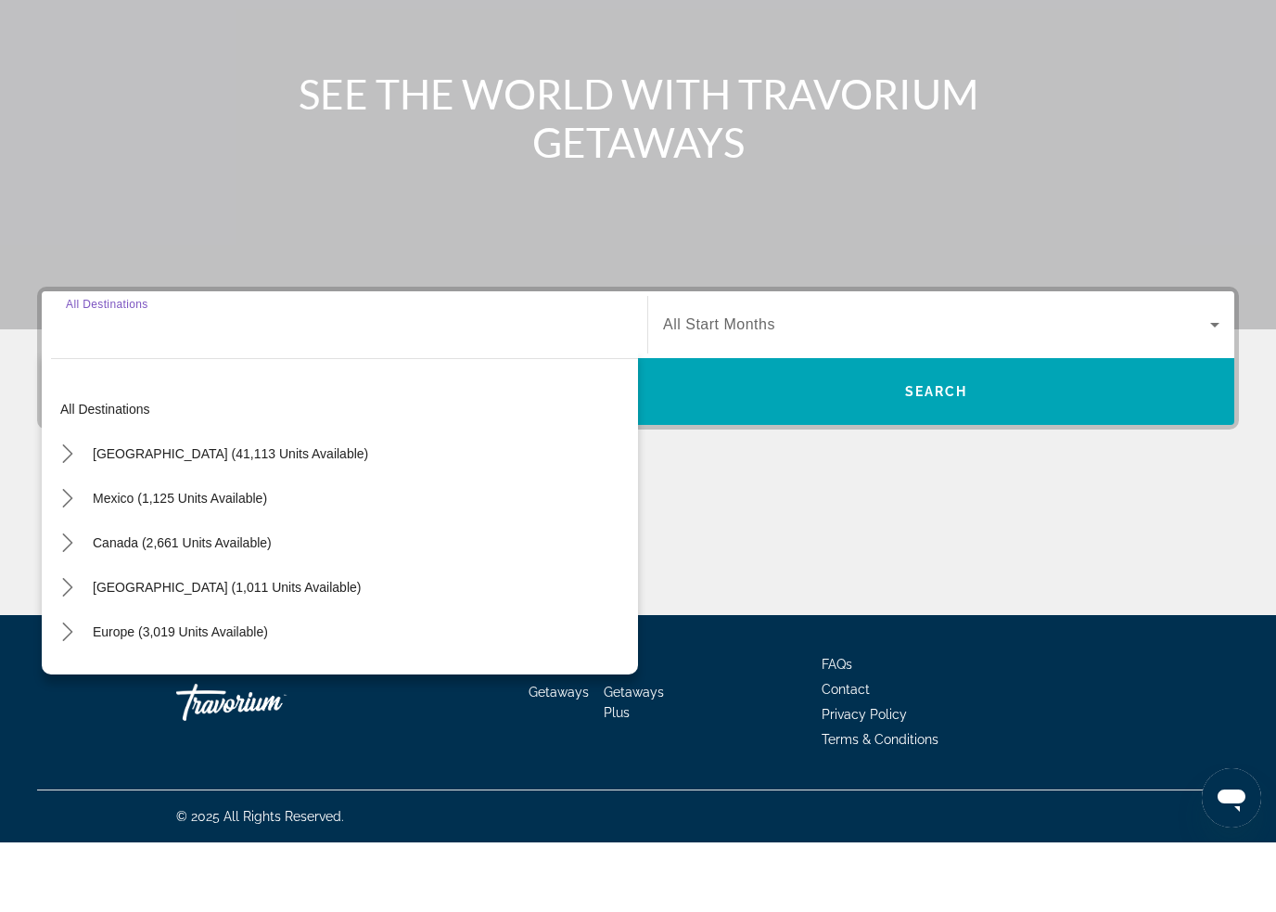
click at [68, 514] on icon "Toggle United States (41,113 units available) submenu" at bounding box center [67, 523] width 19 height 19
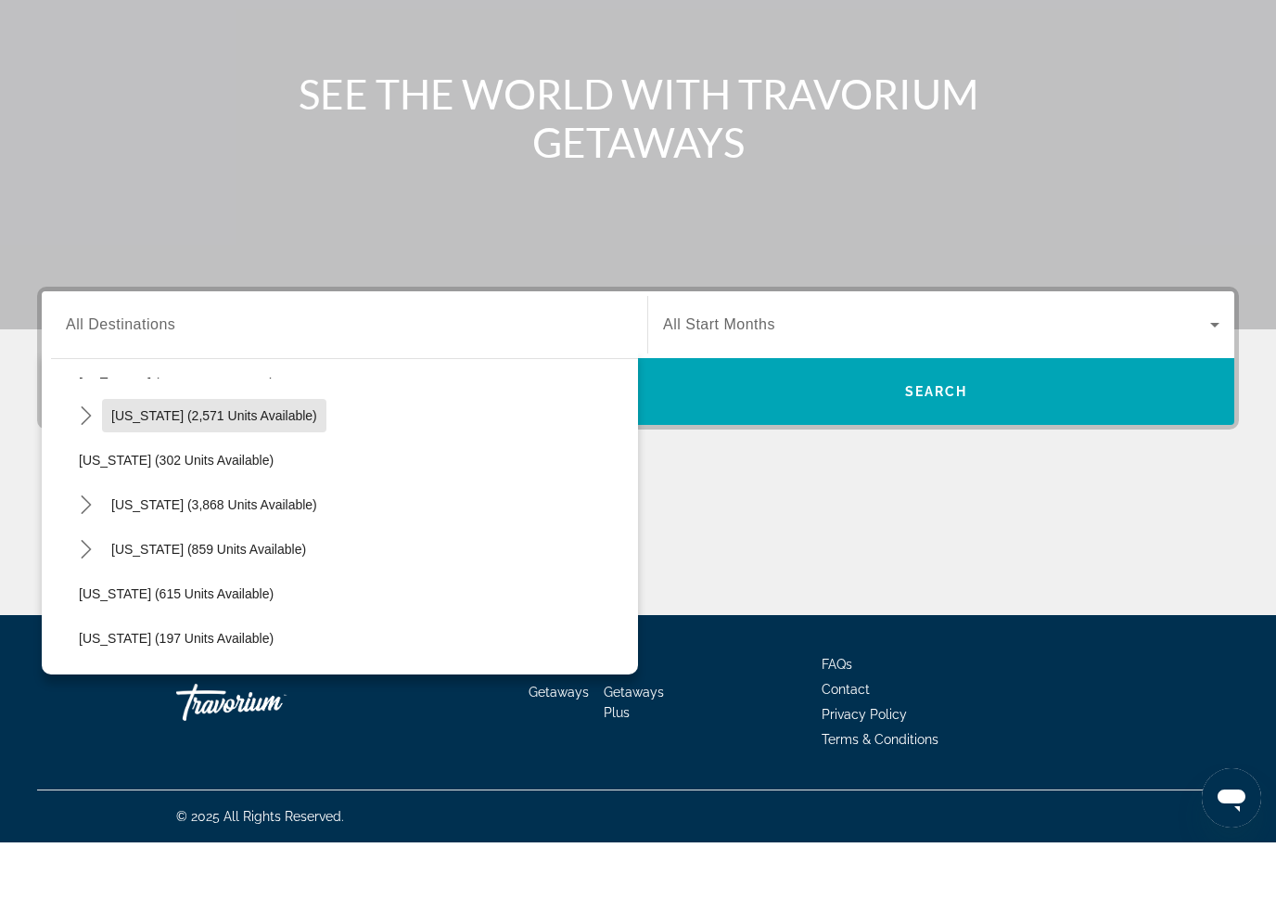
scroll to position [893, 0]
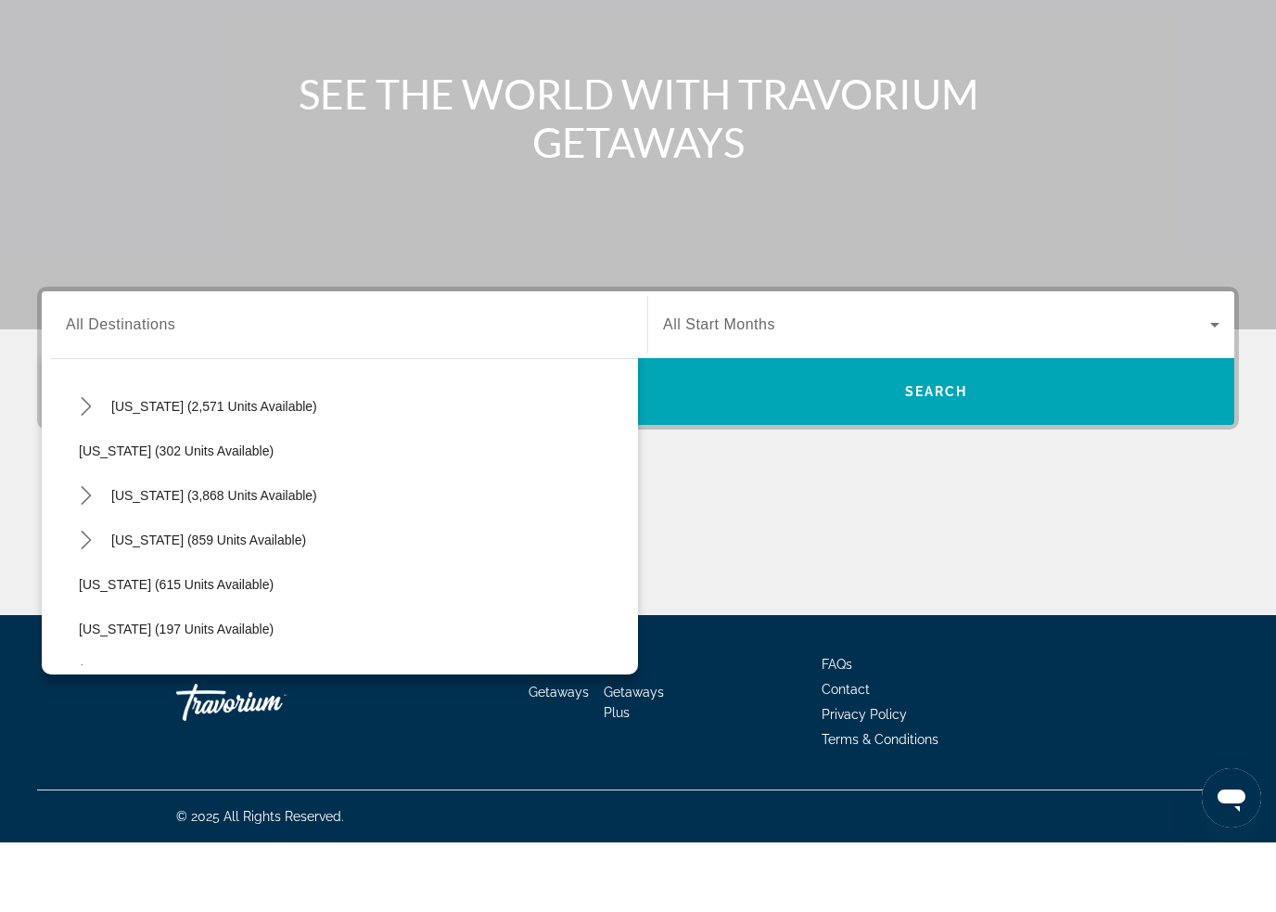
click at [97, 549] on mat-icon "Toggle Nevada (3,868 units available) submenu" at bounding box center [86, 565] width 32 height 32
click at [205, 691] on span "Other (1,837 units available)" at bounding box center [180, 698] width 166 height 15
type input "**********"
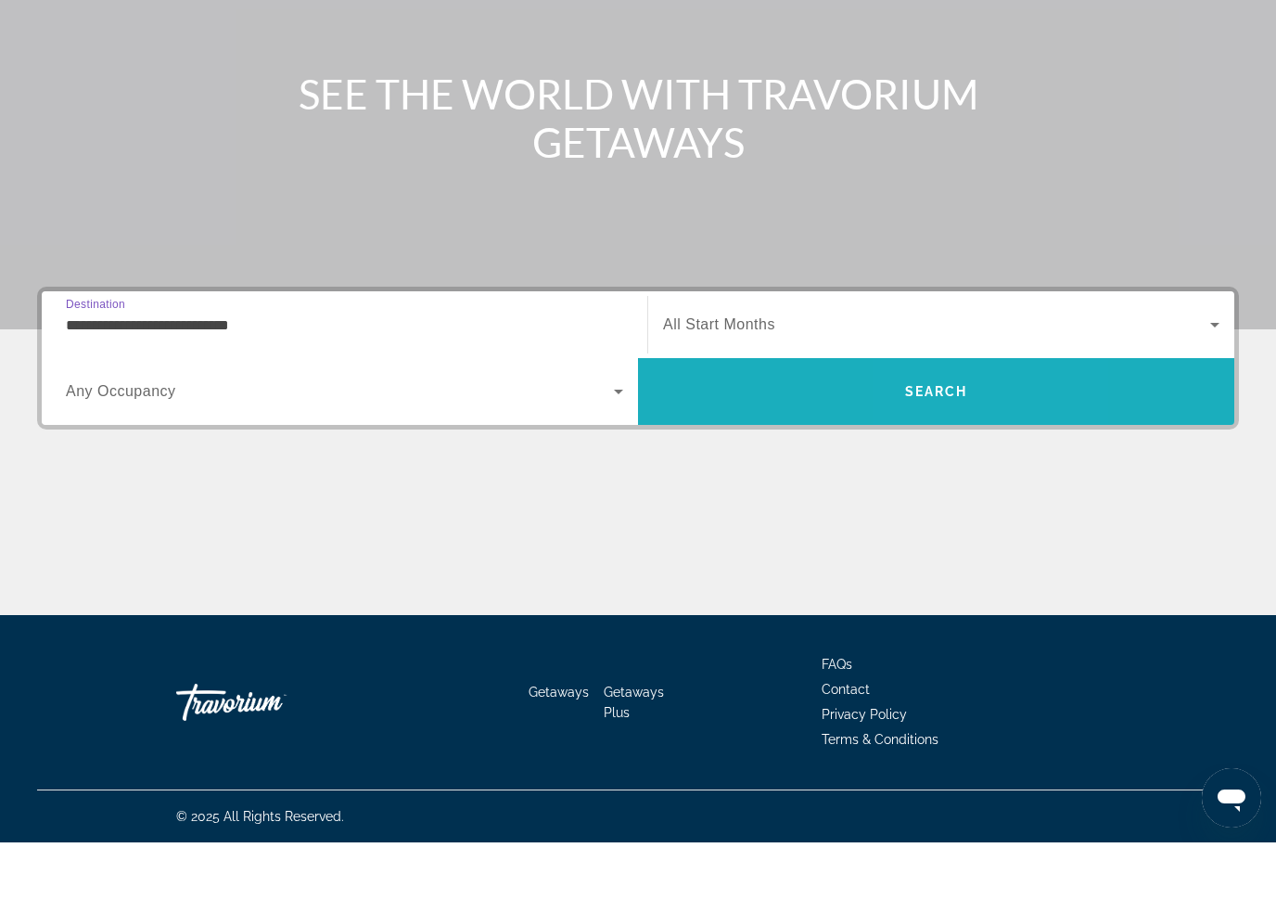
click at [958, 454] on span "Search" at bounding box center [936, 461] width 63 height 15
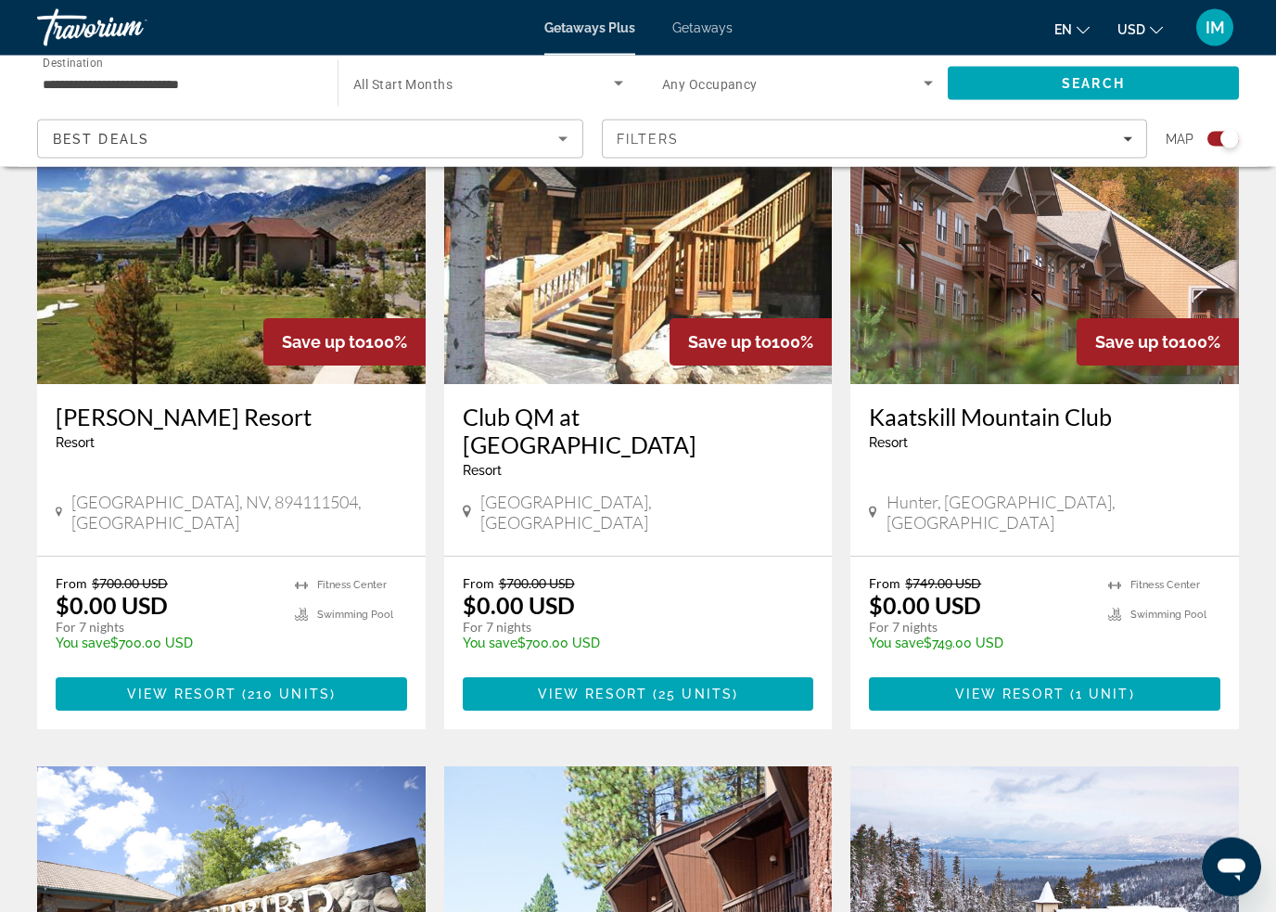
scroll to position [2077, 0]
click at [282, 686] on span "210 units" at bounding box center [289, 693] width 83 height 15
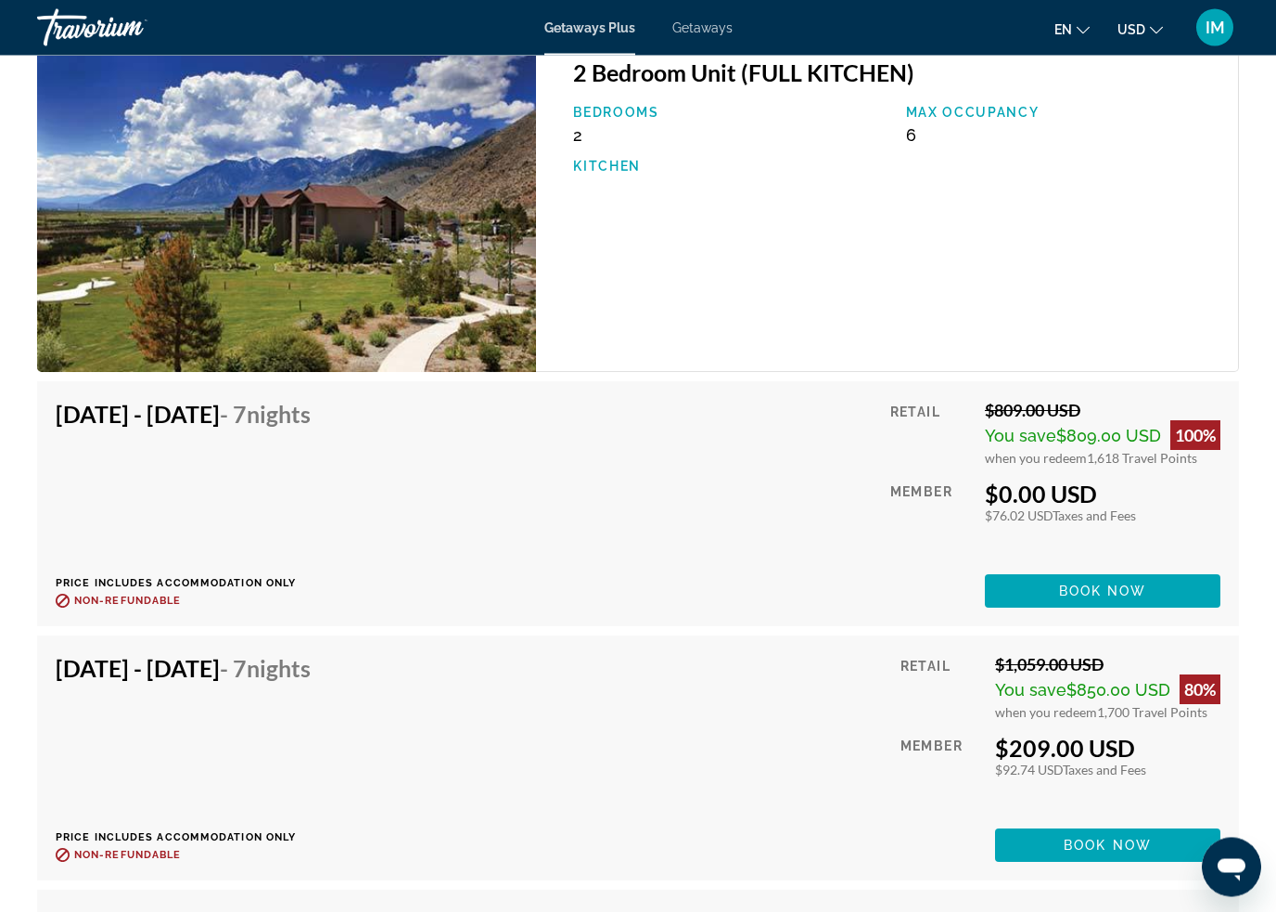
scroll to position [15709, 0]
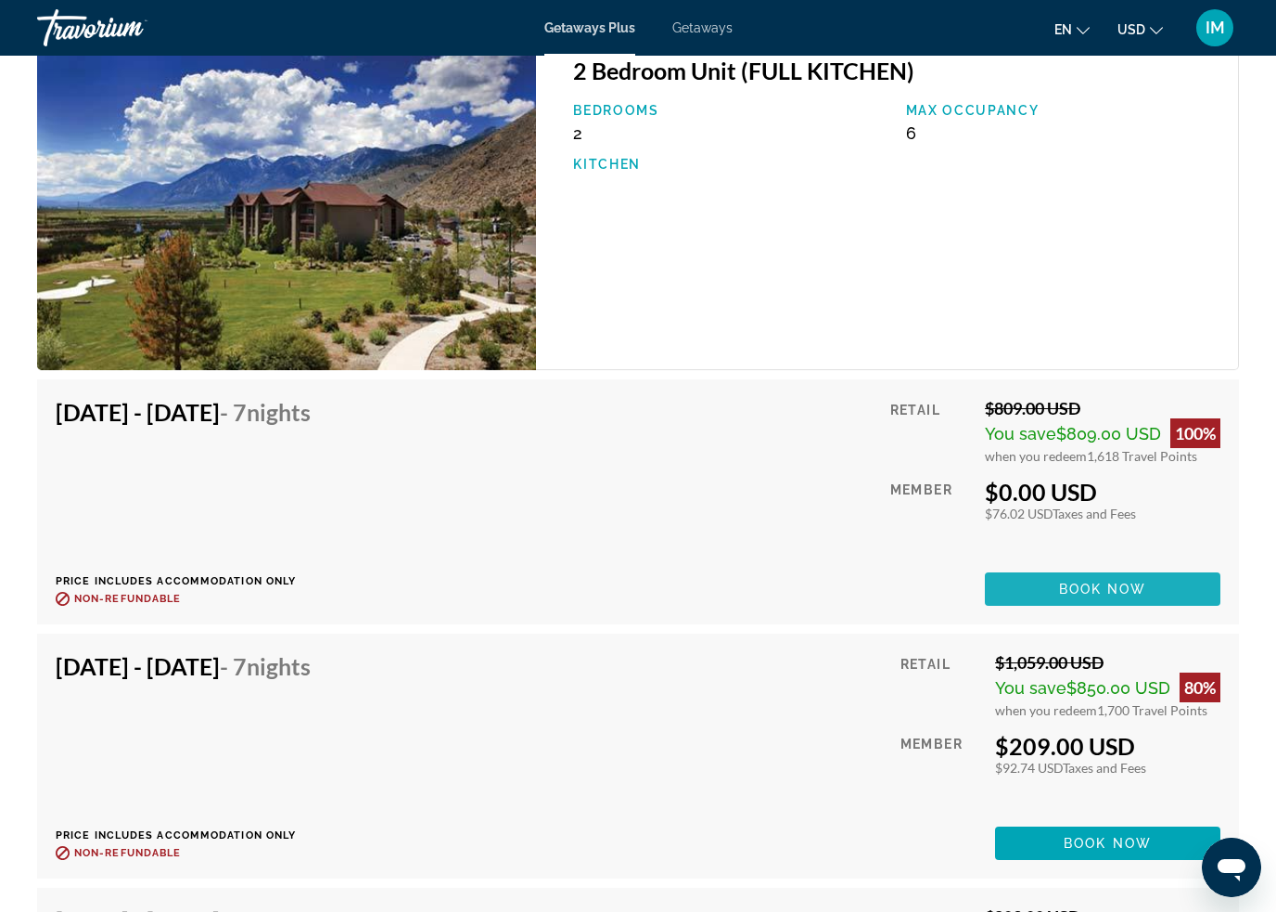
click at [1135, 599] on span "Main content" at bounding box center [1103, 589] width 236 height 45
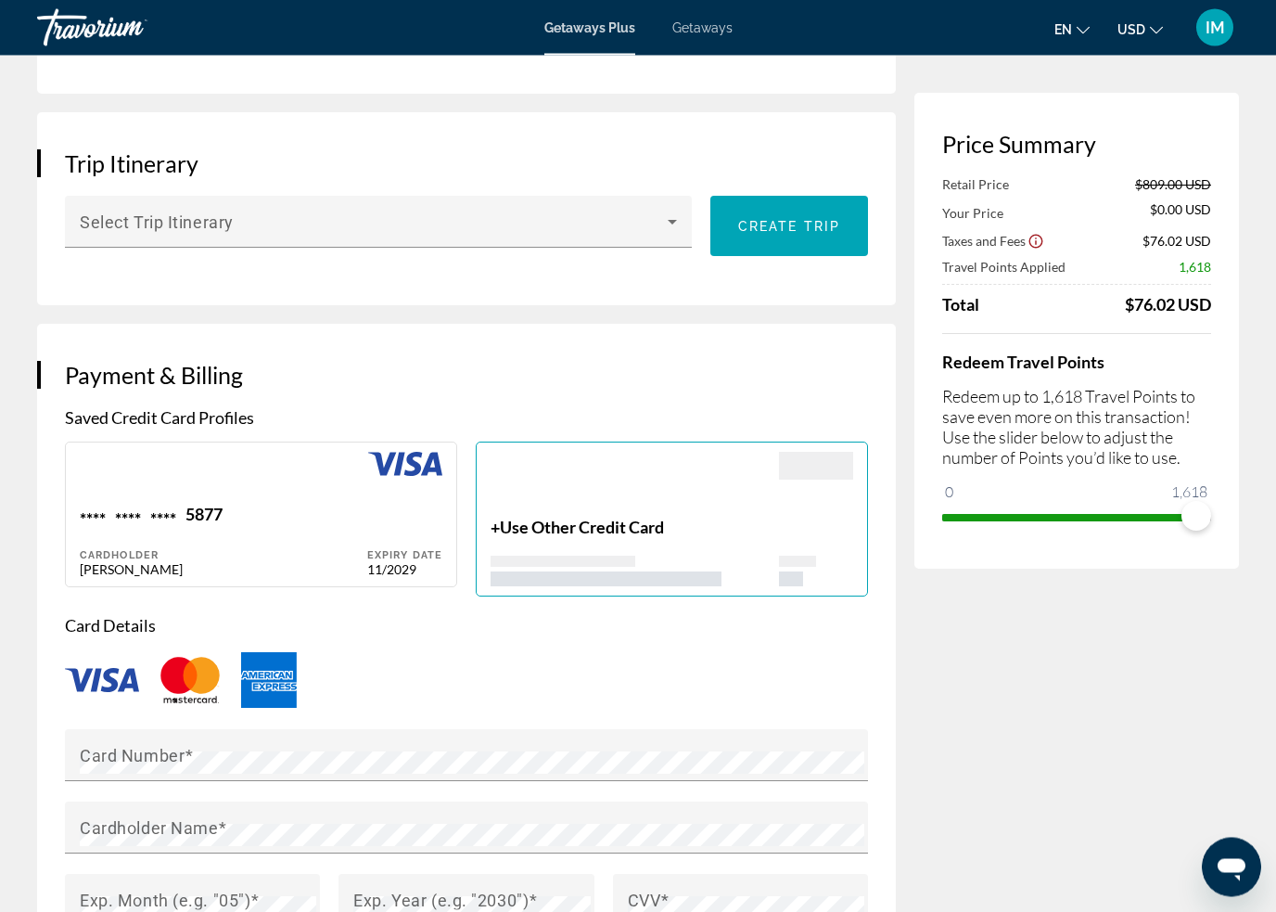
scroll to position [1042, 0]
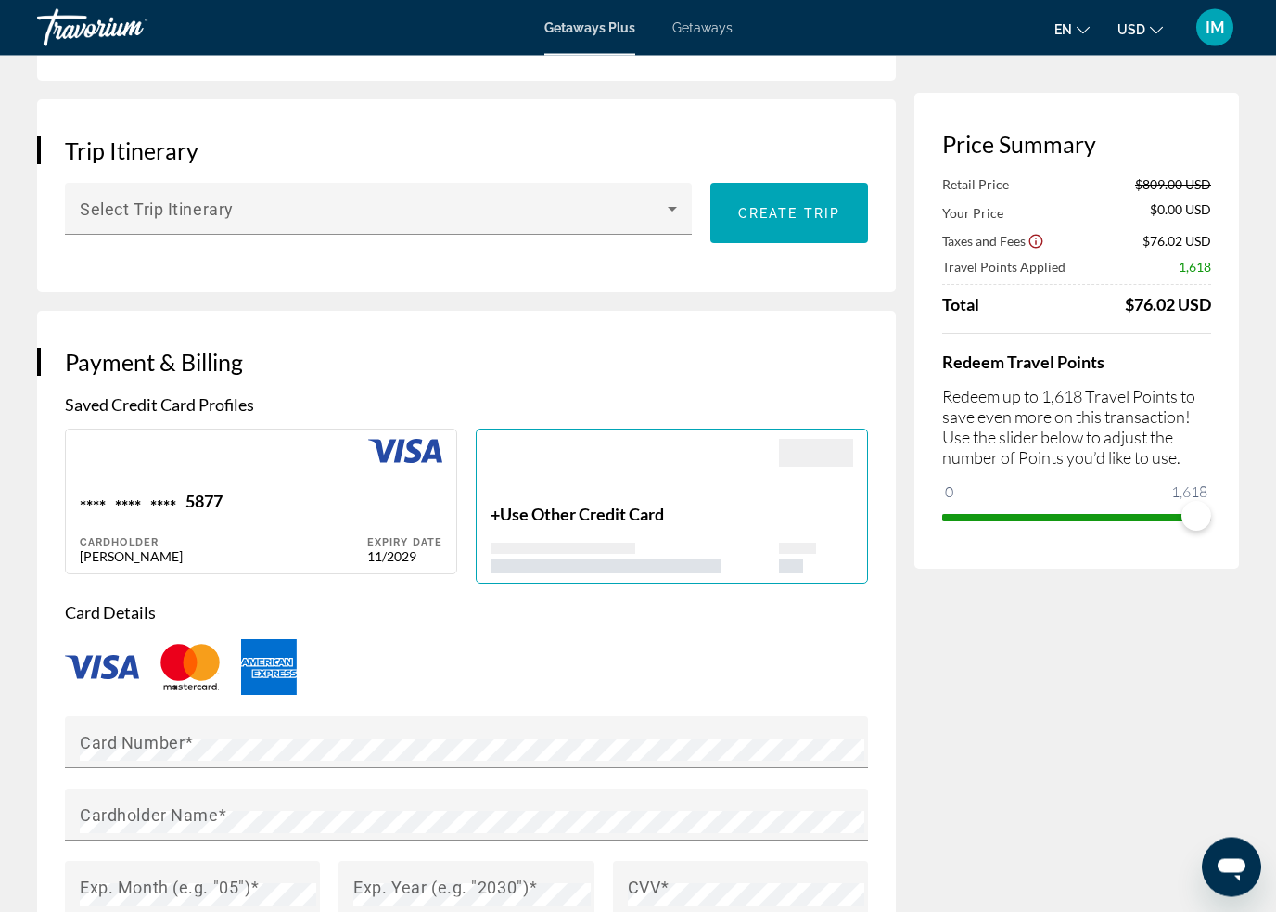
click at [303, 482] on div "Main content" at bounding box center [223, 466] width 287 height 52
type input "****"
type input "********"
type input "**********"
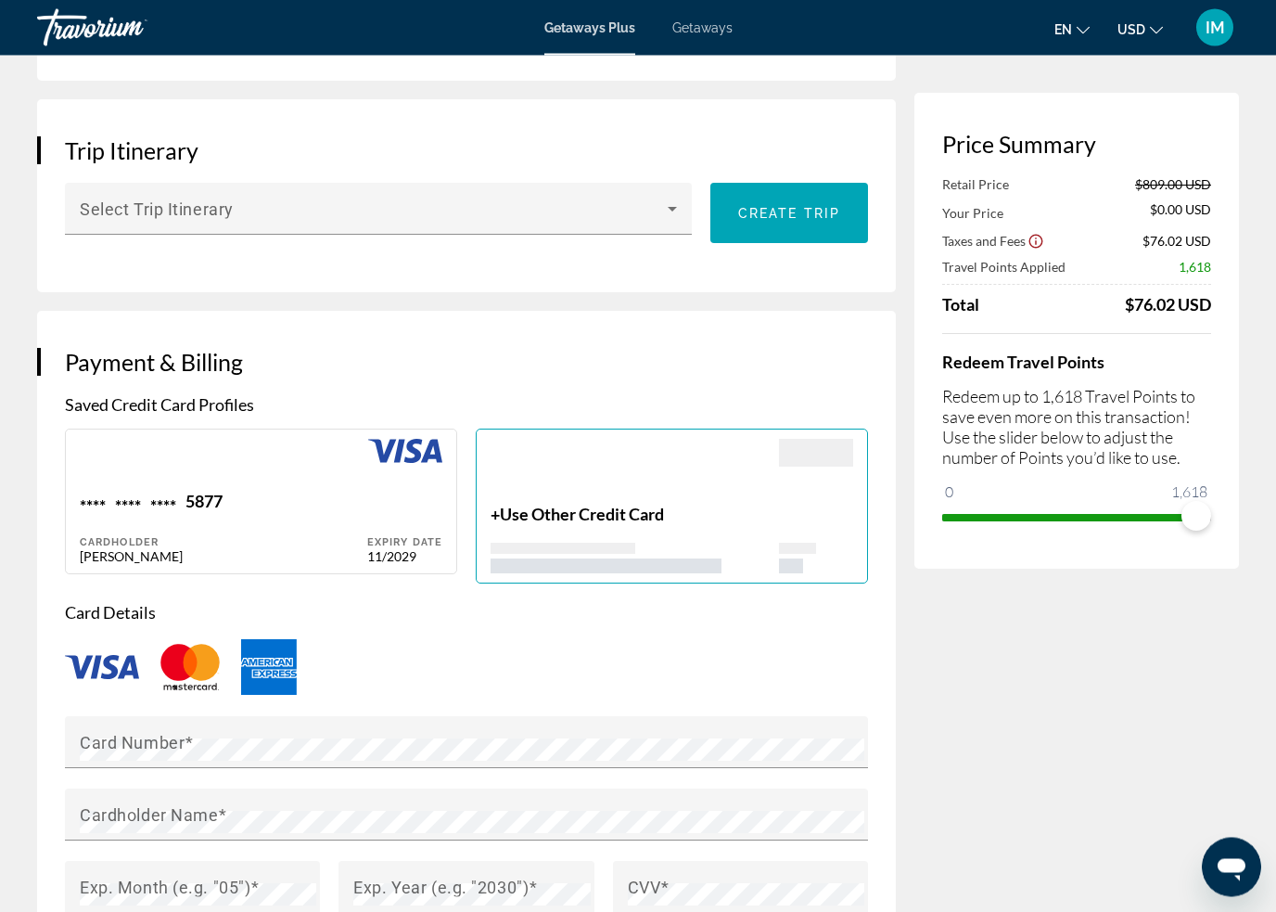
type input "********"
type input "*****"
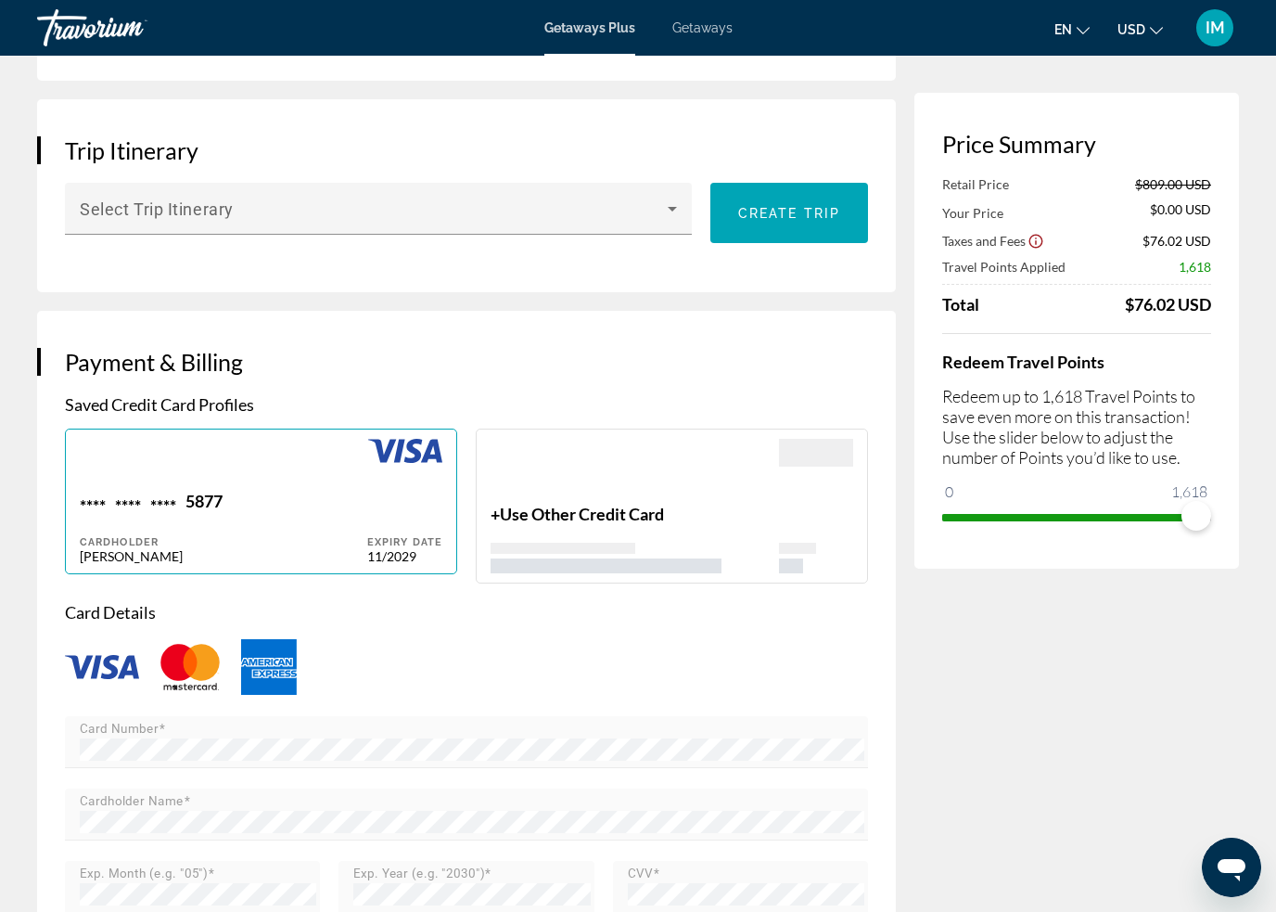
click at [315, 517] on div "**** **** **** 5877 Cardholder [PERSON_NAME]" at bounding box center [223, 527] width 287 height 73
type input "****"
type input "********"
type input "**********"
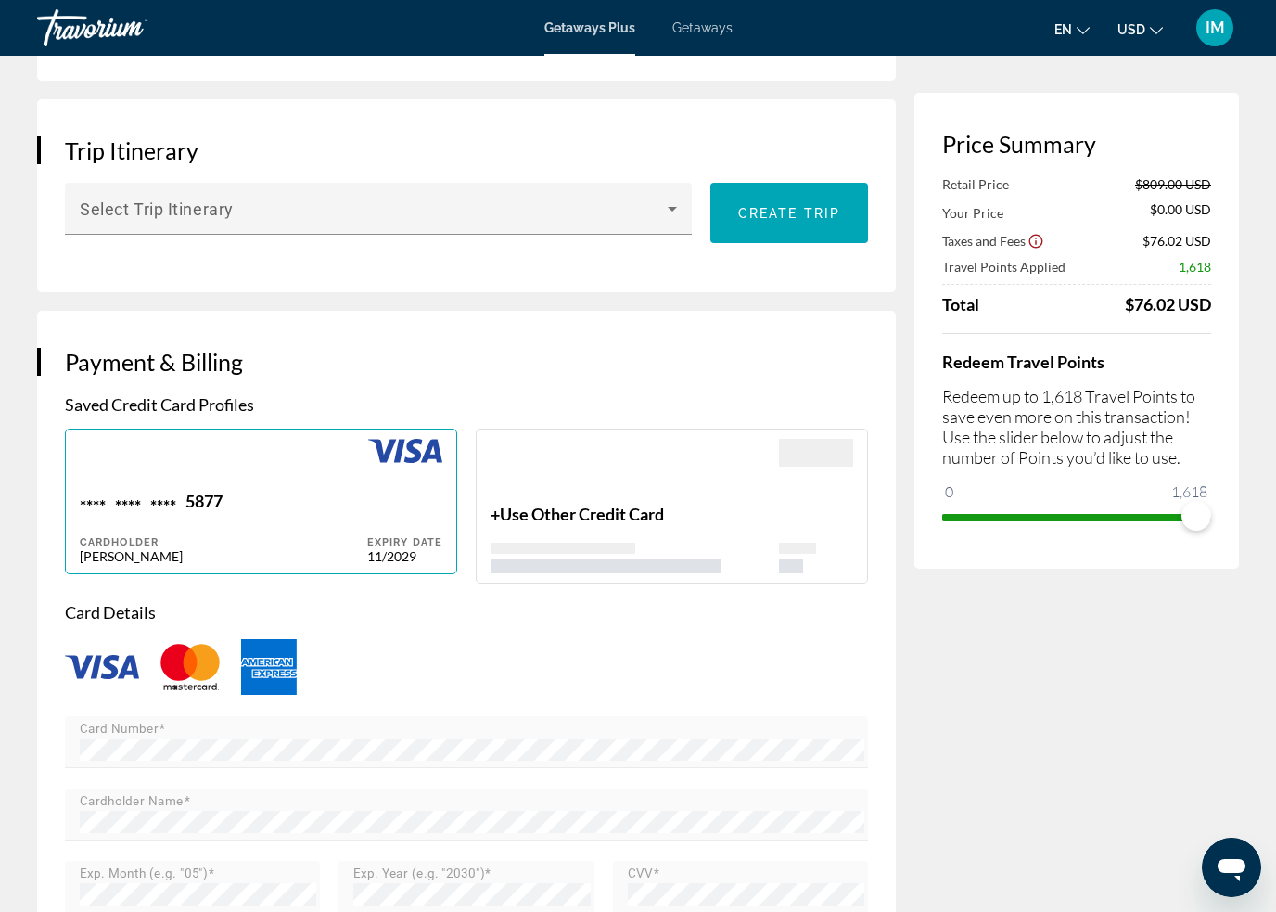
type input "********"
type input "*****"
click at [402, 456] on img "Main content" at bounding box center [405, 451] width 74 height 24
type input "****"
type input "********"
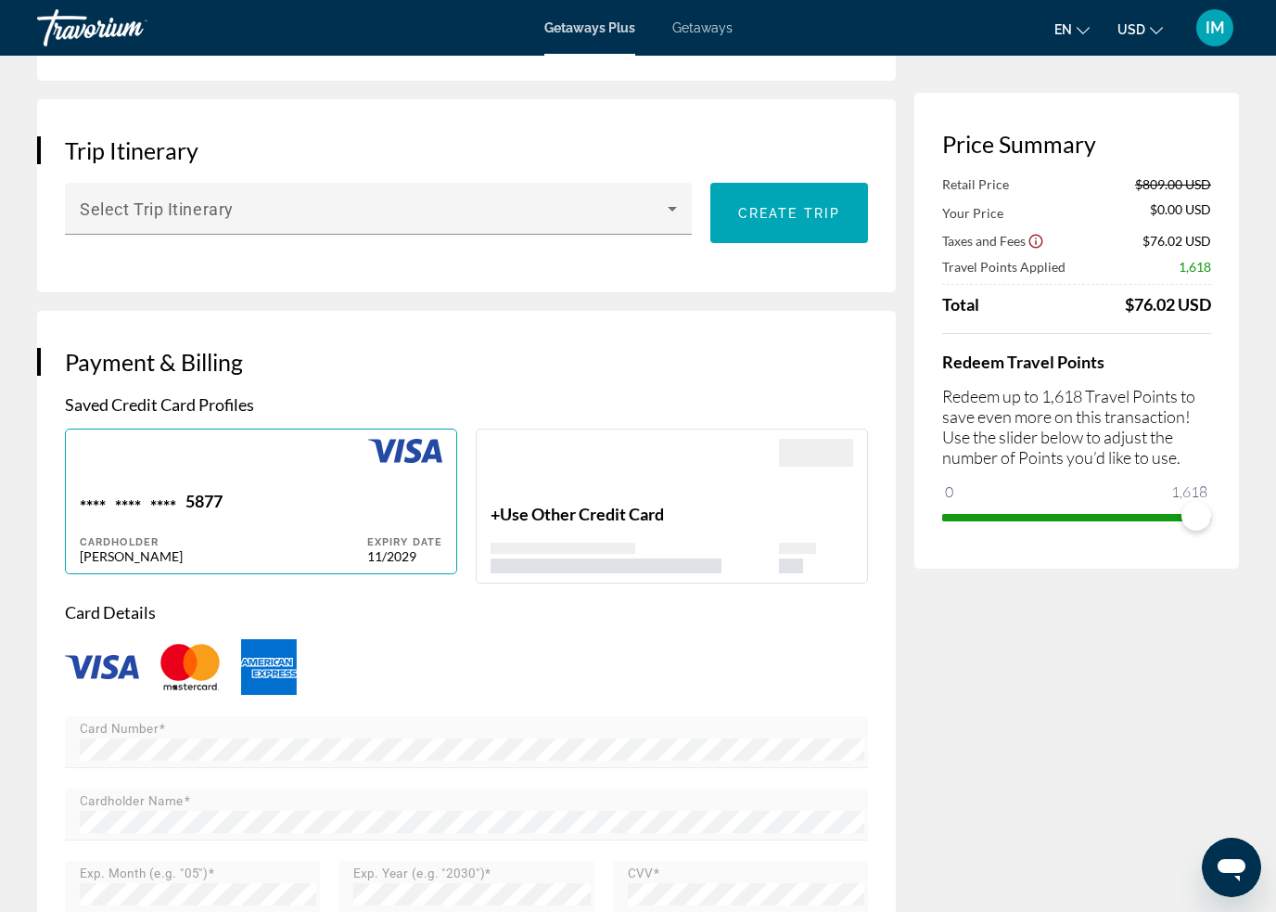
type input "**********"
type input "********"
type input "*****"
click at [402, 483] on div "Main content" at bounding box center [404, 465] width 75 height 52
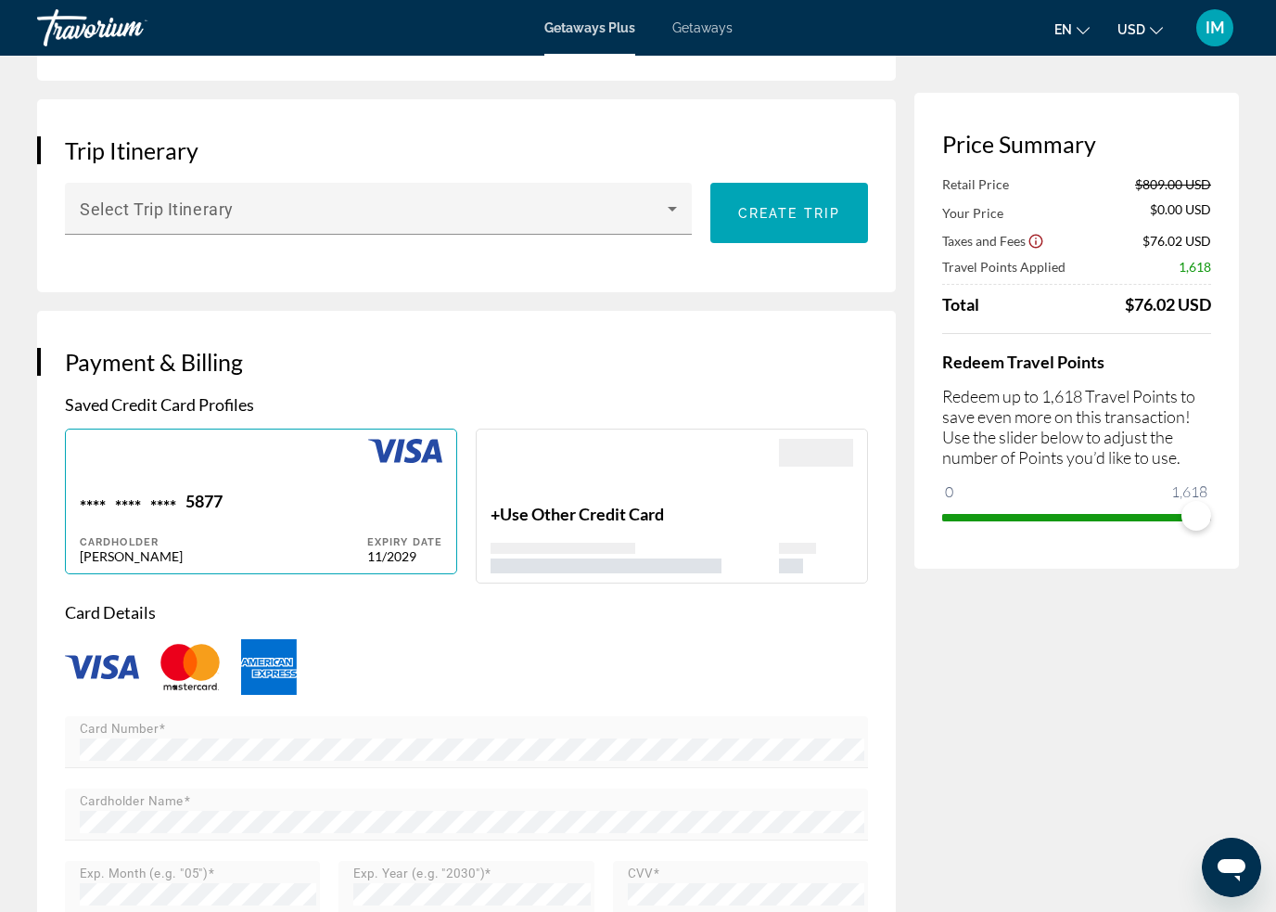
type input "****"
type input "********"
type input "**********"
type input "********"
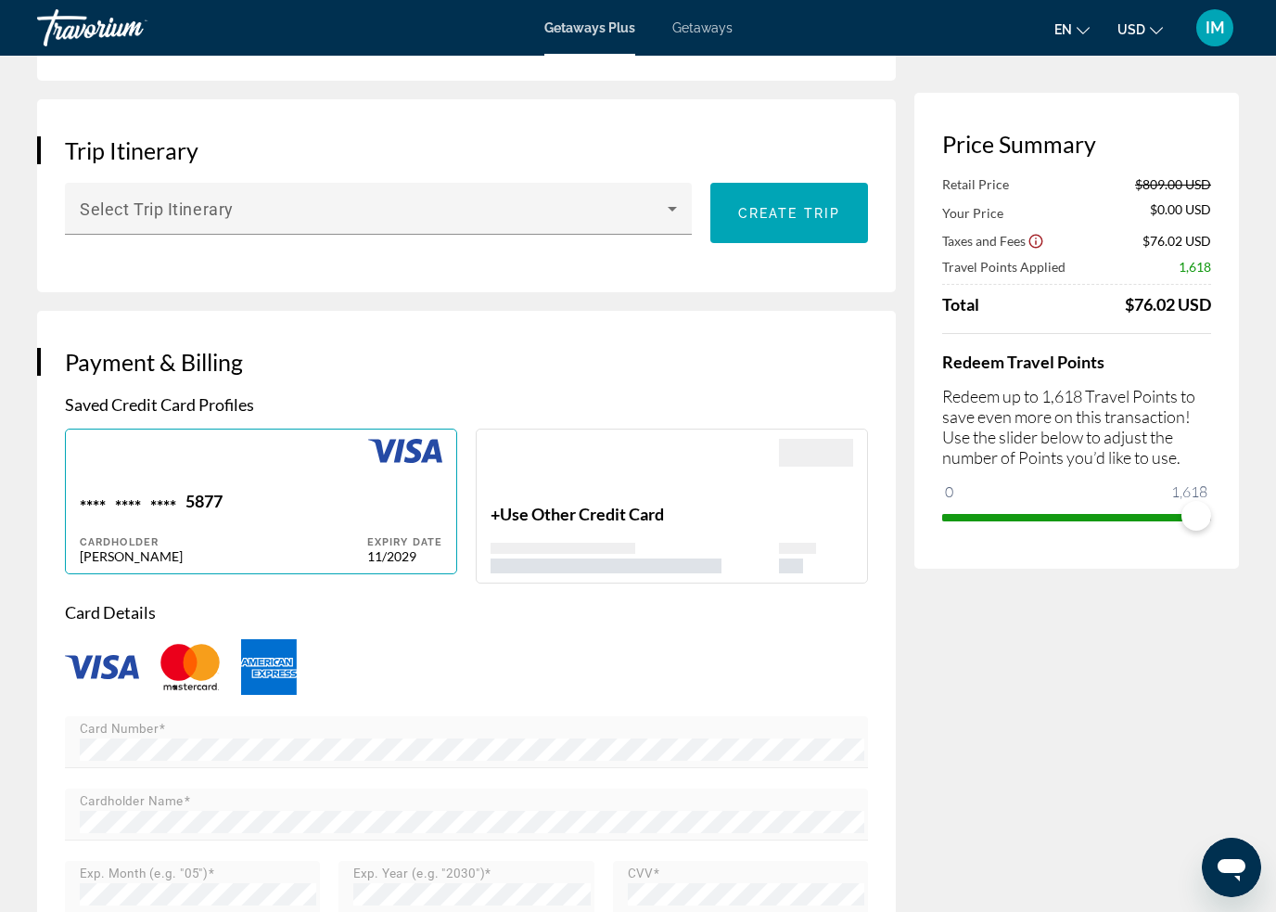
type input "*****"
click at [111, 672] on img "Main content" at bounding box center [102, 667] width 74 height 24
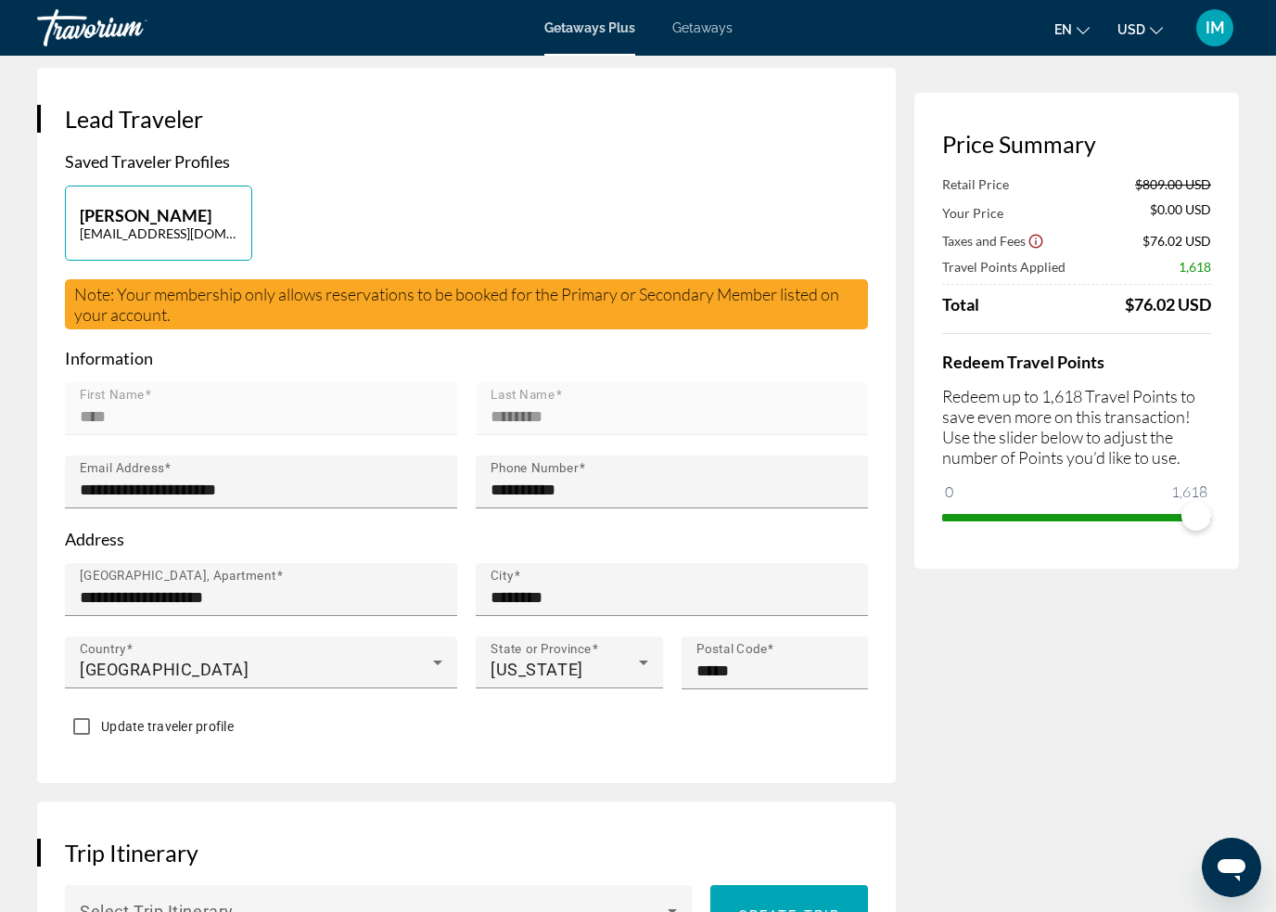
scroll to position [339, 0]
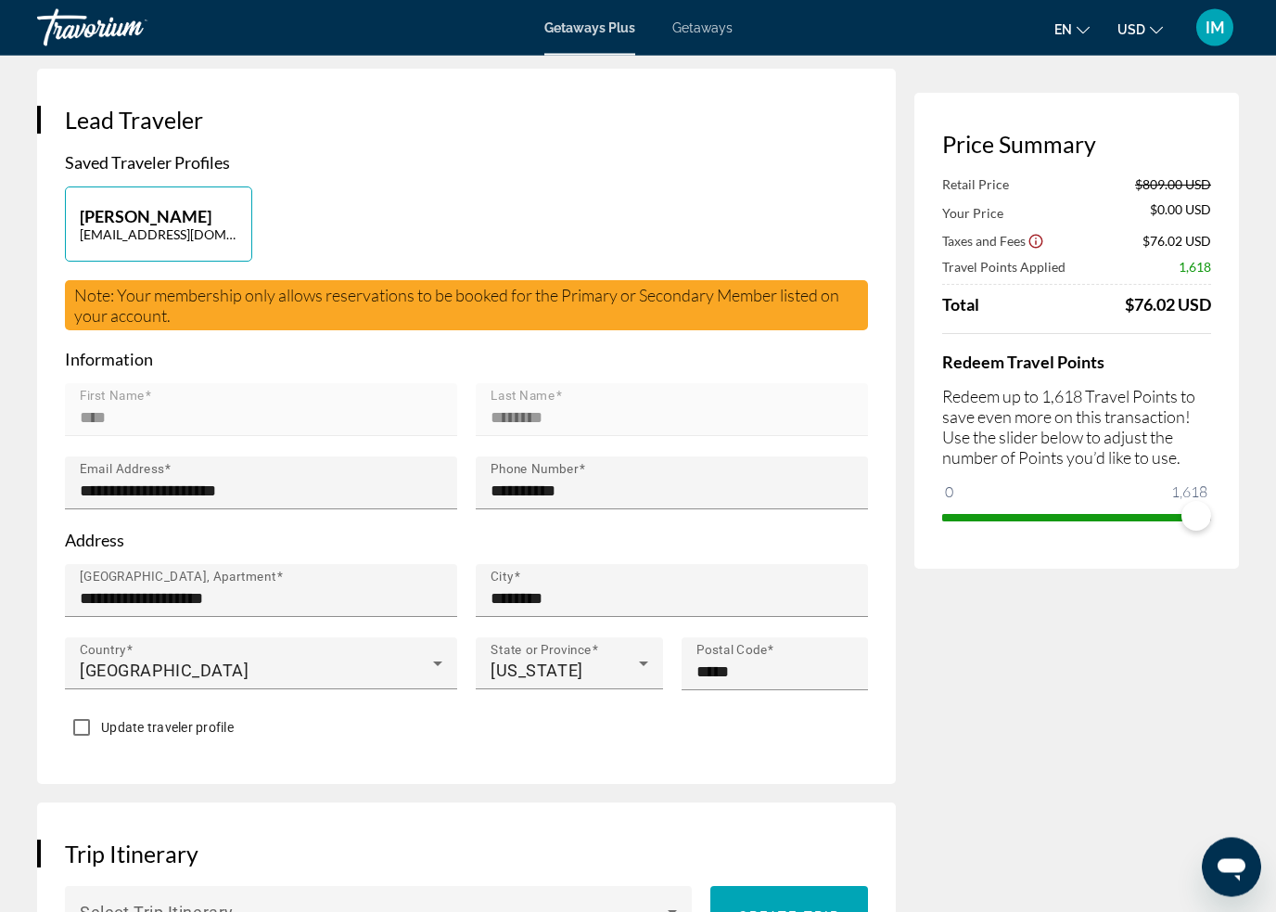
click at [201, 398] on mat-form-field "First Name ****" at bounding box center [261, 420] width 392 height 73
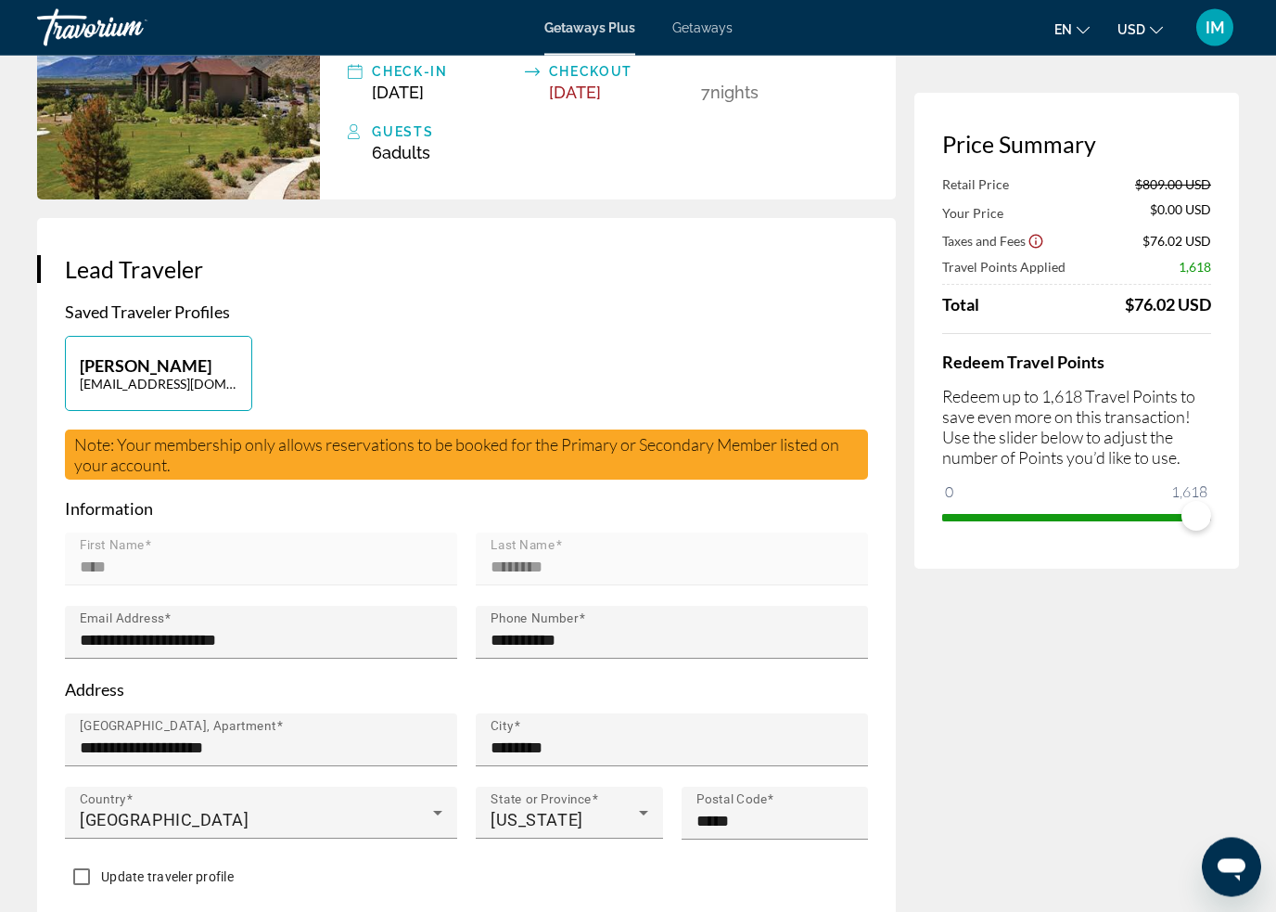
scroll to position [192, 0]
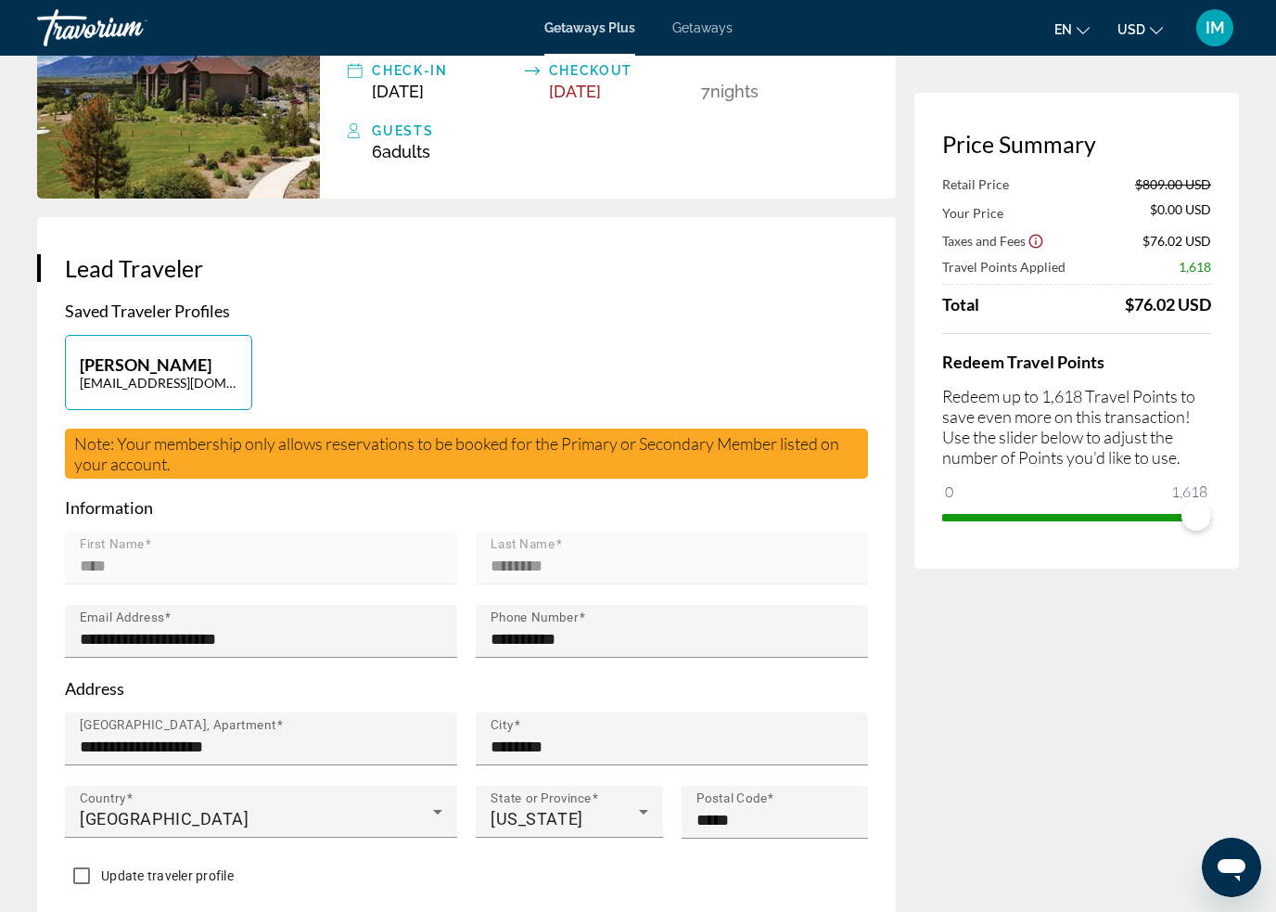
click at [193, 369] on button "[PERSON_NAME] [EMAIL_ADDRESS][DOMAIN_NAME]" at bounding box center [158, 372] width 187 height 75
type input "****"
type input "********"
type input "**********"
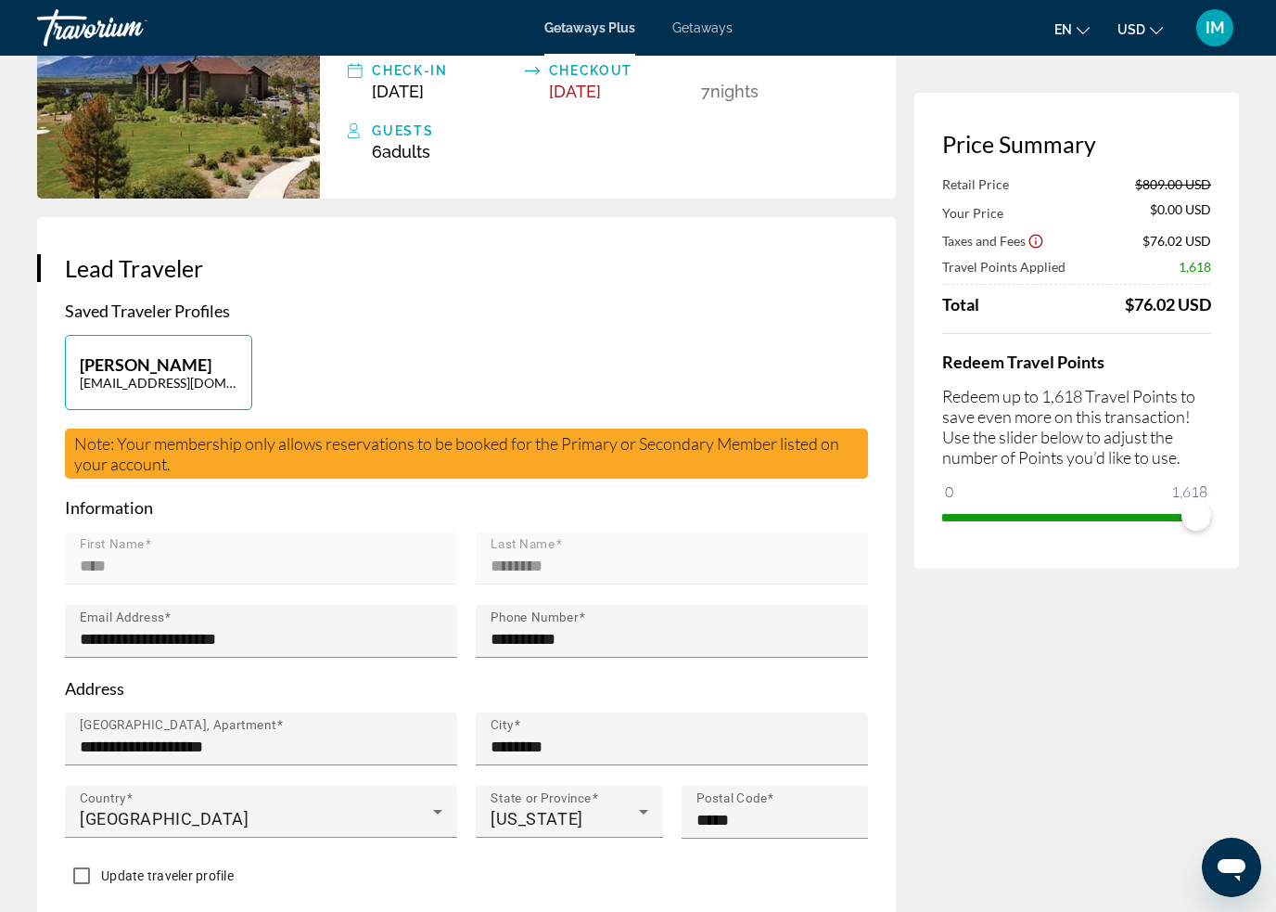
type input "**********"
type input "********"
type input "*****"
click at [249, 545] on mat-form-field "First Name ****" at bounding box center [261, 567] width 392 height 73
click at [238, 548] on mat-form-field "First Name ****" at bounding box center [261, 567] width 392 height 73
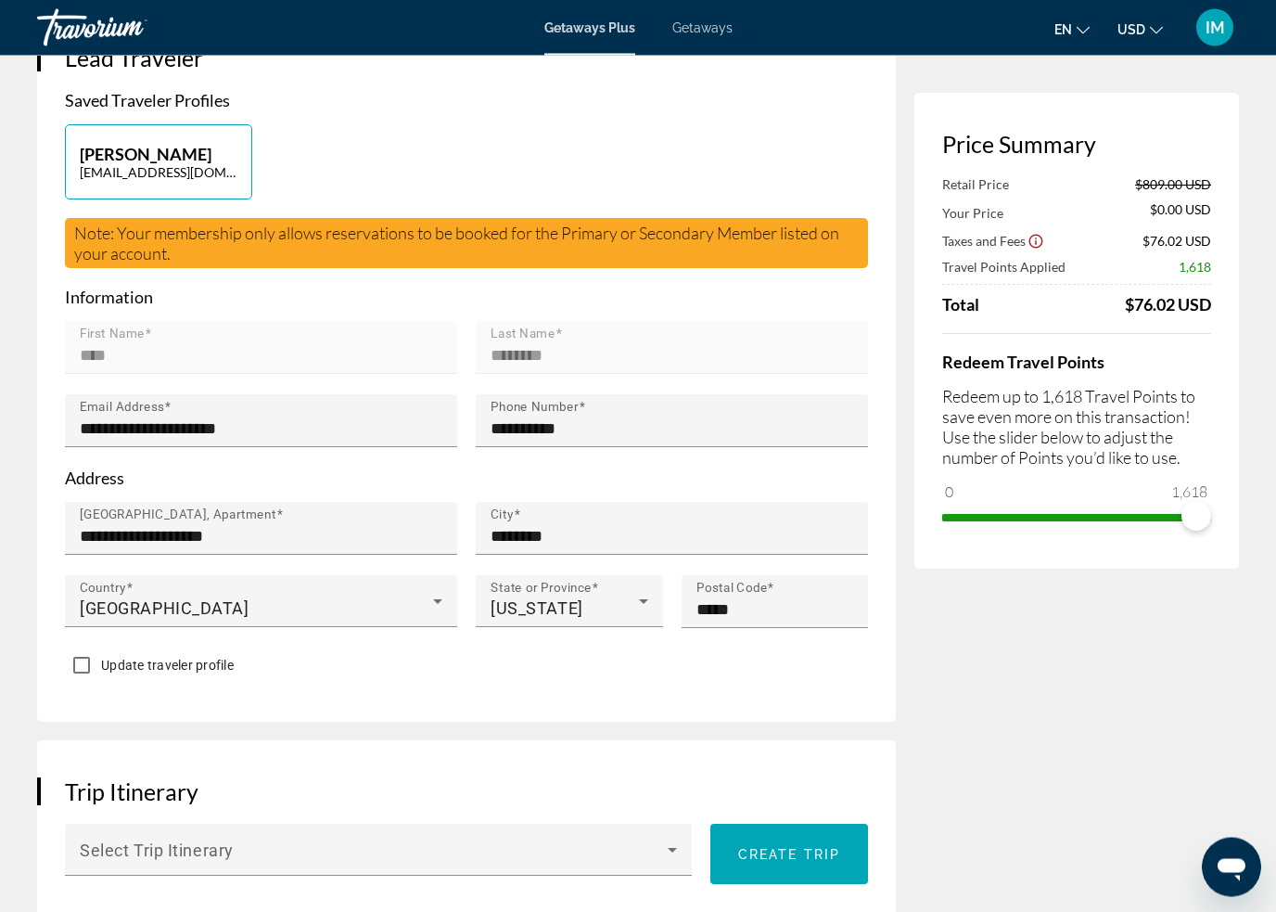
scroll to position [423, 0]
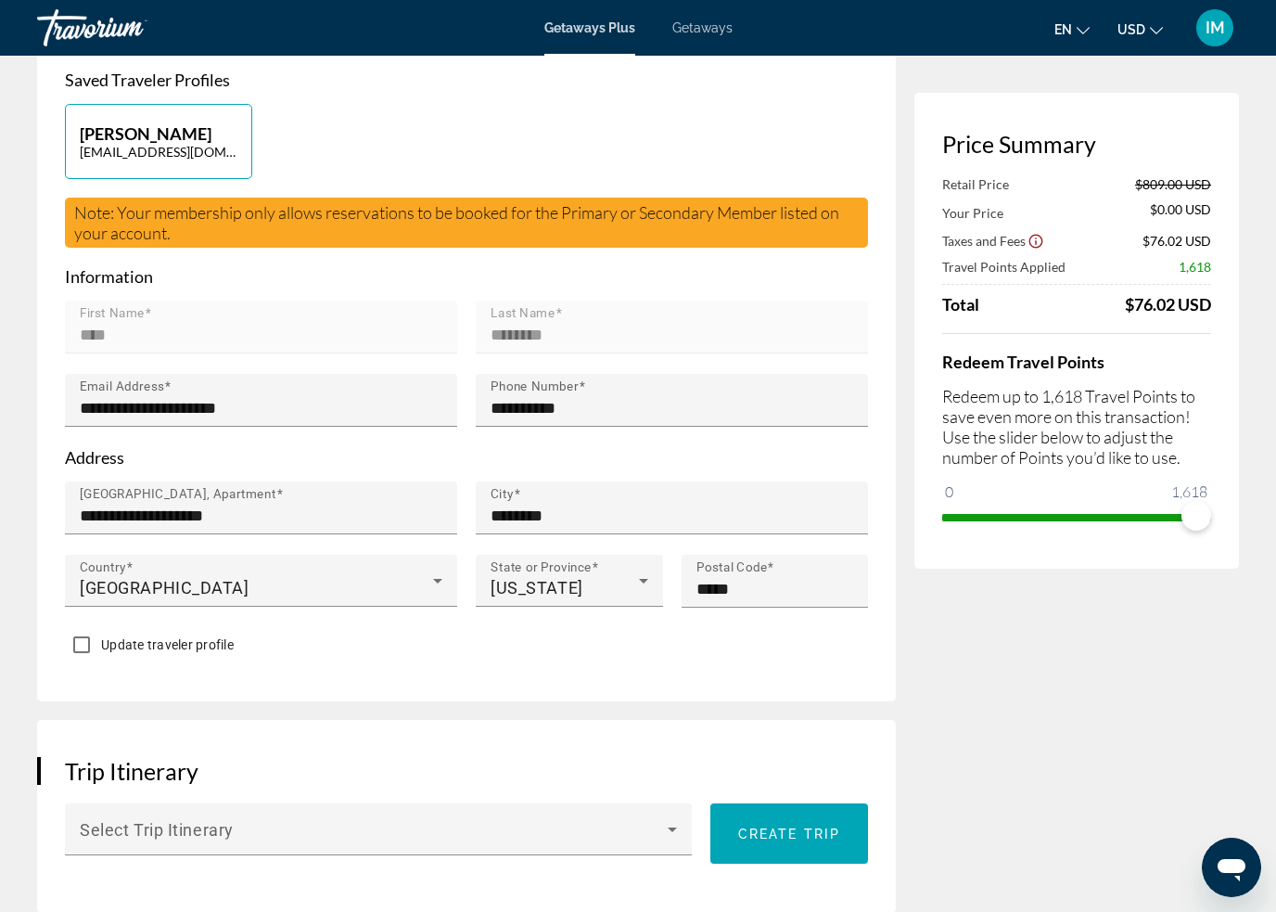
click at [818, 837] on span "Create trip" at bounding box center [789, 833] width 102 height 15
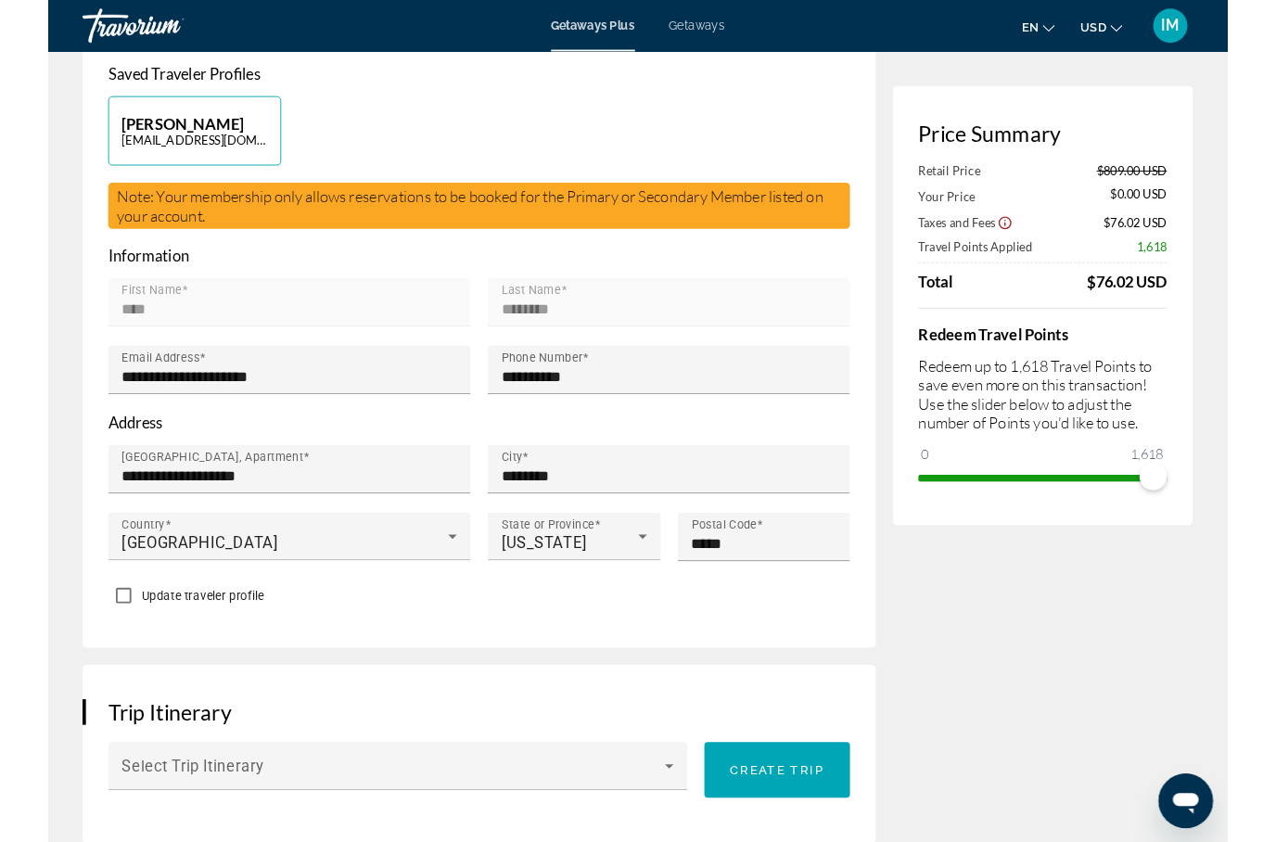
scroll to position [0, 0]
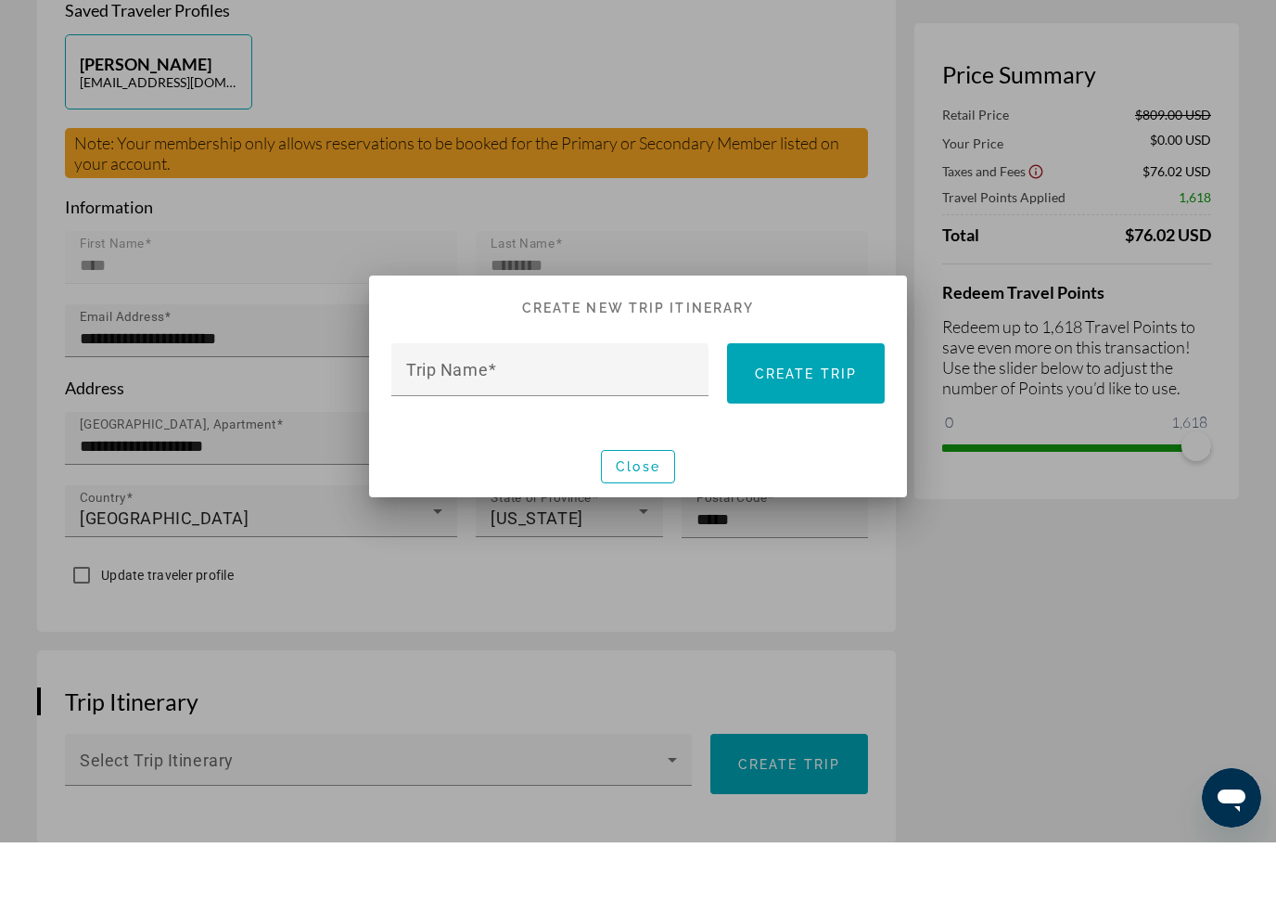
click at [536, 436] on input "Trip Name" at bounding box center [555, 447] width 299 height 22
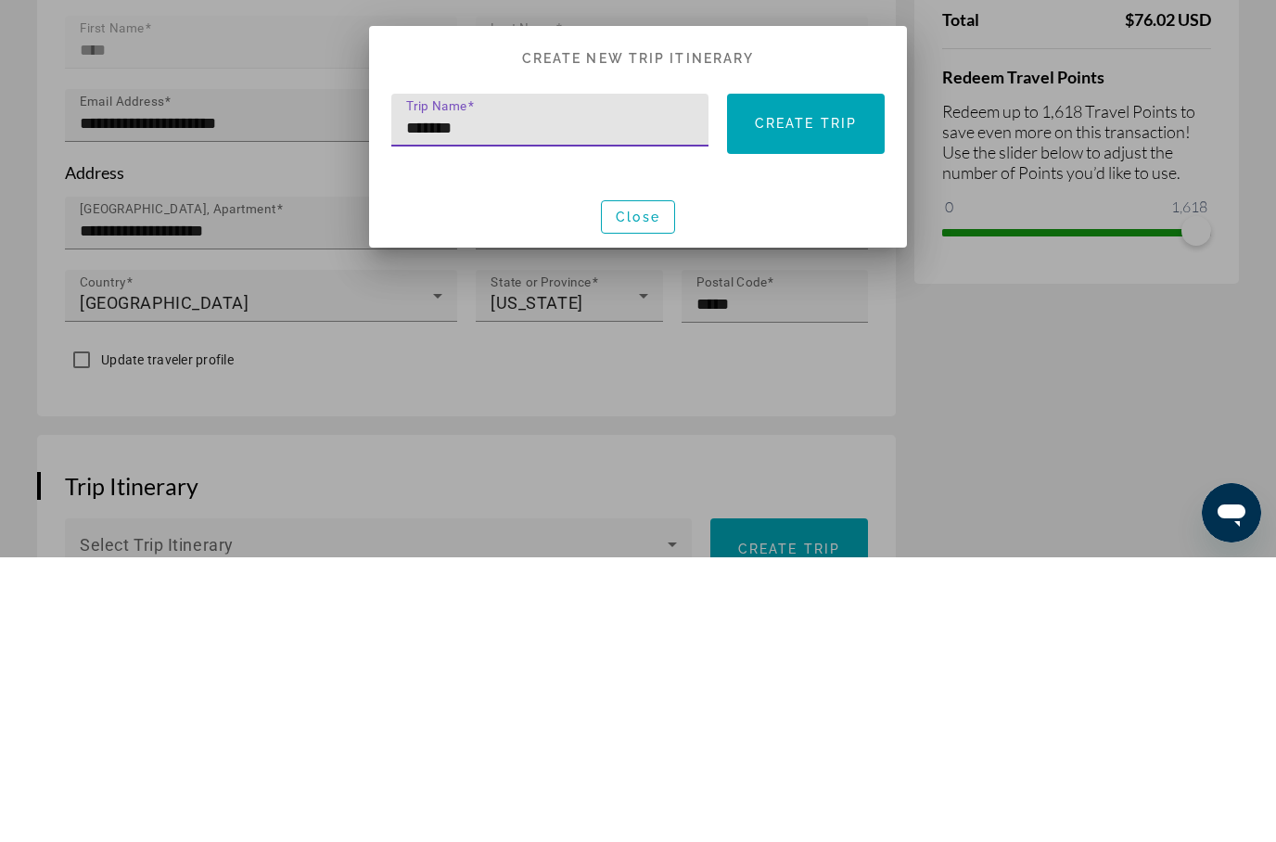
type input "******"
click at [823, 401] on span "Create trip" at bounding box center [806, 408] width 102 height 15
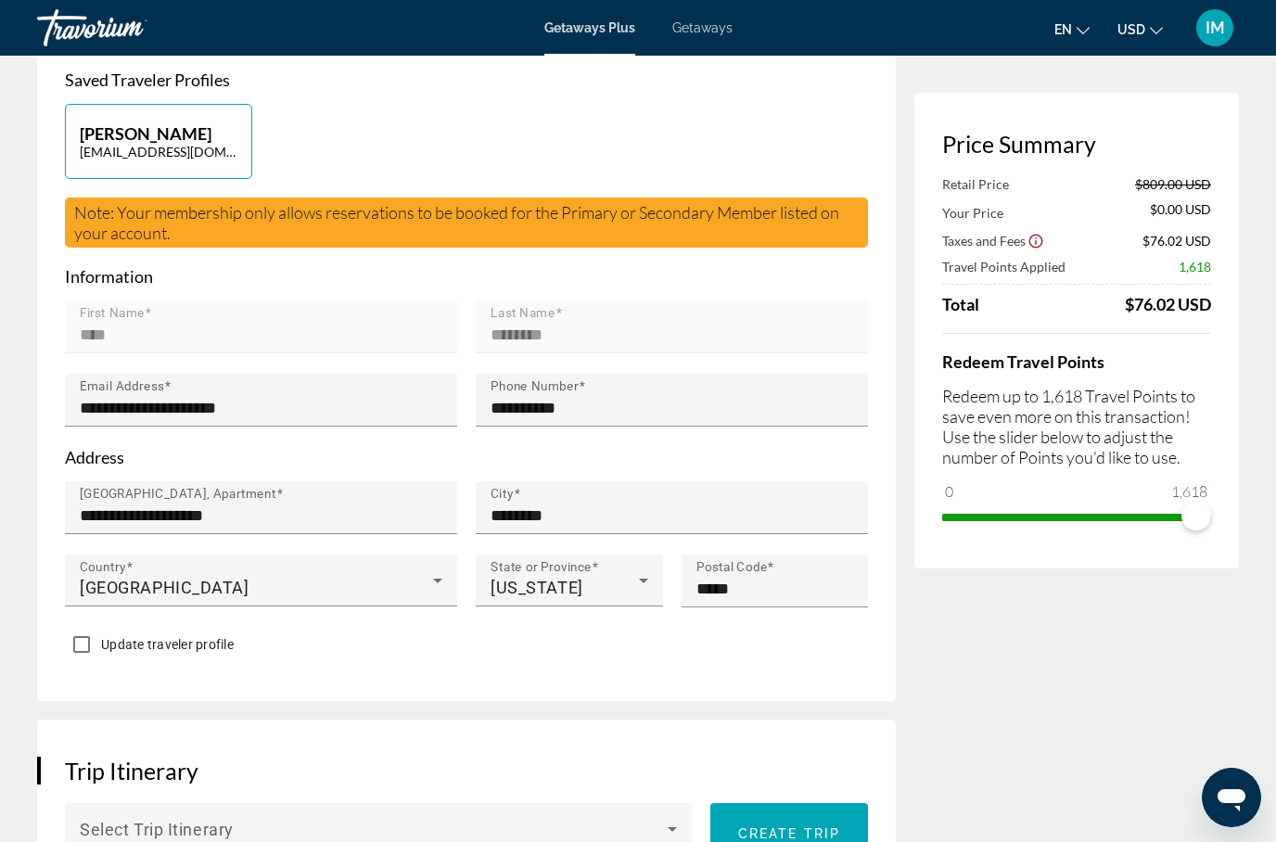
scroll to position [423, 0]
click at [323, 318] on mat-form-field "First Name ****" at bounding box center [261, 336] width 392 height 73
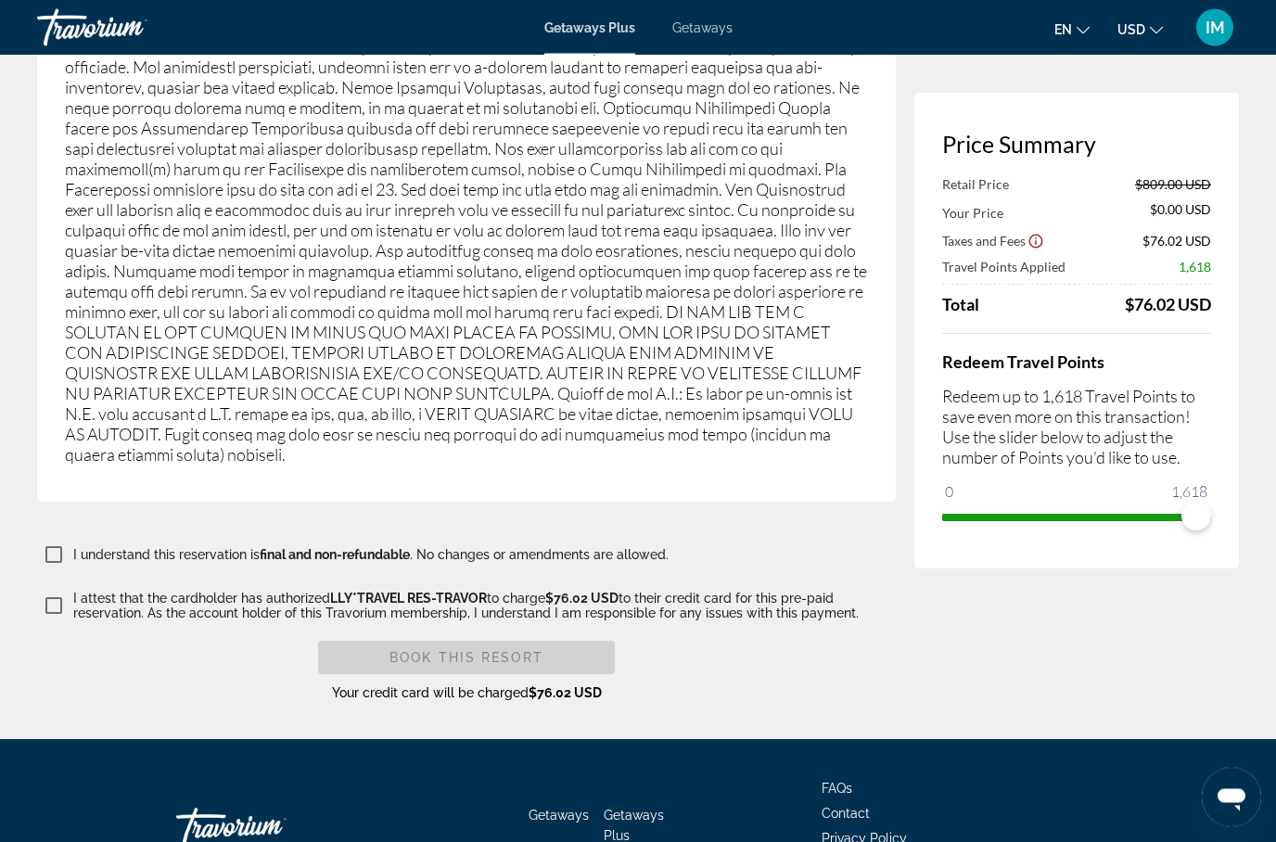
scroll to position [3088, 0]
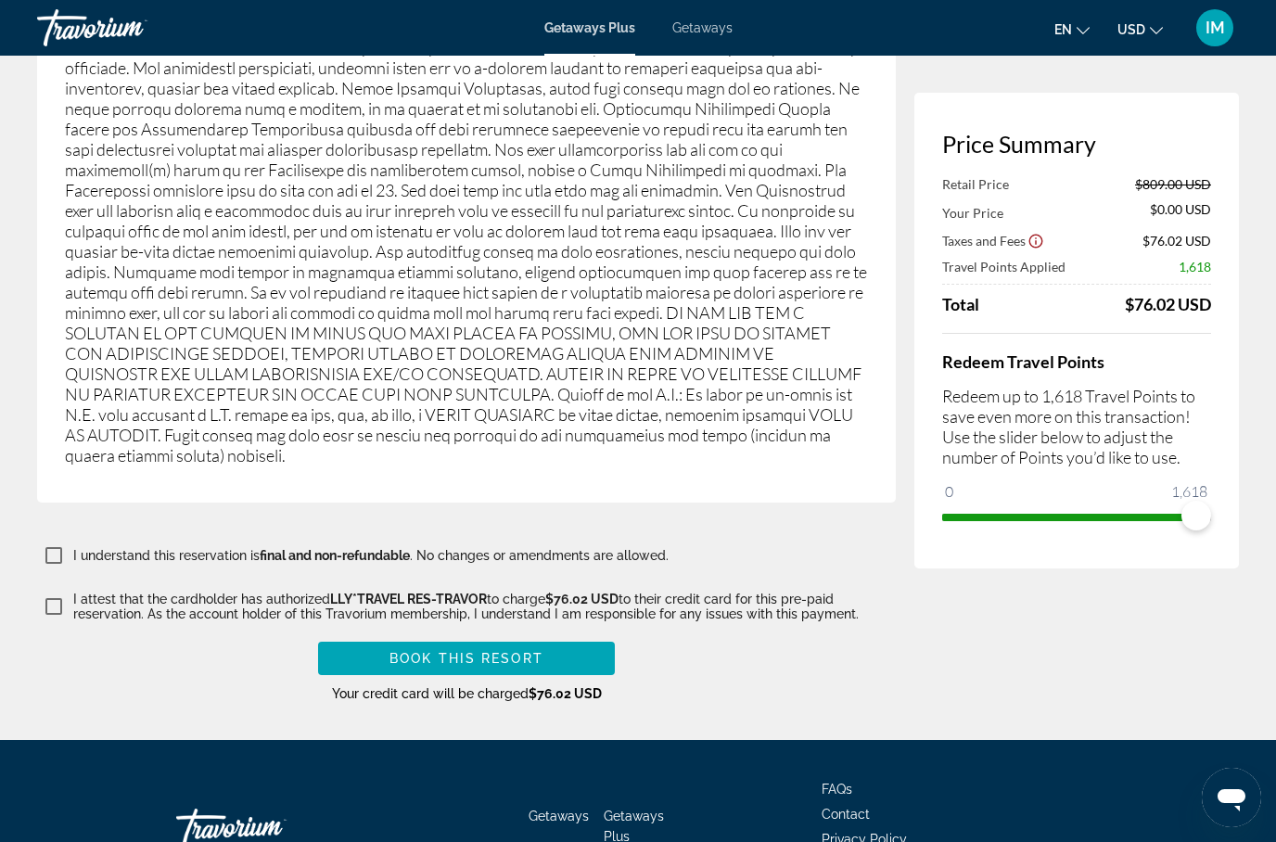
click at [568, 636] on span "Main content" at bounding box center [466, 658] width 297 height 45
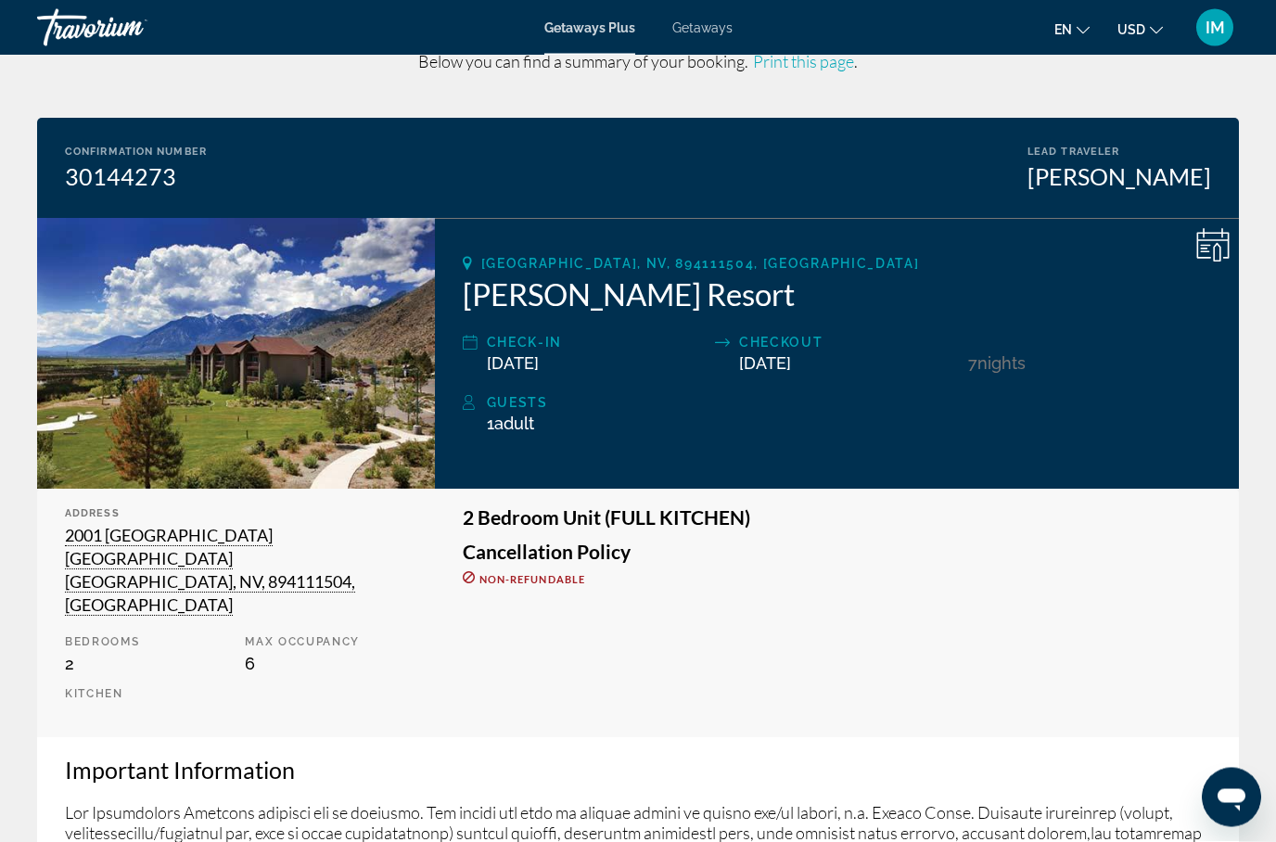
scroll to position [79, 0]
click at [1211, 22] on span "IM" at bounding box center [1215, 28] width 19 height 19
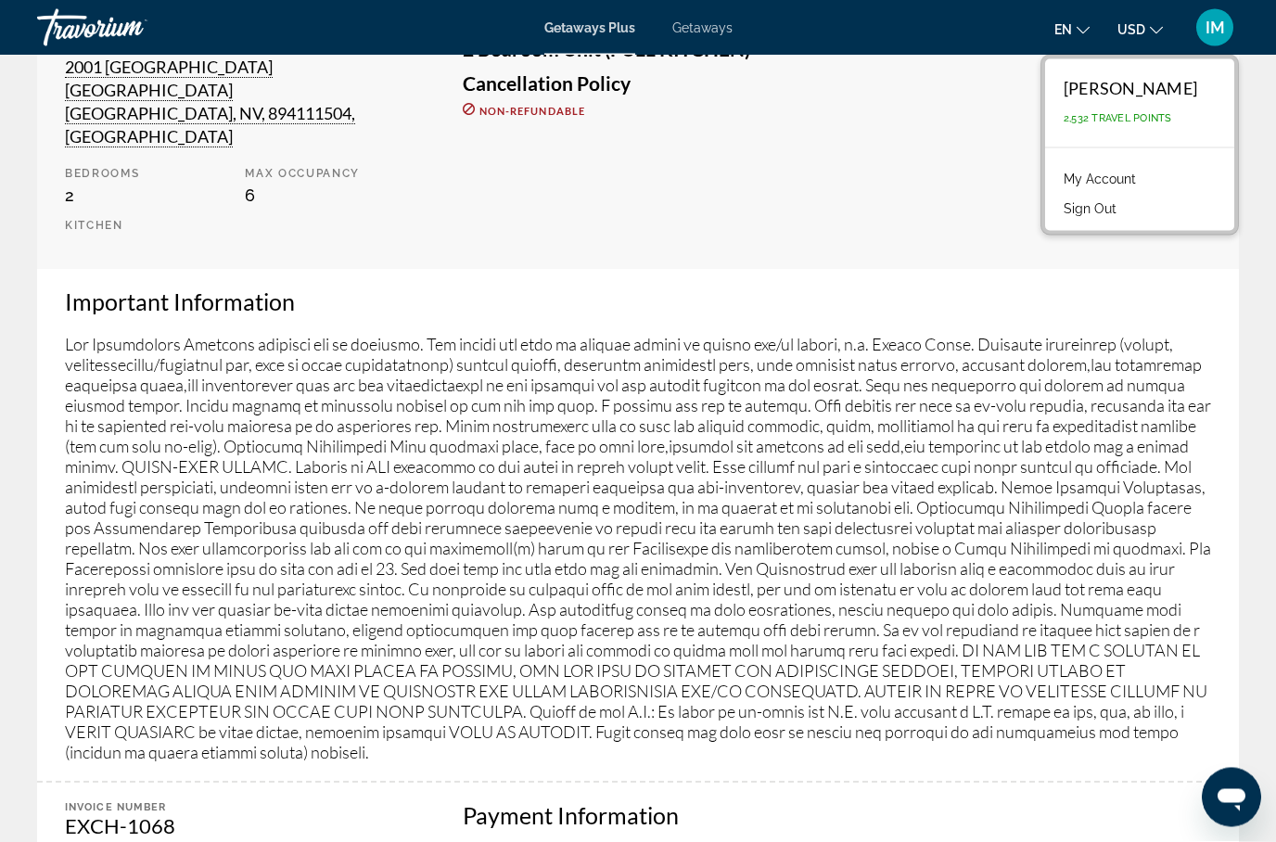
scroll to position [547, 0]
click at [1209, 21] on span "IM" at bounding box center [1215, 28] width 19 height 19
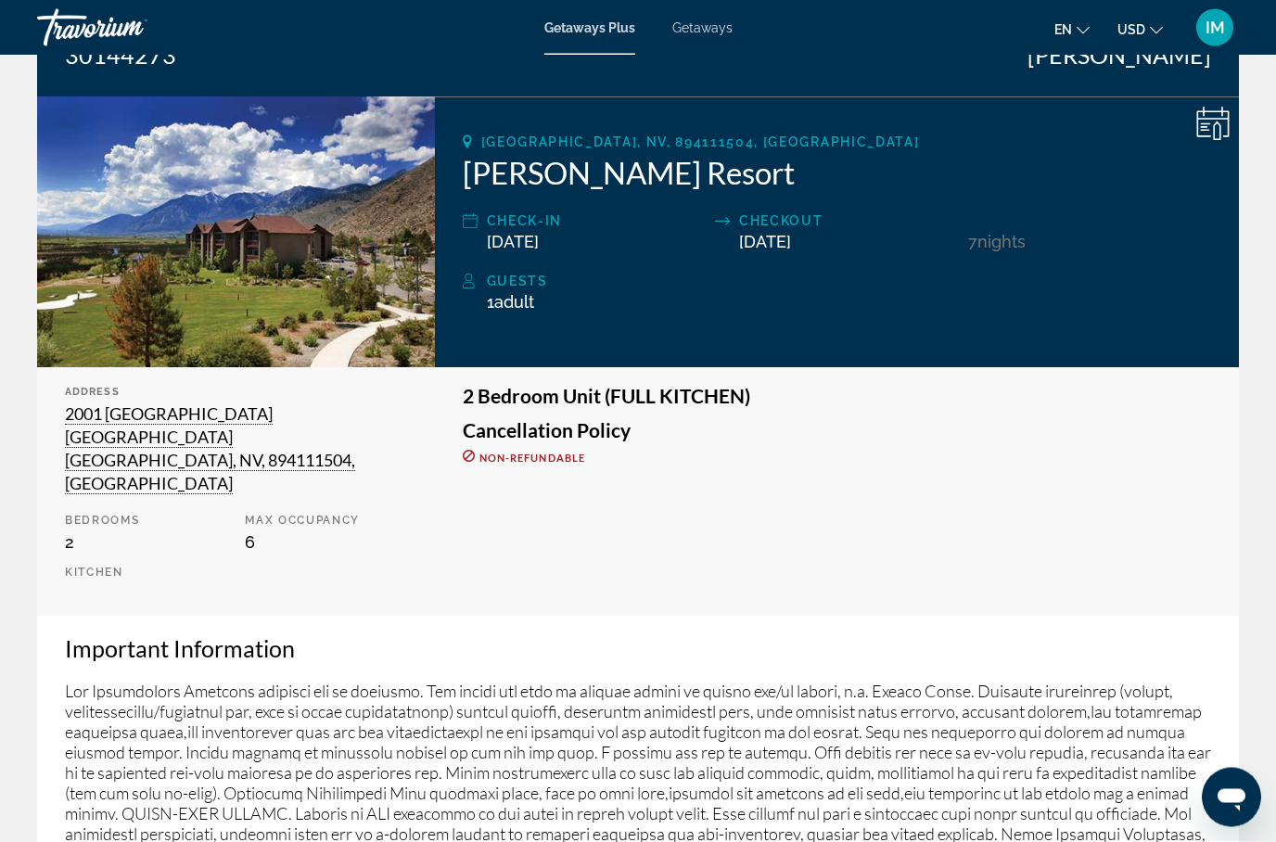
scroll to position [0, 0]
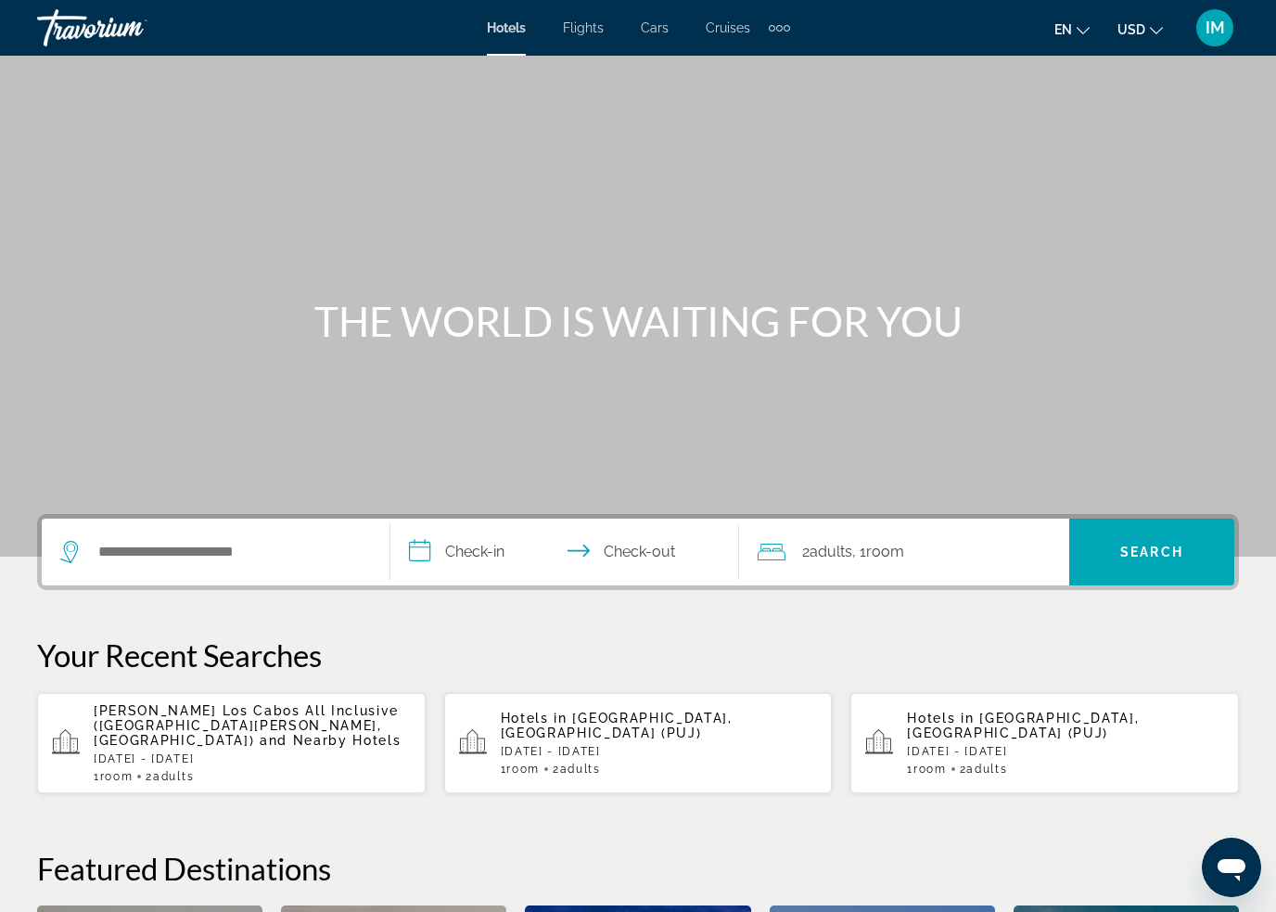
click at [1214, 32] on span "IM" at bounding box center [1215, 28] width 19 height 19
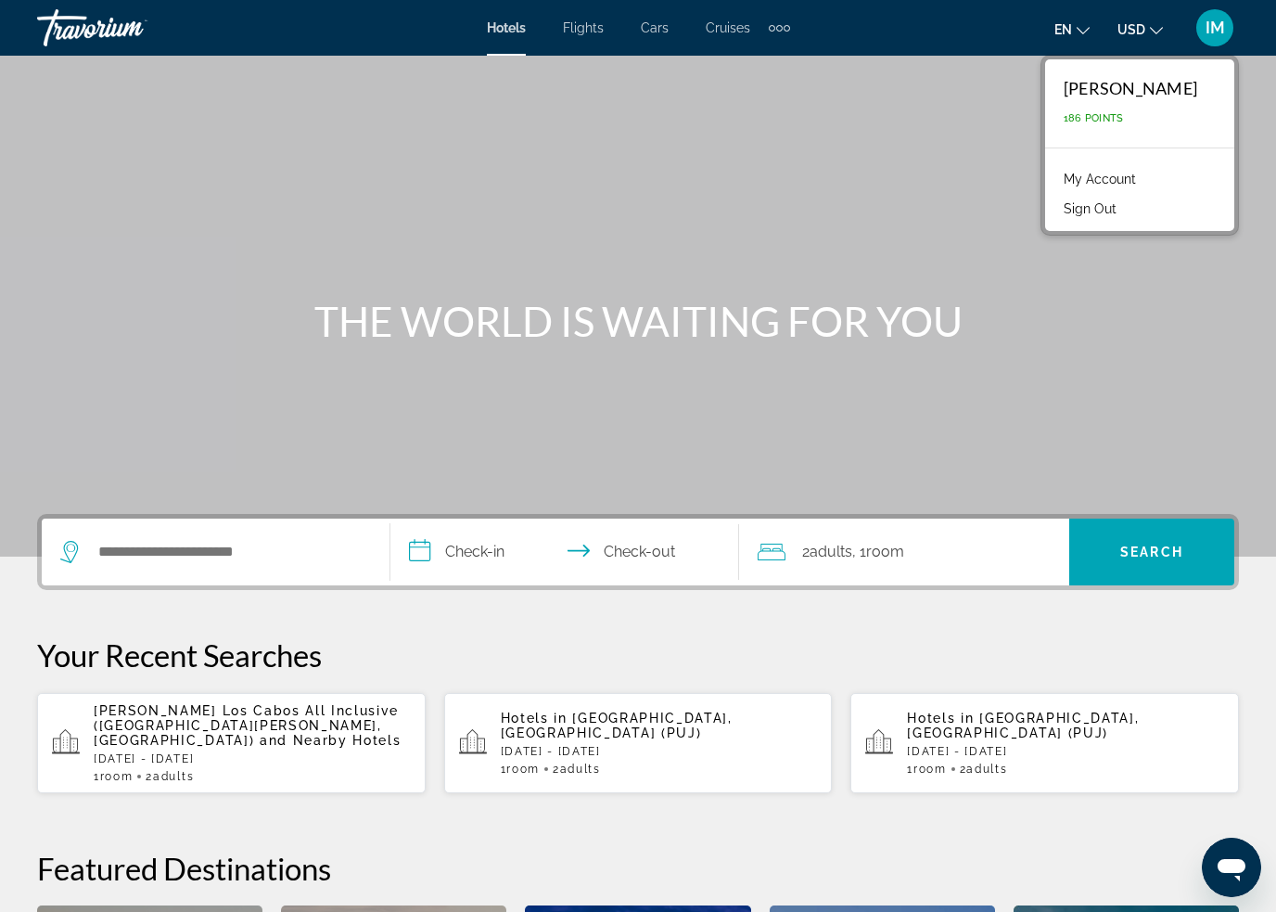
click at [1145, 177] on link "My Account" at bounding box center [1099, 179] width 91 height 24
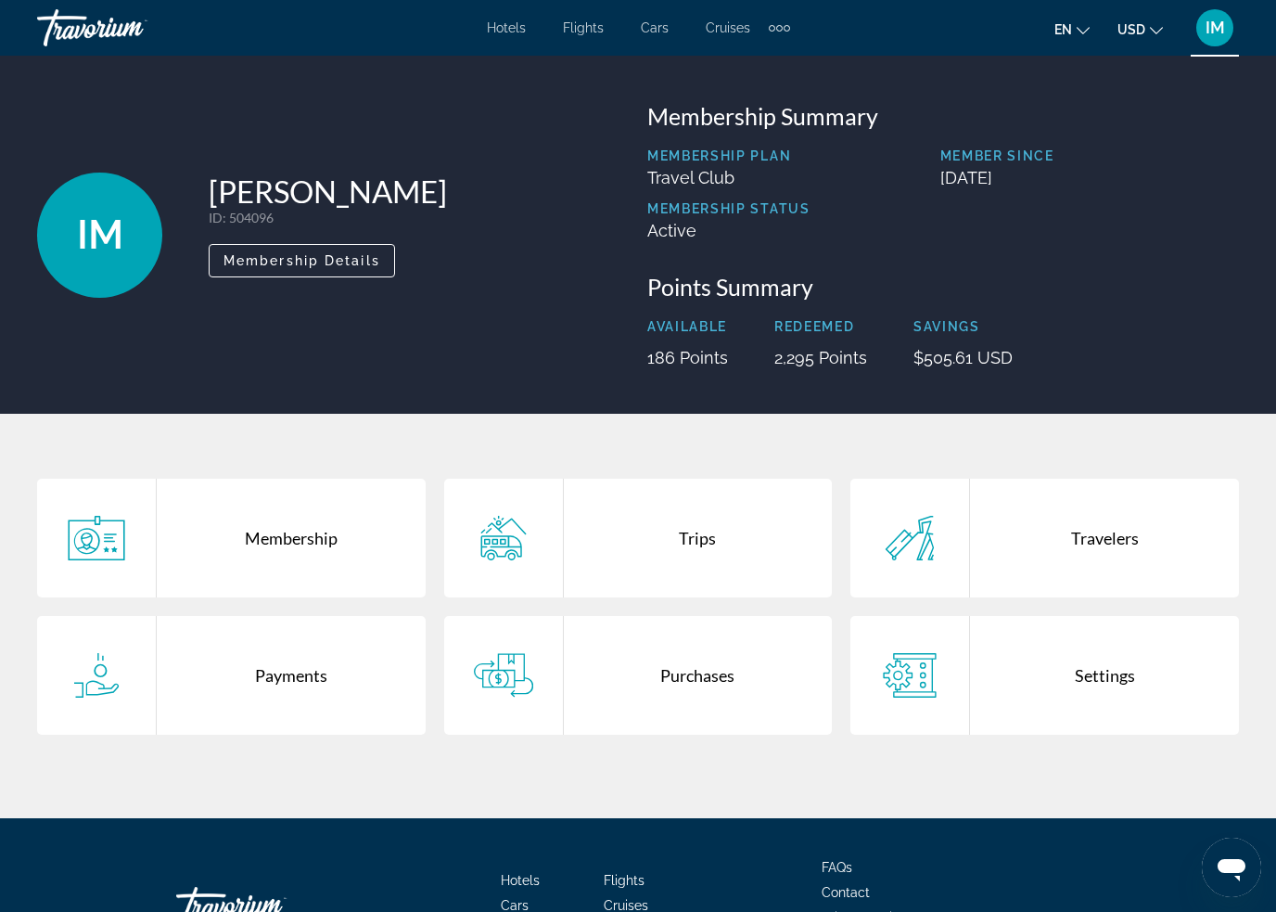
click at [708, 559] on div "Trips" at bounding box center [698, 538] width 269 height 119
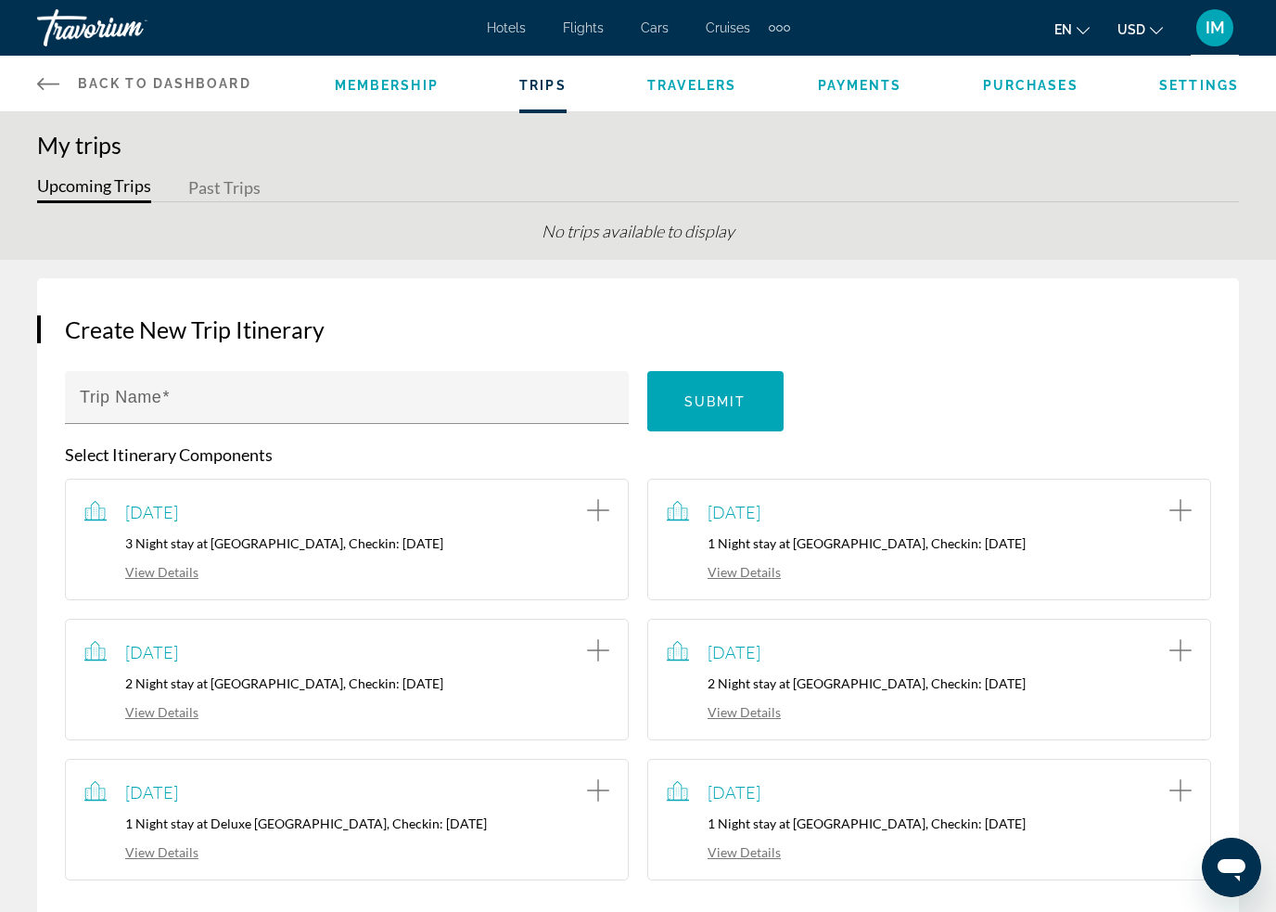
click at [170, 76] on span "Back to Dashboard" at bounding box center [164, 83] width 173 height 15
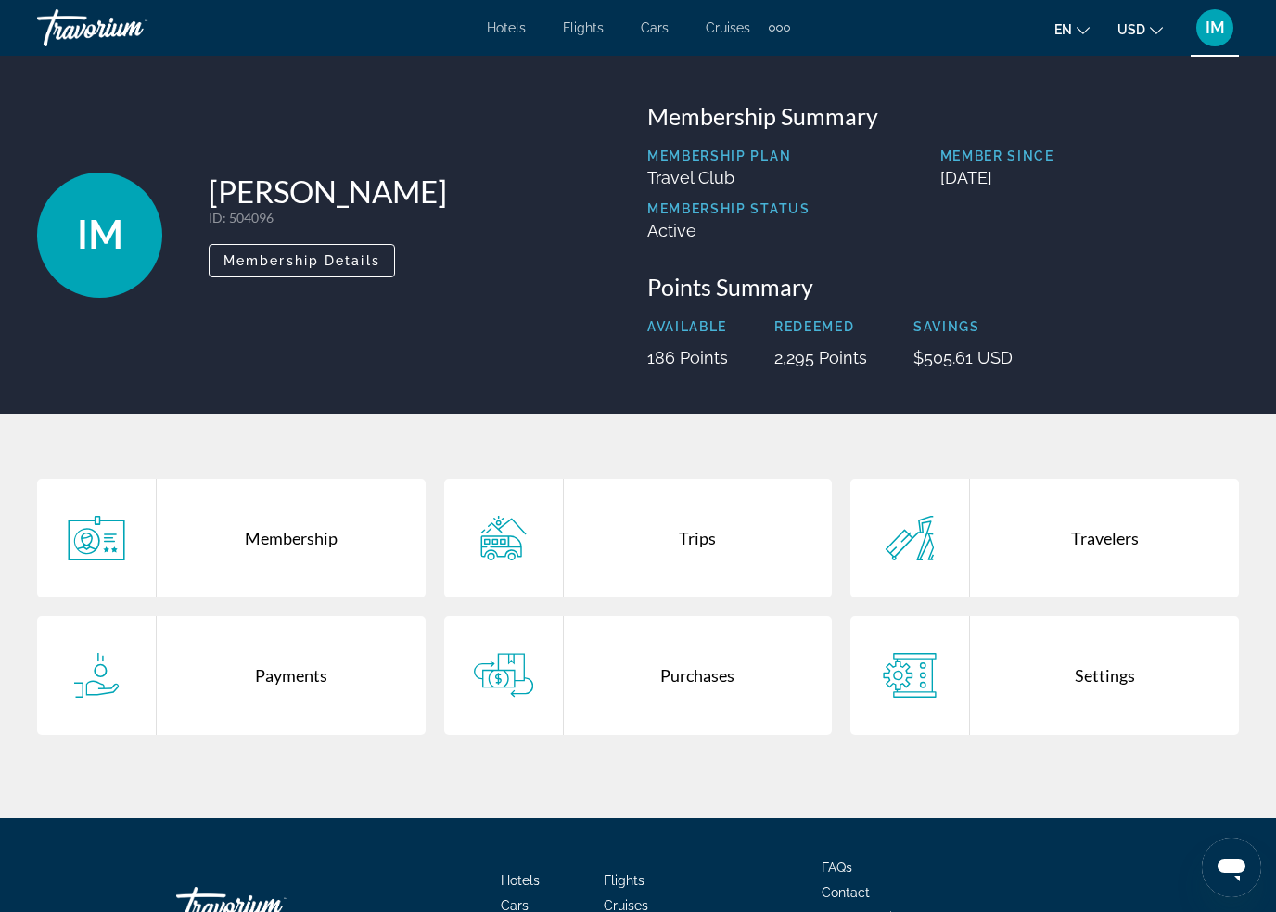
click at [1220, 20] on span "IM" at bounding box center [1215, 28] width 19 height 19
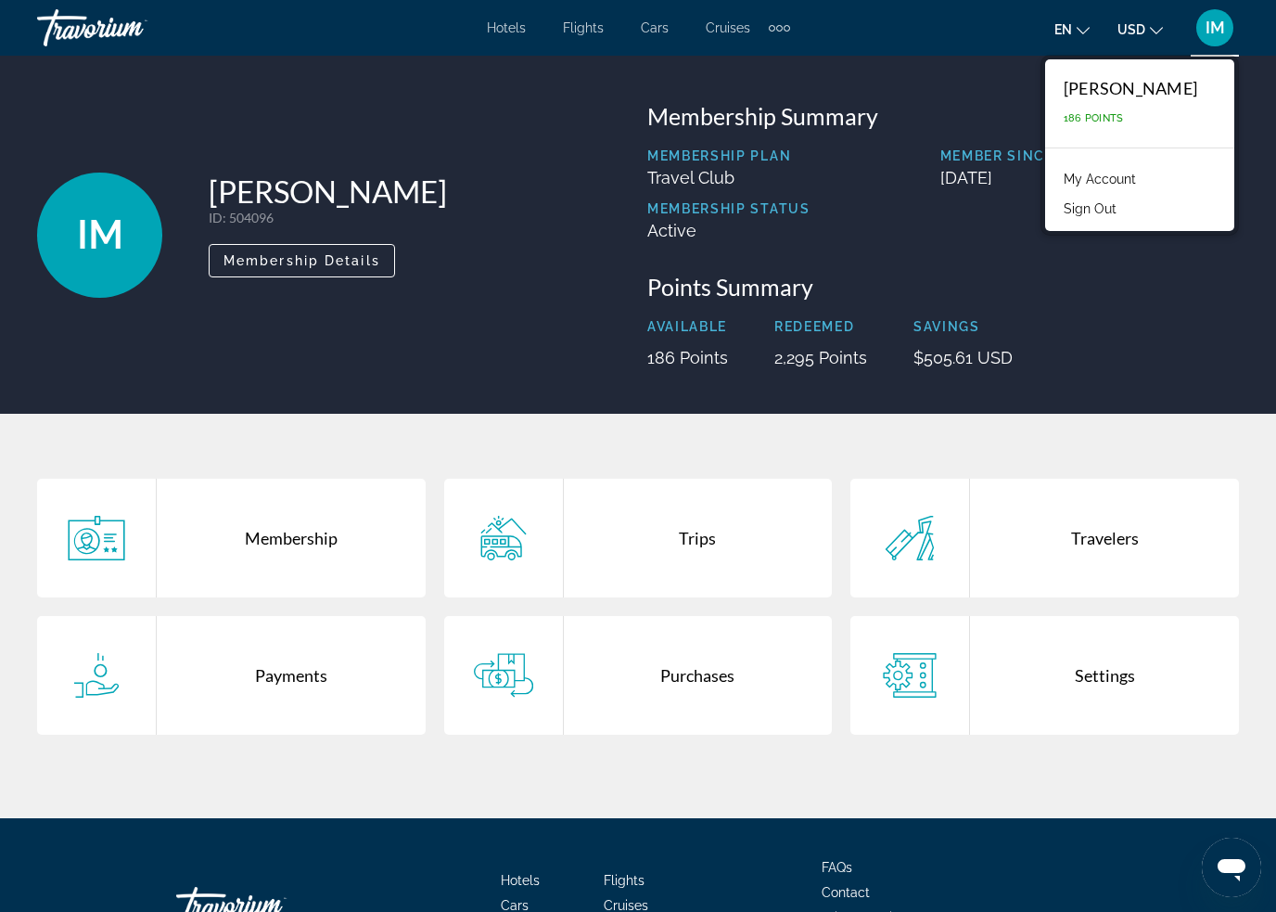
click at [1182, 322] on div "Available 186 Points Redeemed 2,295 Points Savings $505.61 USD" at bounding box center [943, 343] width 592 height 48
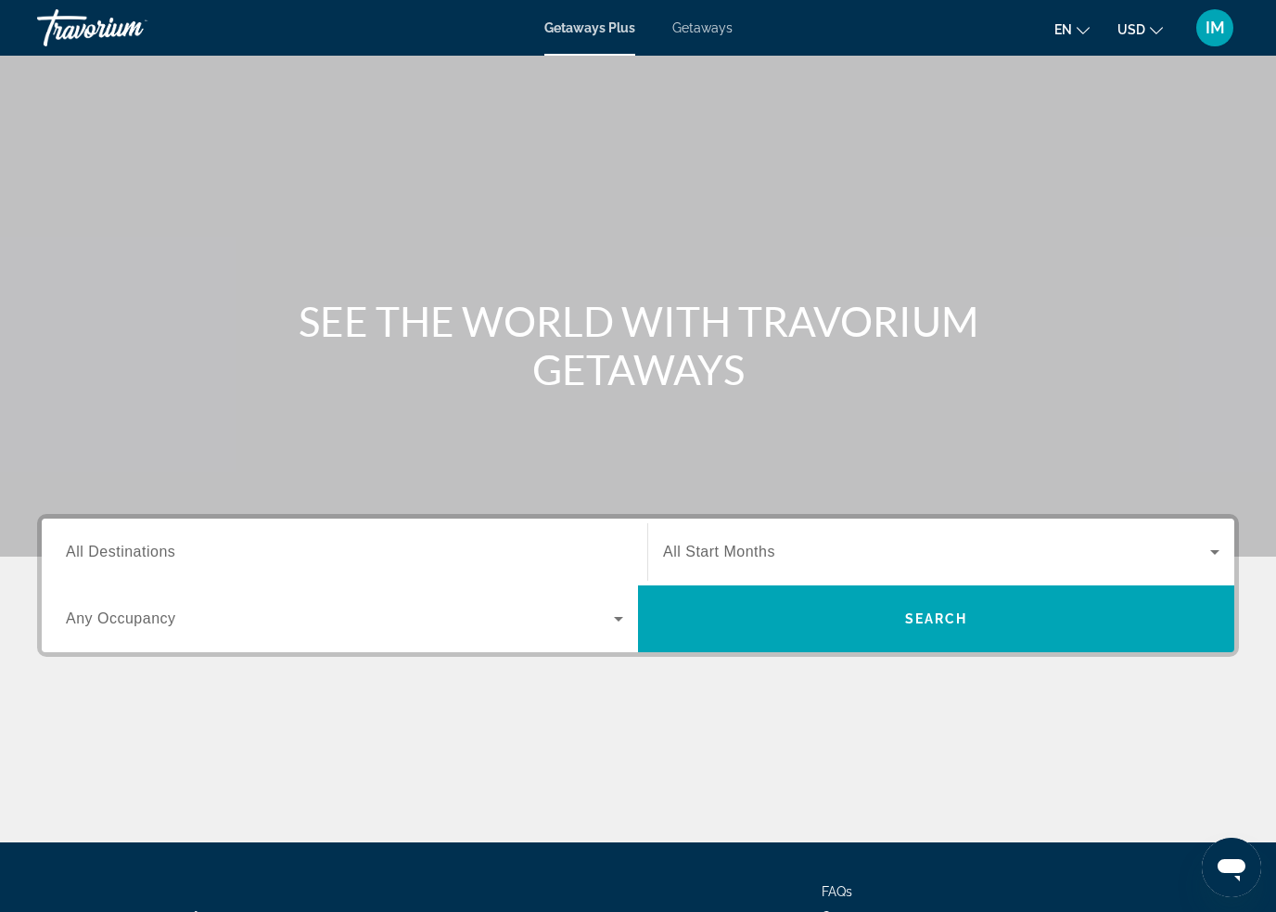
click at [1216, 19] on span "IM" at bounding box center [1215, 28] width 19 height 19
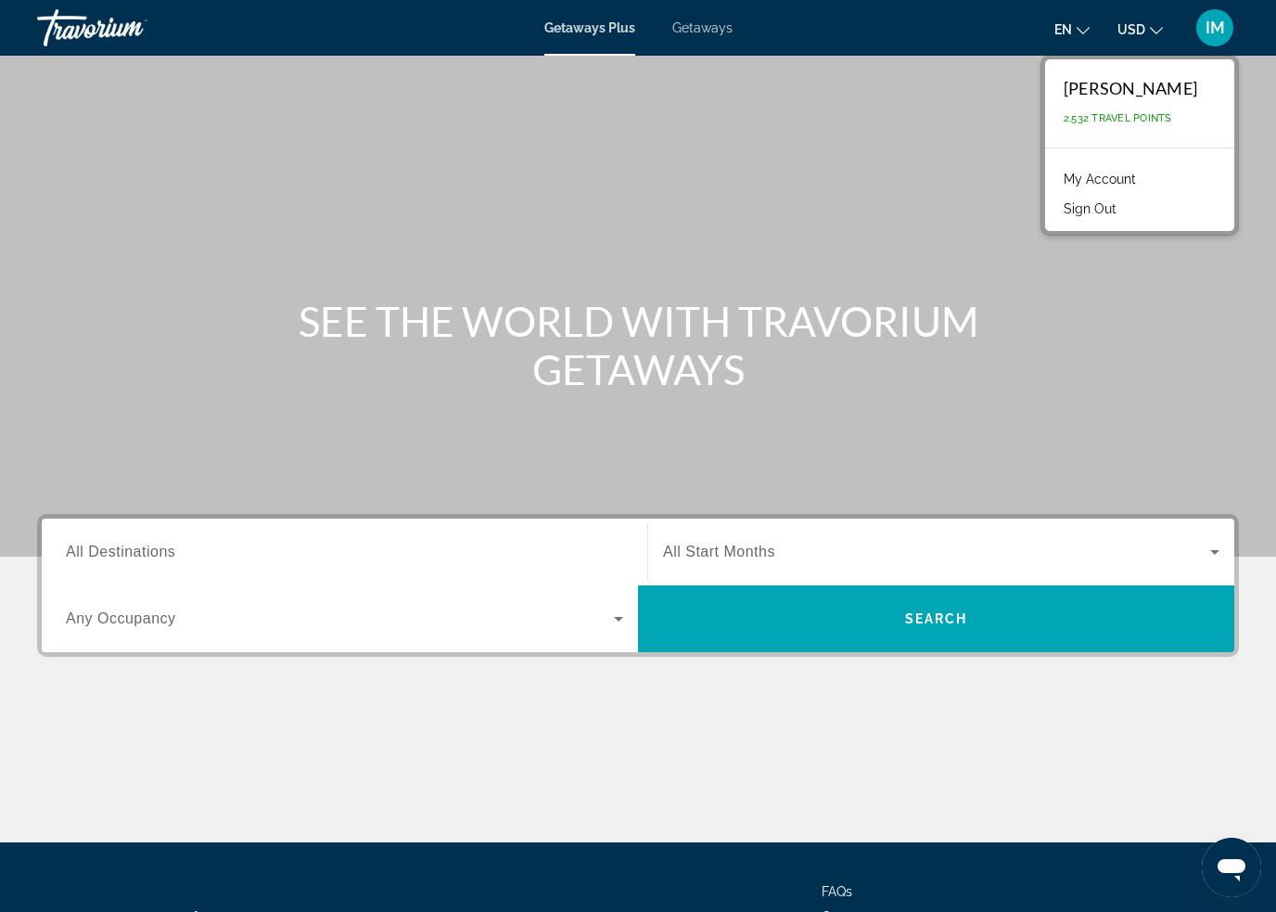
click at [1145, 177] on link "My Account" at bounding box center [1099, 179] width 91 height 24
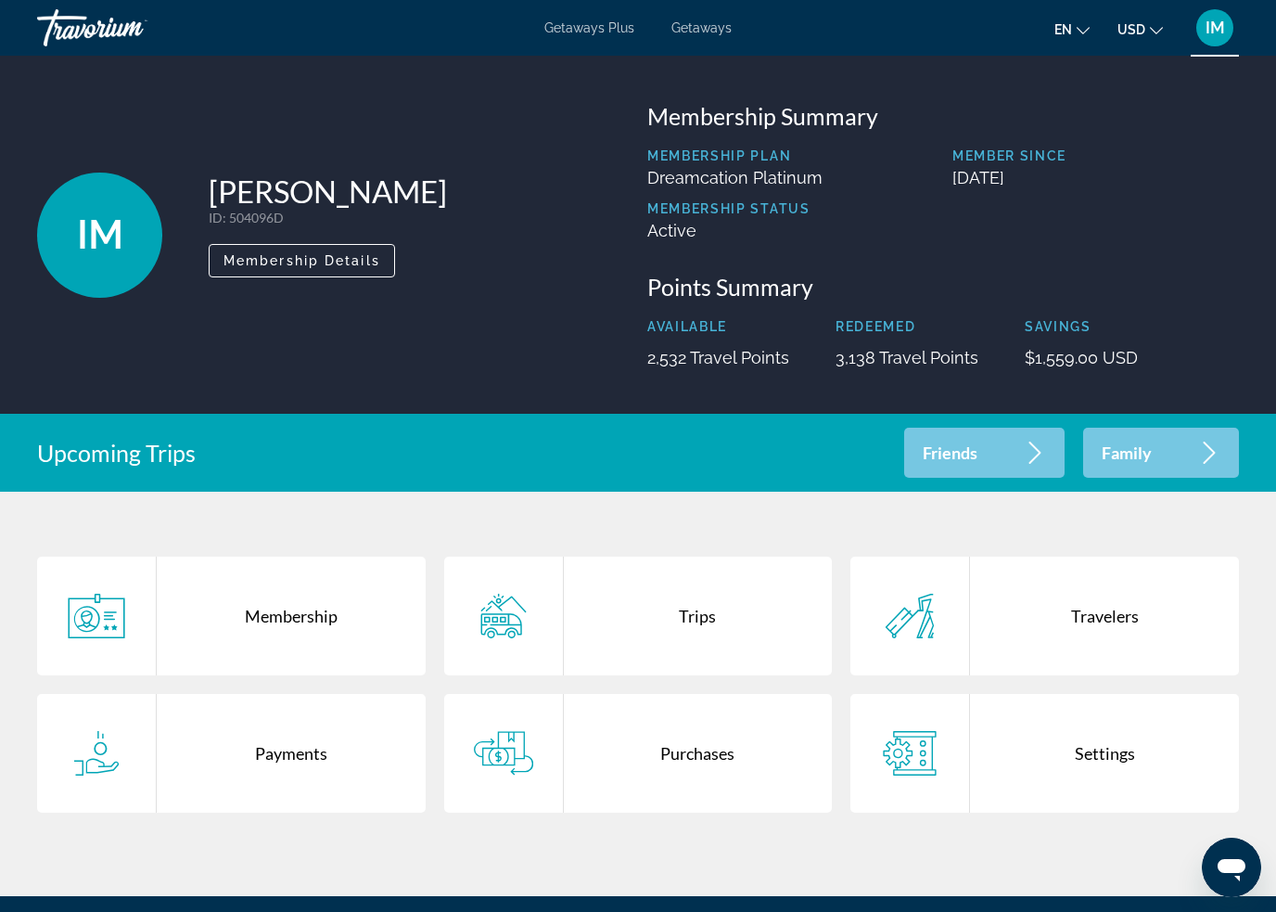
click at [725, 722] on div "Purchases" at bounding box center [698, 753] width 269 height 119
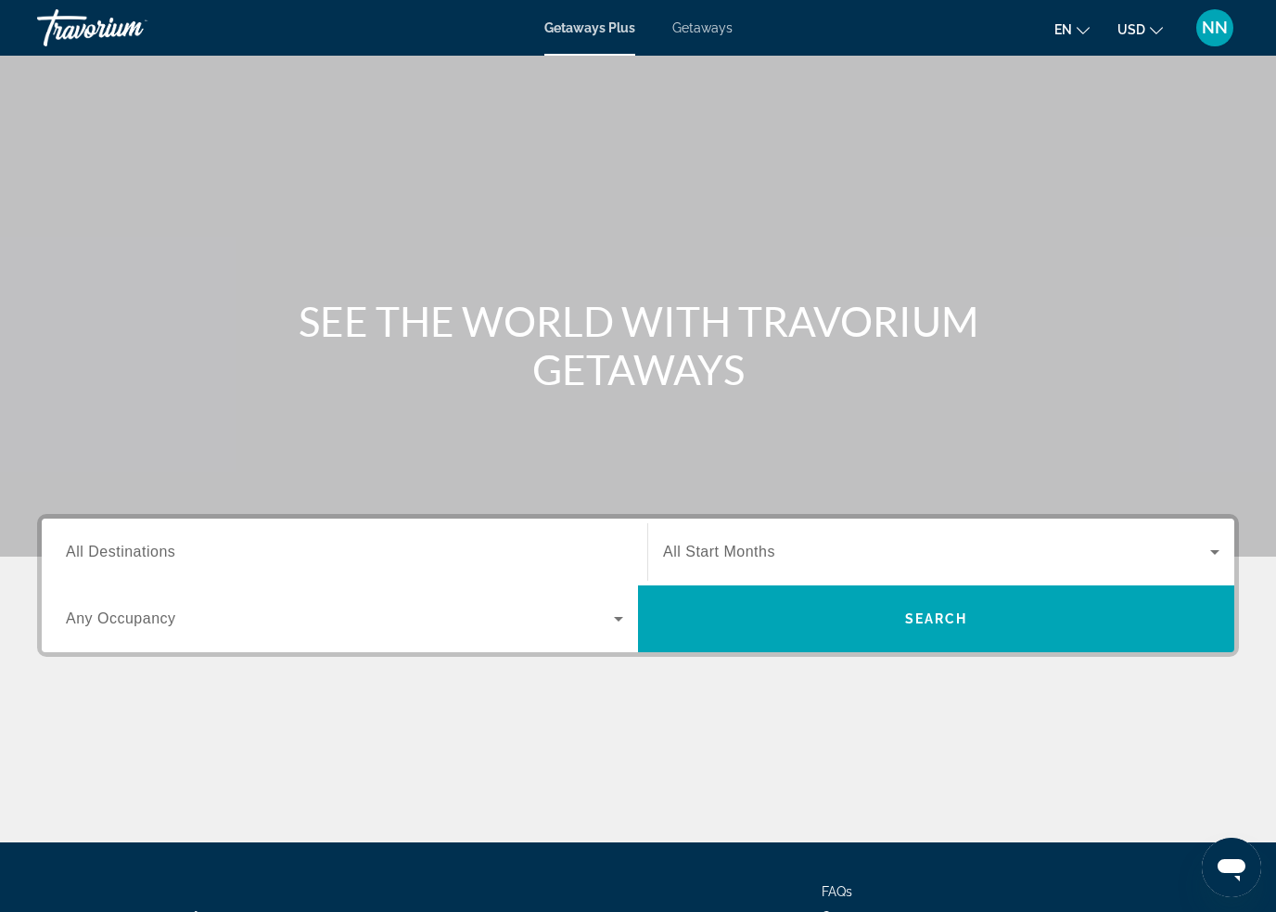
click at [130, 551] on span "All Destinations" at bounding box center [120, 551] width 109 height 16
click at [130, 551] on input "Destination All Destinations" at bounding box center [344, 553] width 557 height 22
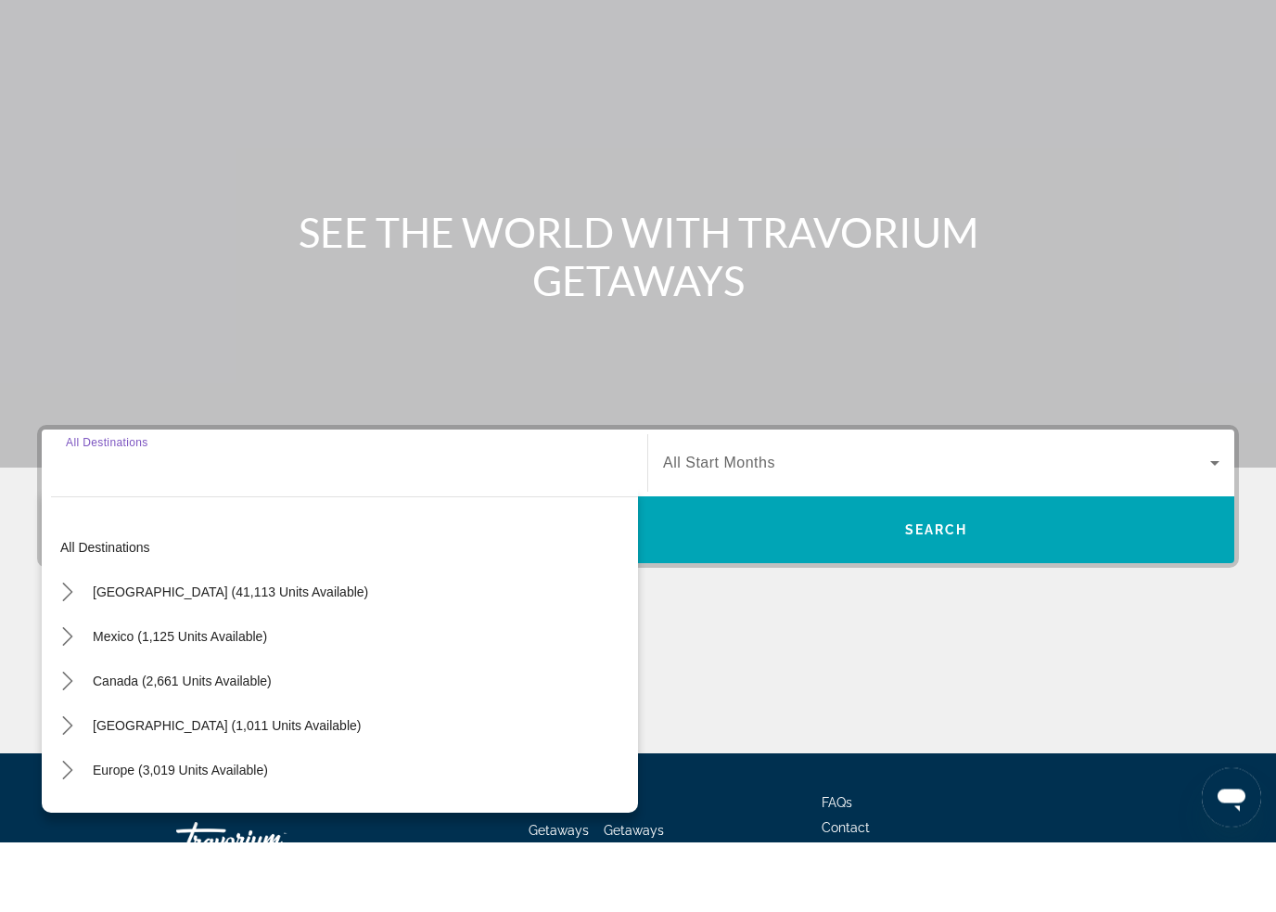
scroll to position [158, 0]
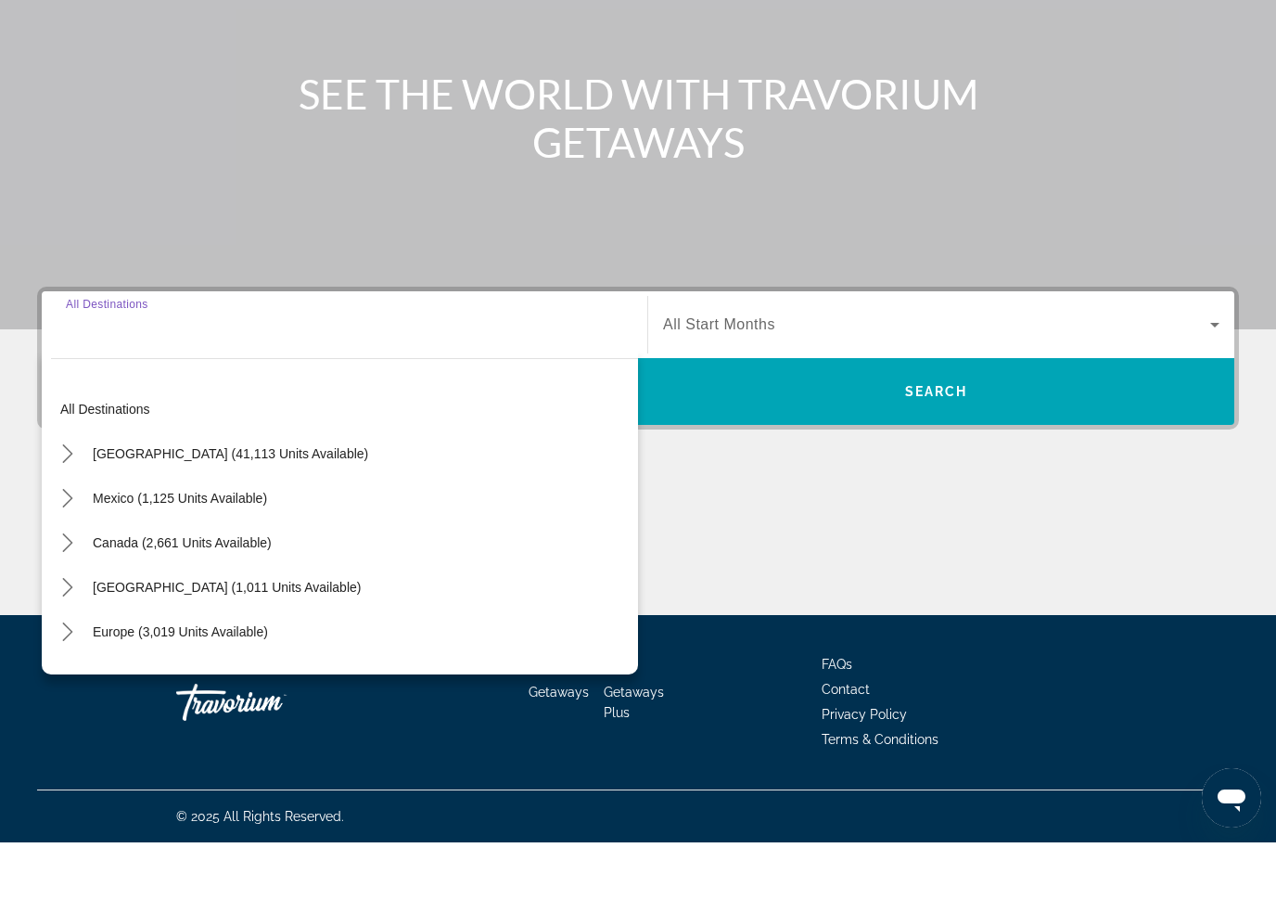
click at [77, 507] on mat-icon "Toggle United States (41,113 units available) submenu" at bounding box center [67, 523] width 32 height 32
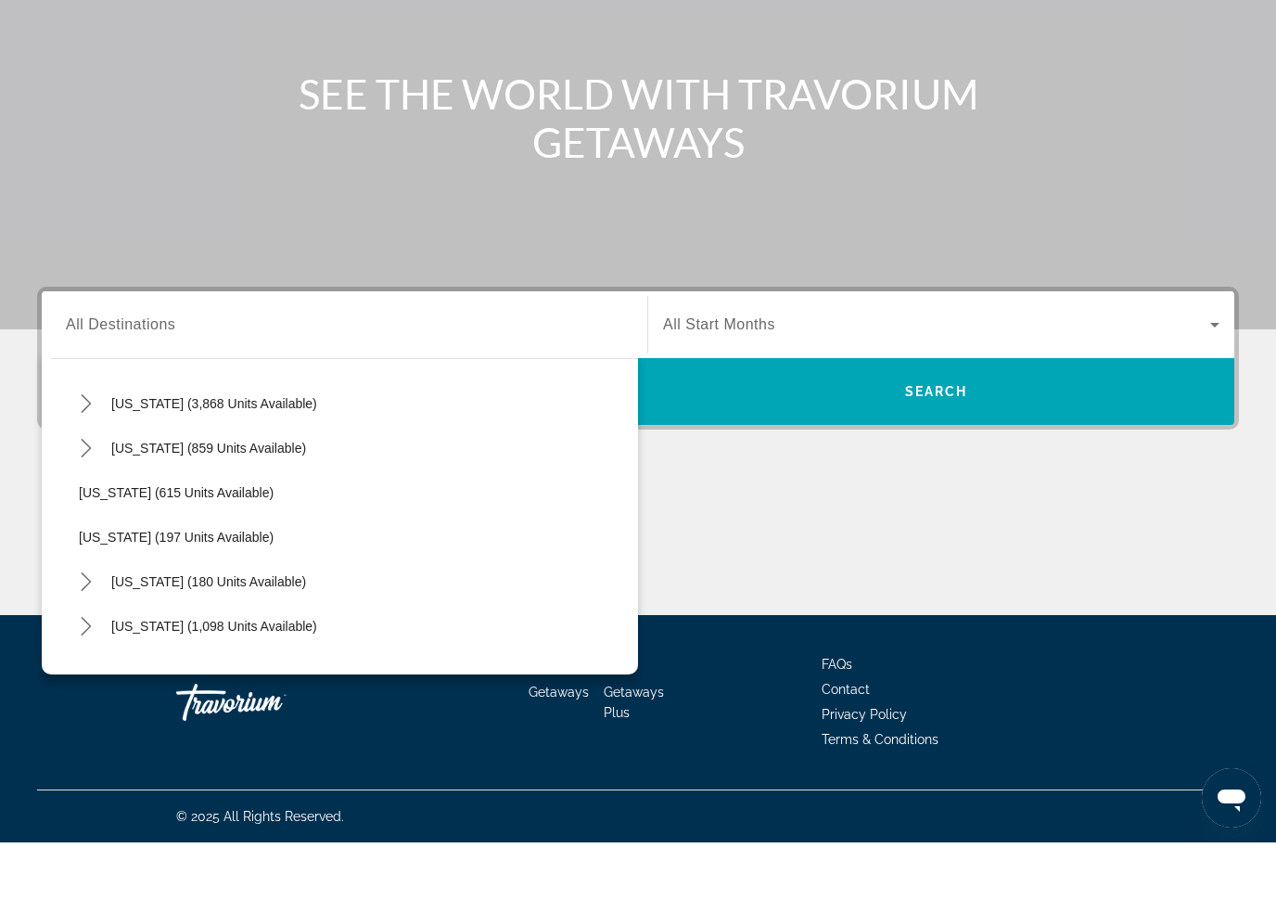
scroll to position [979, 0]
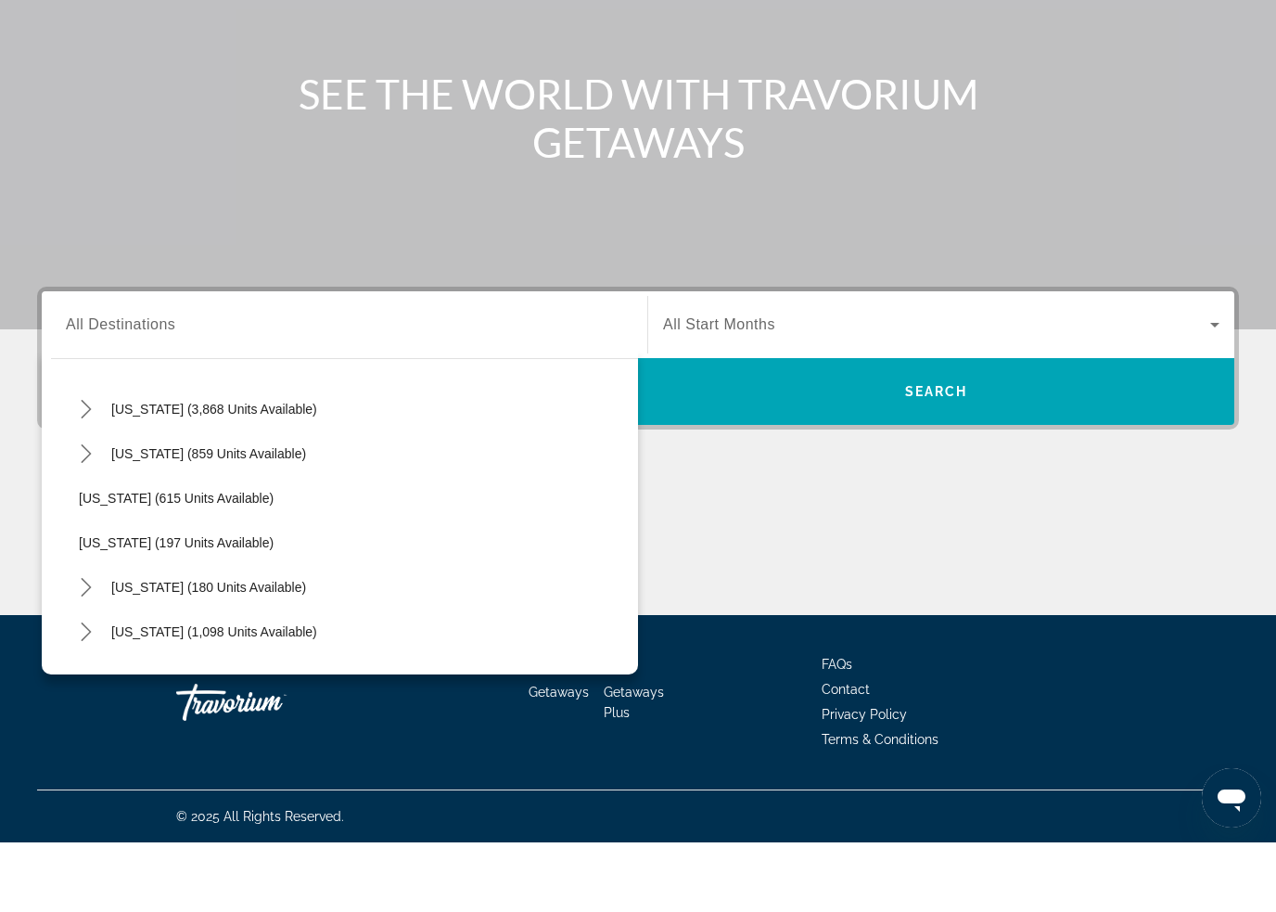
click at [93, 469] on icon "Toggle Nevada (3,868 units available) submenu" at bounding box center [86, 478] width 19 height 19
click at [198, 605] on span "Other (1,837 units available)" at bounding box center [180, 612] width 166 height 15
type input "**********"
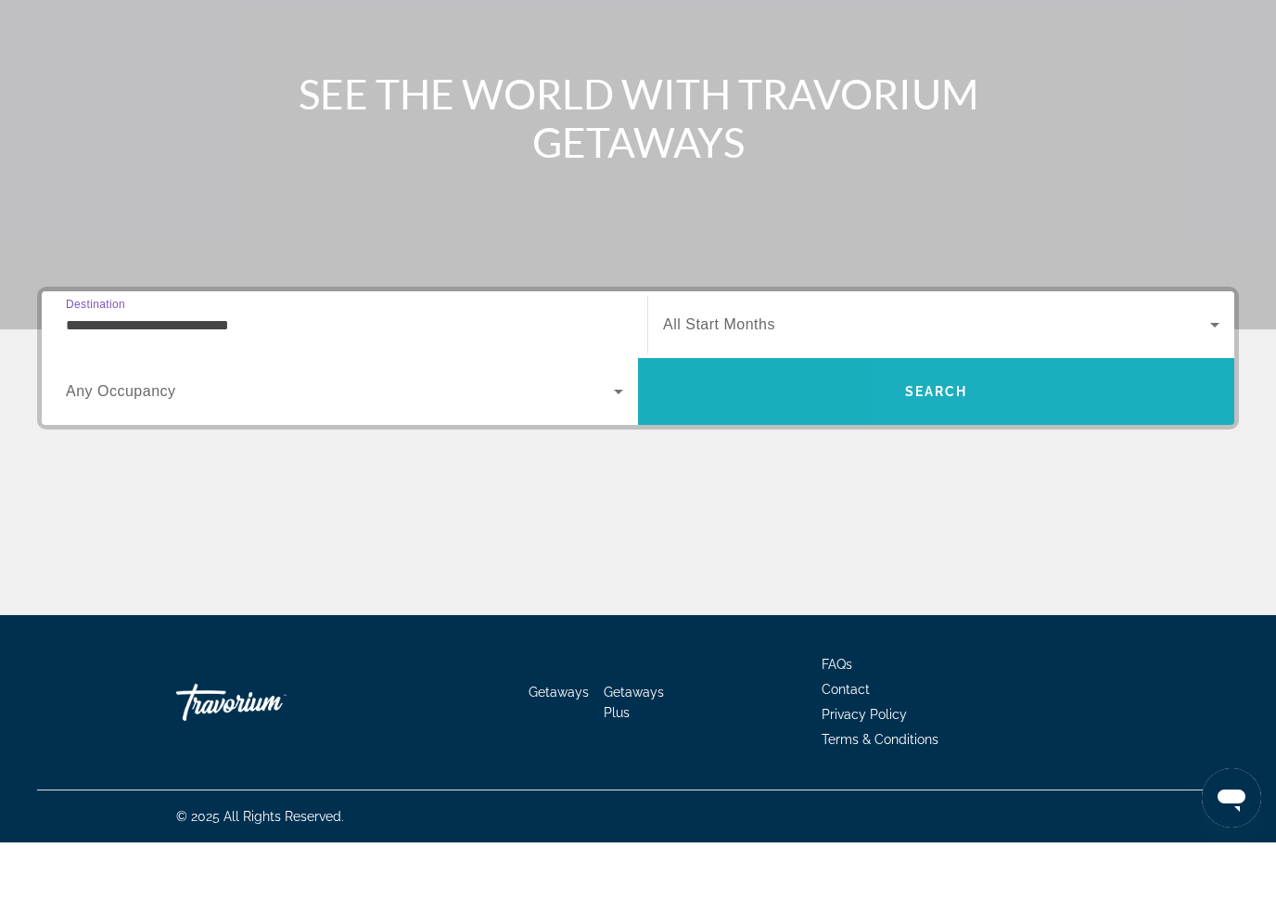
click at [1081, 439] on span "Search" at bounding box center [936, 461] width 596 height 45
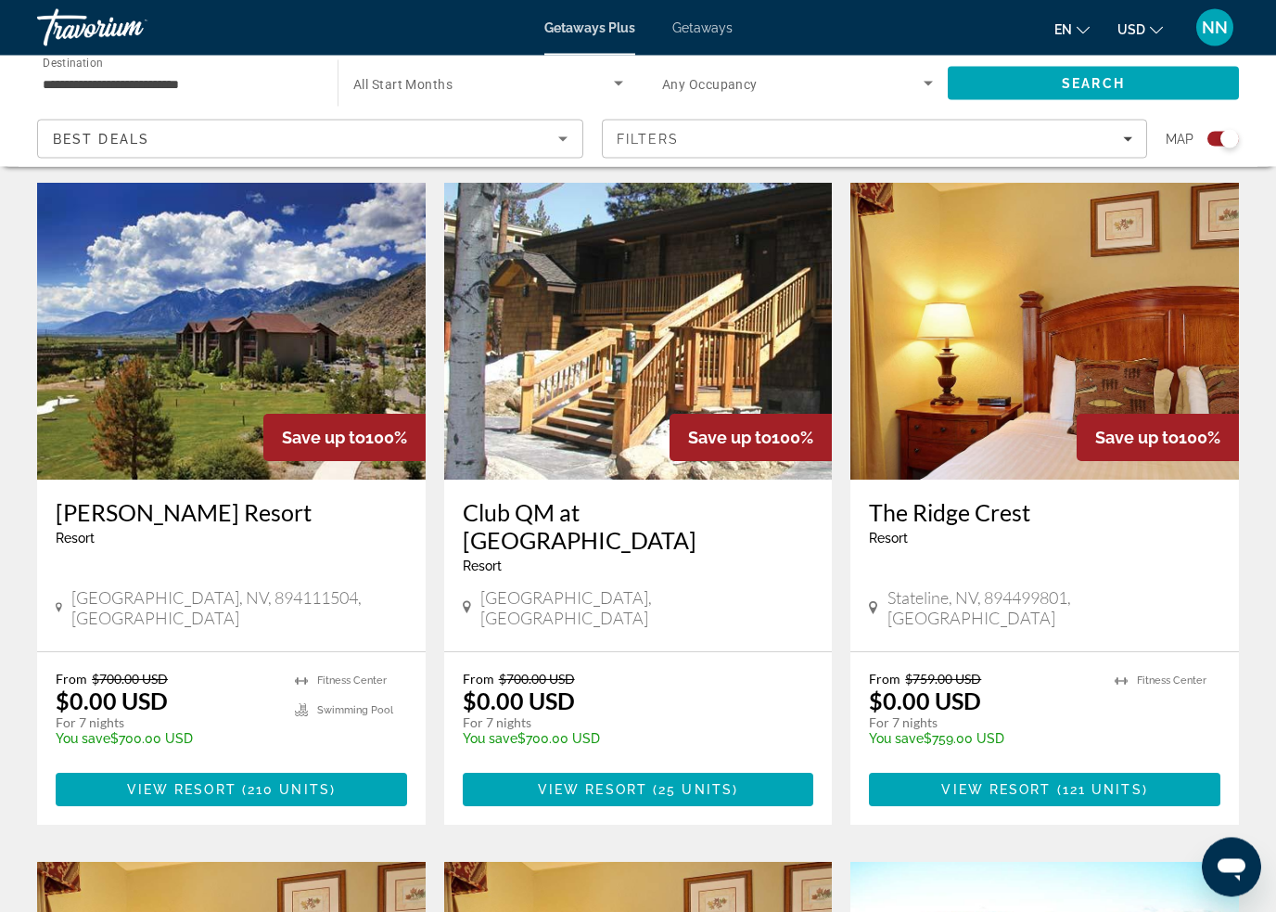
scroll to position [1982, 0]
click at [315, 782] on span "210 units" at bounding box center [289, 789] width 83 height 15
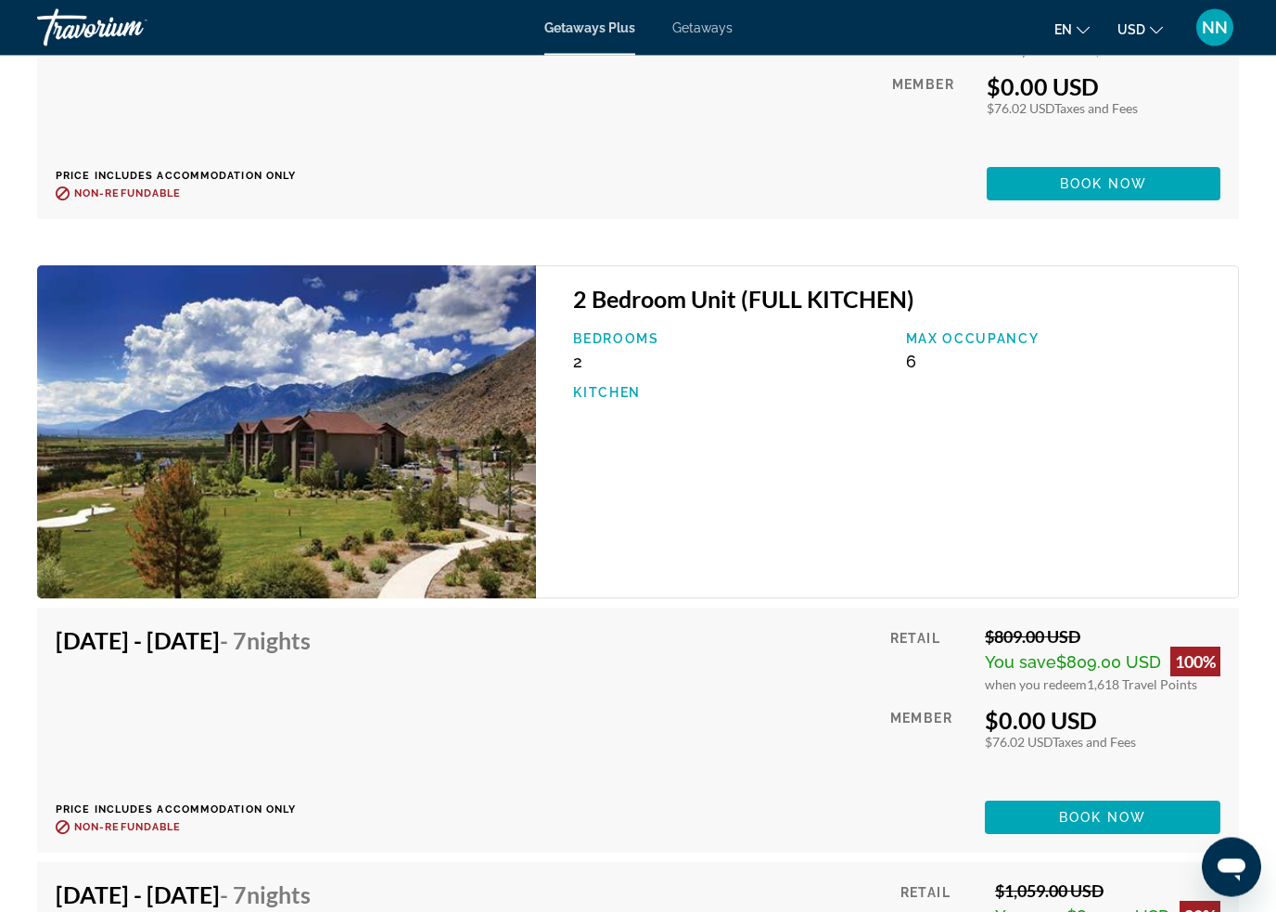
scroll to position [15549, 0]
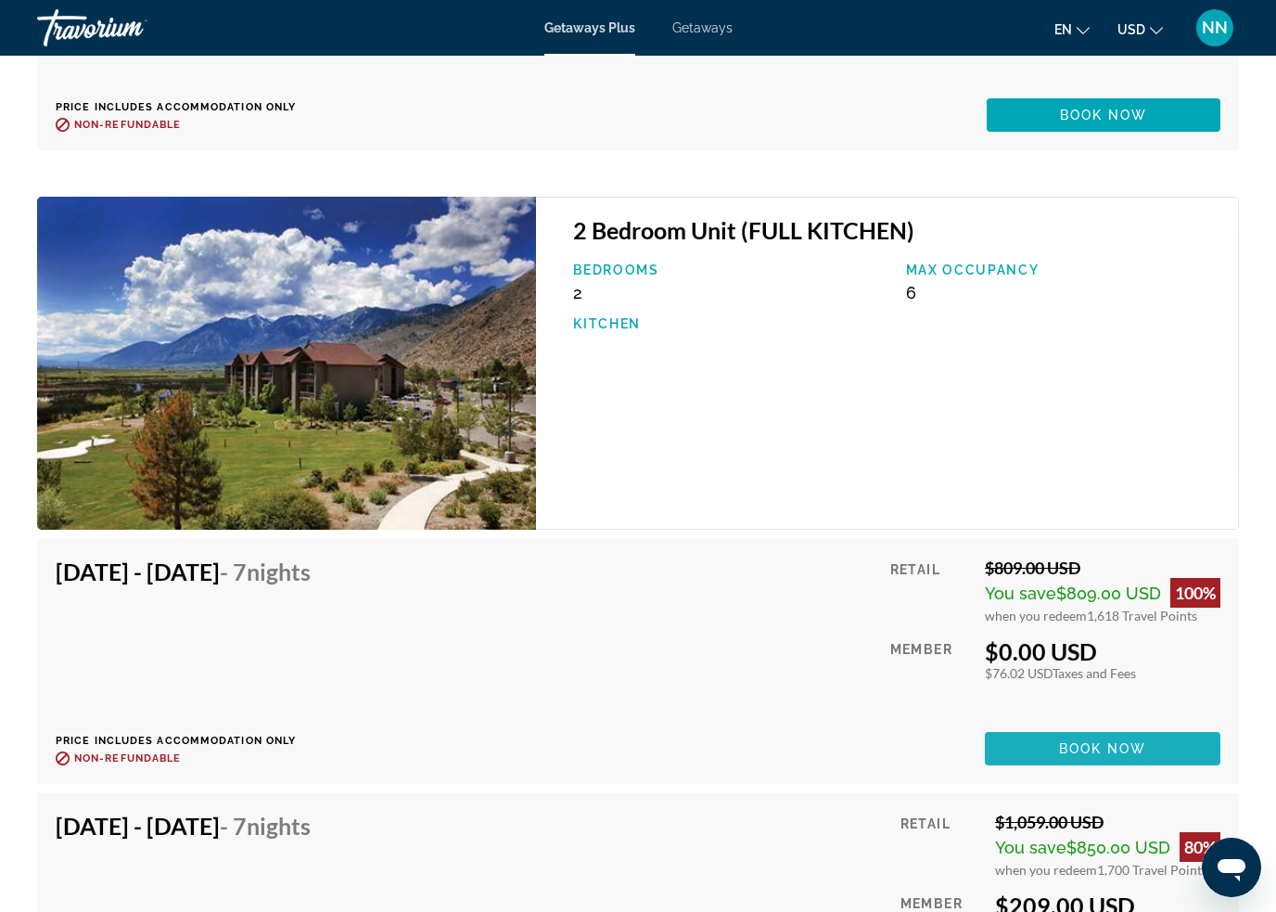
click at [1169, 746] on span "Main content" at bounding box center [1103, 748] width 236 height 45
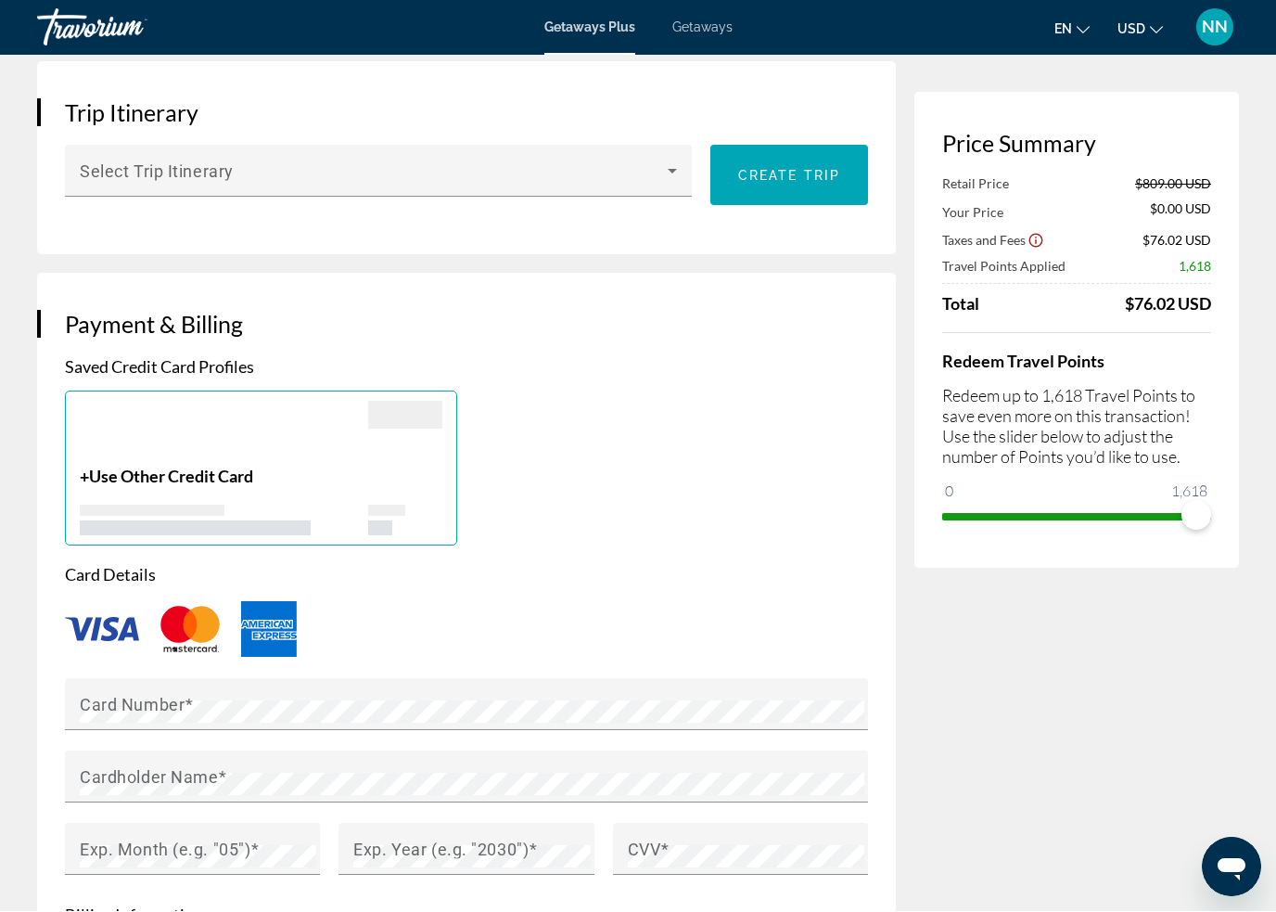
scroll to position [1058, 0]
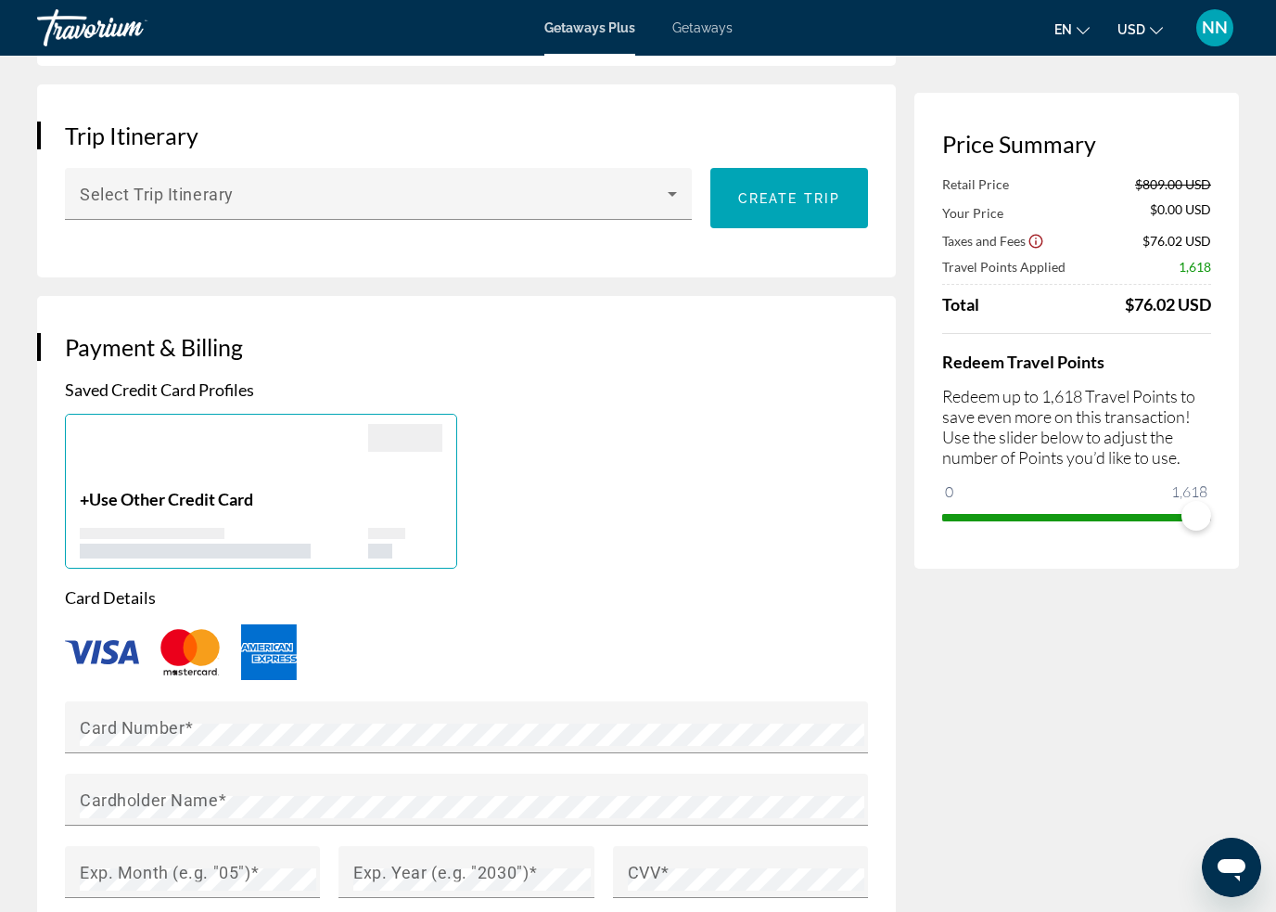
click at [110, 662] on img "Main content" at bounding box center [102, 652] width 74 height 24
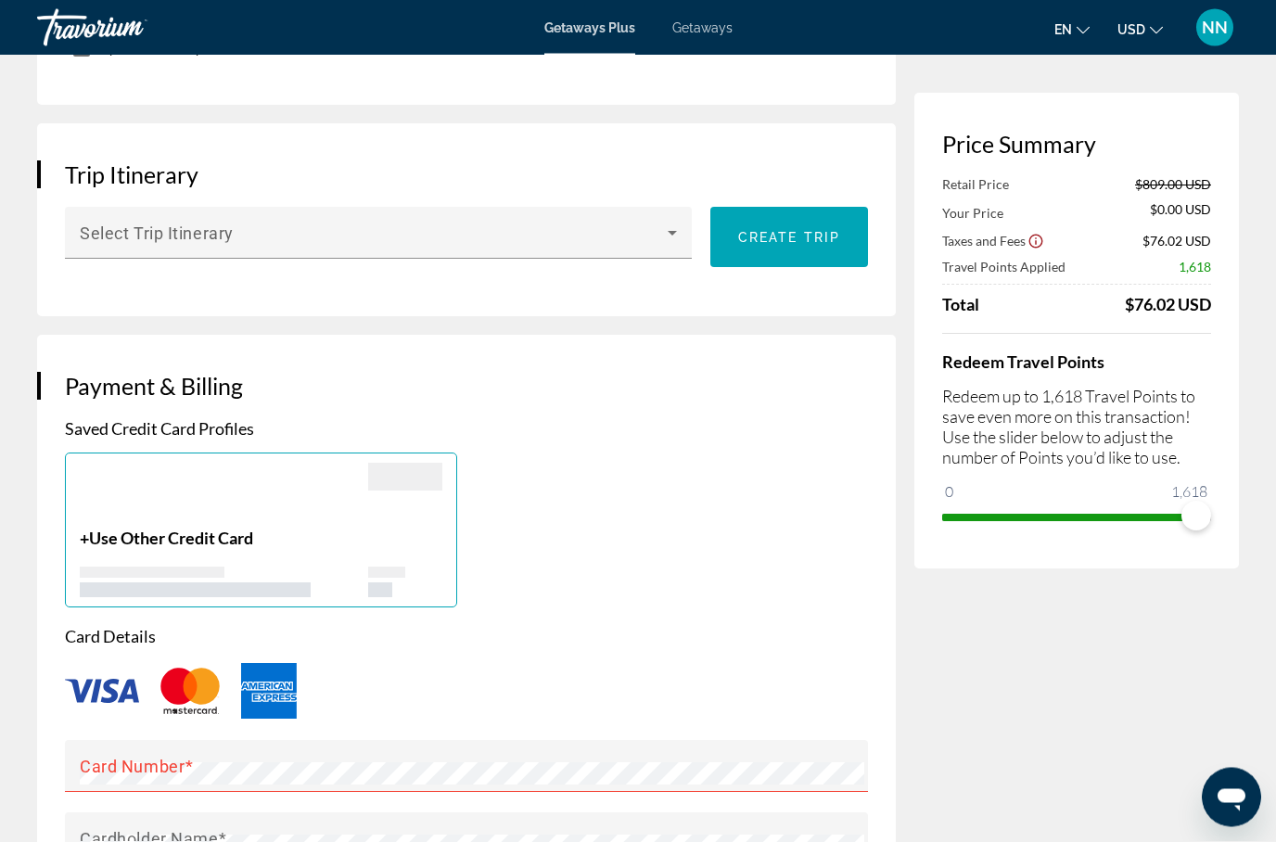
scroll to position [761, 0]
